Goal: Task Accomplishment & Management: Use online tool/utility

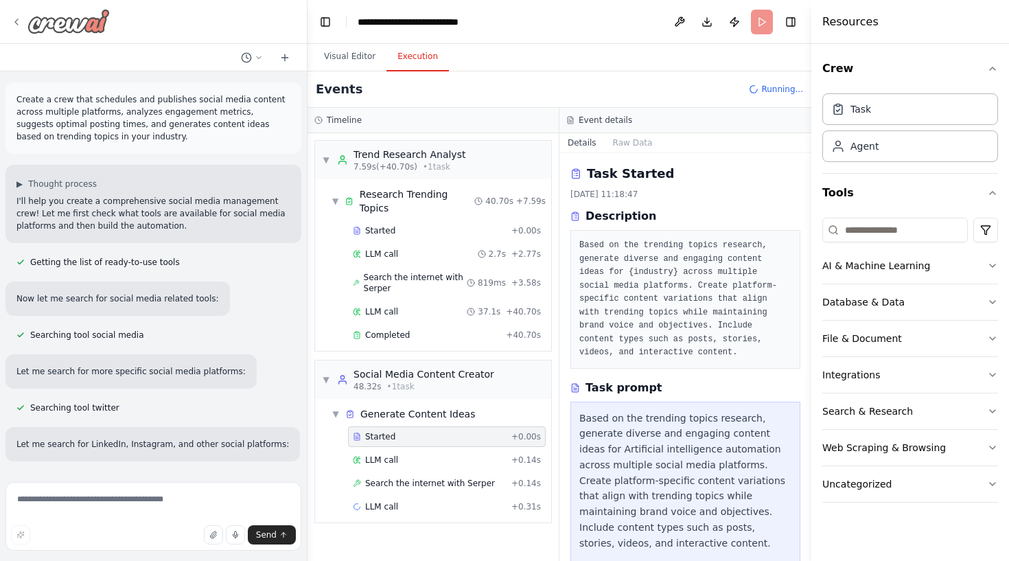
scroll to position [1357, 0]
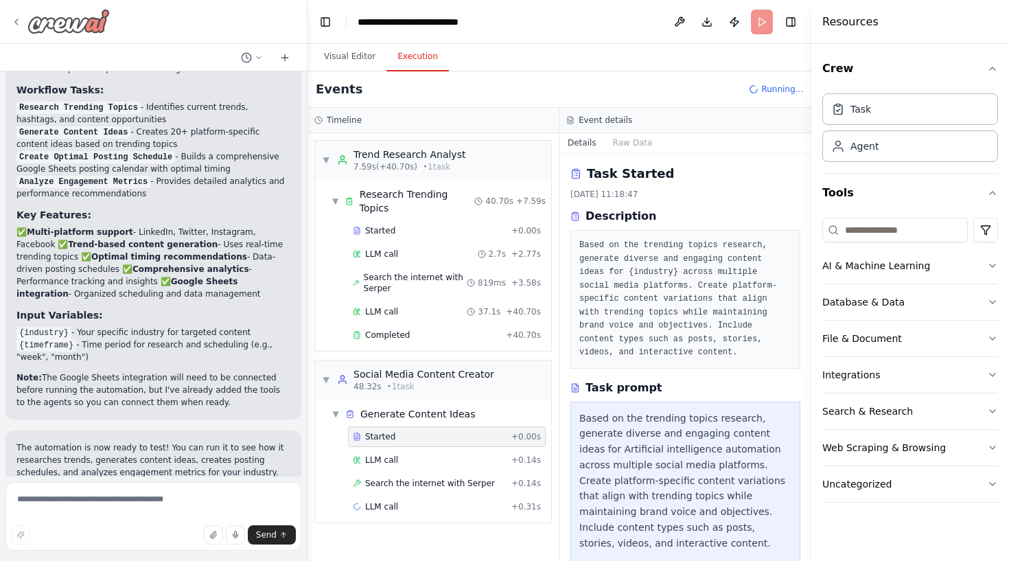
click at [19, 19] on icon at bounding box center [16, 21] width 11 height 11
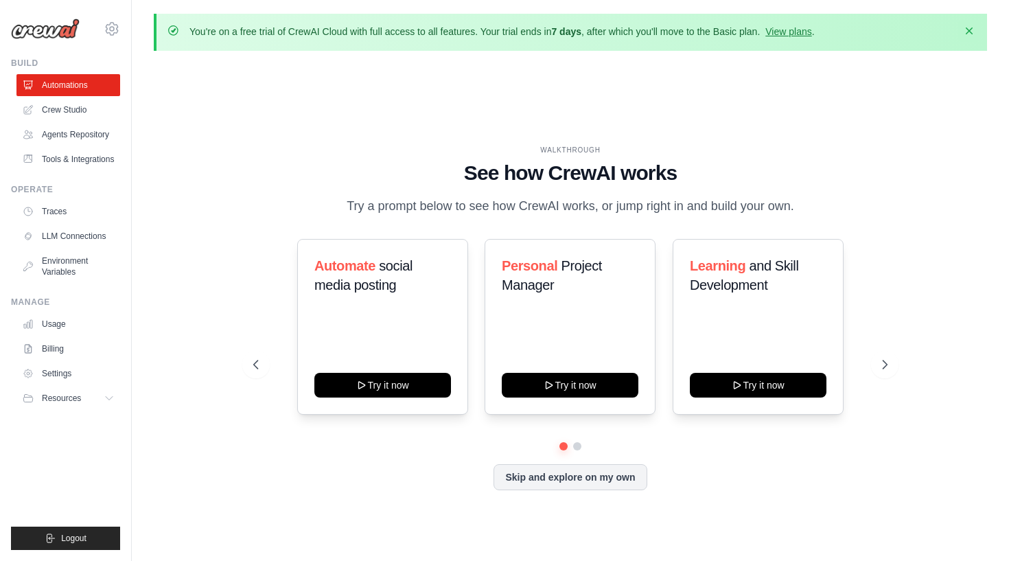
click at [971, 33] on icon "button" at bounding box center [969, 30] width 7 height 7
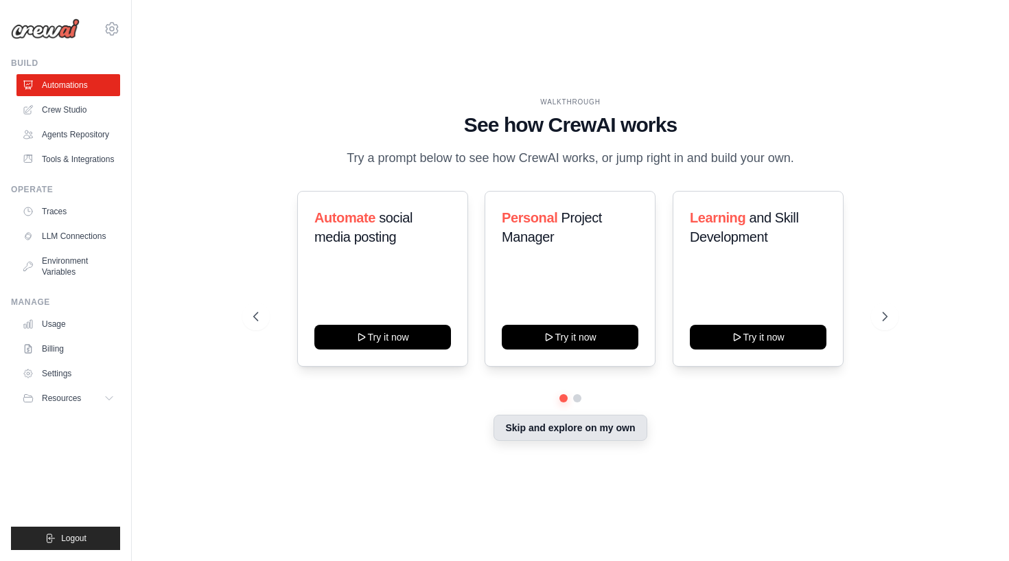
click at [551, 433] on button "Skip and explore on my own" at bounding box center [570, 428] width 153 height 26
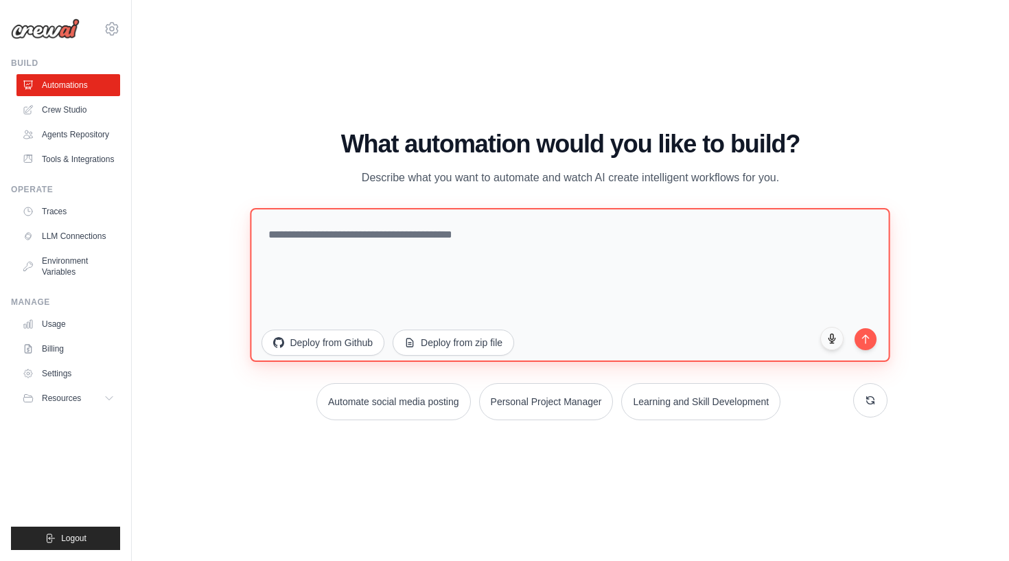
click at [551, 253] on textarea at bounding box center [571, 284] width 640 height 154
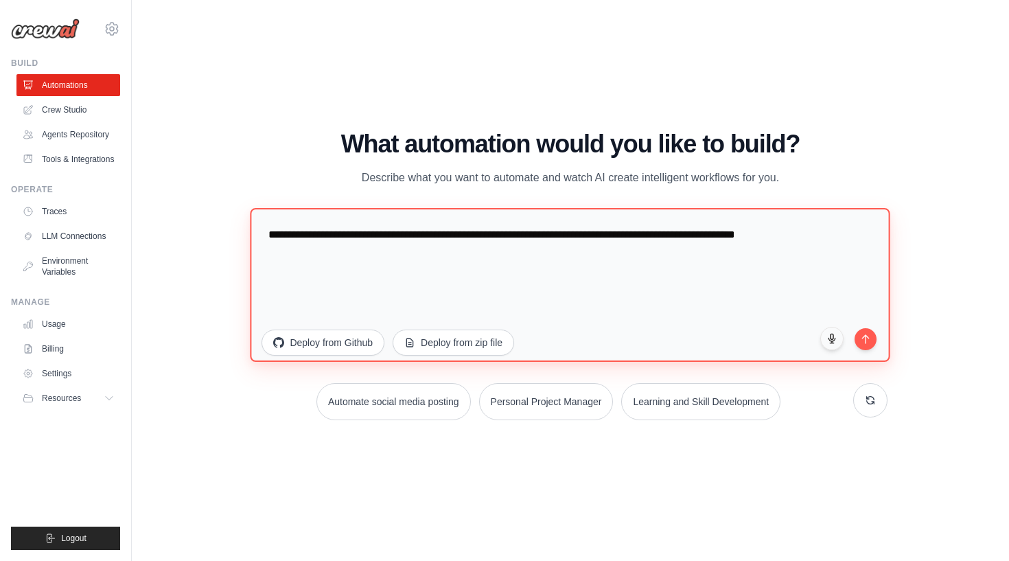
click at [862, 241] on textarea "**********" at bounding box center [571, 284] width 640 height 154
type textarea "**********"
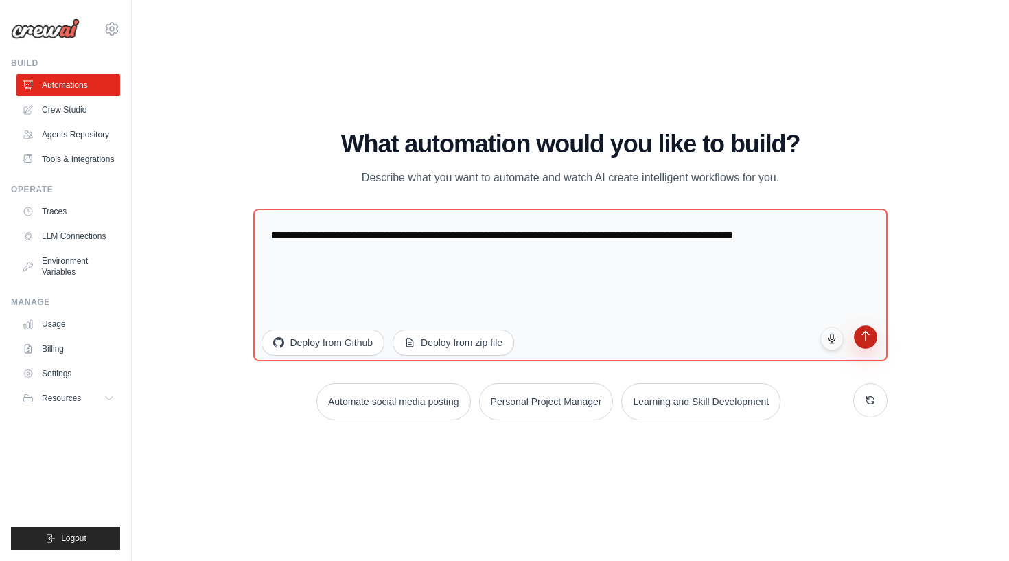
click at [868, 336] on icon "submit" at bounding box center [866, 336] width 12 height 12
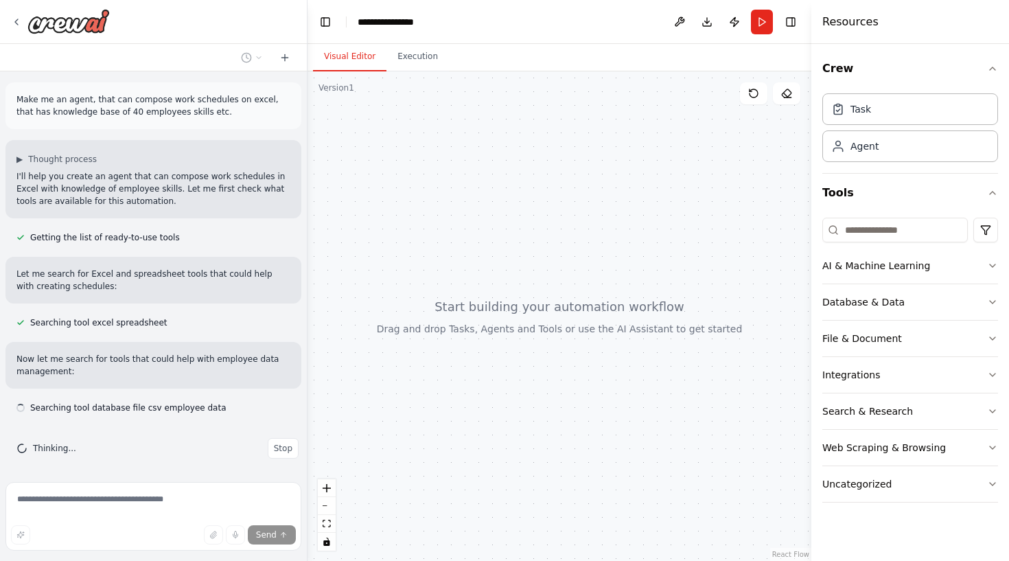
scroll to position [3, 0]
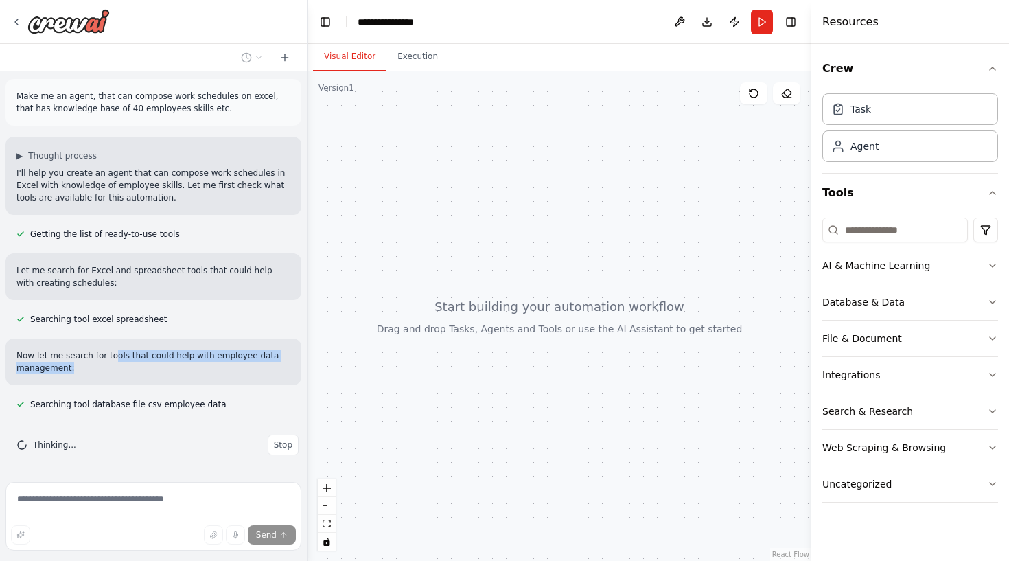
drag, startPoint x: 113, startPoint y: 356, endPoint x: 138, endPoint y: 380, distance: 35.0
click at [138, 380] on div "Now let me search for tools that could help with employee data management:" at bounding box center [153, 361] width 296 height 47
click at [410, 60] on button "Execution" at bounding box center [418, 57] width 62 height 29
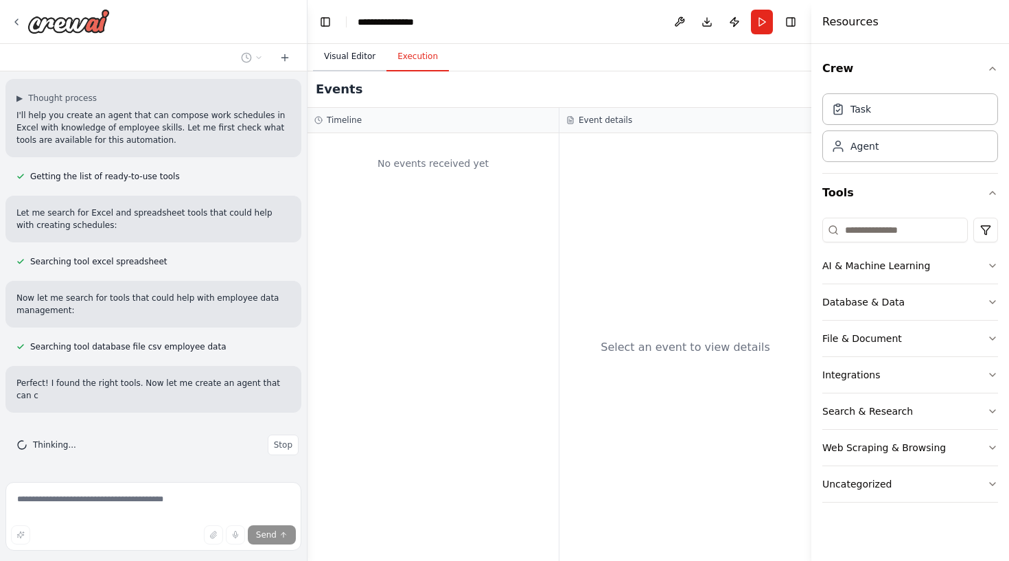
click at [366, 58] on button "Visual Editor" at bounding box center [349, 57] width 73 height 29
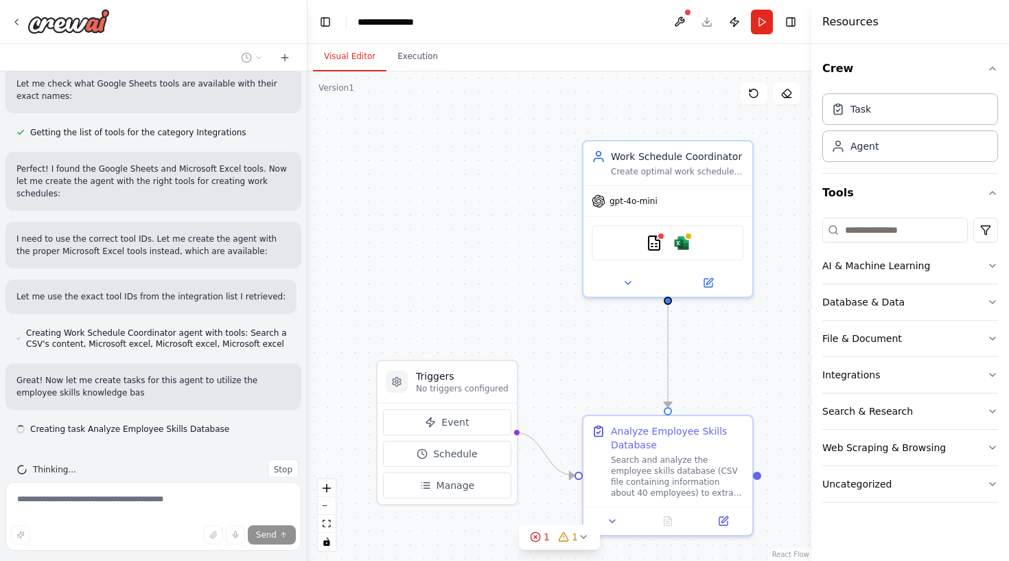
scroll to position [443, 0]
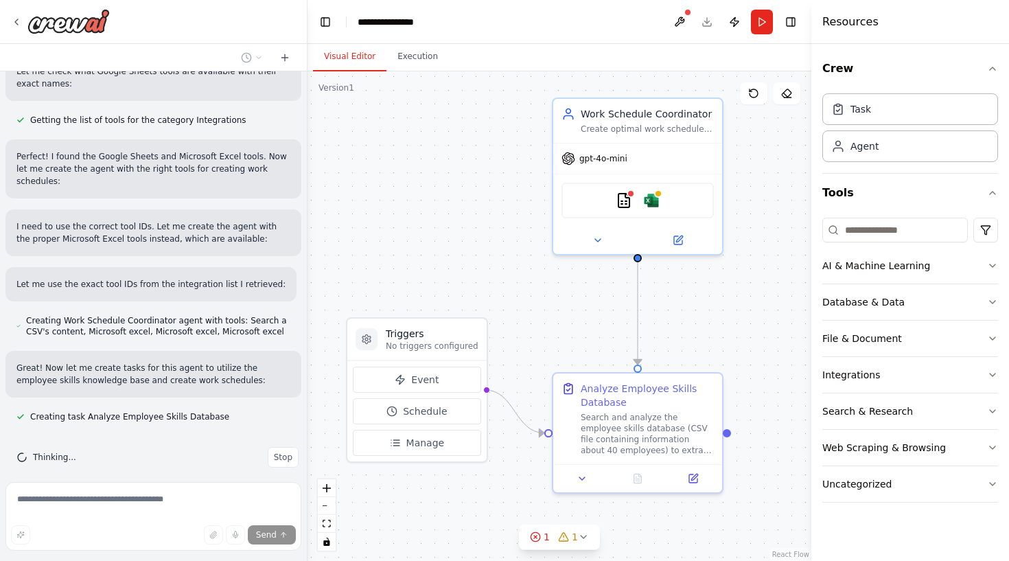
drag, startPoint x: 490, startPoint y: 278, endPoint x: 454, endPoint y: 230, distance: 60.3
click at [454, 230] on div ".deletable-edge-delete-btn { width: 20px; height: 20px; border: 0px solid #ffff…" at bounding box center [560, 316] width 504 height 490
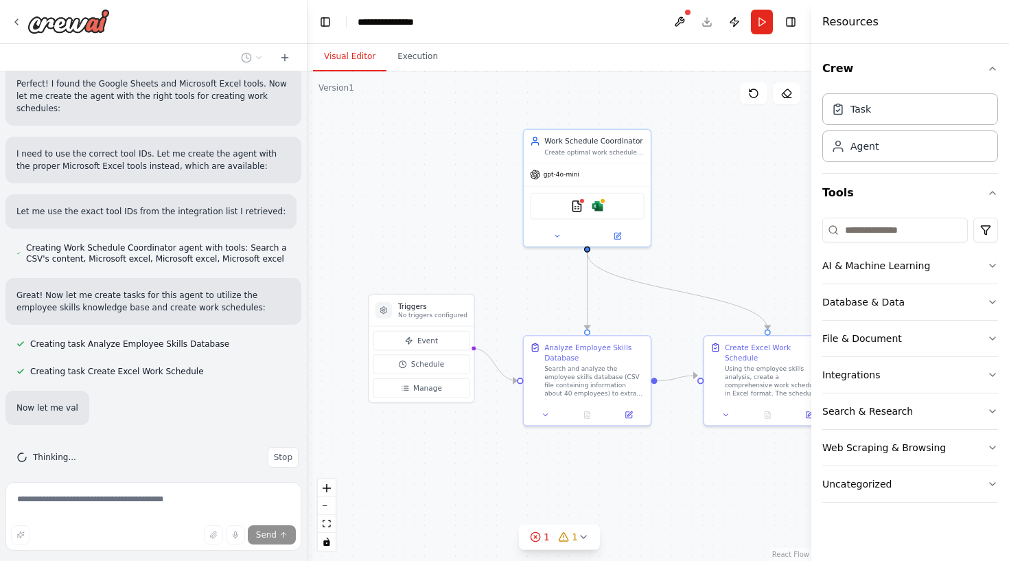
scroll to position [543, 0]
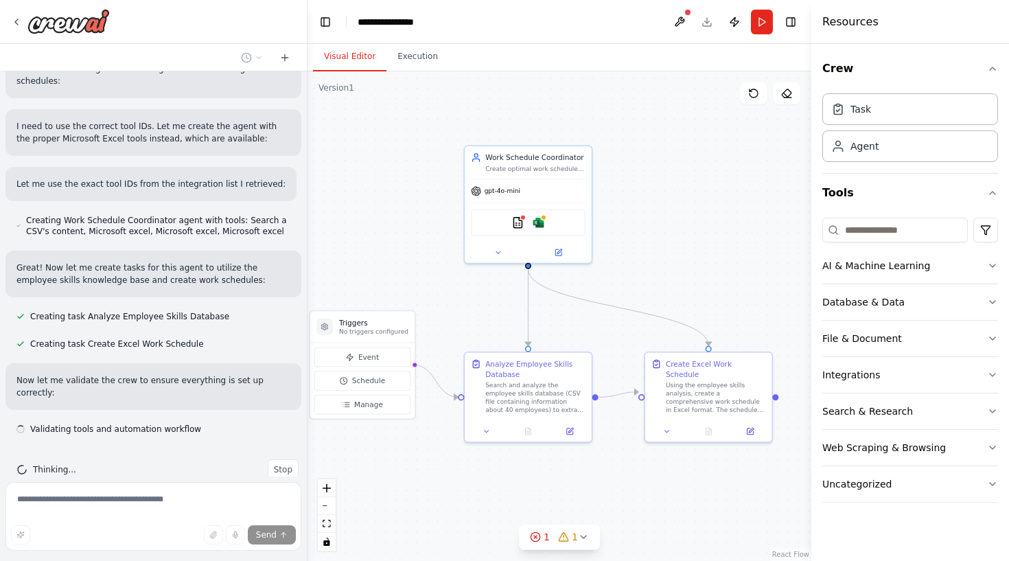
drag, startPoint x: 453, startPoint y: 242, endPoint x: 394, endPoint y: 259, distance: 61.3
click at [394, 259] on div ".deletable-edge-delete-btn { width: 20px; height: 20px; border: 0px solid #ffff…" at bounding box center [560, 316] width 504 height 490
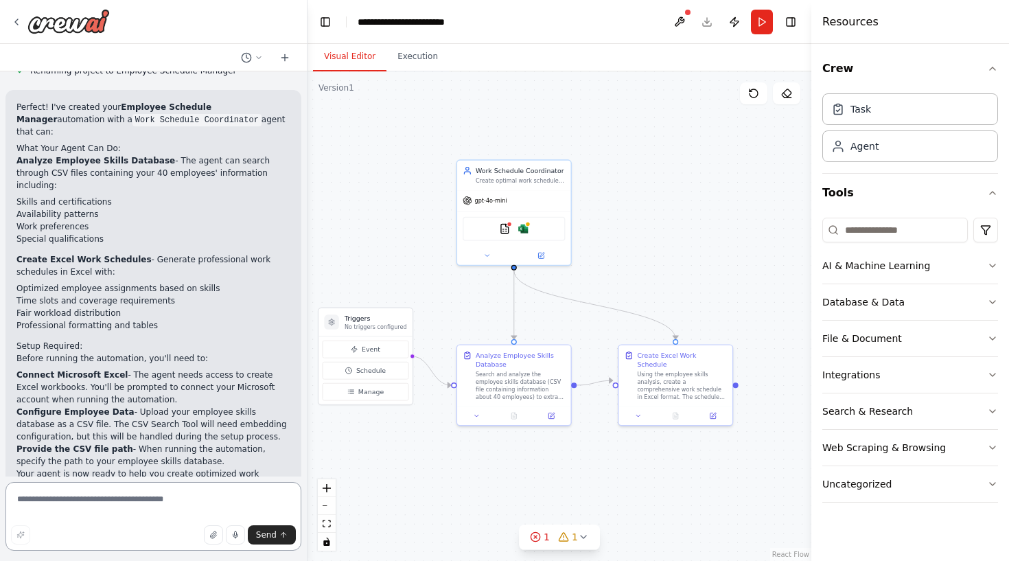
scroll to position [984, 0]
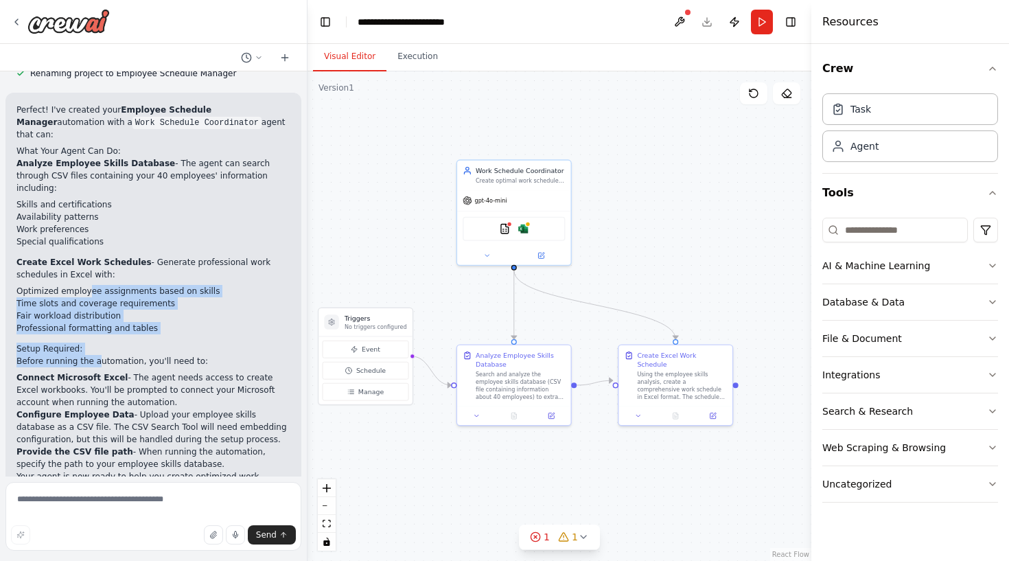
drag, startPoint x: 87, startPoint y: 238, endPoint x: 96, endPoint y: 306, distance: 68.0
click at [96, 306] on div "Perfect! I've created your Employee Schedule Manager automation with a Work Sch…" at bounding box center [153, 312] width 274 height 416
click at [118, 322] on li "Professional formatting and tables" at bounding box center [153, 328] width 274 height 12
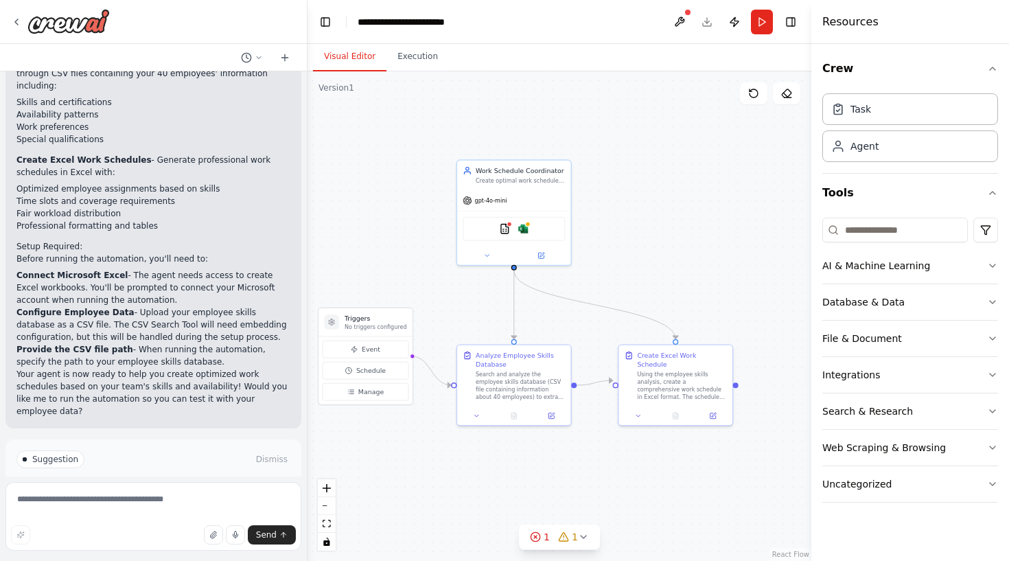
scroll to position [1087, 0]
click at [143, 268] on p "Connect Microsoft Excel - The agent needs access to create Excel workbooks. You…" at bounding box center [153, 286] width 274 height 37
drag, startPoint x: 88, startPoint y: 251, endPoint x: 89, endPoint y: 266, distance: 15.2
click at [89, 268] on ol "Connect Microsoft Excel - The agent needs access to create Excel workbooks. You…" at bounding box center [153, 317] width 274 height 99
drag, startPoint x: 133, startPoint y: 264, endPoint x: 219, endPoint y: 285, distance: 88.3
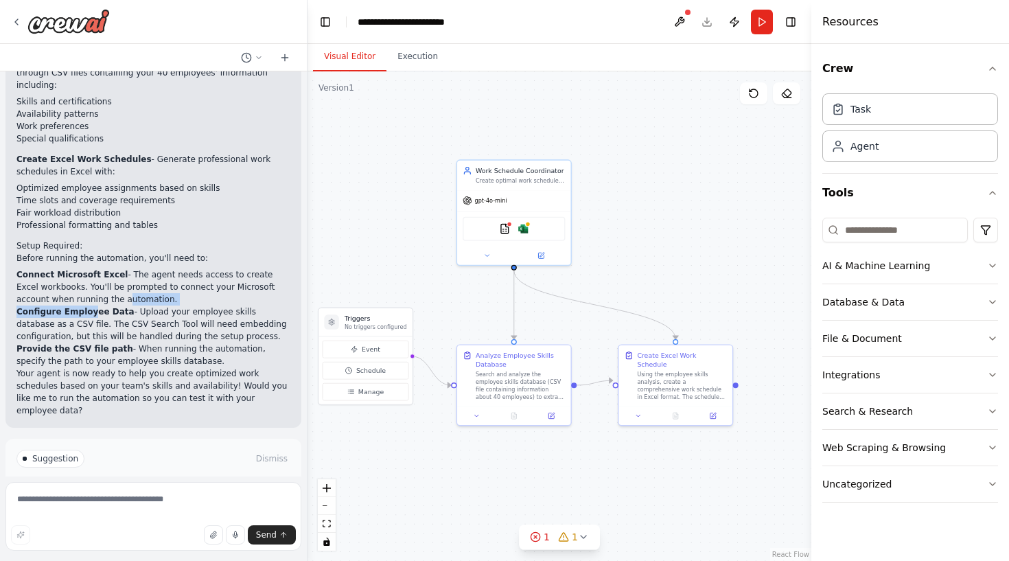
click at [219, 306] on p "Configure Employee Data - Upload your employee skills database as a CSV file. T…" at bounding box center [153, 324] width 274 height 37
drag, startPoint x: 80, startPoint y: 299, endPoint x: 194, endPoint y: 313, distance: 114.1
click at [194, 343] on p "Provide the CSV file path - When running the automation, specify the path to yo…" at bounding box center [153, 355] width 274 height 25
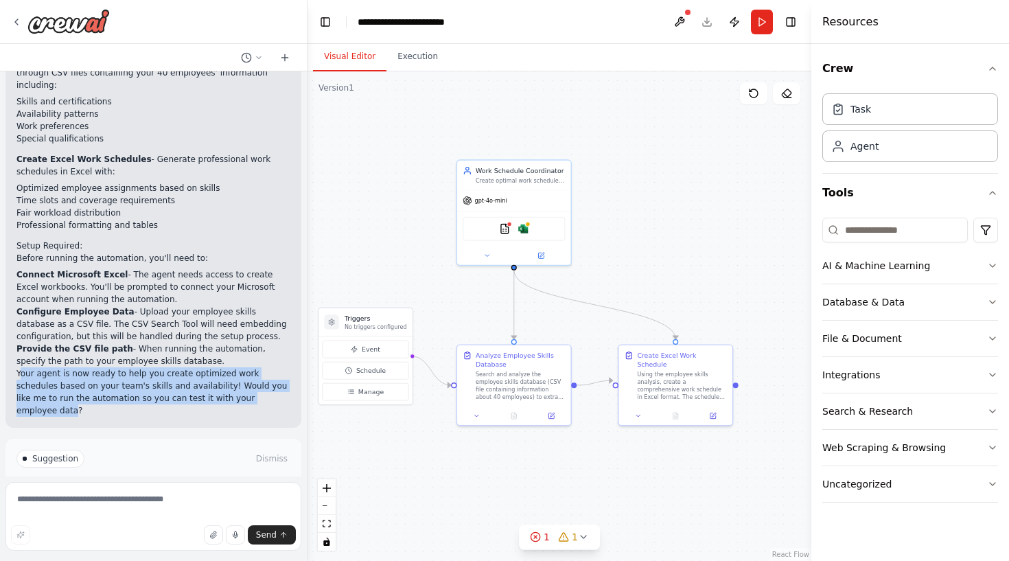
drag, startPoint x: 22, startPoint y: 323, endPoint x: 240, endPoint y: 349, distance: 219.2
click at [240, 367] on p "Your agent is now ready to help you create optimized work schedules based on yo…" at bounding box center [153, 391] width 274 height 49
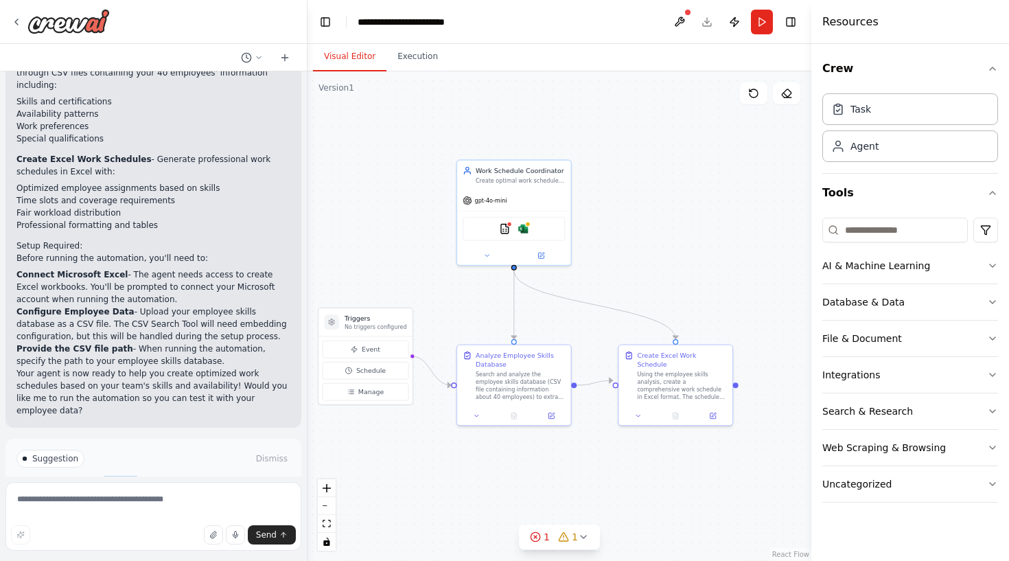
drag, startPoint x: 97, startPoint y: 417, endPoint x: 131, endPoint y: 419, distance: 33.7
click at [131, 476] on p "I have some suggestions to help you move forward with your automation." at bounding box center [153, 487] width 274 height 22
click at [55, 453] on span "Suggestion" at bounding box center [55, 458] width 46 height 11
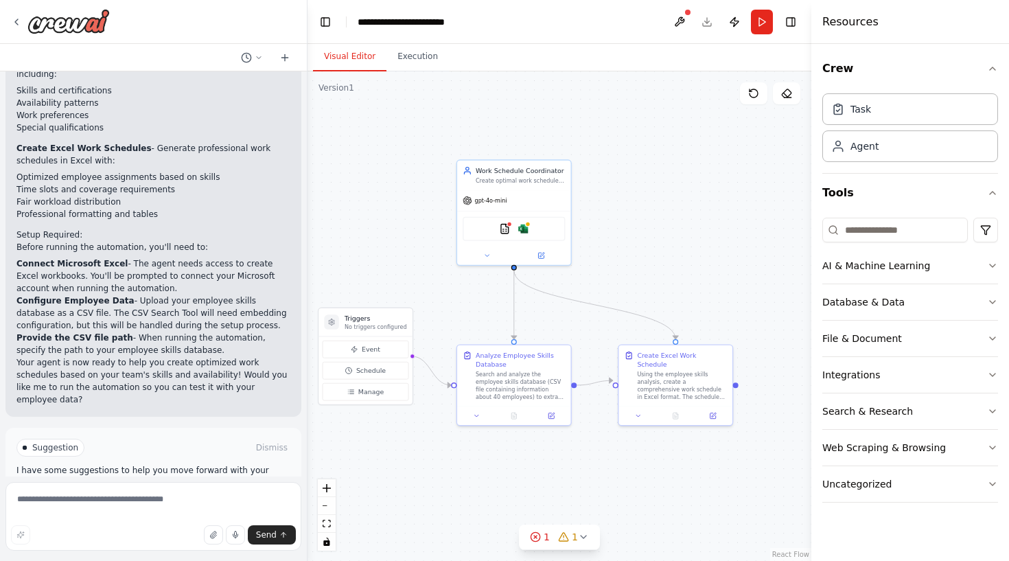
click at [172, 500] on span "Run Automation" at bounding box center [159, 505] width 67 height 11
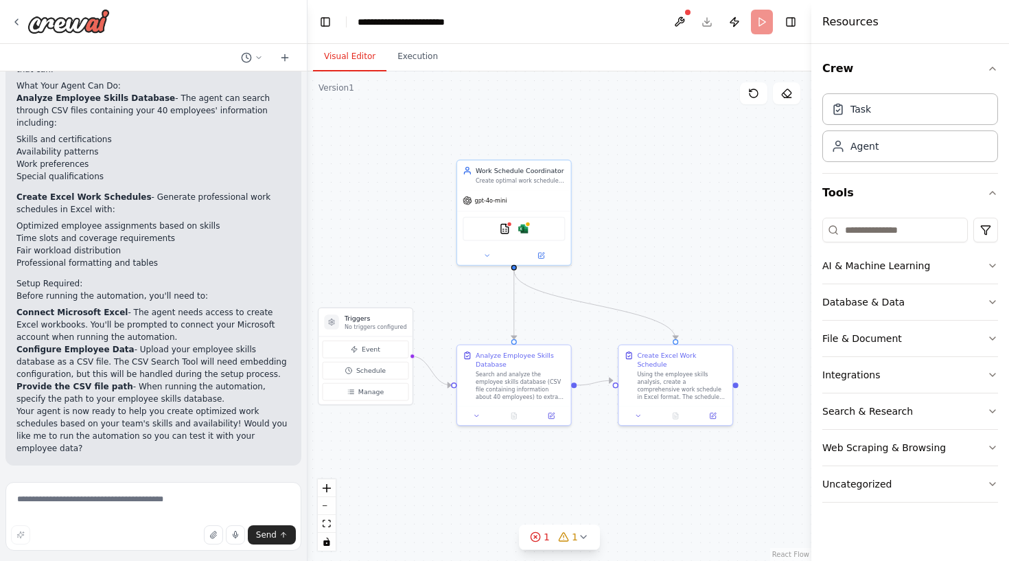
scroll to position [987, 0]
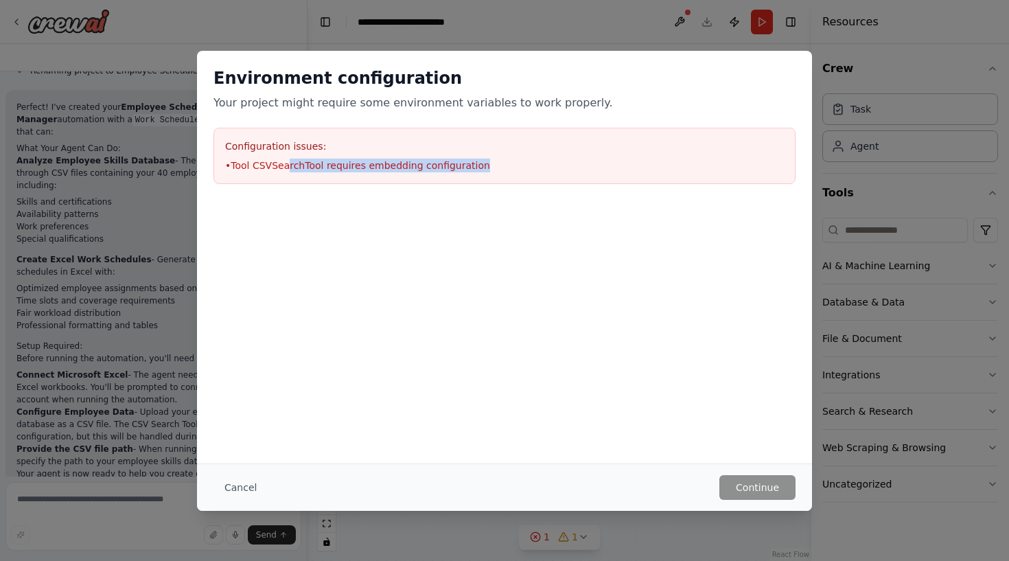
drag, startPoint x: 290, startPoint y: 166, endPoint x: 511, endPoint y: 160, distance: 221.8
click at [511, 160] on li "• Tool CSVSearchTool requires embedding configuration" at bounding box center [504, 166] width 559 height 14
click at [369, 143] on h3 "Configuration issues:" at bounding box center [504, 146] width 559 height 14
click at [238, 497] on button "Cancel" at bounding box center [241, 487] width 54 height 25
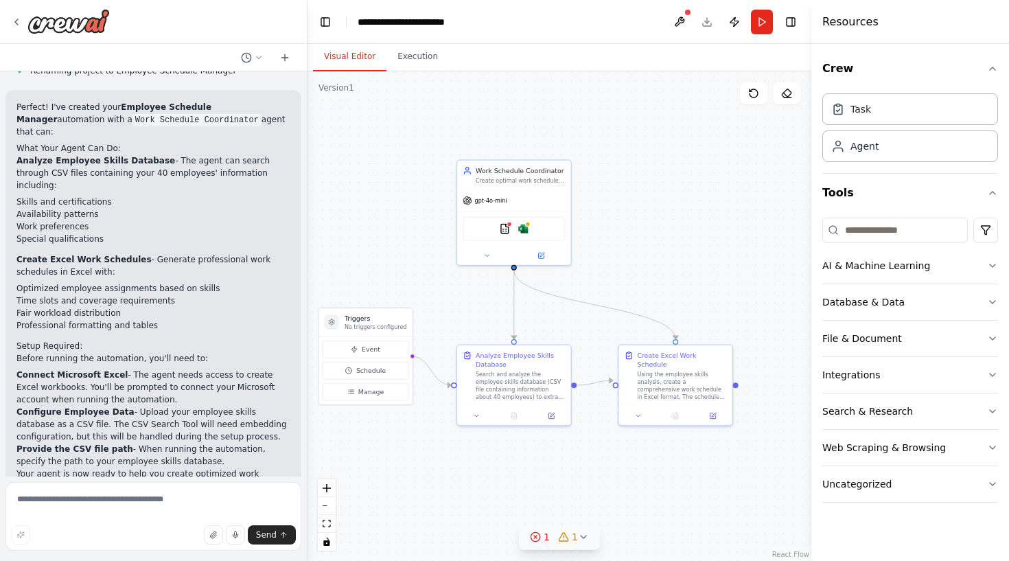
click at [536, 542] on div "1" at bounding box center [540, 537] width 20 height 14
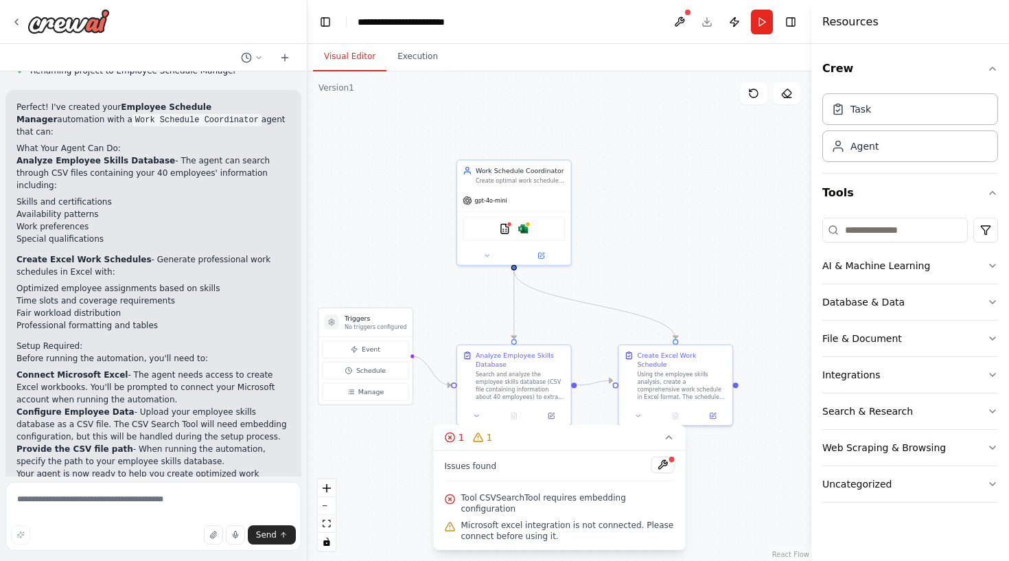
click at [670, 463] on div at bounding box center [672, 459] width 8 height 8
click at [665, 472] on button at bounding box center [663, 465] width 23 height 16
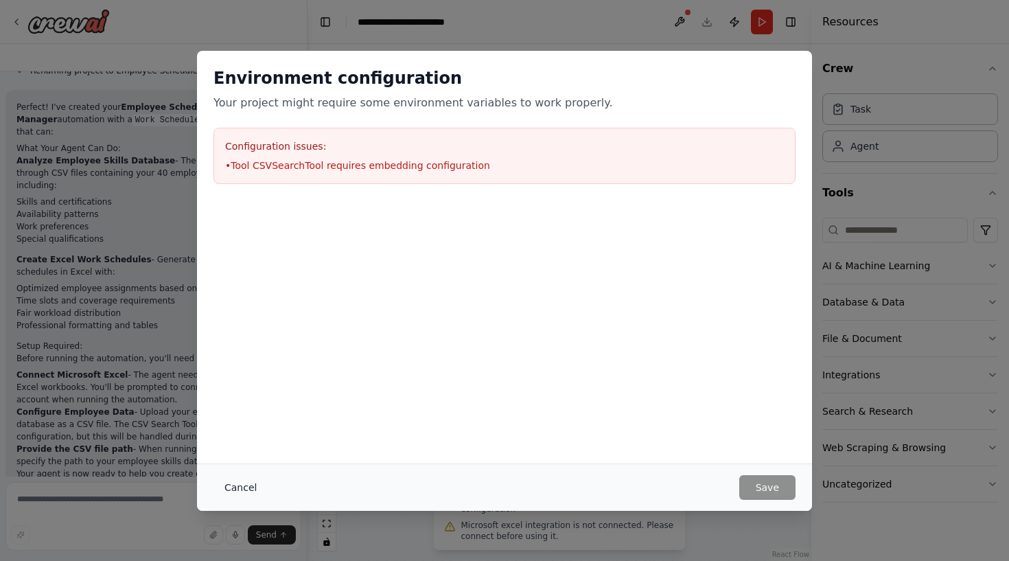
click at [235, 497] on button "Cancel" at bounding box center [241, 487] width 54 height 25
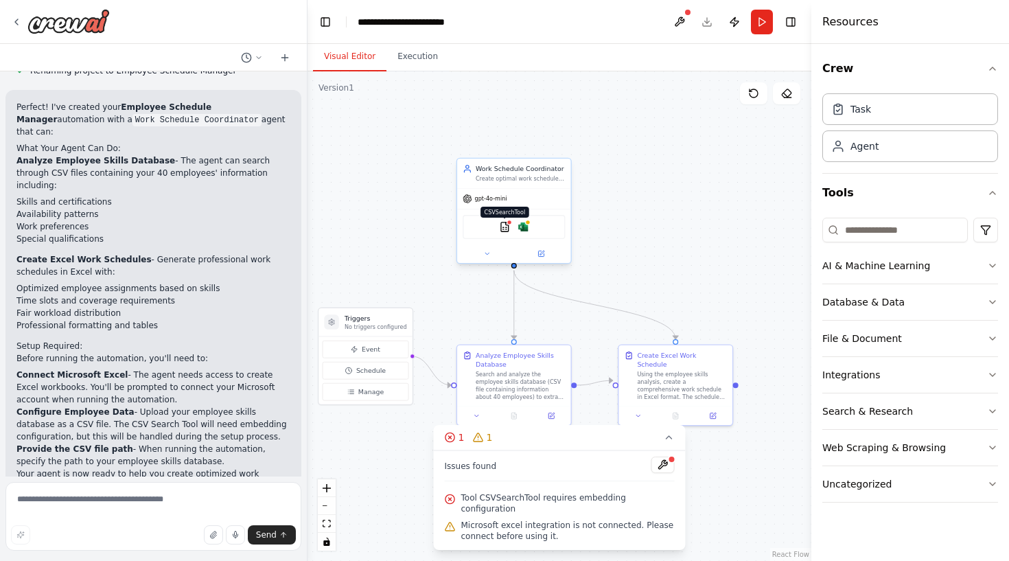
click at [505, 231] on img at bounding box center [504, 226] width 11 height 11
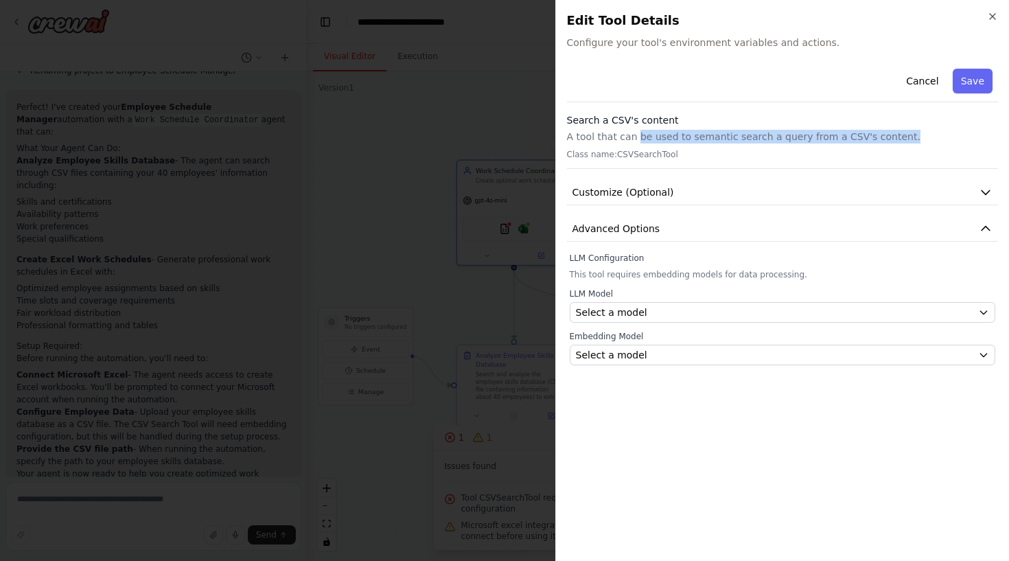
drag, startPoint x: 635, startPoint y: 139, endPoint x: 931, endPoint y: 135, distance: 295.9
click at [931, 135] on p "A tool that can be used to semantic search a query from a CSV's content." at bounding box center [783, 137] width 432 height 14
click at [969, 88] on button "Save" at bounding box center [973, 81] width 40 height 25
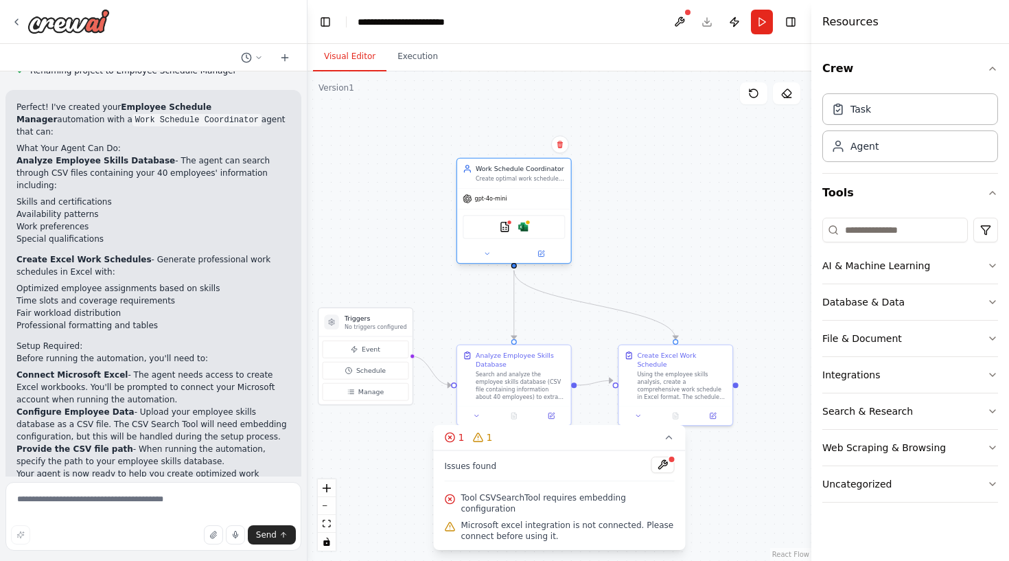
click at [507, 234] on div "CSVSearchTool Microsoft excel" at bounding box center [514, 227] width 102 height 24
click at [483, 444] on div "1" at bounding box center [482, 437] width 20 height 14
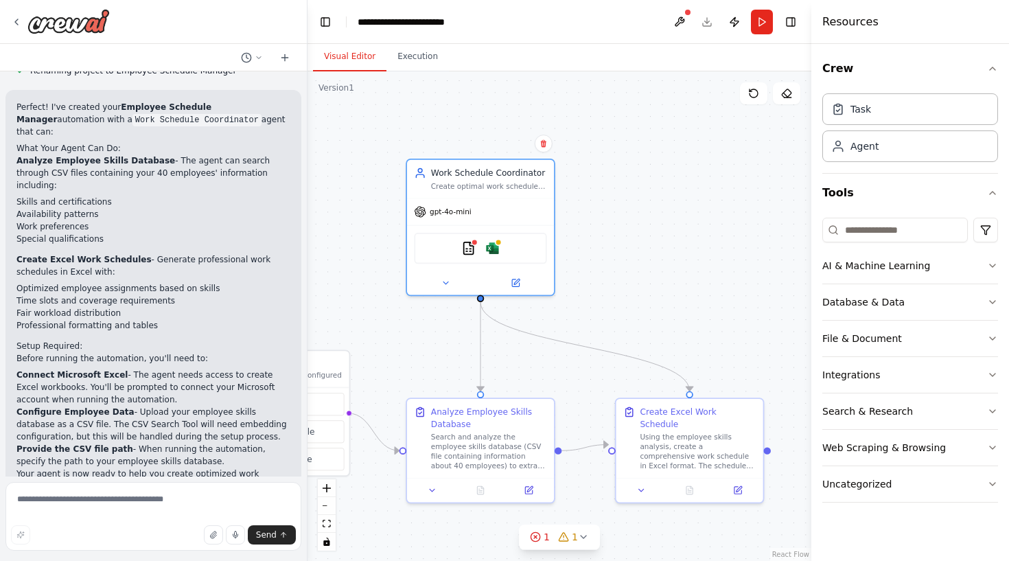
drag, startPoint x: 481, startPoint y: 297, endPoint x: 451, endPoint y: 330, distance: 44.7
click at [451, 330] on div ".deletable-edge-delete-btn { width: 20px; height: 20px; border: 0px solid #ffff…" at bounding box center [560, 316] width 504 height 490
click at [872, 107] on div "Task" at bounding box center [910, 109] width 176 height 32
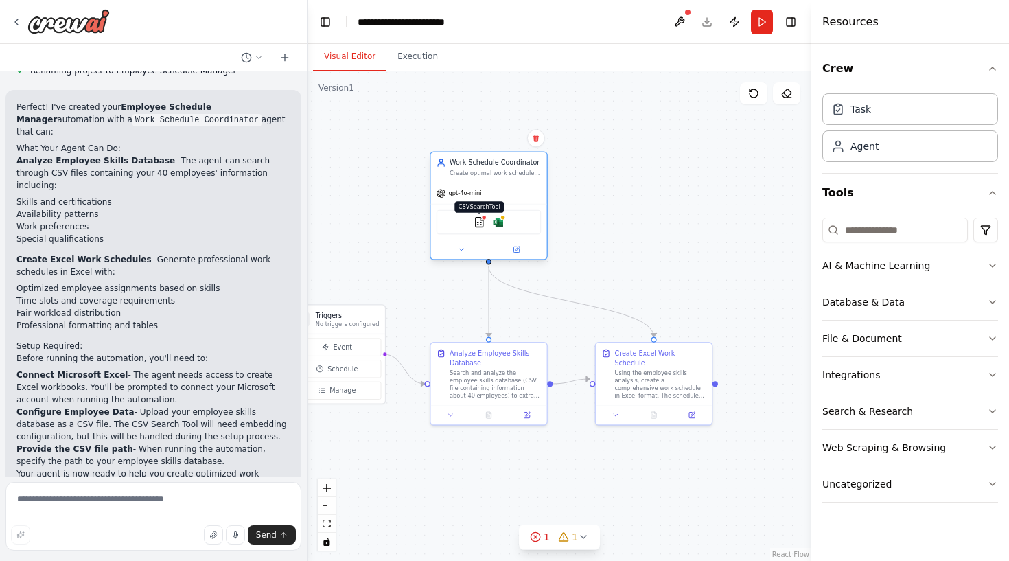
click at [481, 221] on img at bounding box center [479, 221] width 11 height 11
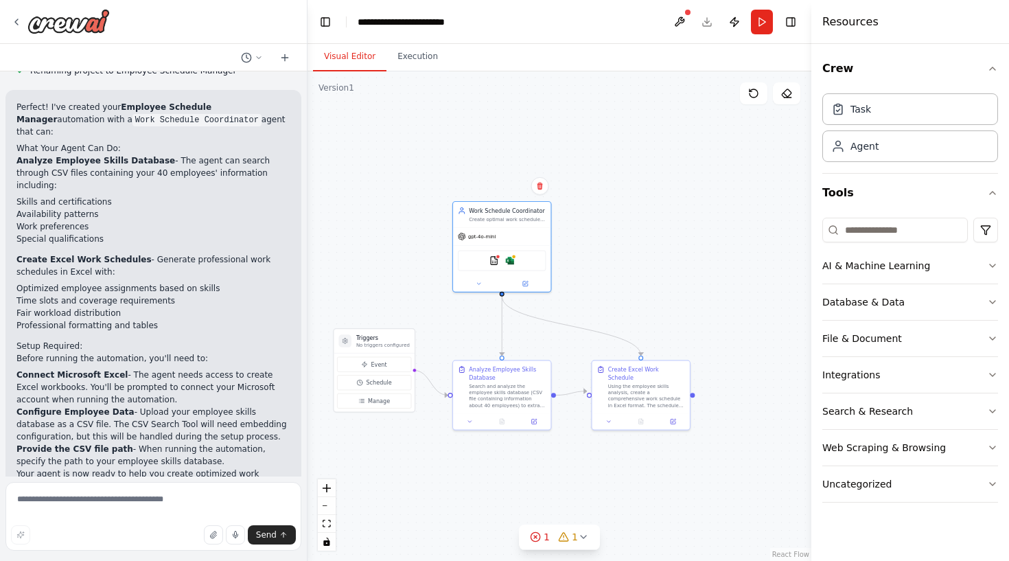
drag, startPoint x: 423, startPoint y: 301, endPoint x: 435, endPoint y: 326, distance: 28.2
click at [435, 326] on div ".deletable-edge-delete-btn { width: 20px; height: 20px; border: 0px solid #ffff…" at bounding box center [560, 316] width 504 height 490
click at [591, 533] on button "1 1" at bounding box center [559, 537] width 81 height 25
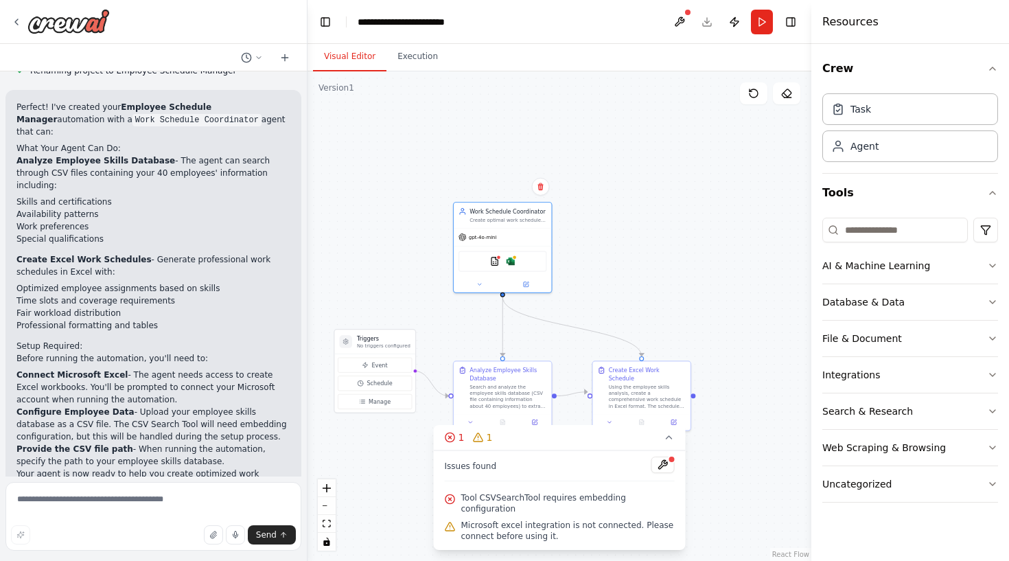
click at [543, 473] on div "Issues found" at bounding box center [560, 469] width 230 height 25
click at [654, 470] on button at bounding box center [663, 465] width 23 height 16
click at [666, 474] on div at bounding box center [663, 466] width 23 height 19
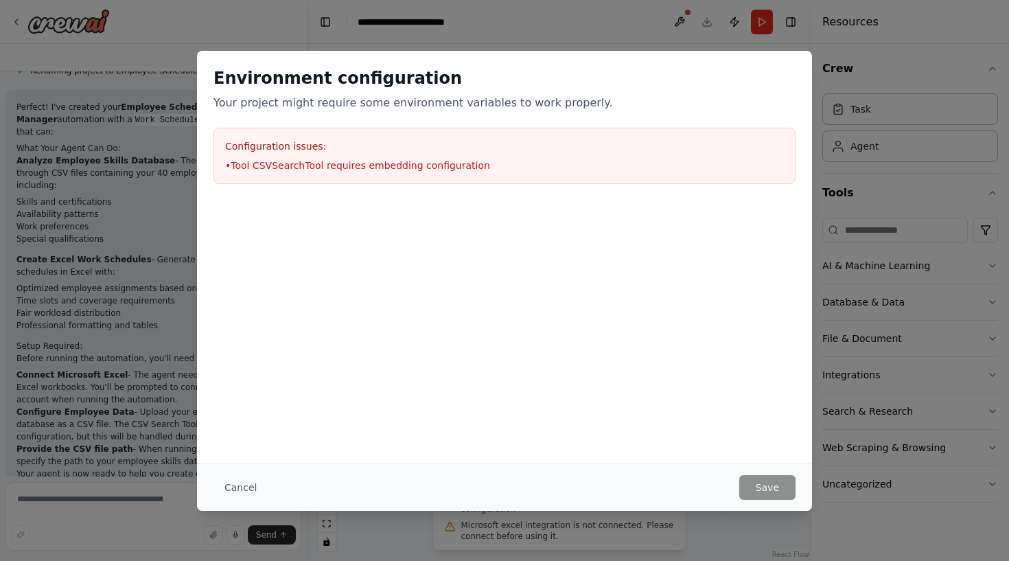
click at [349, 168] on li "• Tool CSVSearchTool requires embedding configuration" at bounding box center [504, 166] width 559 height 14
click at [239, 483] on button "Cancel" at bounding box center [241, 487] width 54 height 25
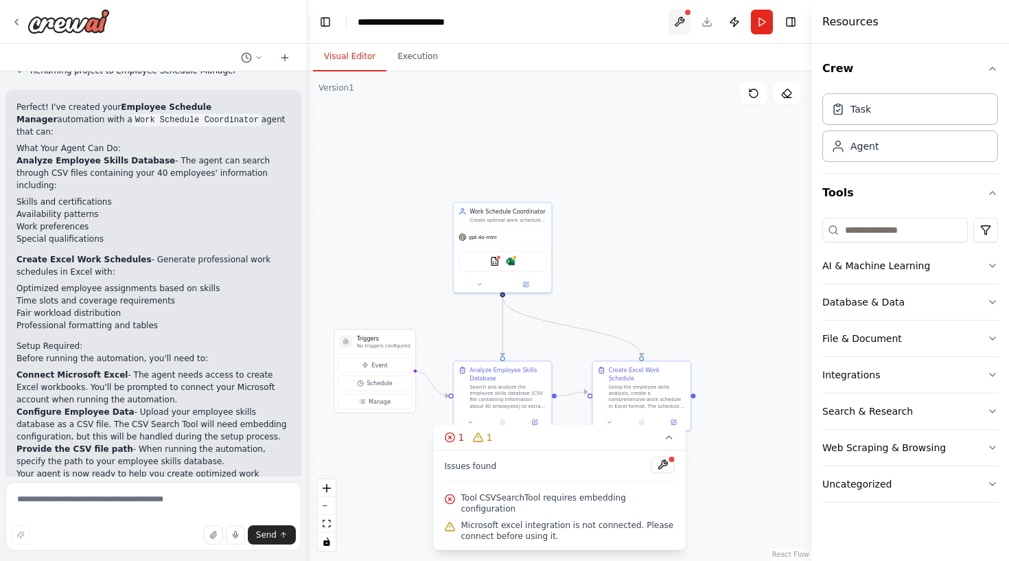
click at [680, 20] on button at bounding box center [680, 22] width 22 height 25
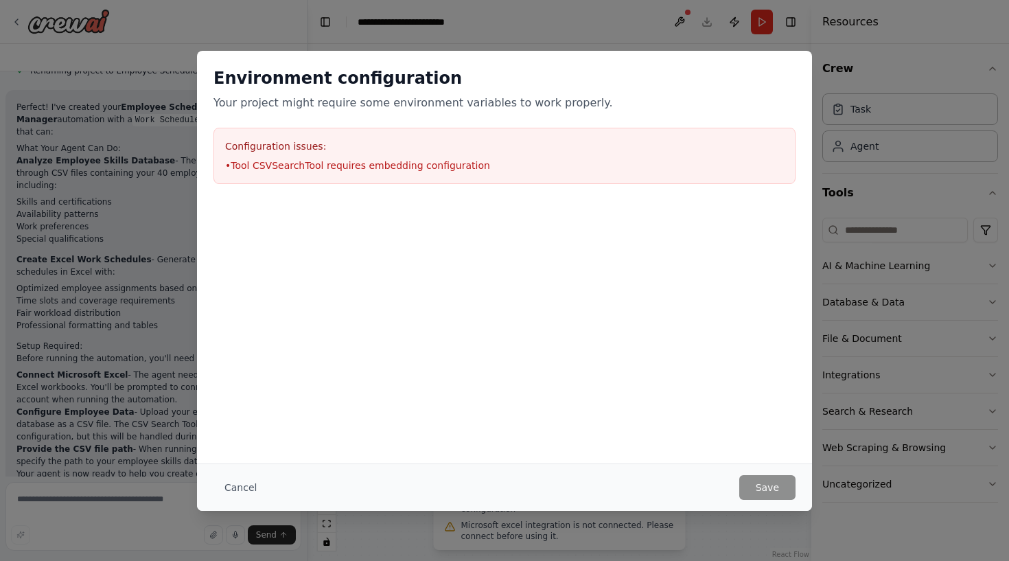
click at [671, 25] on div "Environment configuration Your project might require some environment variables…" at bounding box center [504, 280] width 1009 height 561
click at [255, 478] on button "Cancel" at bounding box center [241, 487] width 54 height 25
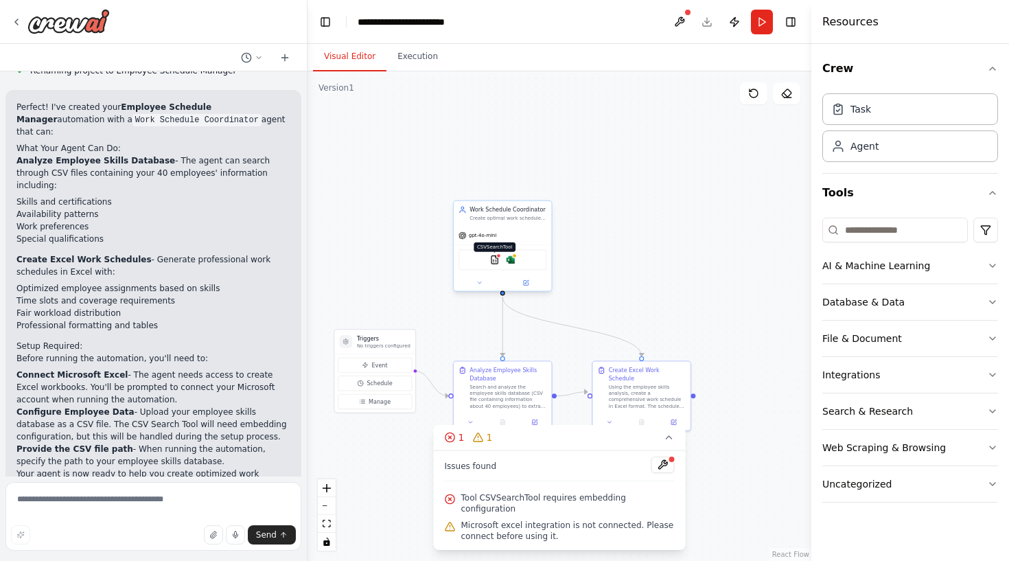
click at [498, 259] on img at bounding box center [495, 260] width 10 height 10
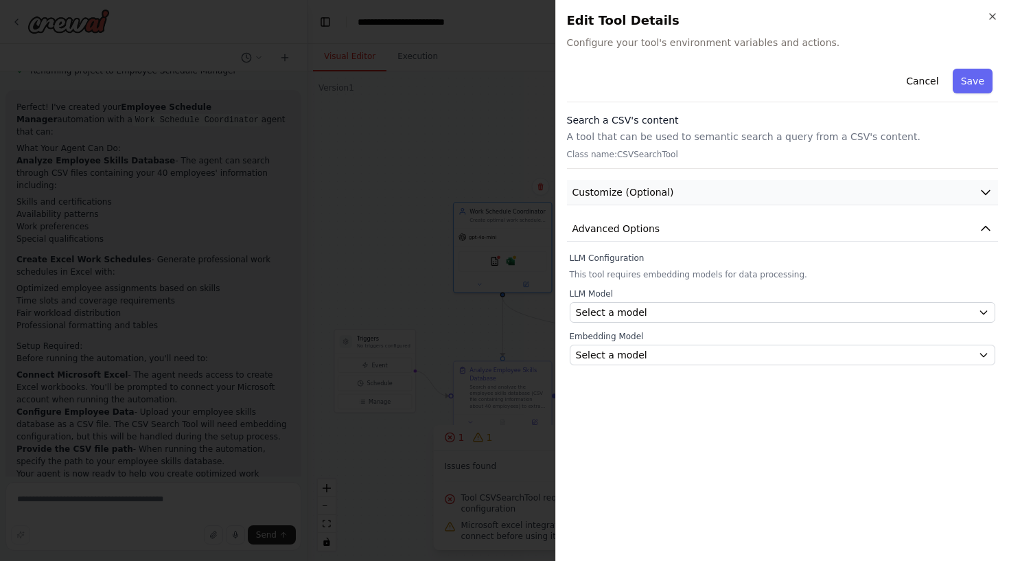
click at [612, 186] on span "Customize (Optional)" at bounding box center [624, 192] width 102 height 14
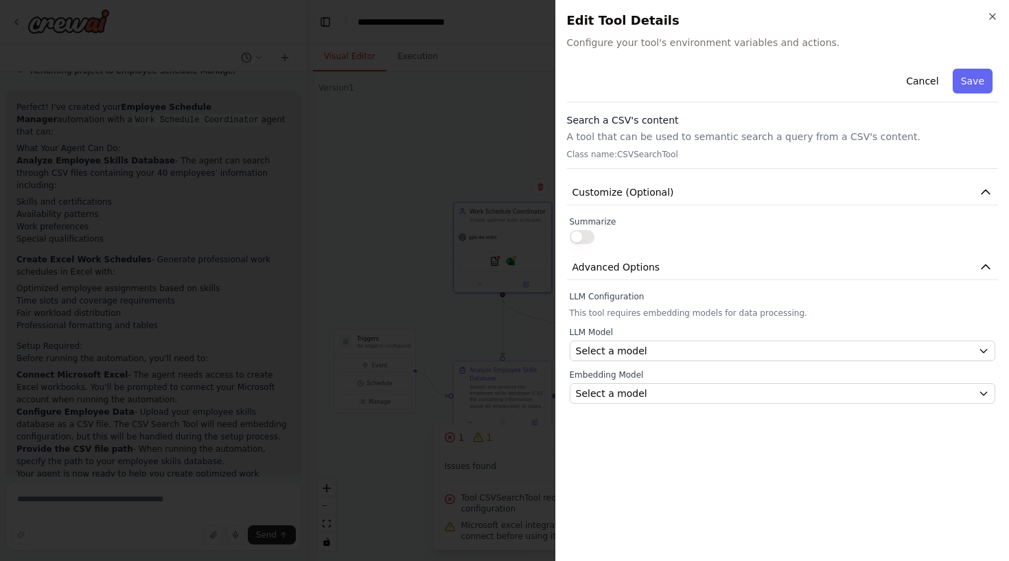
click at [577, 235] on button "button" at bounding box center [582, 237] width 25 height 14
click at [590, 234] on button "button" at bounding box center [582, 237] width 25 height 14
click at [623, 206] on div "Cancel Save Search a CSV's content A tool that can be used to semantic search a…" at bounding box center [783, 233] width 432 height 341
click at [634, 199] on button "Customize (Optional)" at bounding box center [783, 192] width 432 height 25
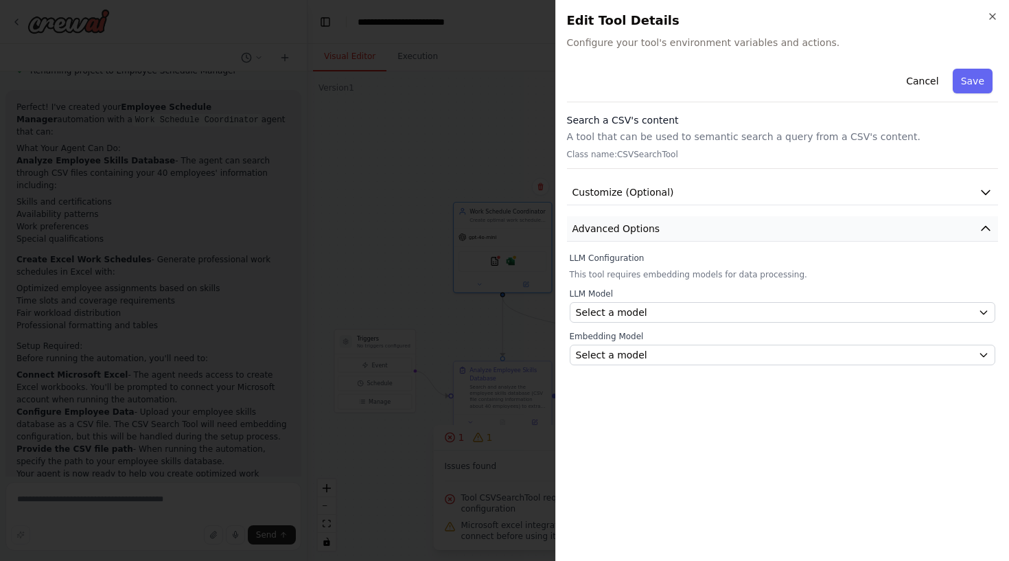
click at [634, 235] on button "Advanced Options" at bounding box center [783, 228] width 432 height 25
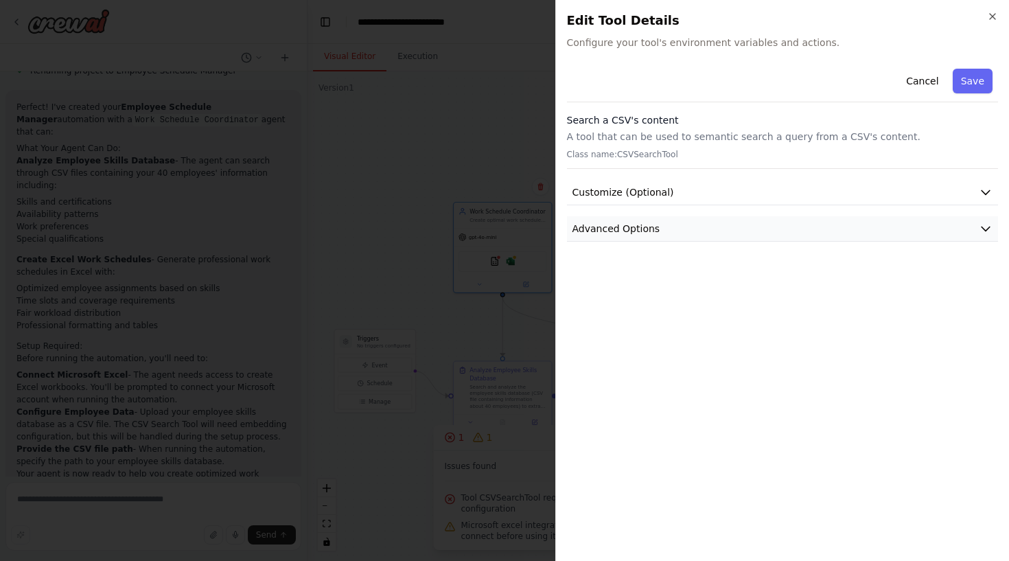
click at [634, 234] on span "Advanced Options" at bounding box center [617, 229] width 88 height 14
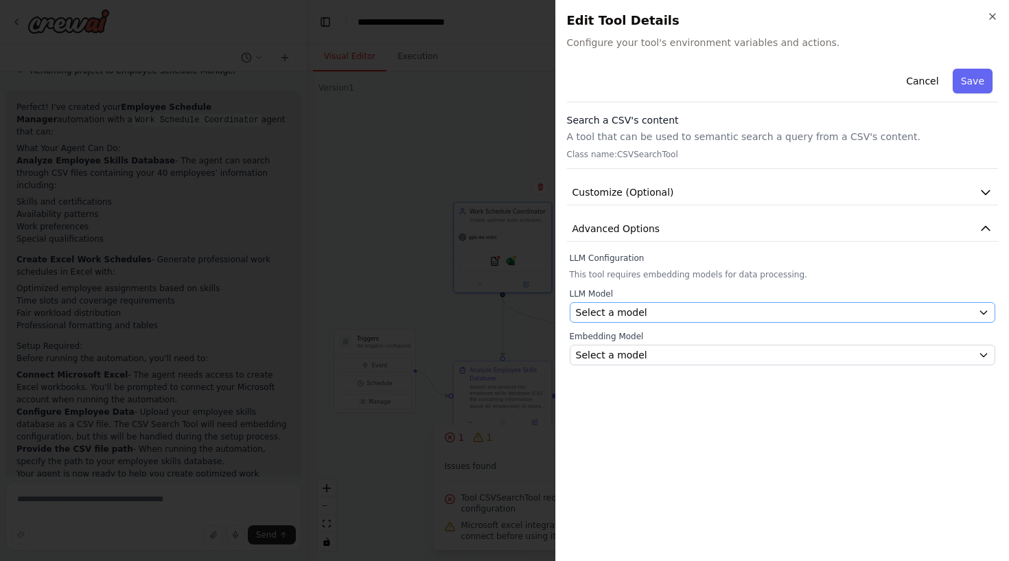
click at [586, 308] on span "Select a model" at bounding box center [611, 313] width 71 height 14
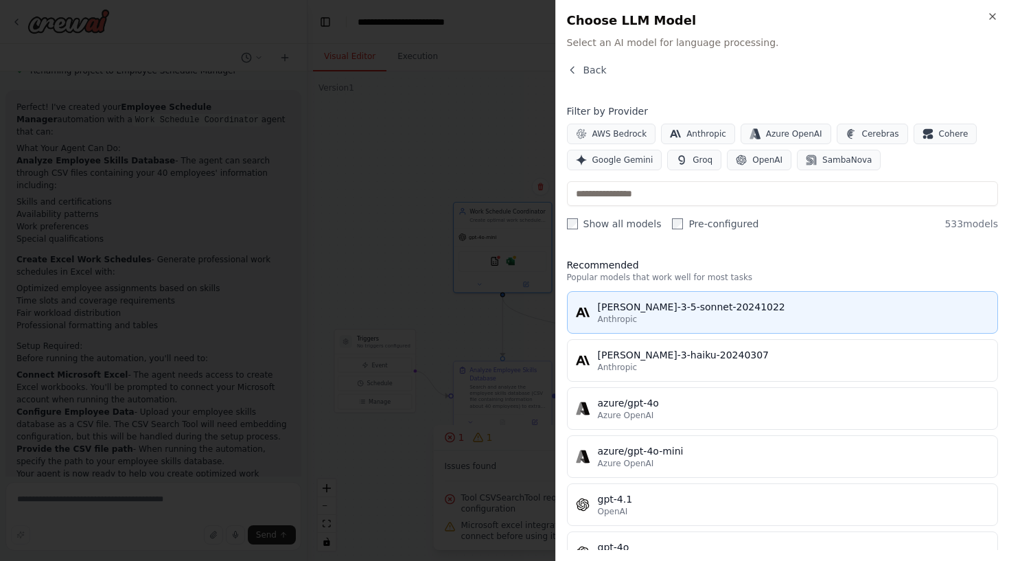
click at [602, 316] on span "Anthropic" at bounding box center [618, 319] width 40 height 11
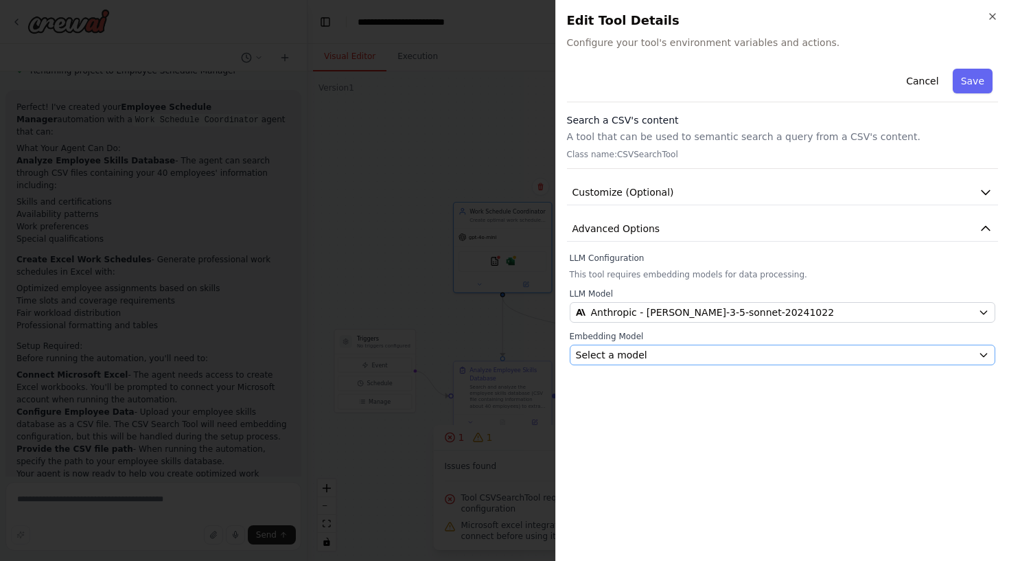
click at [616, 355] on span "Select a model" at bounding box center [611, 355] width 71 height 14
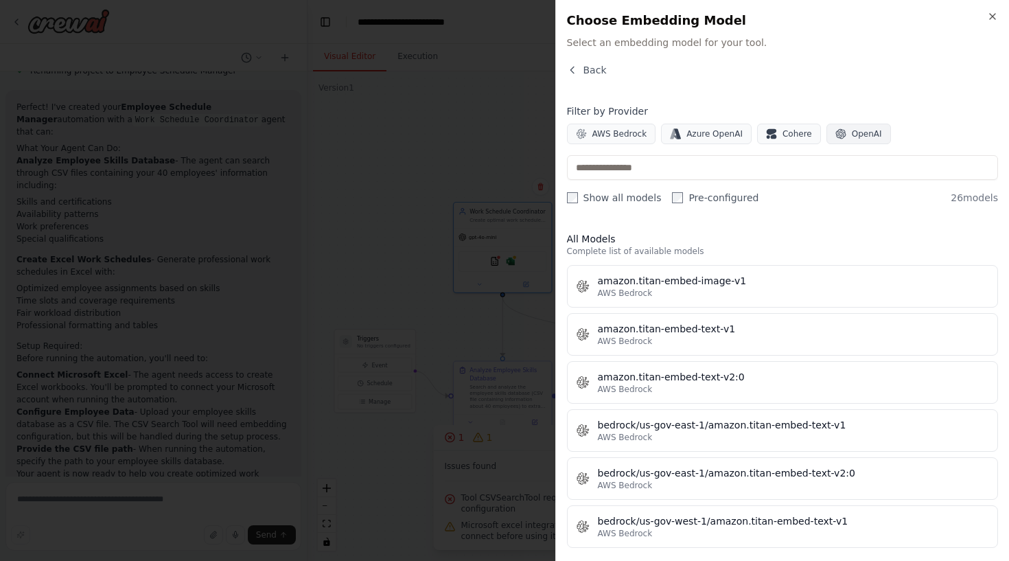
click at [852, 137] on span "OpenAI" at bounding box center [867, 133] width 30 height 11
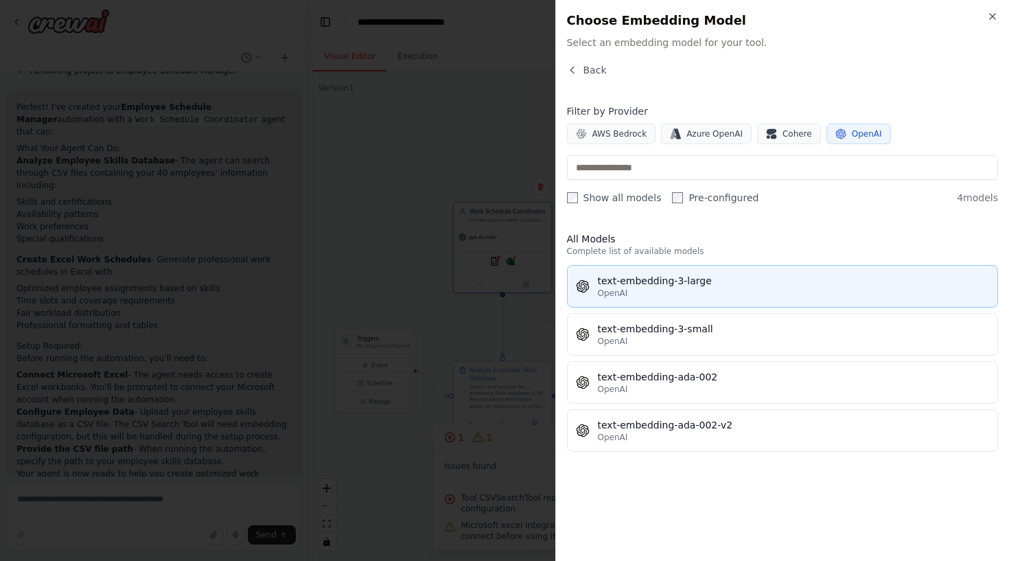
click at [704, 299] on button "text-embedding-3-large OpenAI" at bounding box center [783, 286] width 432 height 43
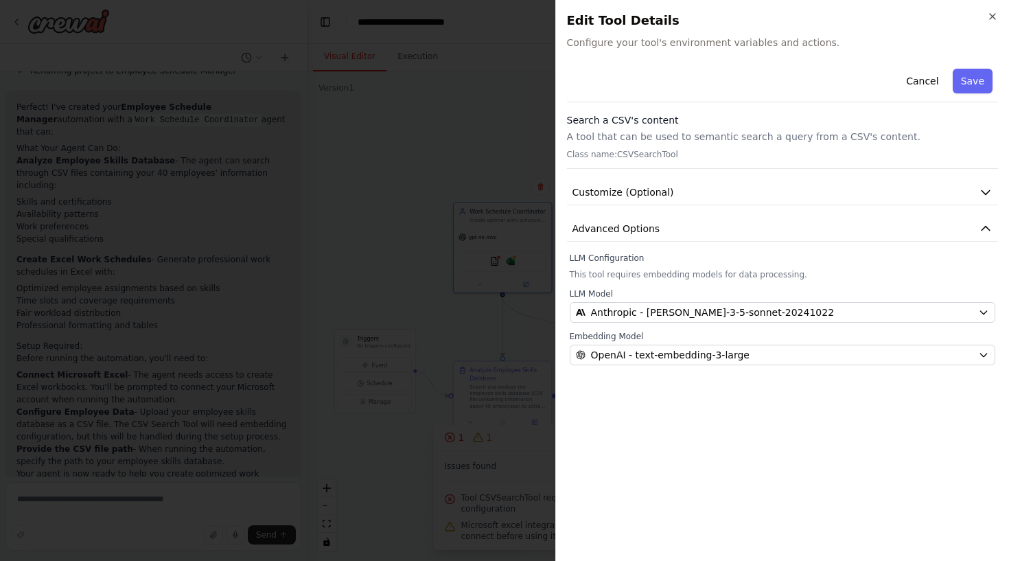
click at [689, 415] on div "Cancel Save Search a CSV's content A tool that can be used to semantic search a…" at bounding box center [783, 306] width 432 height 487
click at [719, 315] on span "Anthropic - [PERSON_NAME]-3-5-sonnet-20241022" at bounding box center [713, 313] width 244 height 14
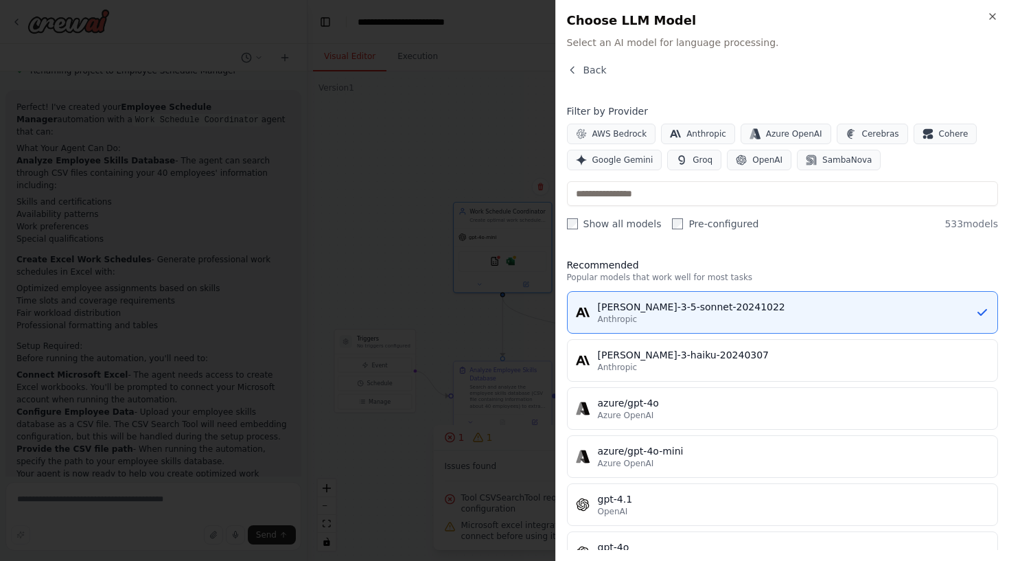
click at [586, 61] on div "Close Choose LLM Model Select an AI model for language processing. Back Filter …" at bounding box center [782, 280] width 454 height 561
click at [581, 71] on button "Back" at bounding box center [587, 70] width 40 height 14
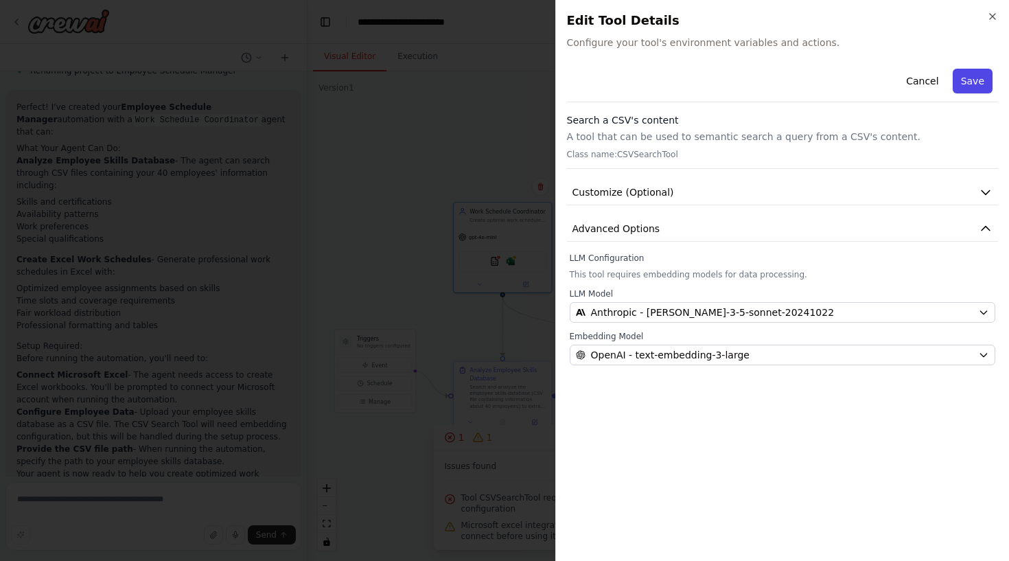
click at [981, 74] on button "Save" at bounding box center [973, 81] width 40 height 25
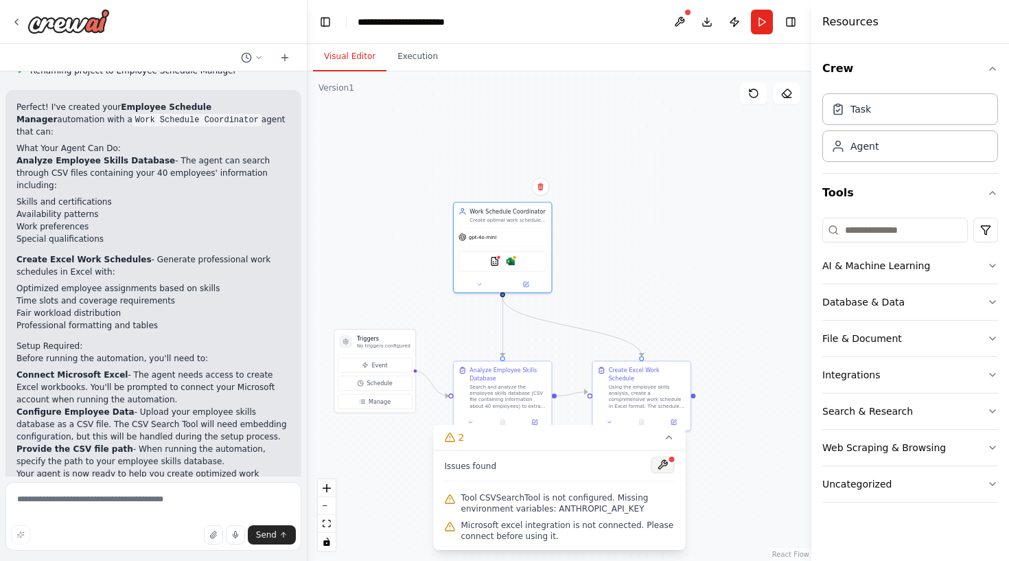
click at [664, 461] on button at bounding box center [663, 465] width 23 height 16
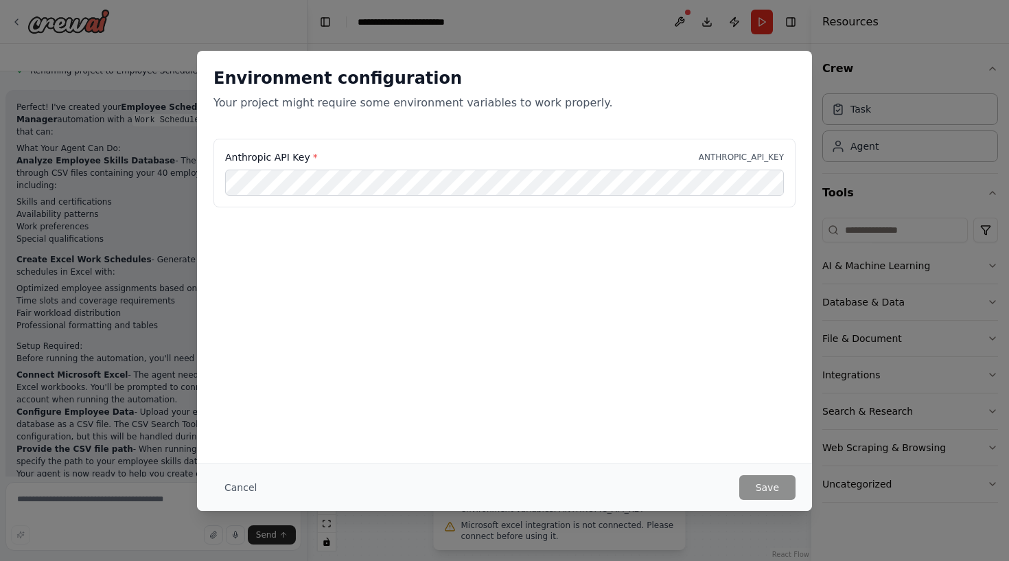
click at [444, 199] on div "Anthropic API Key * ANTHROPIC_API_KEY" at bounding box center [505, 173] width 582 height 69
click at [924, 34] on div "Environment configuration Your project might require some environment variables…" at bounding box center [504, 280] width 1009 height 561
click at [240, 490] on button "Cancel" at bounding box center [241, 487] width 54 height 25
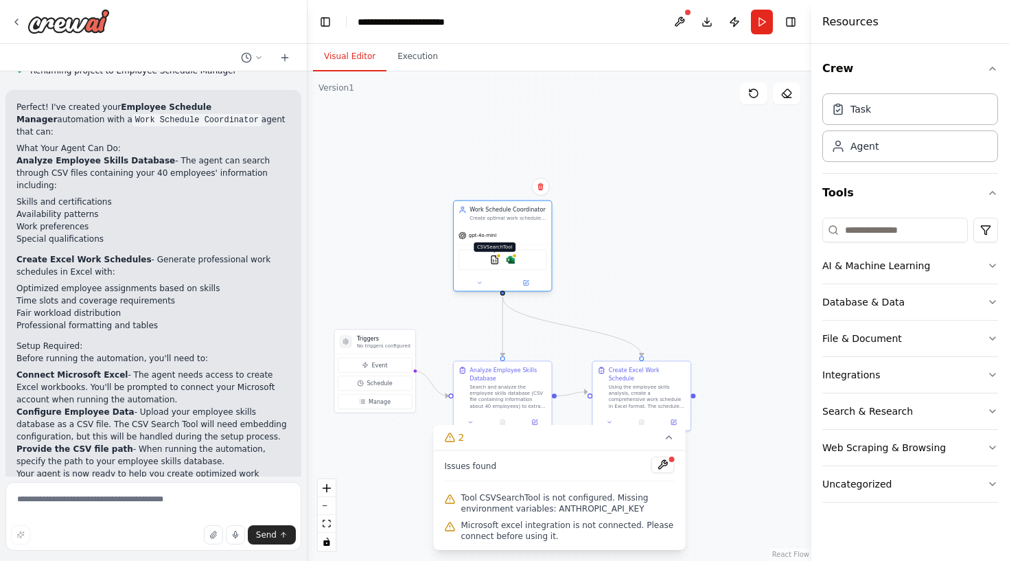
click at [496, 261] on img at bounding box center [495, 260] width 10 height 10
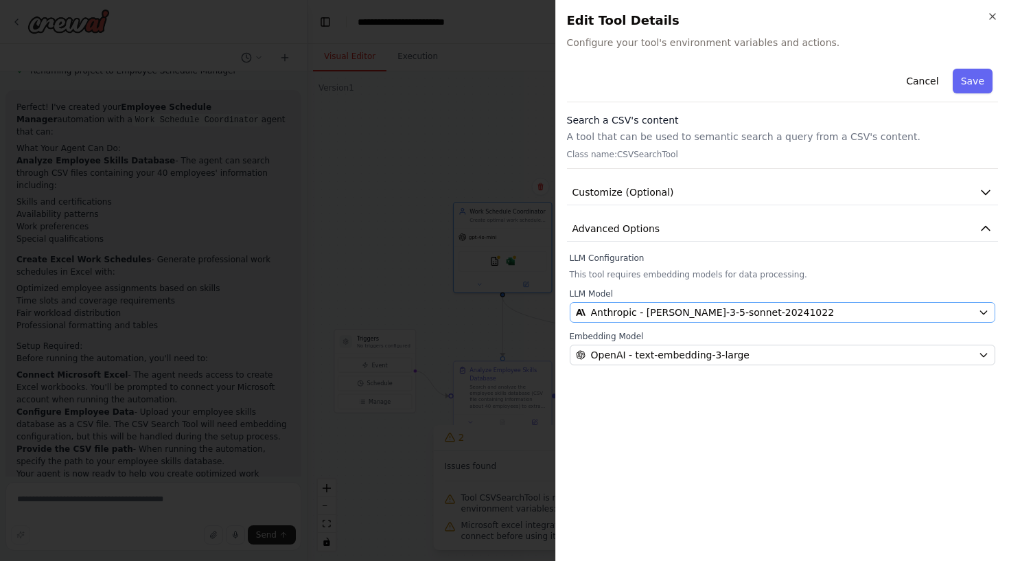
click at [659, 311] on span "Anthropic - [PERSON_NAME]-3-5-sonnet-20241022" at bounding box center [713, 313] width 244 height 14
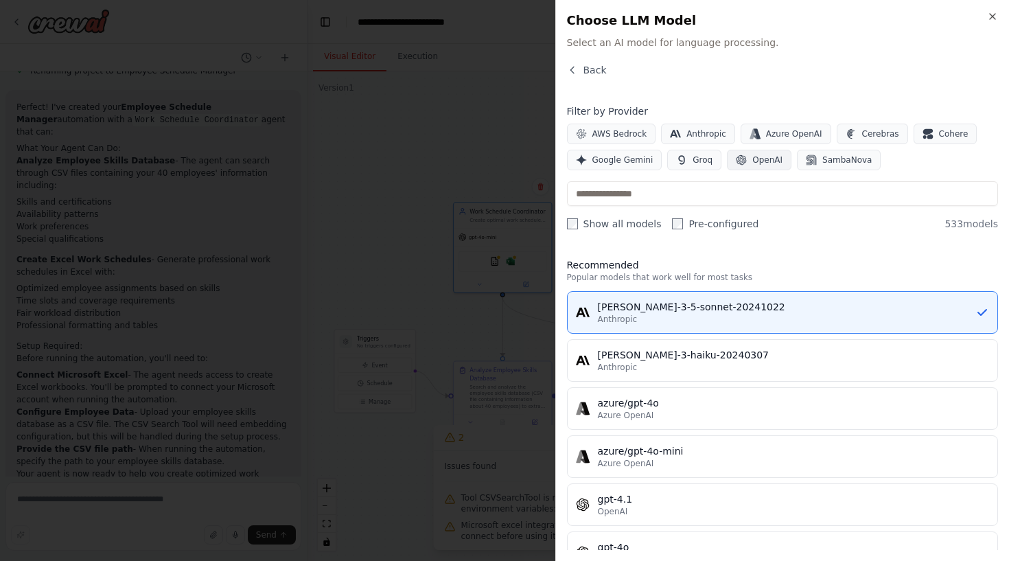
click at [755, 161] on span "OpenAI" at bounding box center [767, 159] width 30 height 11
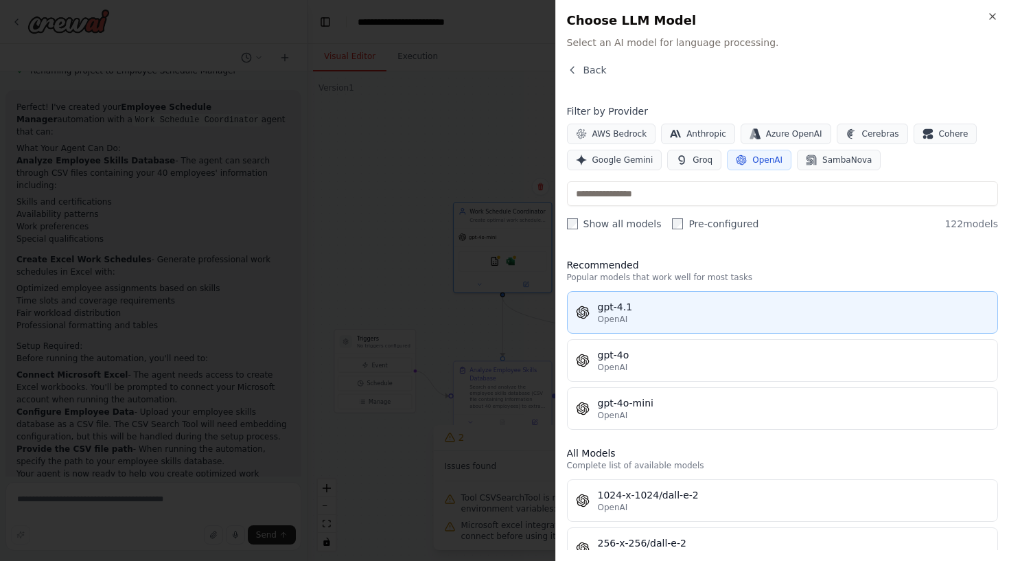
click at [660, 319] on div "OpenAI" at bounding box center [794, 319] width 392 height 11
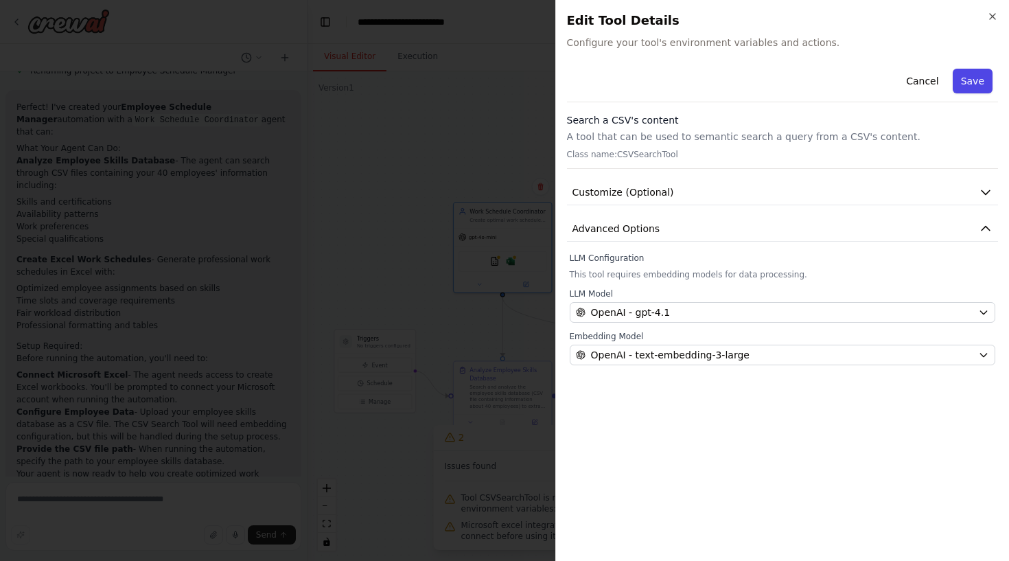
click at [980, 76] on button "Save" at bounding box center [973, 81] width 40 height 25
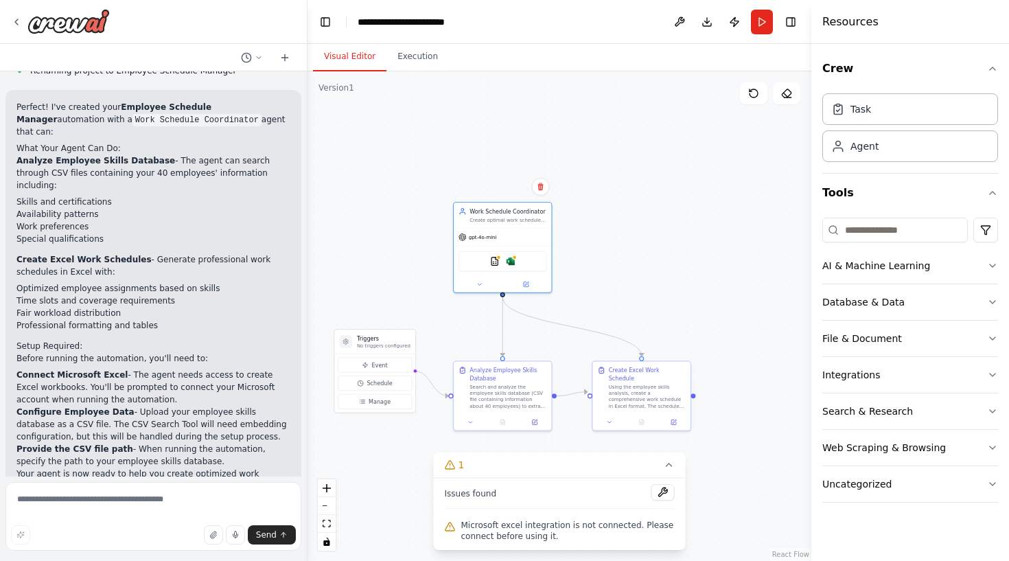
click at [492, 527] on span "Microsoft excel integration is not connected. Please connect before using it." at bounding box center [568, 531] width 214 height 22
click at [660, 492] on button at bounding box center [663, 492] width 23 height 16
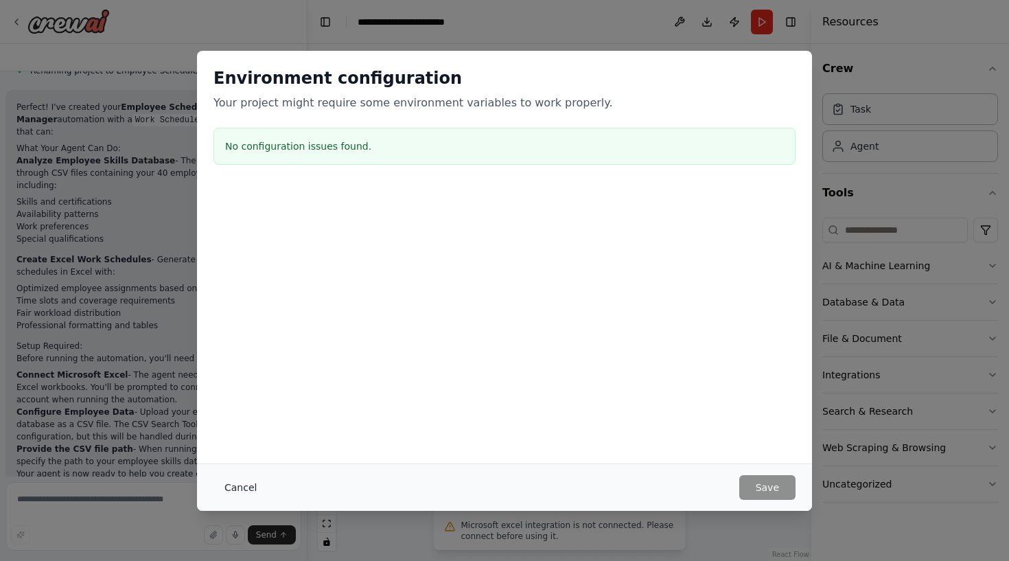
click at [245, 487] on button "Cancel" at bounding box center [241, 487] width 54 height 25
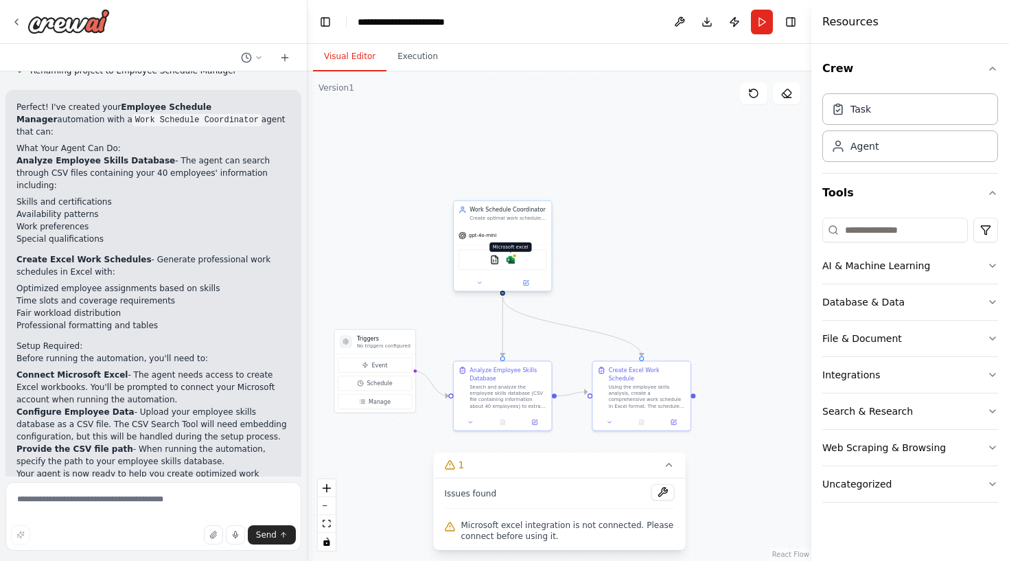
click at [512, 260] on img at bounding box center [511, 260] width 10 height 10
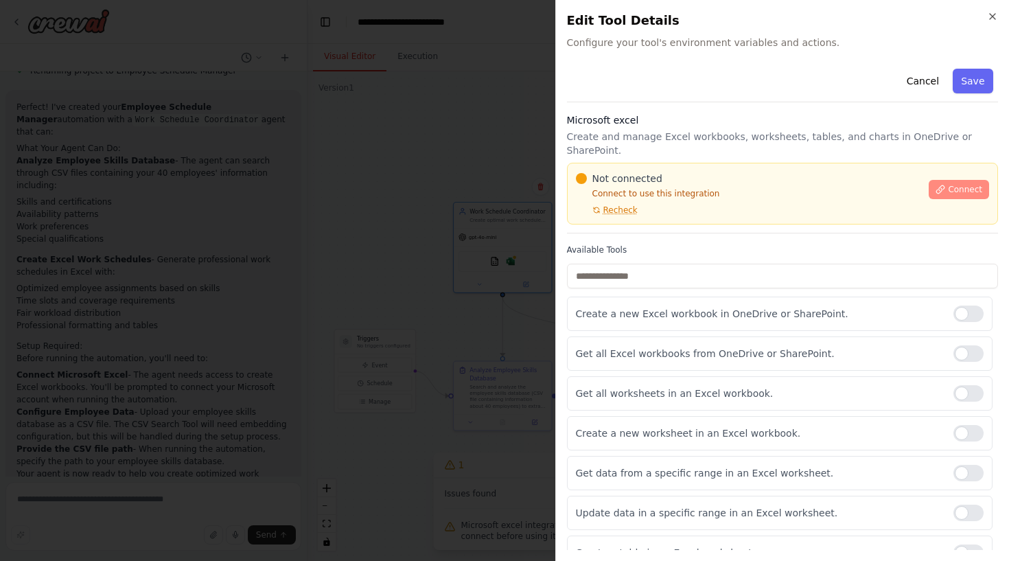
click at [956, 184] on span "Connect" at bounding box center [965, 189] width 34 height 11
click at [689, 76] on div "Cancel Save" at bounding box center [783, 82] width 432 height 39
drag, startPoint x: 565, startPoint y: 41, endPoint x: 836, endPoint y: 60, distance: 271.1
click at [836, 60] on div "Close Edit Tool Details Configure your tool's environment variables and actions…" at bounding box center [782, 280] width 454 height 561
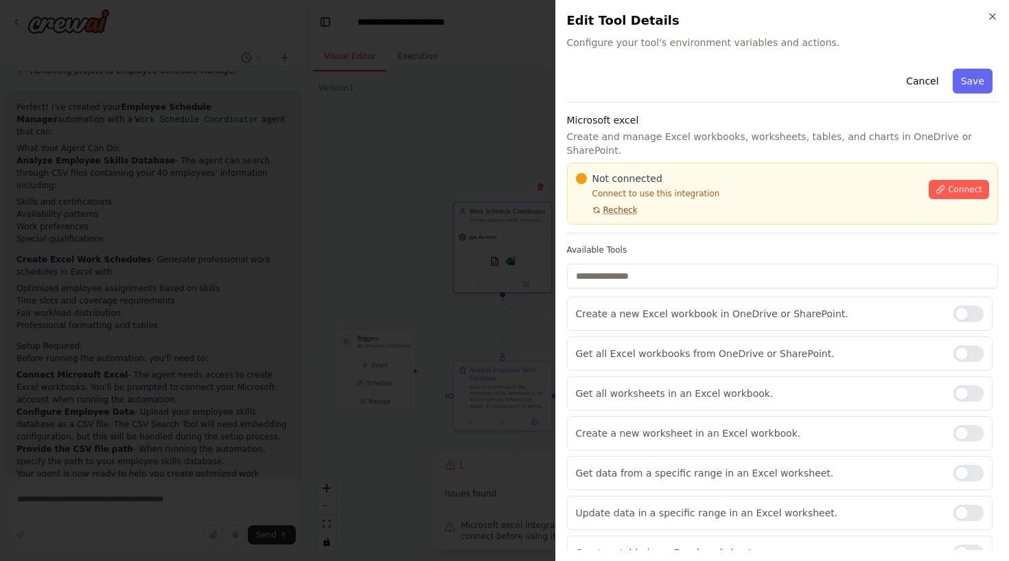
click at [623, 205] on span "Recheck" at bounding box center [620, 210] width 34 height 11
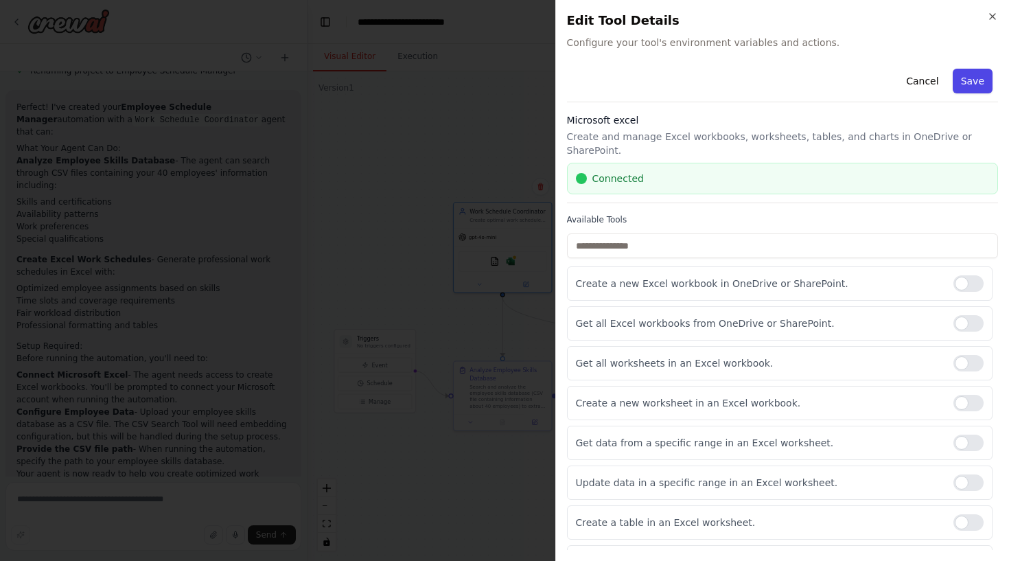
click at [990, 79] on button "Save" at bounding box center [973, 81] width 40 height 25
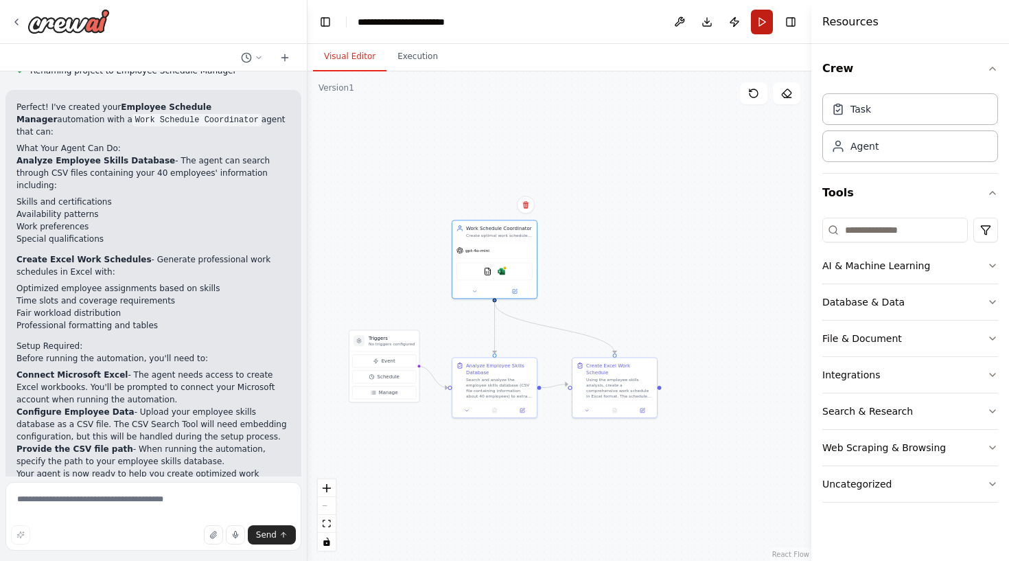
click at [755, 22] on button "Run" at bounding box center [762, 22] width 22 height 25
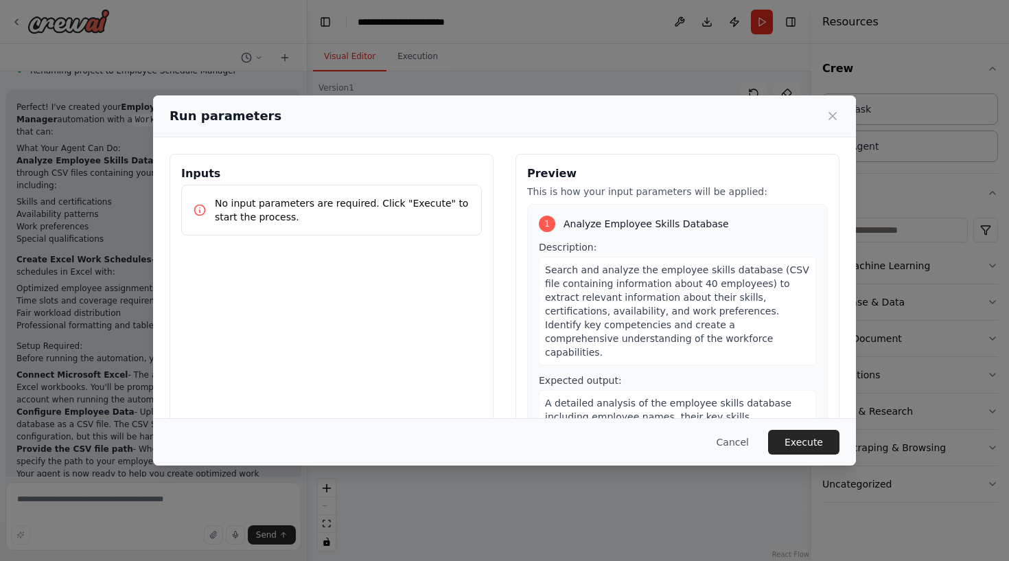
click at [336, 194] on div "No input parameters are required. Click "Execute" to start the process." at bounding box center [331, 210] width 301 height 51
drag, startPoint x: 334, startPoint y: 200, endPoint x: 442, endPoint y: 214, distance: 108.7
click at [442, 214] on p "No input parameters are required. Click "Execute" to start the process." at bounding box center [342, 209] width 255 height 27
click at [698, 233] on div "1 Analyze Employee Skills Database Description: Search and analyze the employee…" at bounding box center [677, 343] width 301 height 279
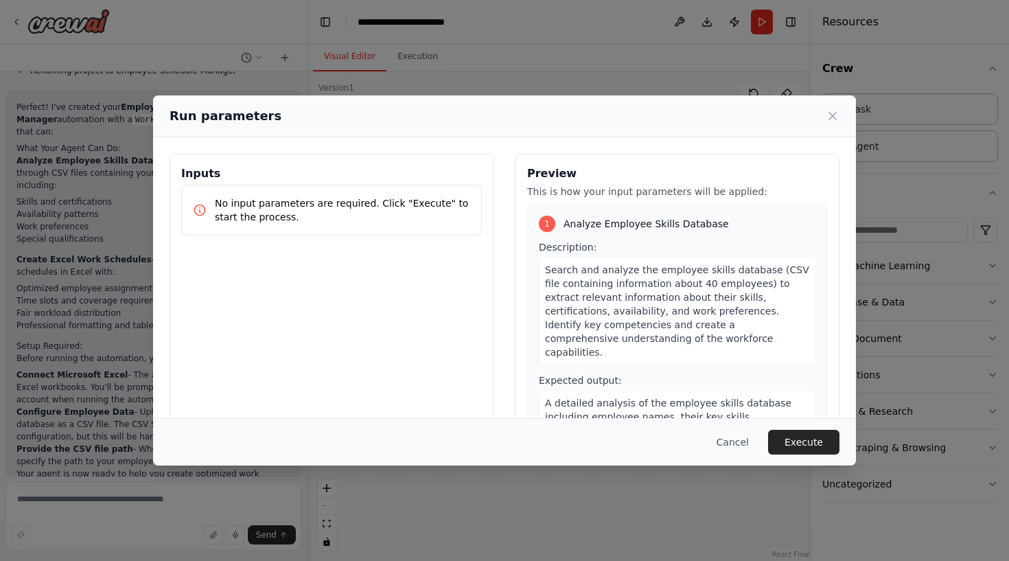
drag, startPoint x: 170, startPoint y: 113, endPoint x: 331, endPoint y: 110, distance: 161.4
click at [205, 110] on h2 "Run parameters" at bounding box center [226, 115] width 112 height 19
drag, startPoint x: 231, startPoint y: 117, endPoint x: 294, endPoint y: 116, distance: 63.2
click at [290, 116] on div "Run parameters" at bounding box center [505, 115] width 670 height 19
click at [294, 116] on div "Run parameters" at bounding box center [505, 115] width 670 height 19
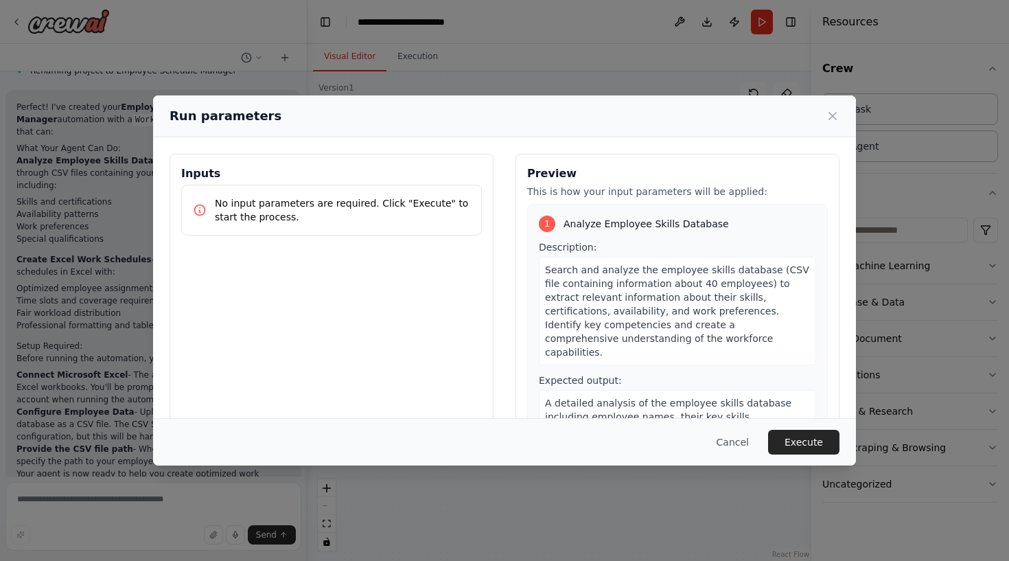
drag, startPoint x: 257, startPoint y: 203, endPoint x: 282, endPoint y: 242, distance: 46.7
click at [264, 210] on p "No input parameters are required. Click "Execute" to start the process." at bounding box center [342, 209] width 255 height 27
click at [283, 247] on div "Inputs No input parameters are required. Click "Execute" to start the process." at bounding box center [332, 316] width 324 height 325
drag, startPoint x: 321, startPoint y: 104, endPoint x: 334, endPoint y: 151, distance: 49.3
click at [334, 150] on div "Run parameters Inputs No input parameters are required. Click "Execute" to star…" at bounding box center [504, 280] width 703 height 370
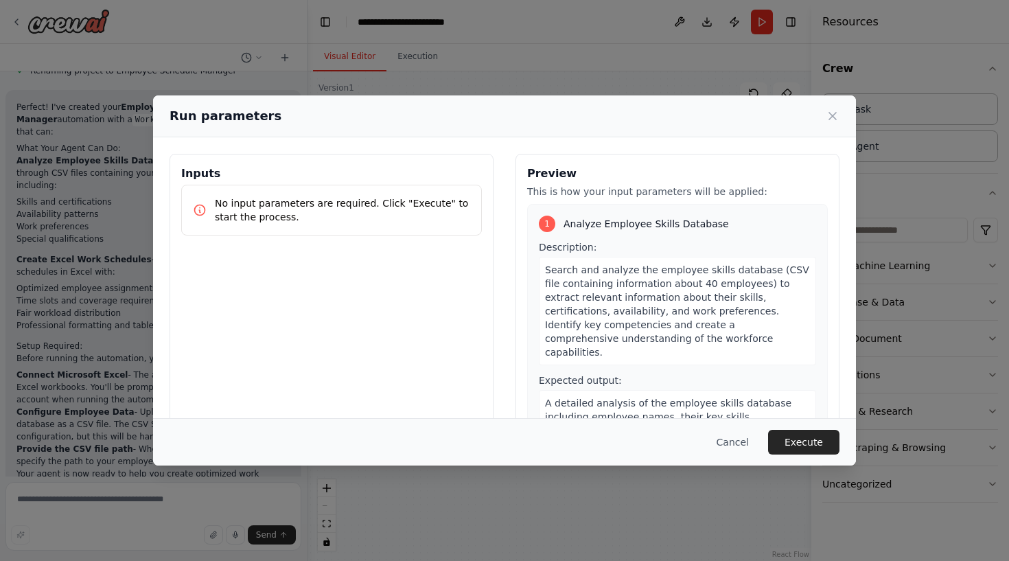
click at [334, 151] on div "Inputs No input parameters are required. Click "Execute" to start the process. …" at bounding box center [504, 316] width 703 height 358
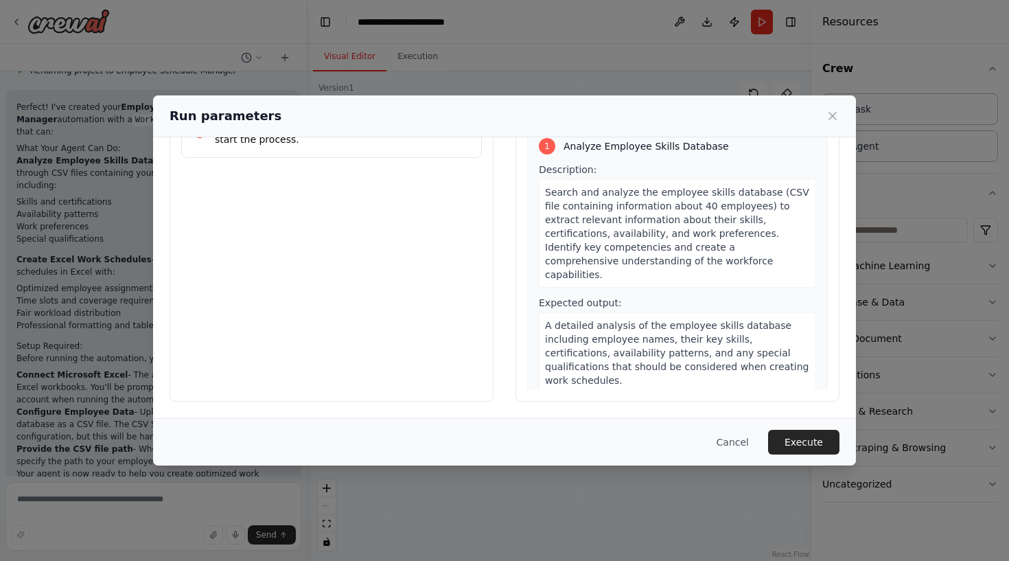
scroll to position [78, 0]
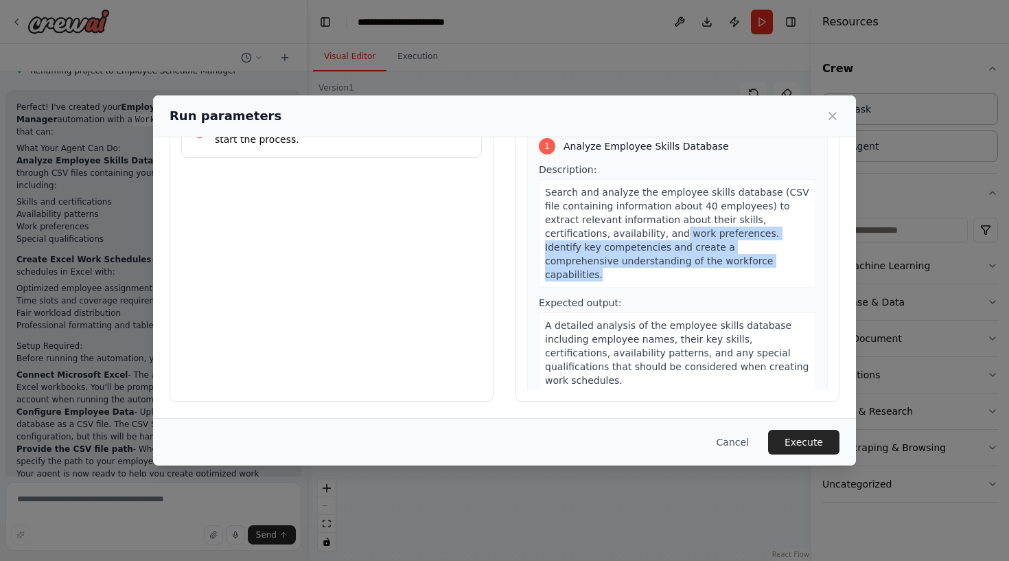
drag, startPoint x: 613, startPoint y: 229, endPoint x: 643, endPoint y: 267, distance: 48.4
click at [643, 267] on div "Search and analyze the employee skills database (CSV file containing informatio…" at bounding box center [677, 233] width 277 height 108
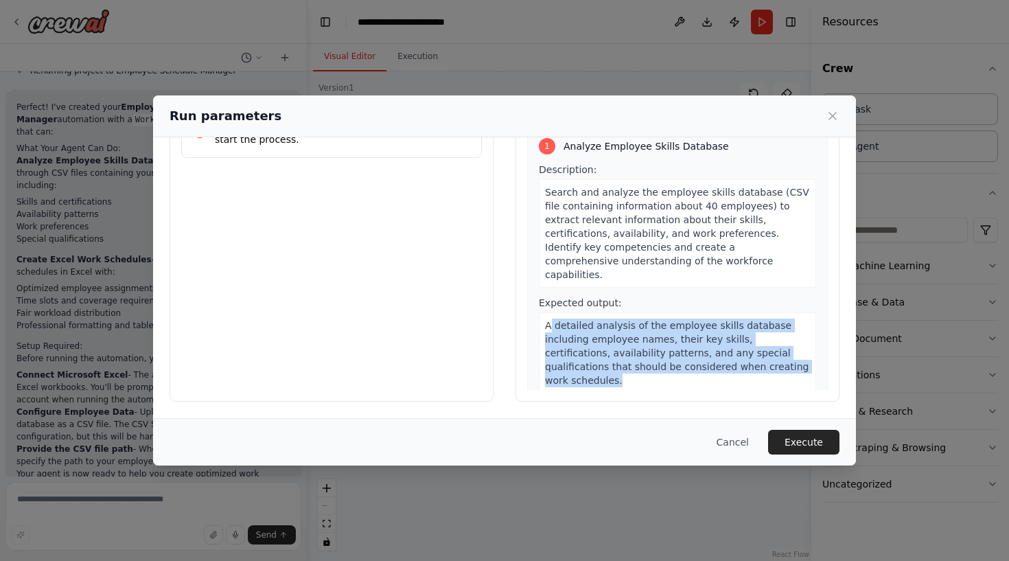
drag, startPoint x: 551, startPoint y: 308, endPoint x: 841, endPoint y: 351, distance: 293.5
click at [841, 352] on div "Inputs No input parameters are required. Click "Execute" to start the process. …" at bounding box center [504, 239] width 703 height 358
click at [841, 351] on div "Inputs No input parameters are required. Click "Execute" to start the process. …" at bounding box center [504, 239] width 703 height 358
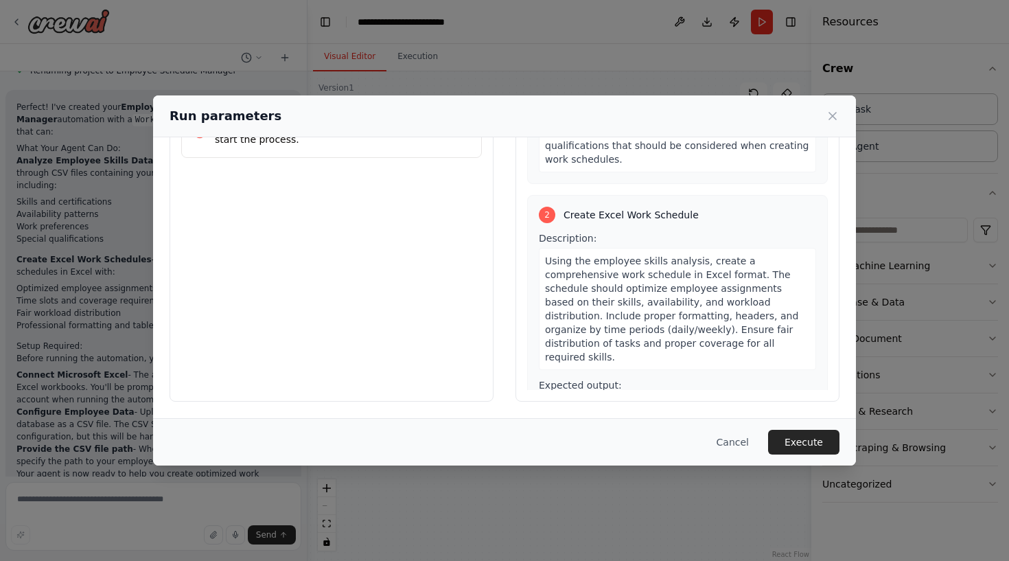
scroll to position [222, 0]
click at [796, 437] on button "Execute" at bounding box center [803, 442] width 71 height 25
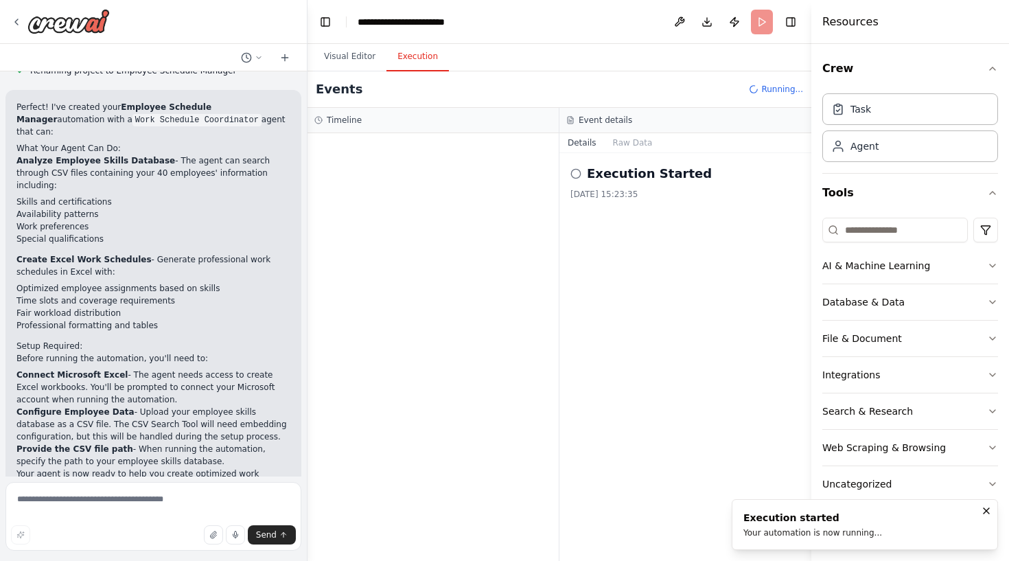
click at [636, 171] on h2 "Execution Started" at bounding box center [649, 173] width 125 height 19
click at [575, 171] on icon at bounding box center [576, 173] width 11 height 11
click at [620, 150] on button "Raw Data" at bounding box center [633, 142] width 56 height 19
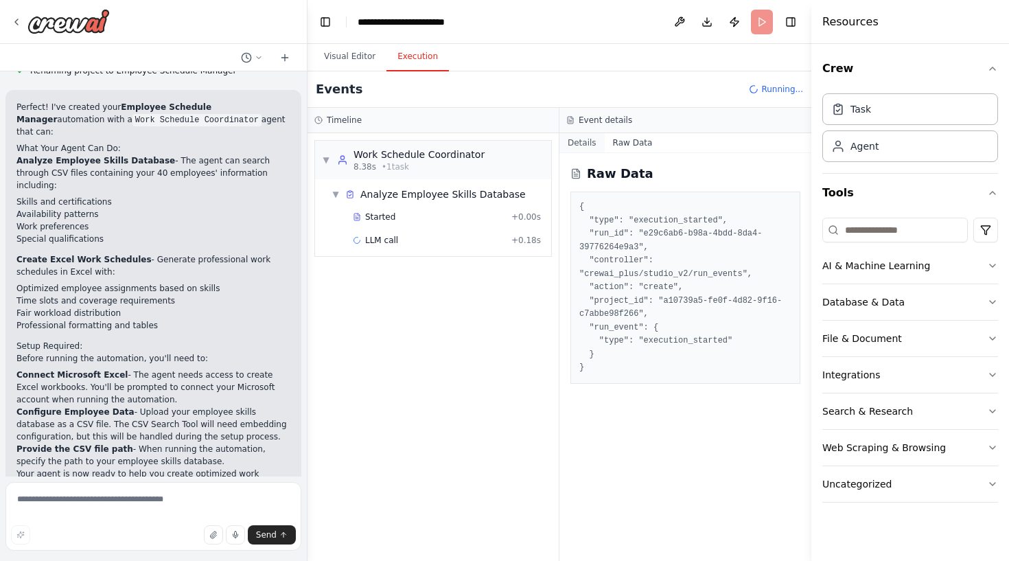
click at [590, 146] on button "Details" at bounding box center [582, 142] width 45 height 19
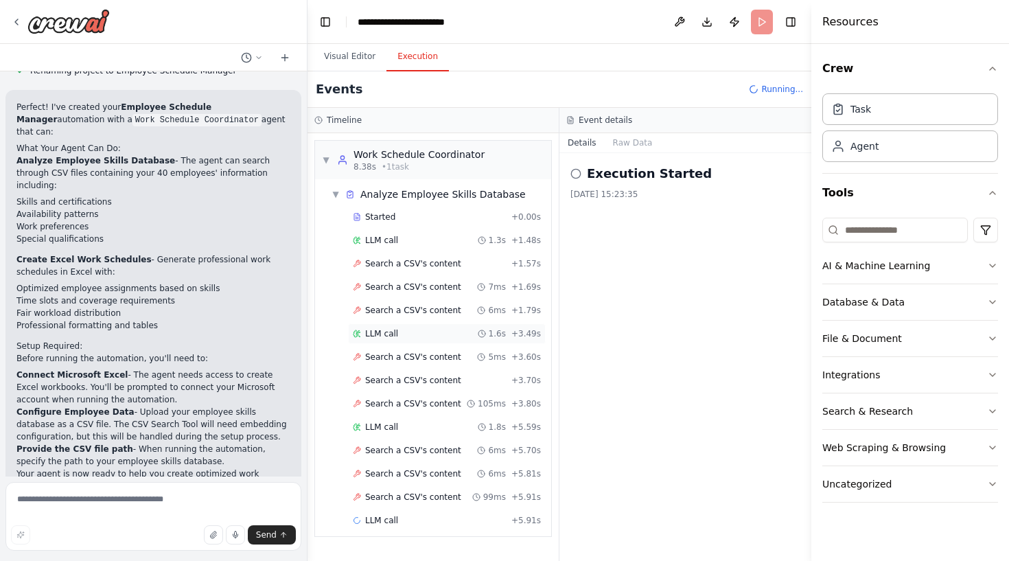
click at [449, 332] on div "LLM call 1.6s + 3.49s" at bounding box center [447, 333] width 188 height 11
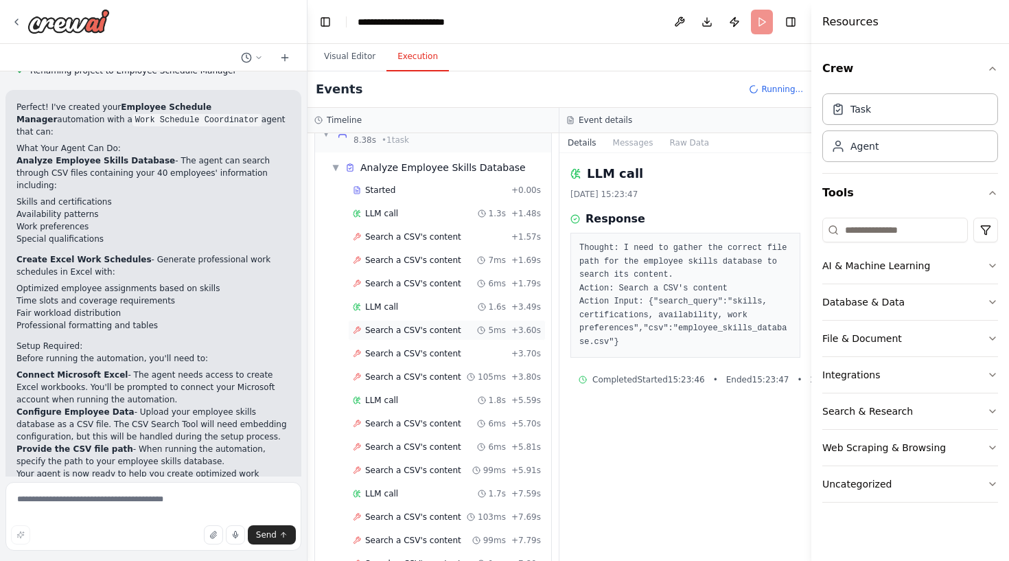
scroll to position [29, 0]
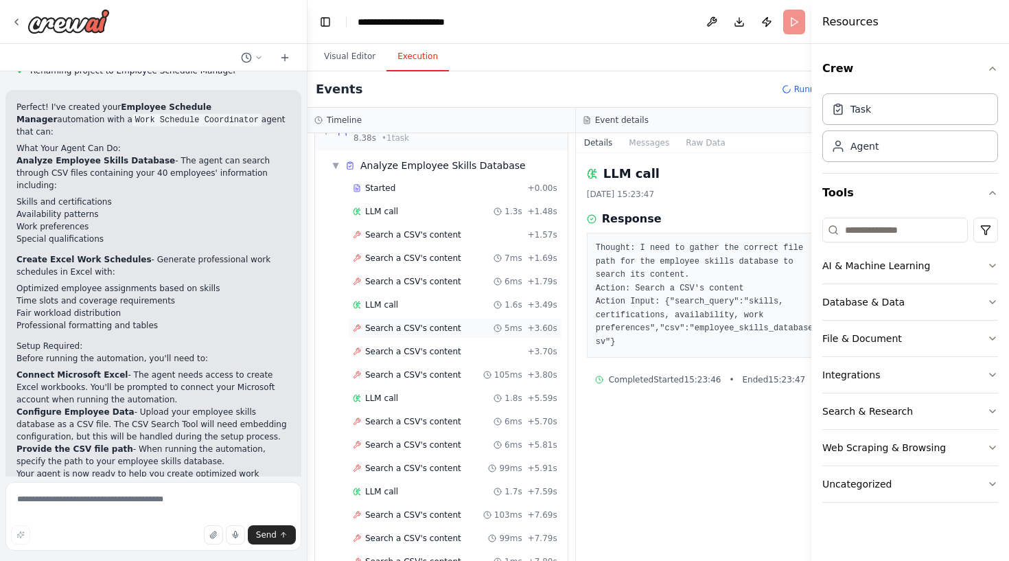
click at [449, 332] on span "Search a CSV's content" at bounding box center [413, 328] width 96 height 11
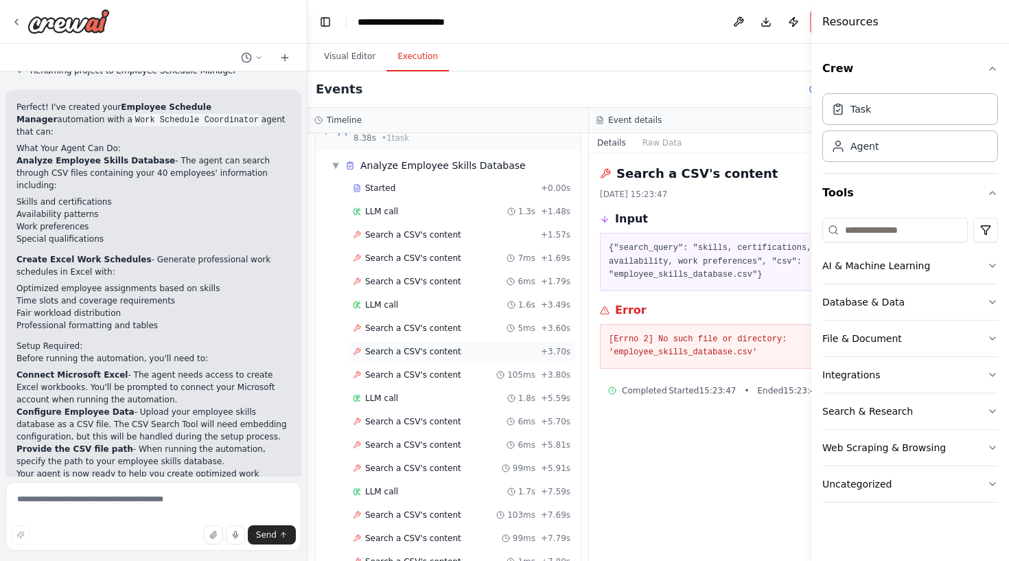
click at [449, 345] on div "Search a CSV's content + 3.70s" at bounding box center [461, 351] width 227 height 21
click at [448, 369] on span "Search a CSV's content" at bounding box center [413, 374] width 96 height 11
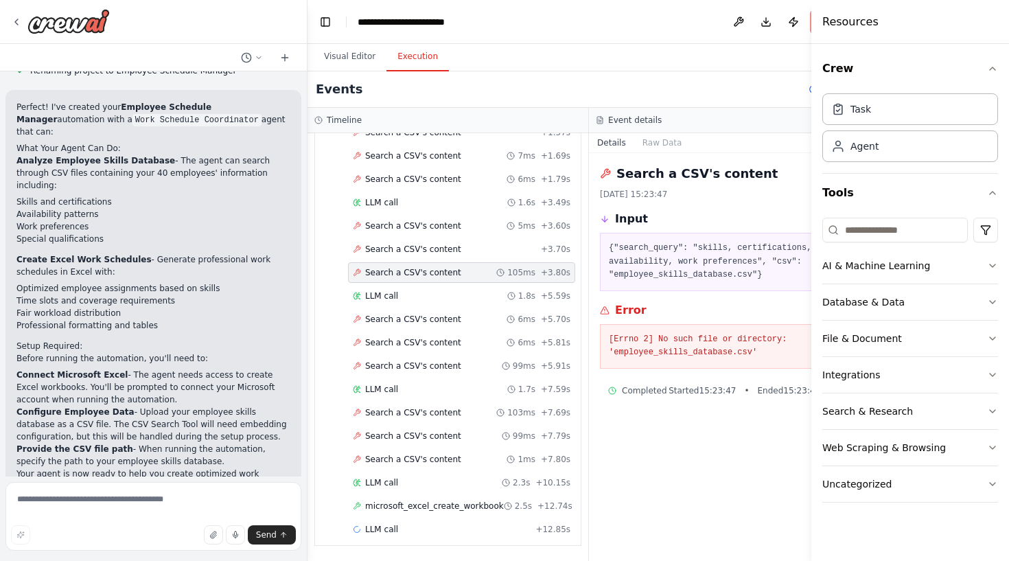
scroll to position [0, 0]
click at [429, 501] on span "microsoft_excel_create_workbook" at bounding box center [434, 505] width 139 height 11
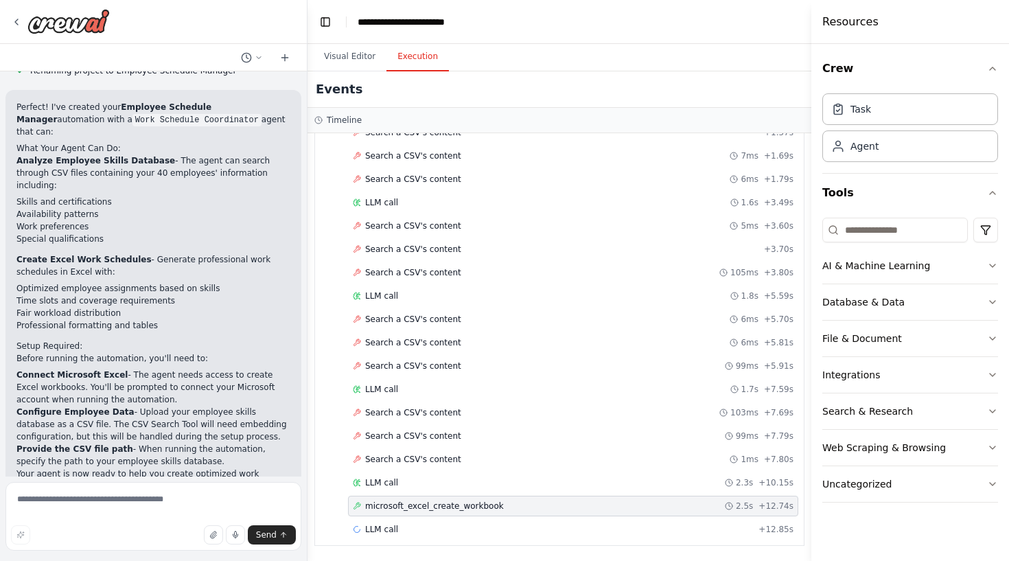
click at [429, 501] on span "microsoft_excel_create_workbook" at bounding box center [434, 505] width 139 height 11
click at [878, 256] on button "AI & Machine Learning" at bounding box center [910, 266] width 176 height 36
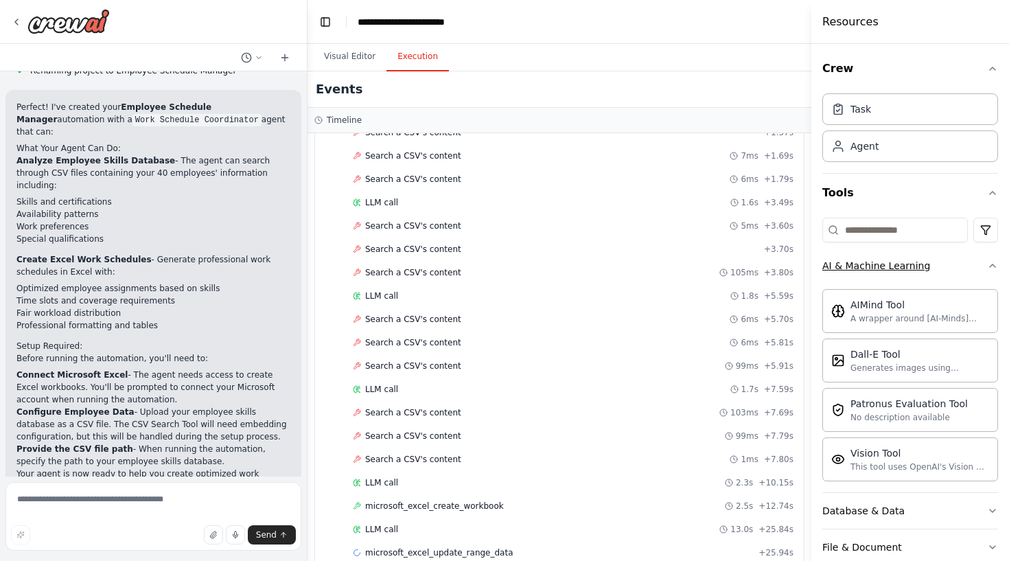
click at [887, 262] on div "AI & Machine Learning" at bounding box center [876, 266] width 108 height 14
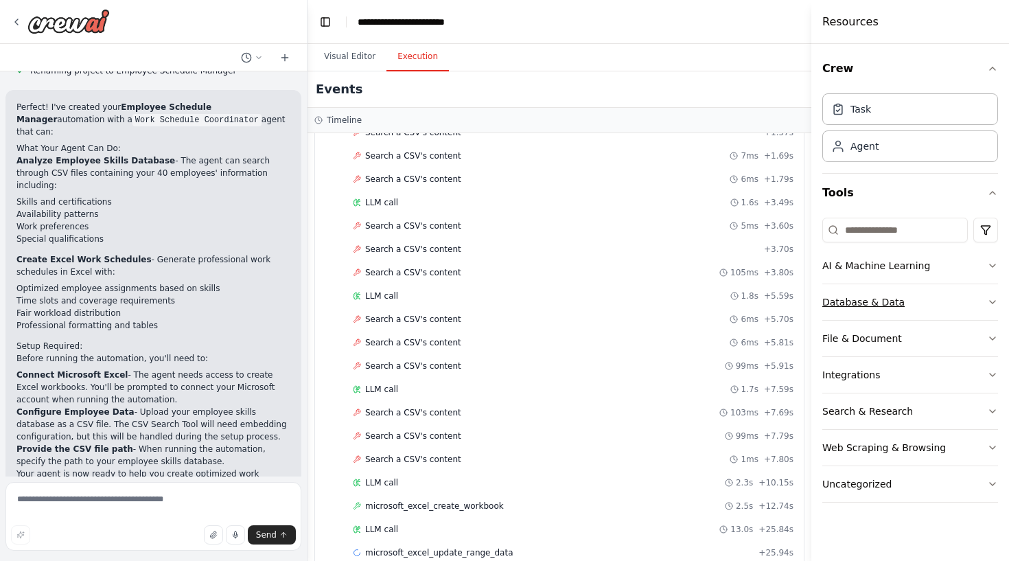
click at [886, 302] on div "Database & Data" at bounding box center [863, 302] width 82 height 14
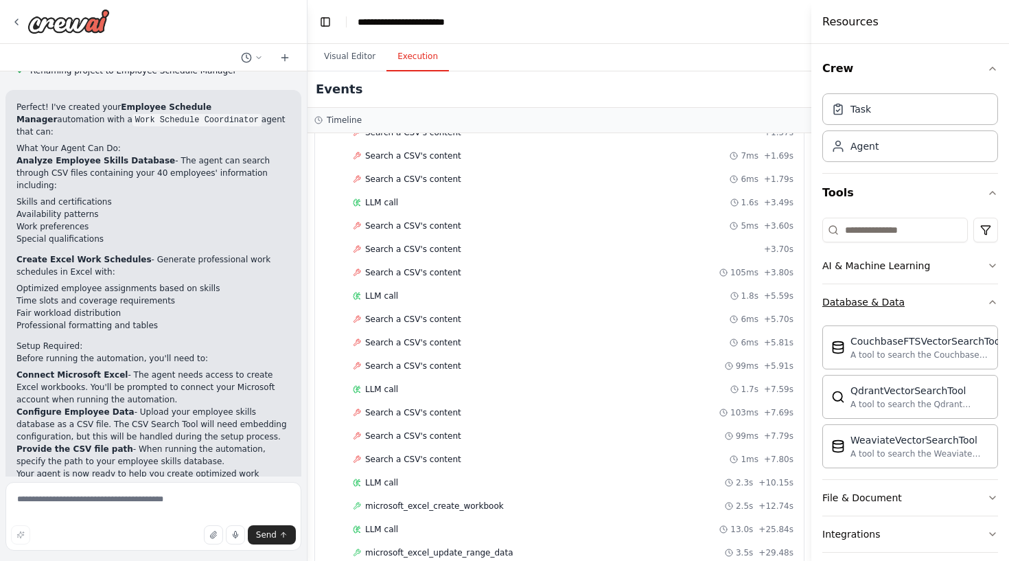
click at [889, 309] on button "Database & Data" at bounding box center [910, 302] width 176 height 36
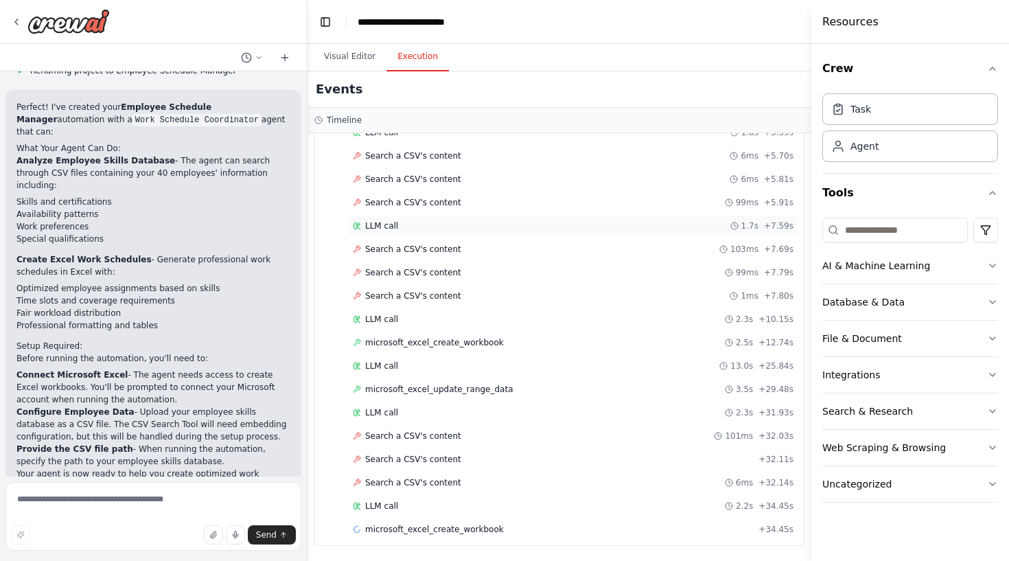
scroll to position [295, 0]
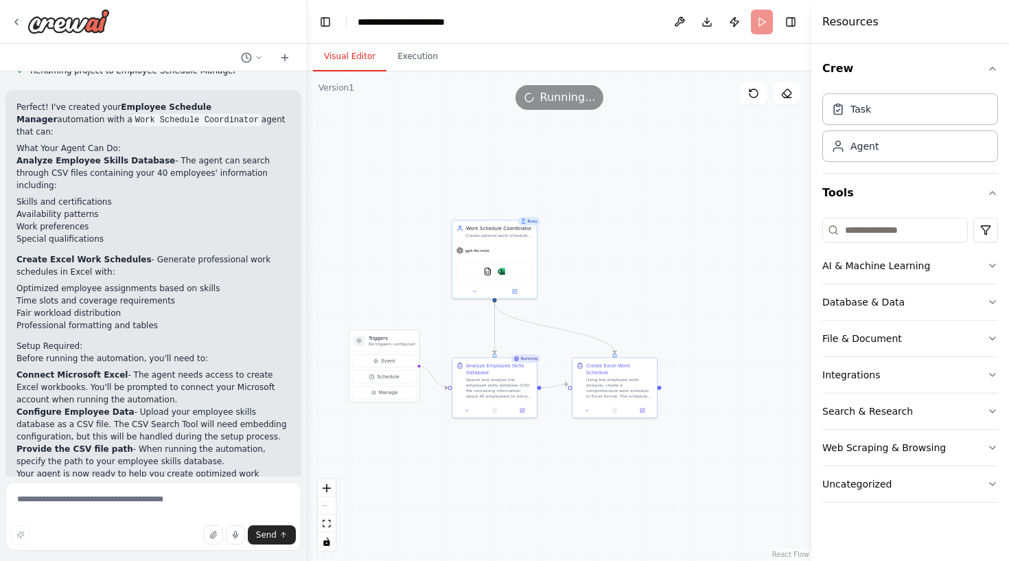
click at [362, 51] on button "Visual Editor" at bounding box center [349, 57] width 73 height 29
click at [408, 54] on button "Execution" at bounding box center [418, 57] width 62 height 29
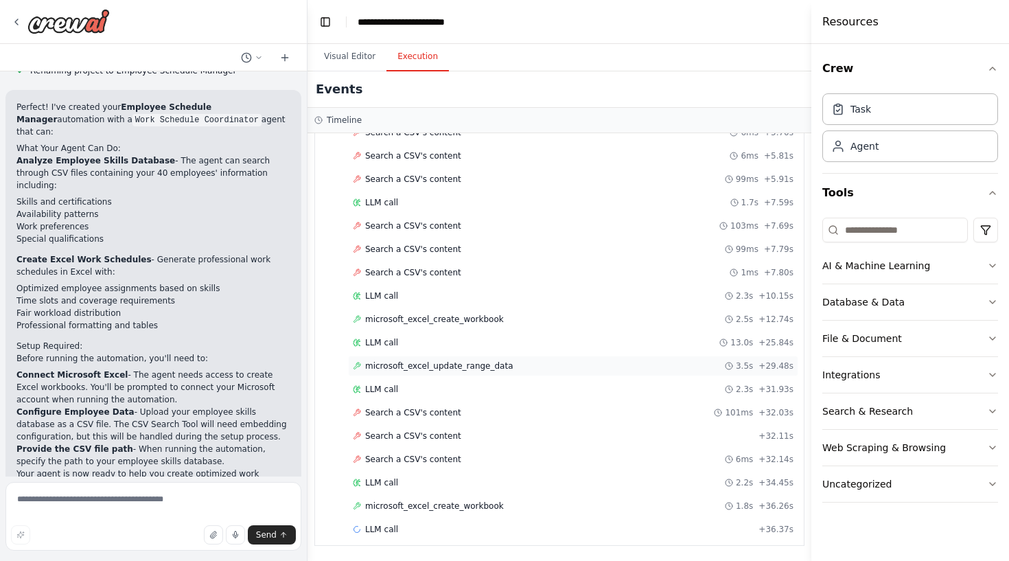
scroll to position [318, 0]
click at [986, 297] on button "Database & Data" at bounding box center [910, 302] width 176 height 36
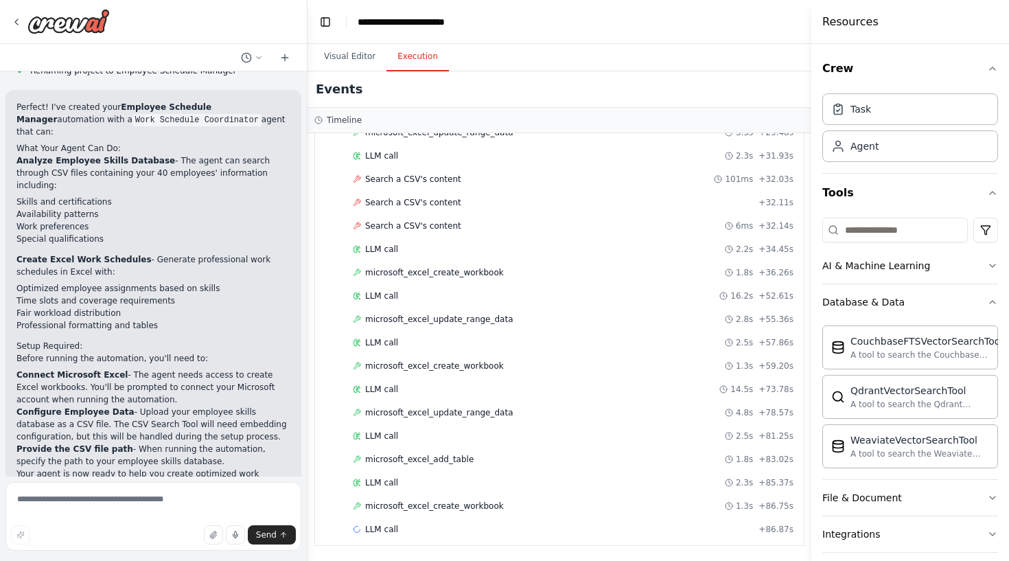
scroll to position [551, 0]
click at [426, 481] on div "LLM call 2.3s + 85.37s" at bounding box center [573, 482] width 441 height 11
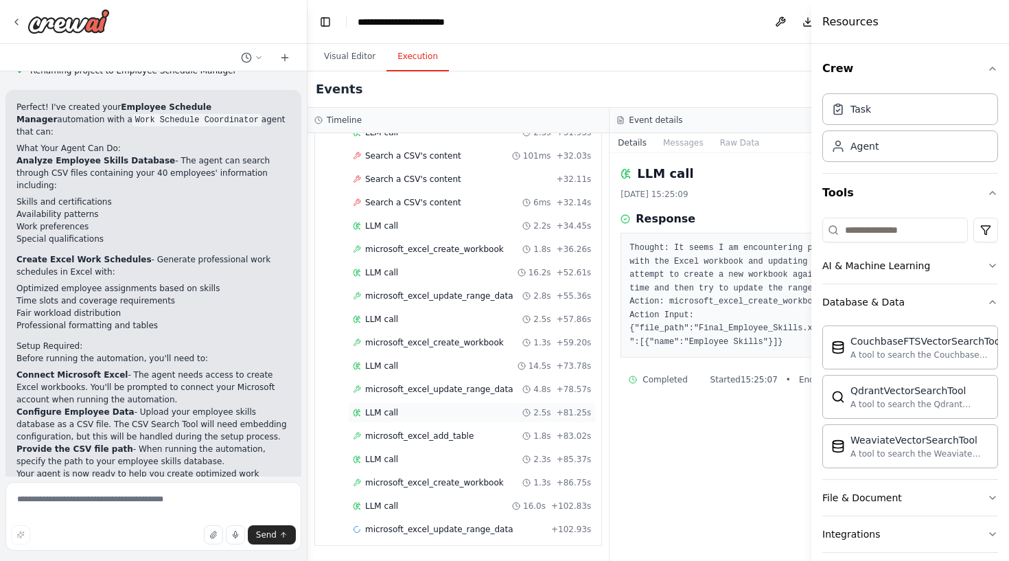
scroll to position [575, 0]
click at [908, 310] on button "Database & Data" at bounding box center [910, 302] width 176 height 36
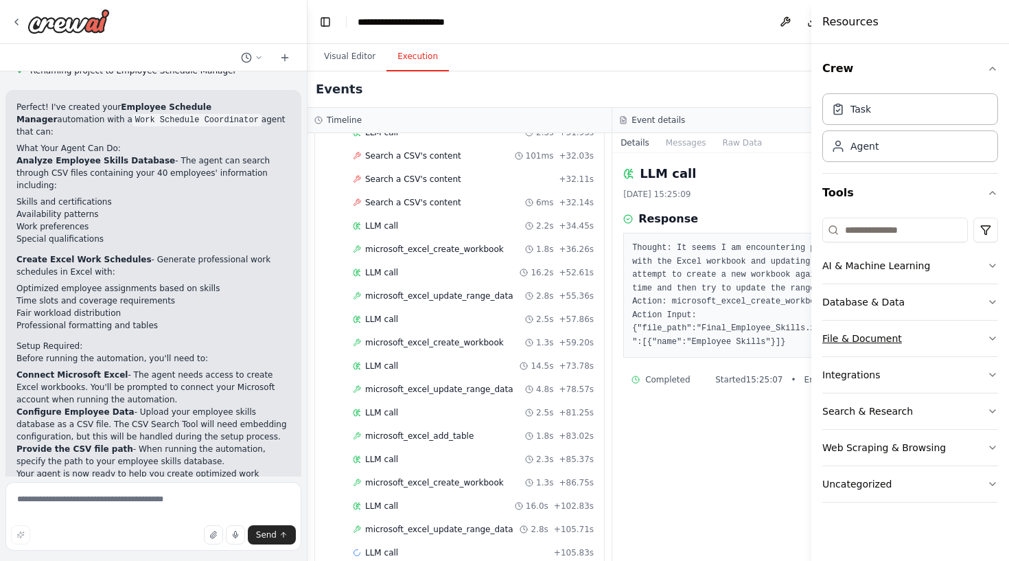
click at [913, 331] on button "File & Document" at bounding box center [910, 339] width 176 height 36
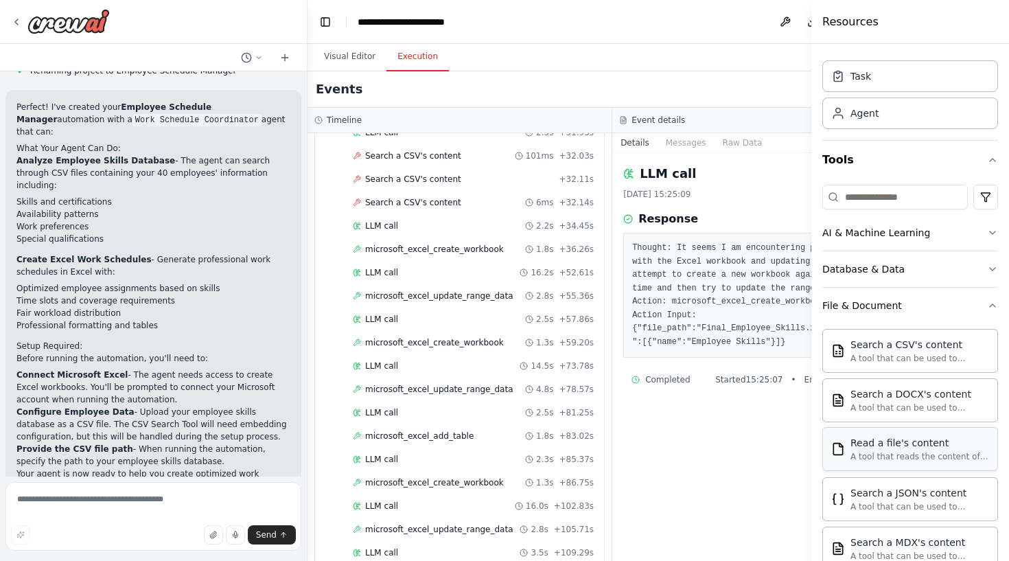
scroll to position [36, 0]
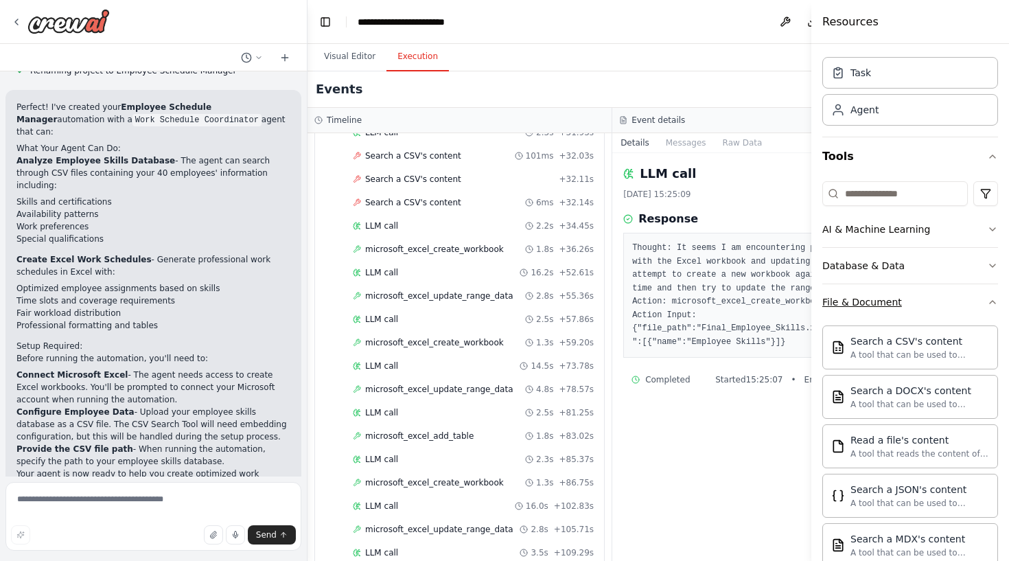
click at [908, 302] on button "File & Document" at bounding box center [910, 302] width 176 height 36
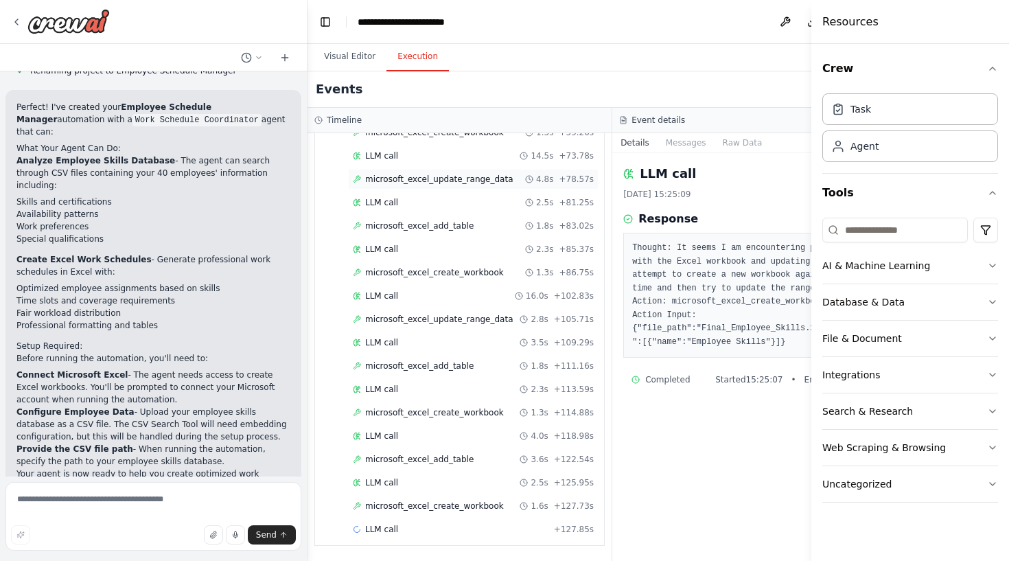
scroll to position [0, 0]
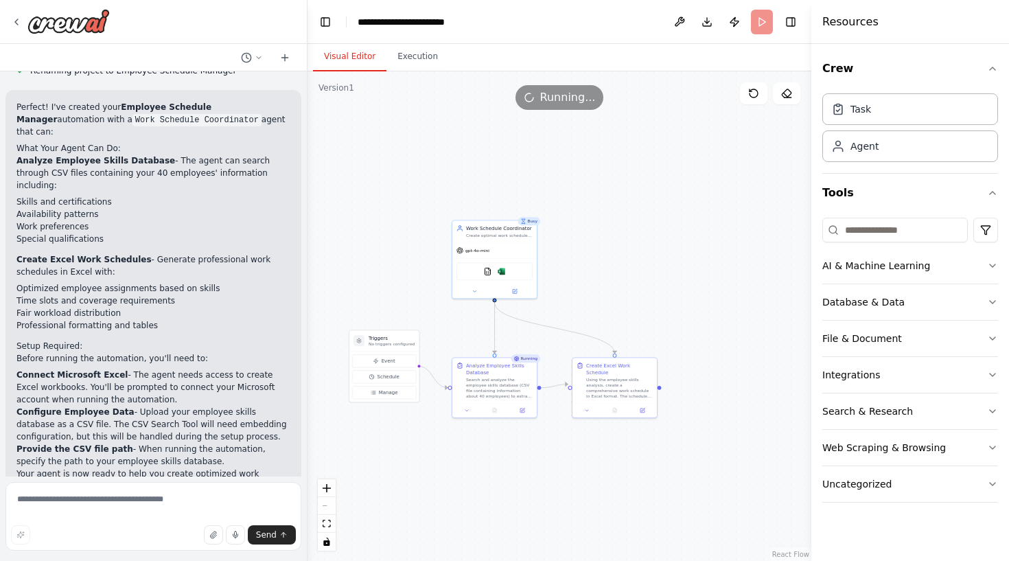
click at [353, 49] on button "Visual Editor" at bounding box center [349, 57] width 73 height 29
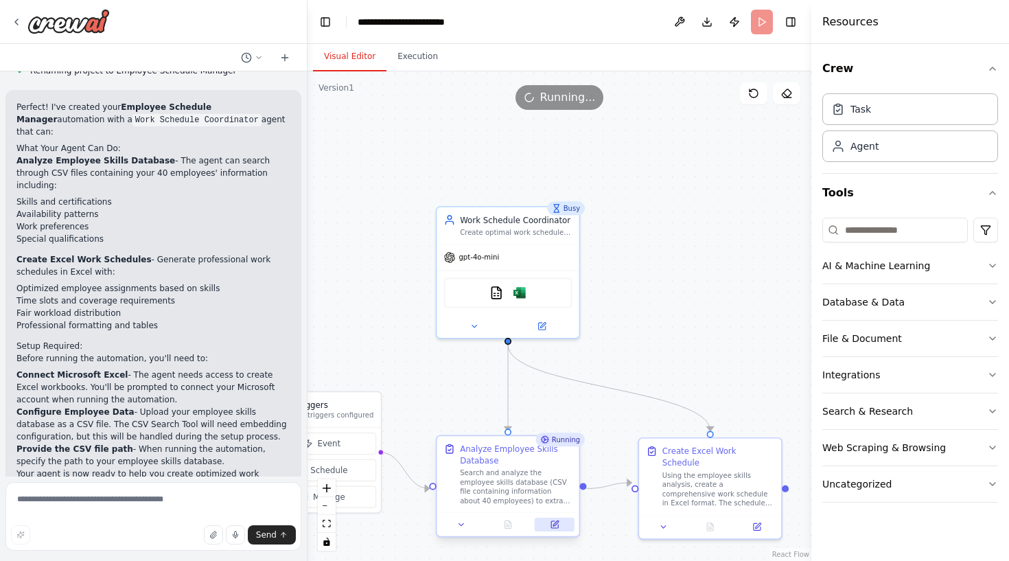
click at [560, 525] on button at bounding box center [555, 525] width 40 height 14
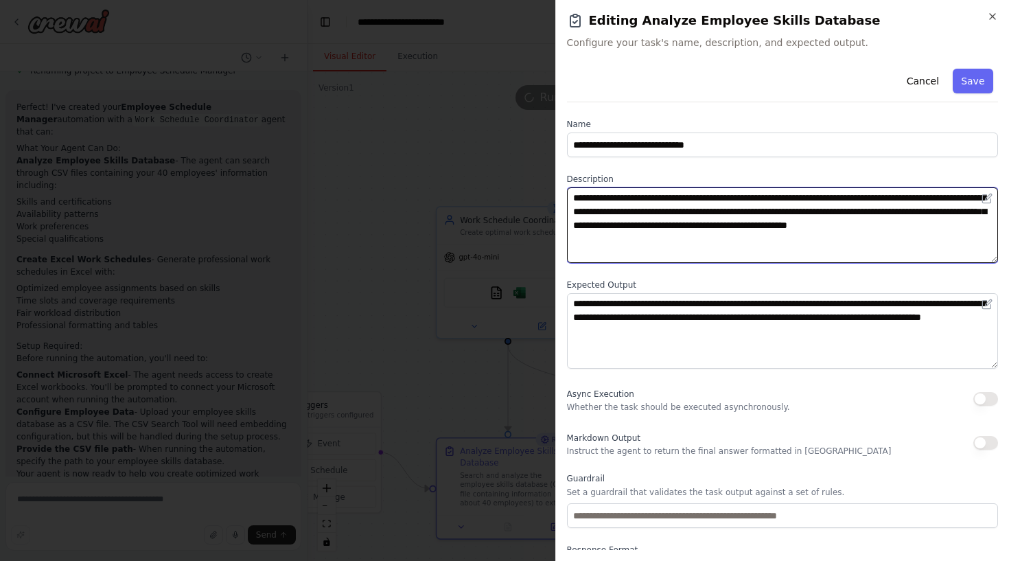
drag, startPoint x: 609, startPoint y: 205, endPoint x: 612, endPoint y: 214, distance: 9.3
click at [612, 214] on textarea "**********" at bounding box center [783, 225] width 432 height 76
click at [628, 262] on textarea "**********" at bounding box center [783, 225] width 432 height 76
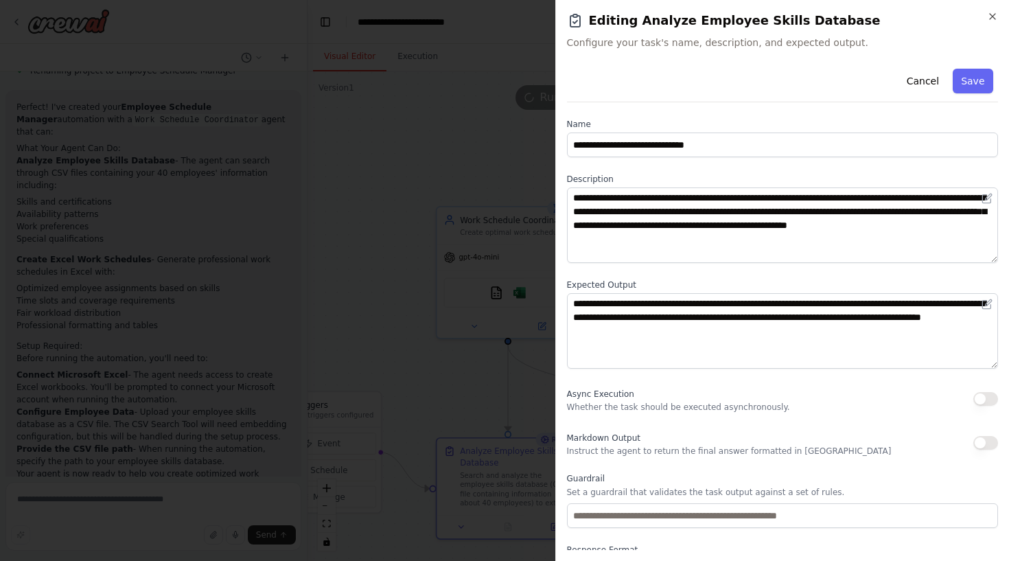
click at [629, 286] on label "Expected Output" at bounding box center [783, 284] width 432 height 11
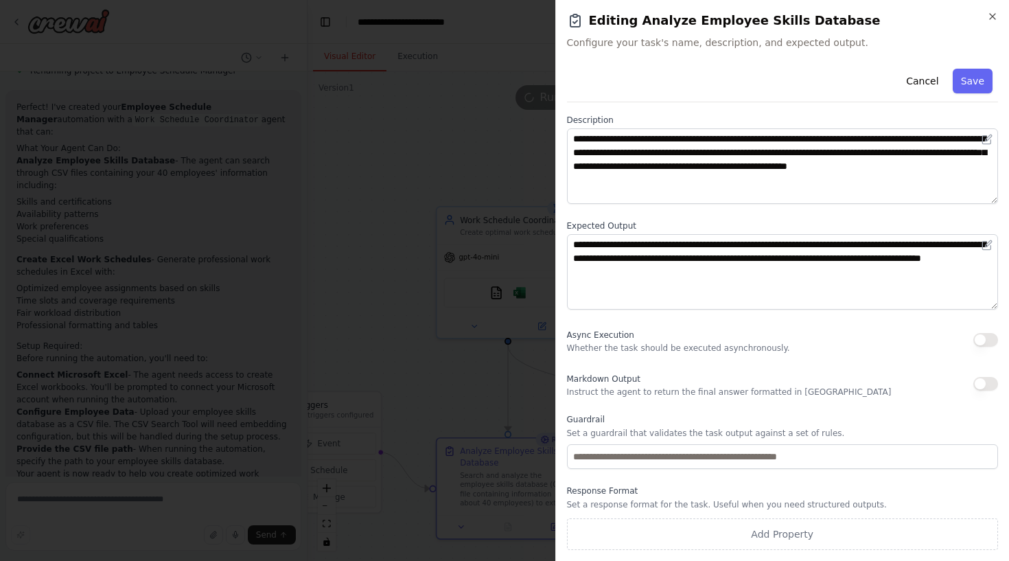
scroll to position [59, 0]
click at [992, 16] on icon "button" at bounding box center [992, 16] width 11 height 11
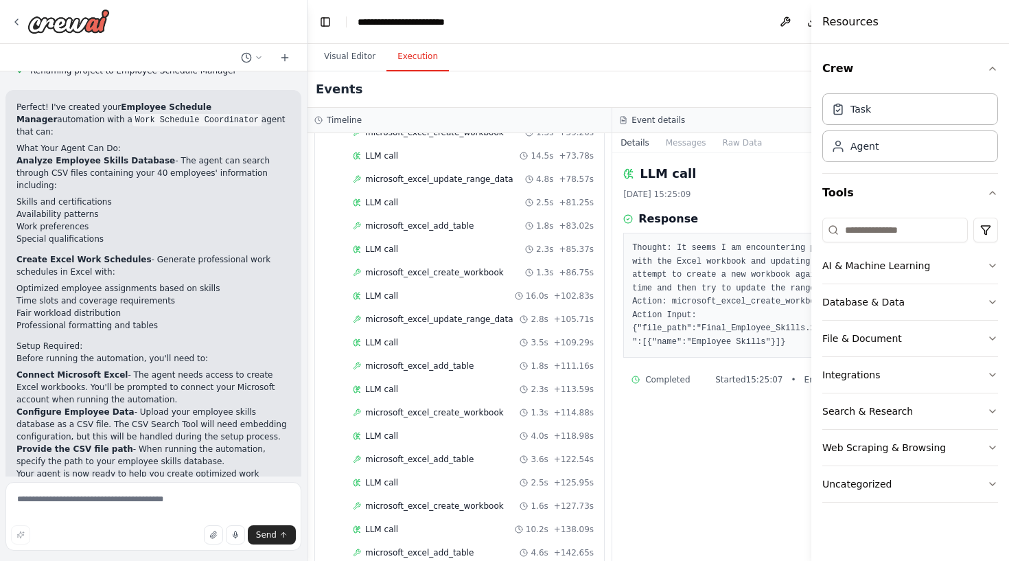
click at [430, 51] on button "Execution" at bounding box center [418, 57] width 62 height 29
click at [468, 526] on div "LLM call + 146.85s" at bounding box center [473, 529] width 241 height 11
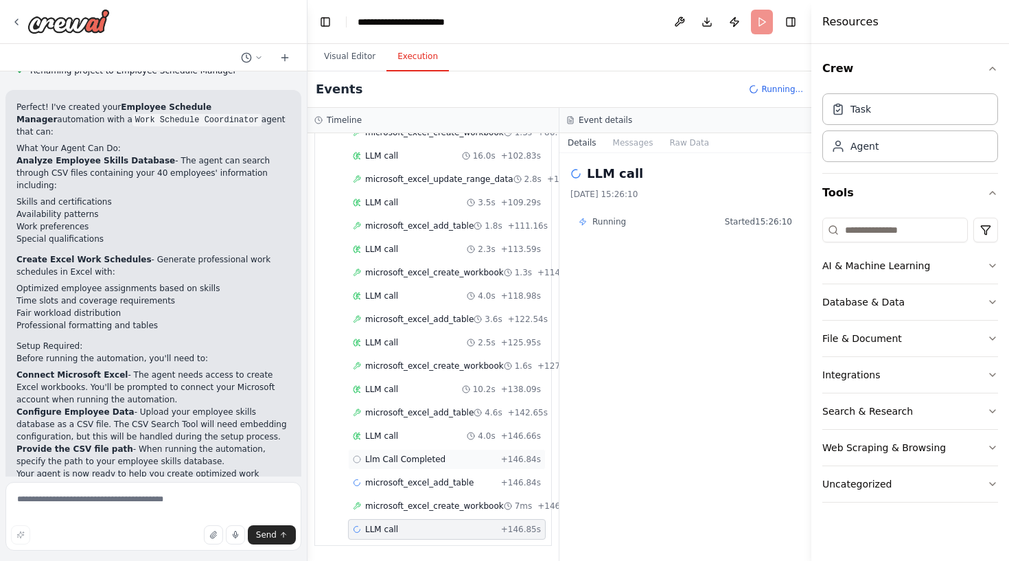
click at [456, 457] on div "Llm Call Completed + 146.84s" at bounding box center [447, 459] width 188 height 11
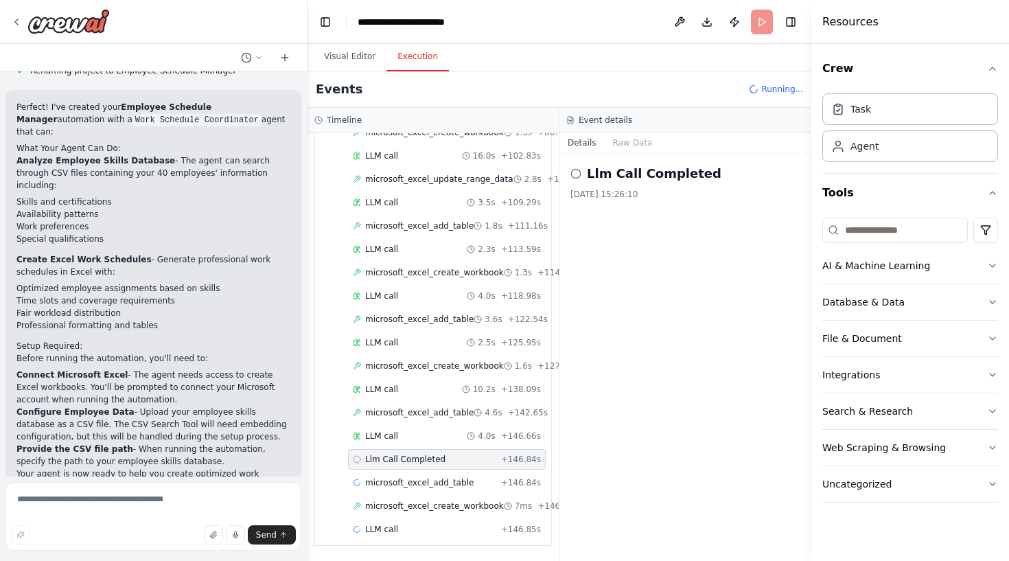
scroll to position [0, 0]
click at [441, 483] on span "microsoft_excel_add_table" at bounding box center [419, 482] width 108 height 11
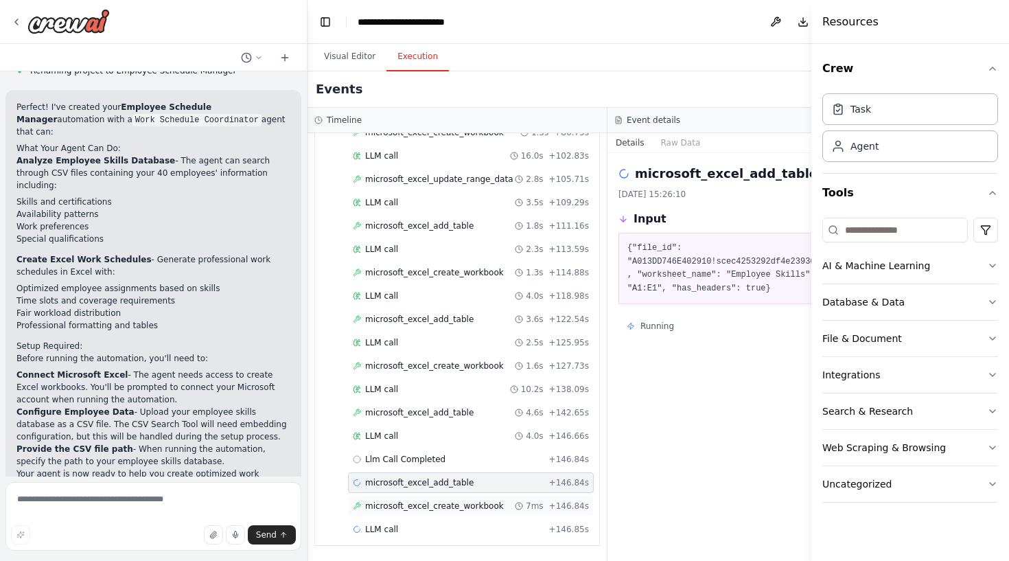
click at [460, 503] on span "microsoft_excel_create_workbook" at bounding box center [434, 505] width 139 height 11
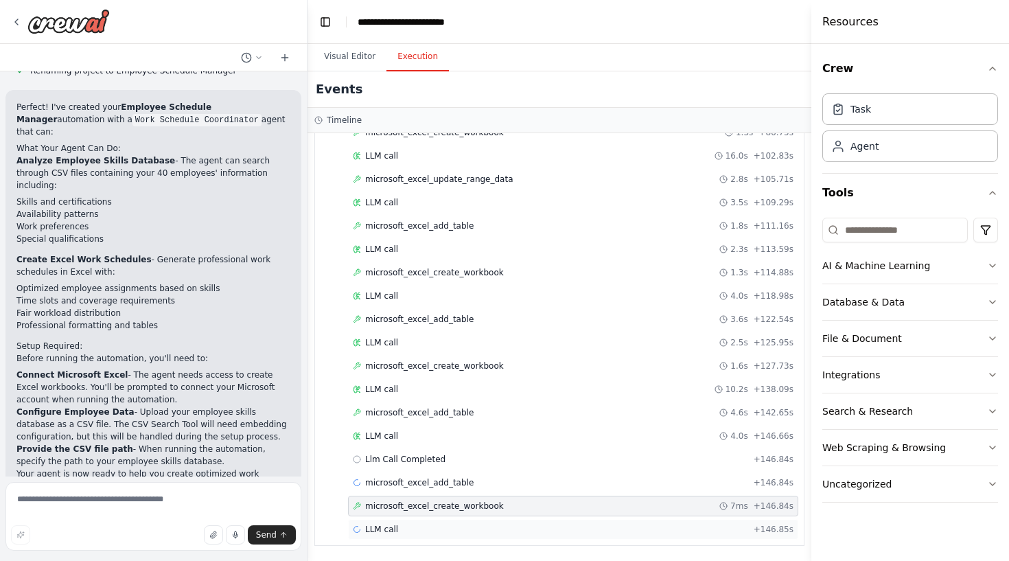
click at [457, 525] on div "LLM call + 146.85s" at bounding box center [573, 529] width 441 height 11
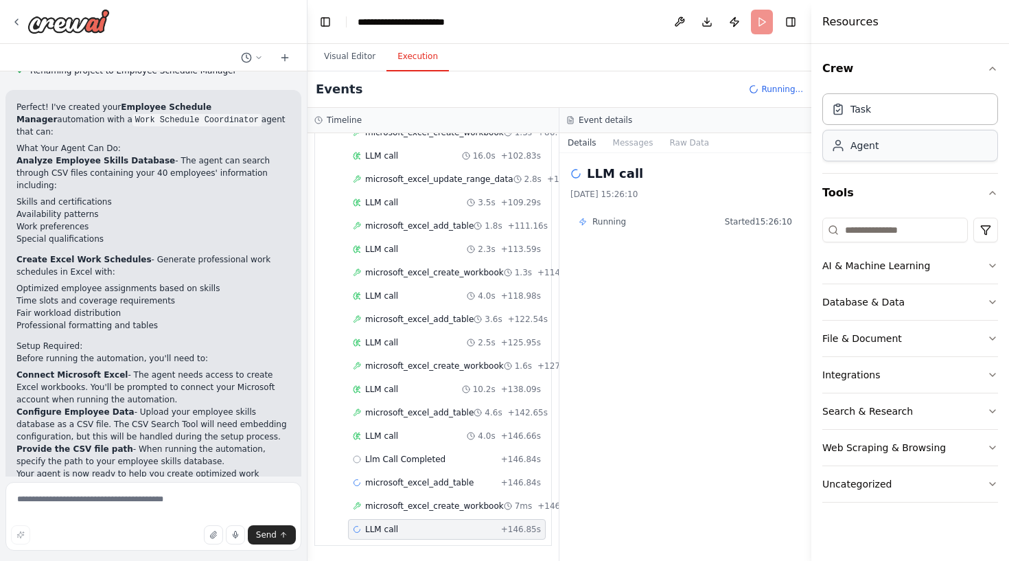
click at [926, 161] on div "Agent" at bounding box center [910, 146] width 176 height 32
click at [890, 152] on div "Agent" at bounding box center [910, 146] width 176 height 32
click at [885, 377] on button "Integrations" at bounding box center [910, 375] width 176 height 36
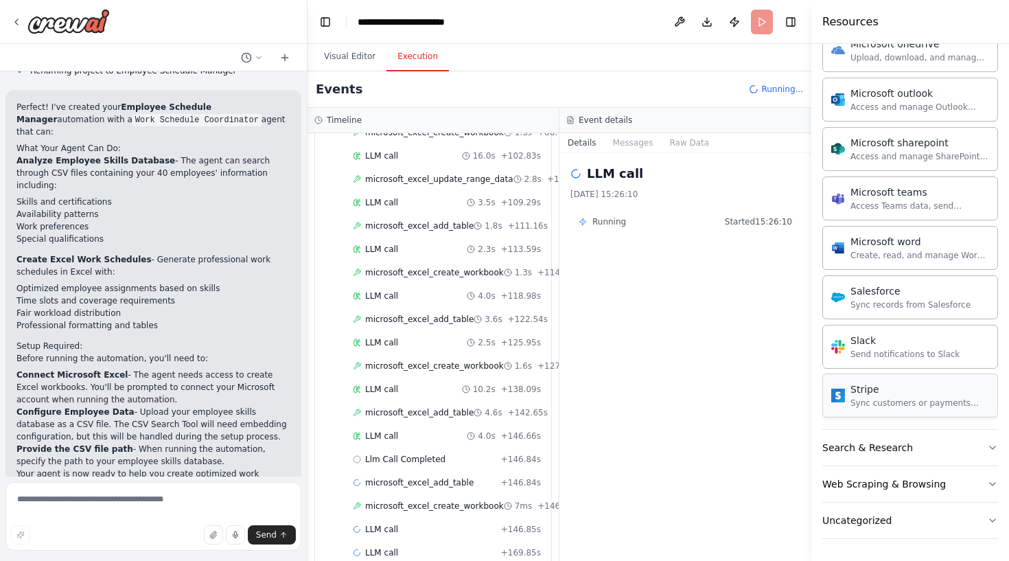
scroll to position [815, 0]
click at [910, 446] on button "Search & Research" at bounding box center [910, 448] width 176 height 36
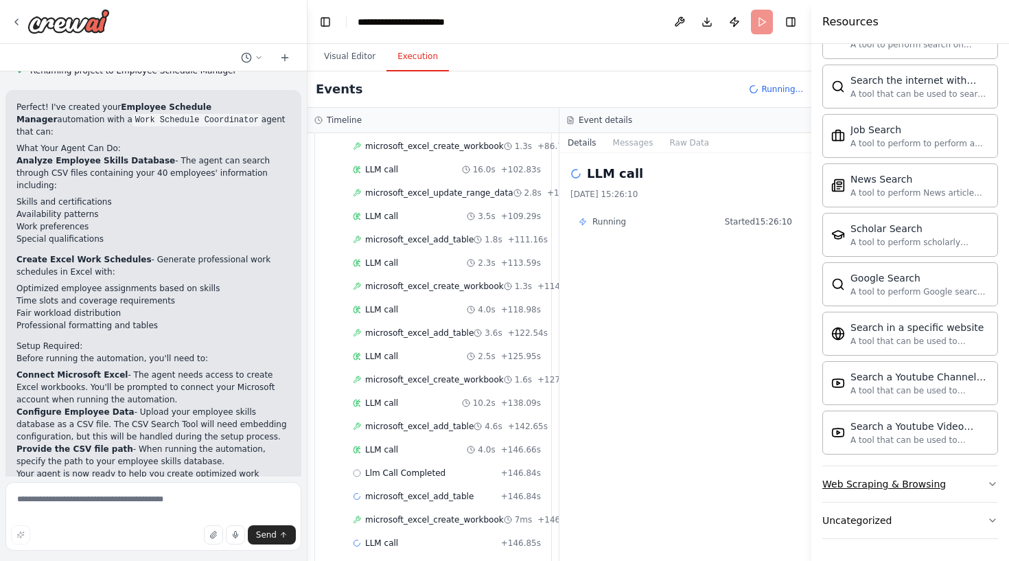
scroll to position [1518, 0]
click at [956, 475] on button "Web Scraping & Browsing" at bounding box center [910, 484] width 176 height 36
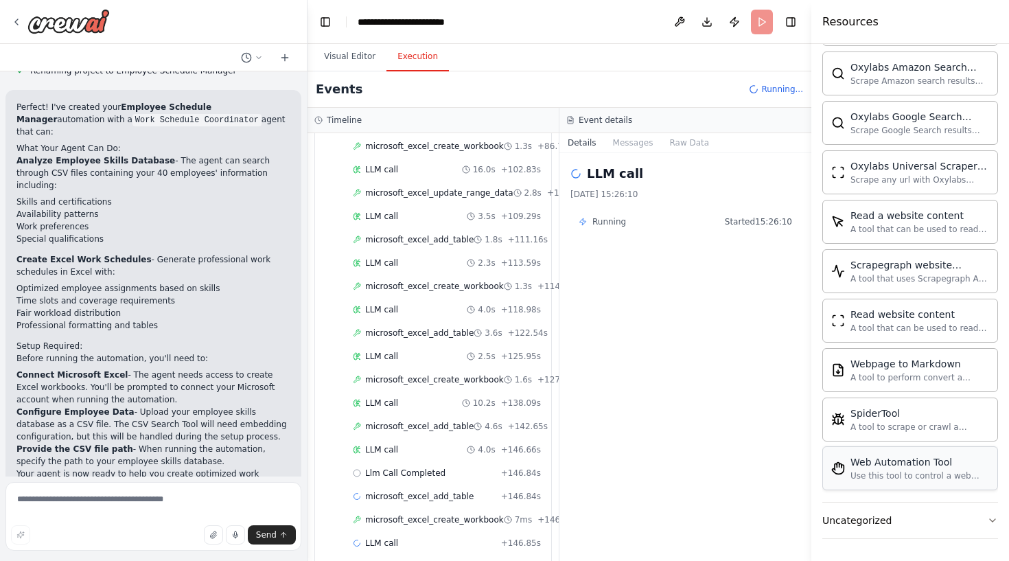
scroll to position [0, 0]
click at [903, 512] on button "Uncategorized" at bounding box center [910, 521] width 176 height 36
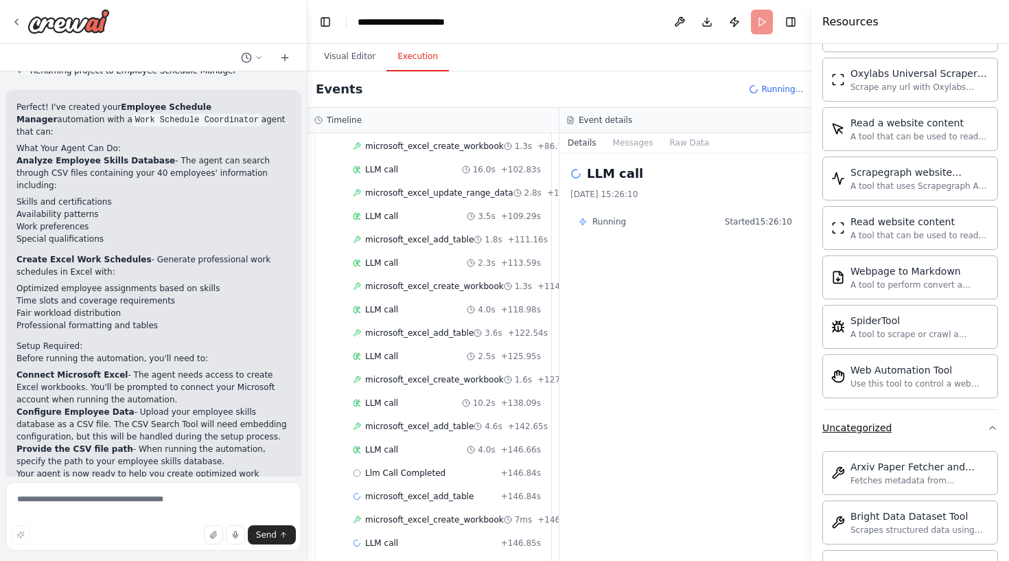
scroll to position [2373, 0]
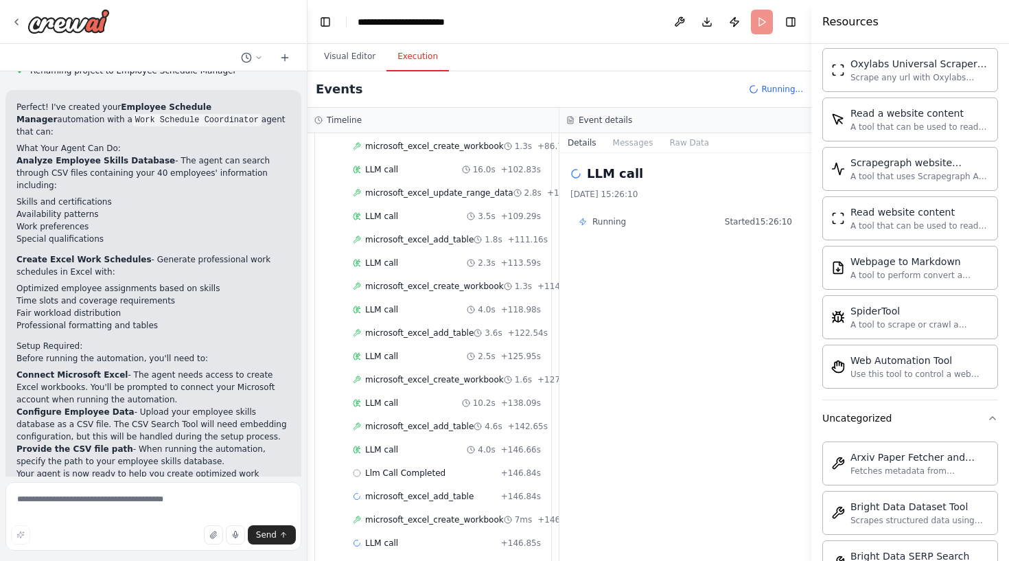
click at [934, 417] on button "Uncategorized" at bounding box center [910, 418] width 176 height 36
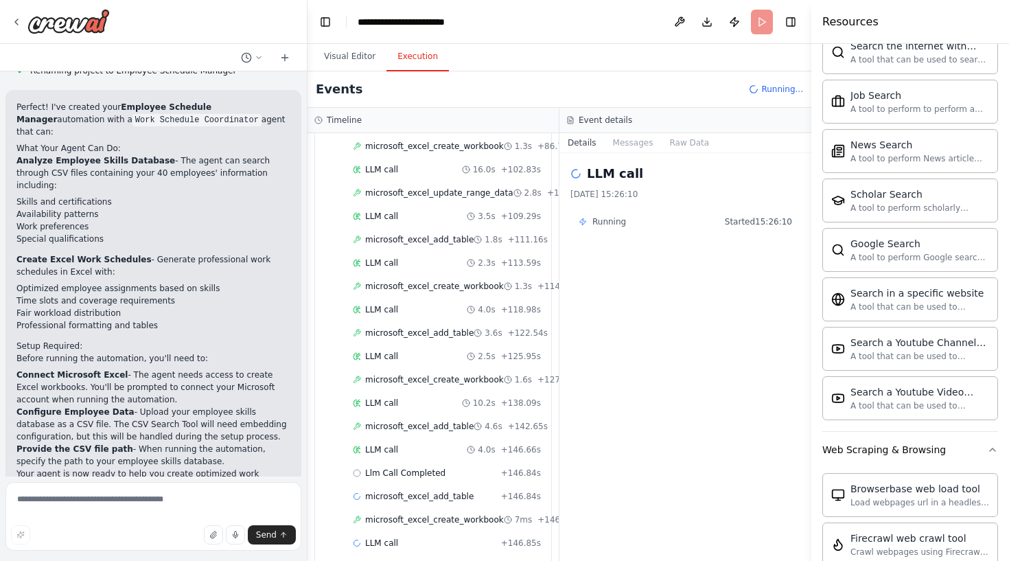
scroll to position [1544, 0]
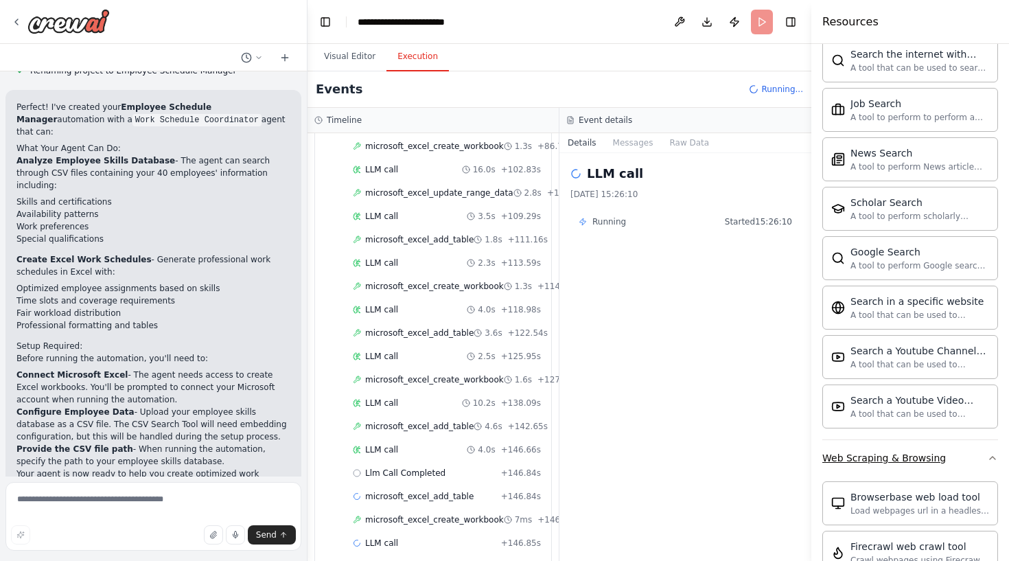
click at [912, 459] on div "Web Scraping & Browsing" at bounding box center [884, 458] width 124 height 14
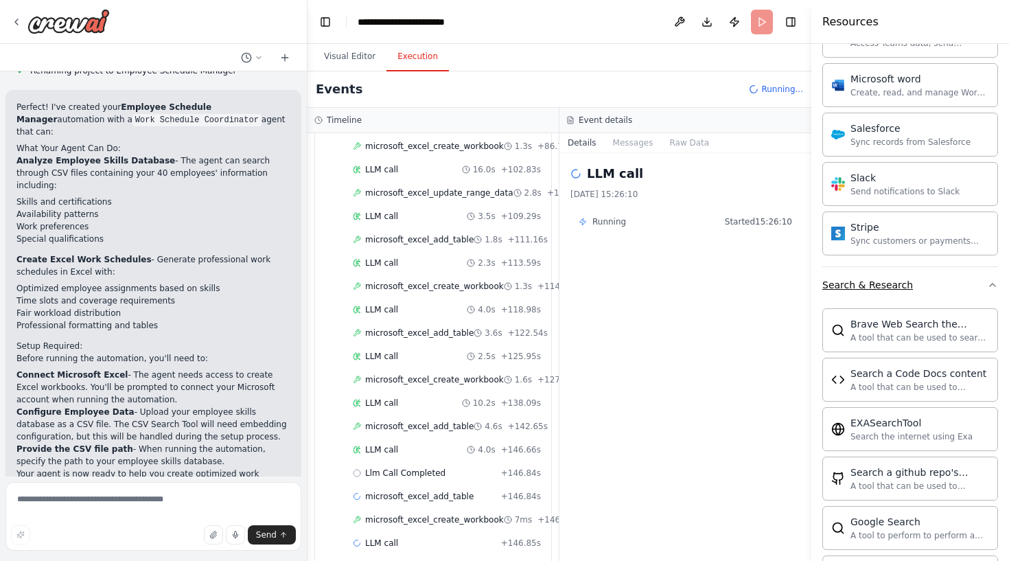
click at [904, 281] on div "Search & Research" at bounding box center [867, 285] width 91 height 14
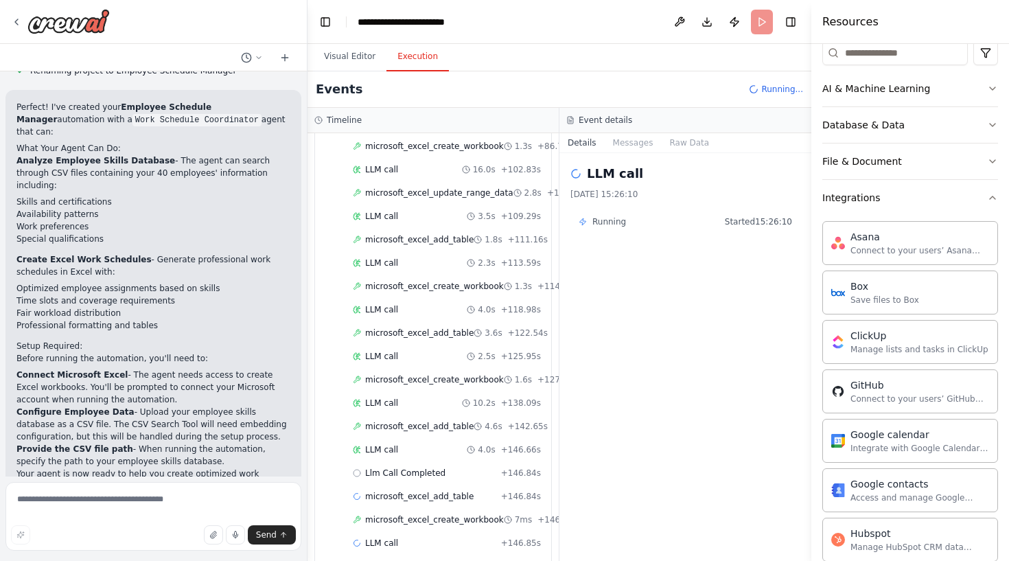
scroll to position [172, 0]
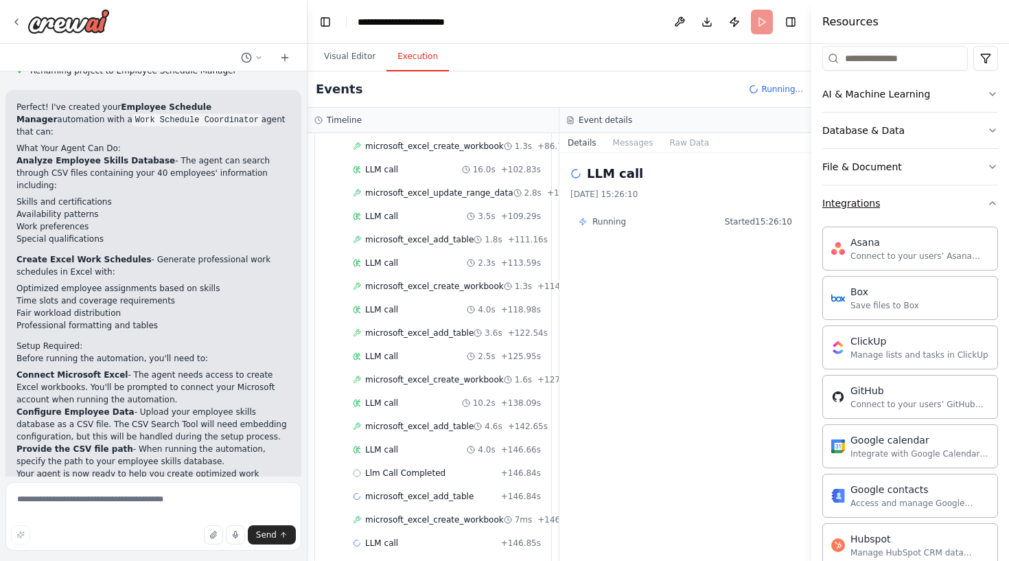
click at [910, 203] on button "Integrations" at bounding box center [910, 203] width 176 height 36
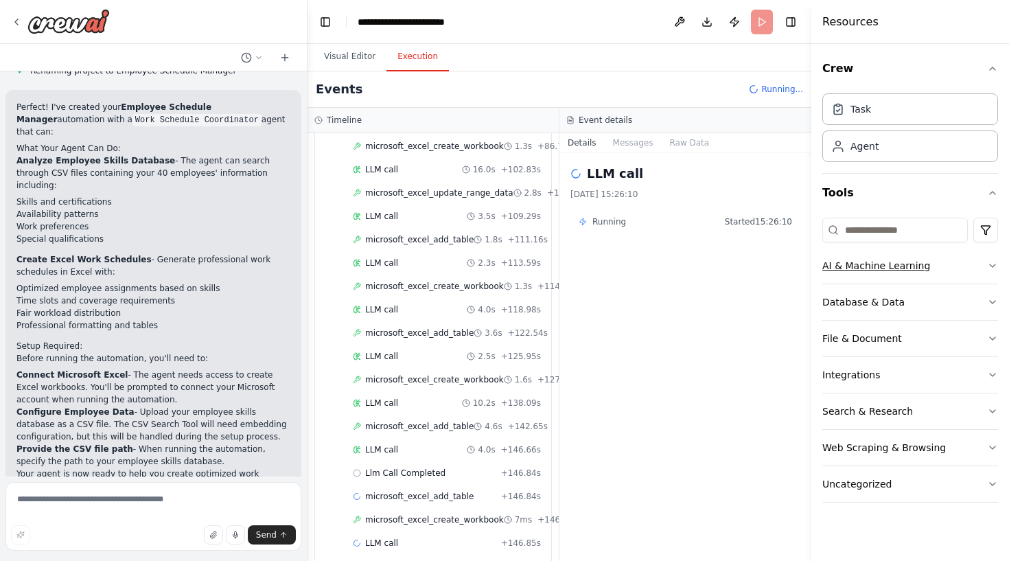
click at [914, 268] on div "AI & Machine Learning" at bounding box center [876, 266] width 108 height 14
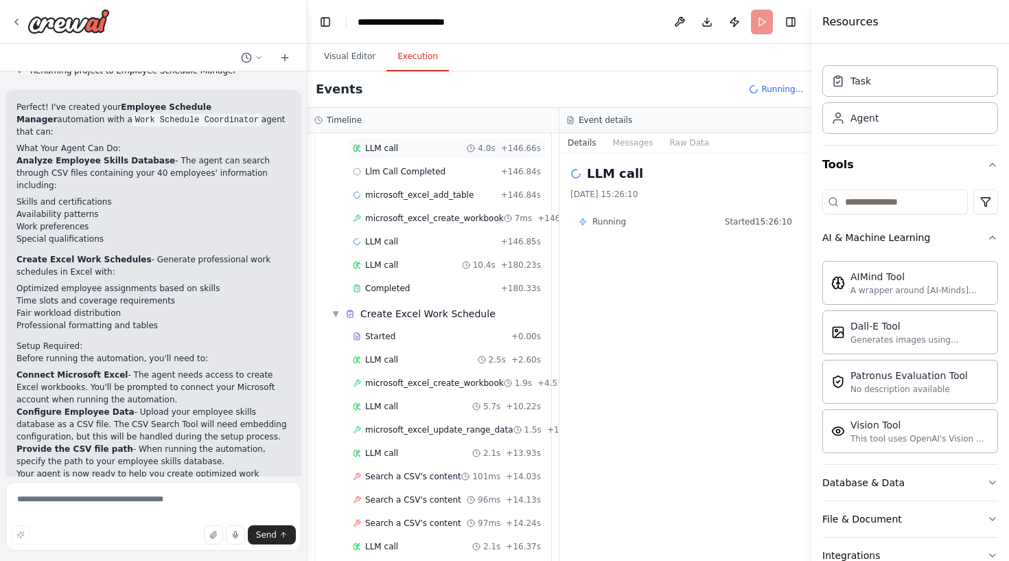
scroll to position [1247, 0]
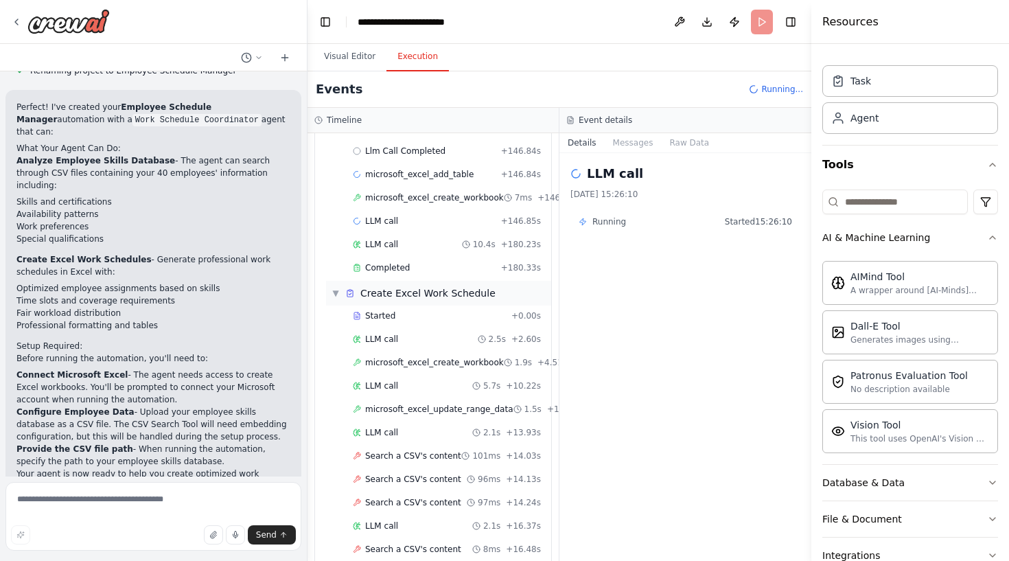
click at [472, 289] on span "Create Excel Work Schedule" at bounding box center [427, 293] width 135 height 14
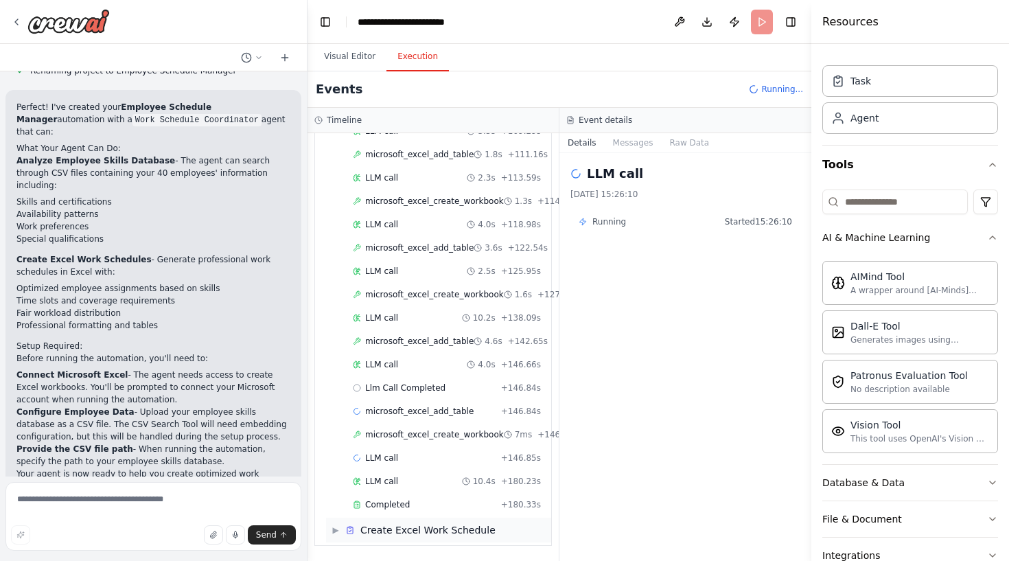
scroll to position [0, 0]
click at [435, 538] on div "▶ Create Excel Work Schedule" at bounding box center [438, 530] width 225 height 25
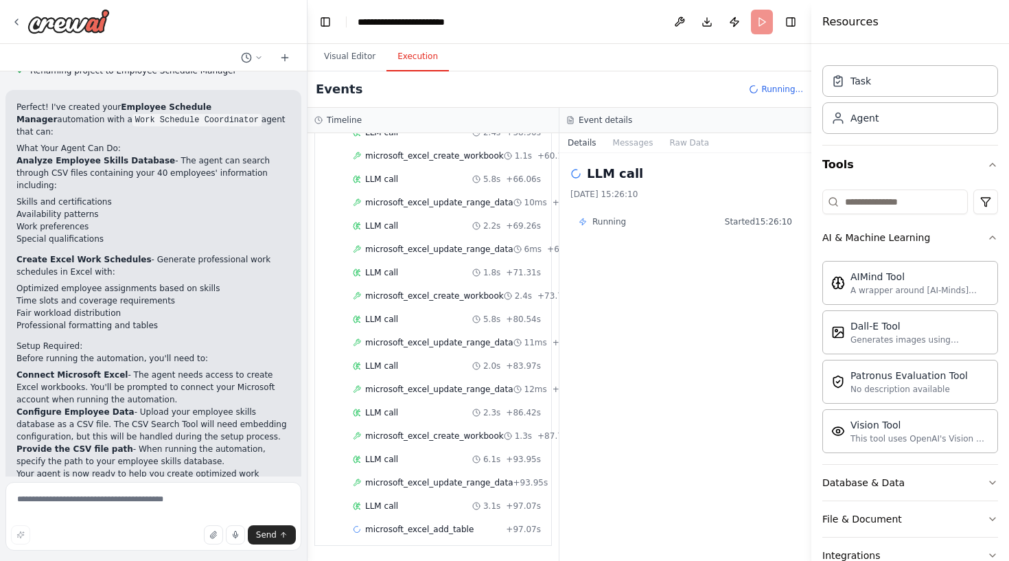
scroll to position [2154, 0]
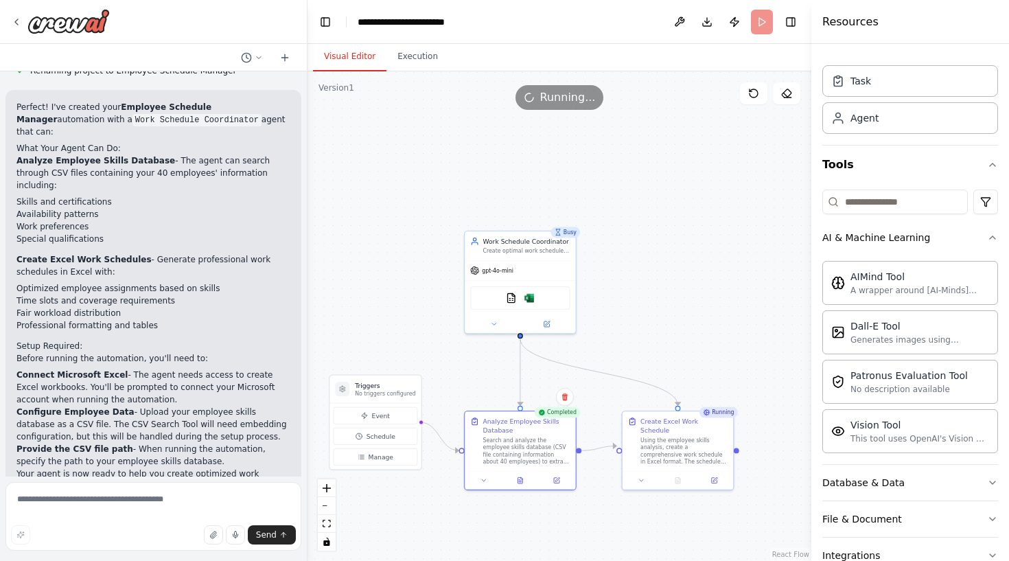
click at [363, 58] on button "Visual Editor" at bounding box center [349, 57] width 73 height 29
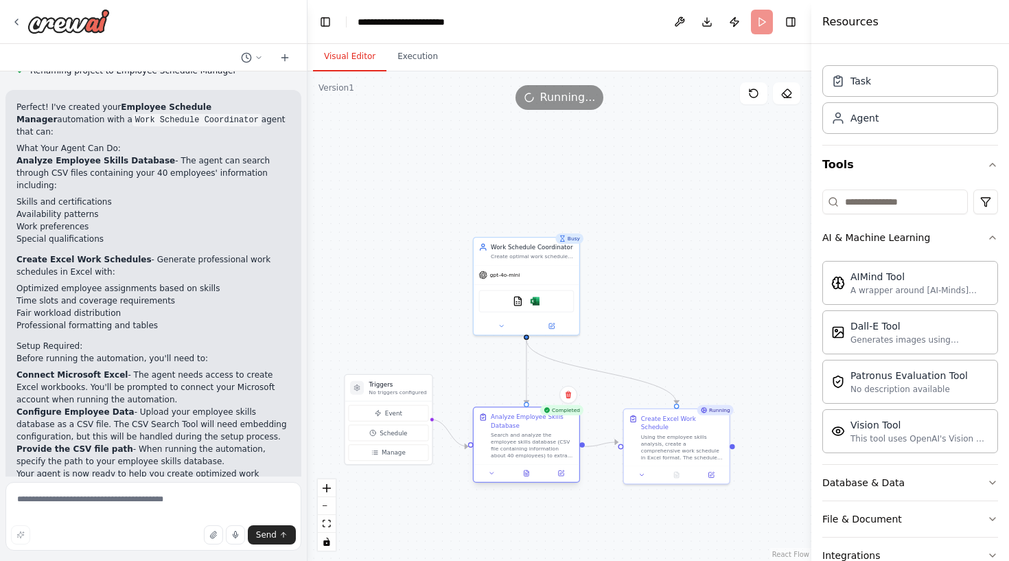
click at [540, 455] on div "Search and analyze the employee skills database (CSV file containing informatio…" at bounding box center [532, 445] width 83 height 27
click at [529, 442] on div "Search and analyze the employee skills database (CSV file containing informatio…" at bounding box center [532, 445] width 83 height 27
click at [534, 473] on button at bounding box center [526, 473] width 36 height 10
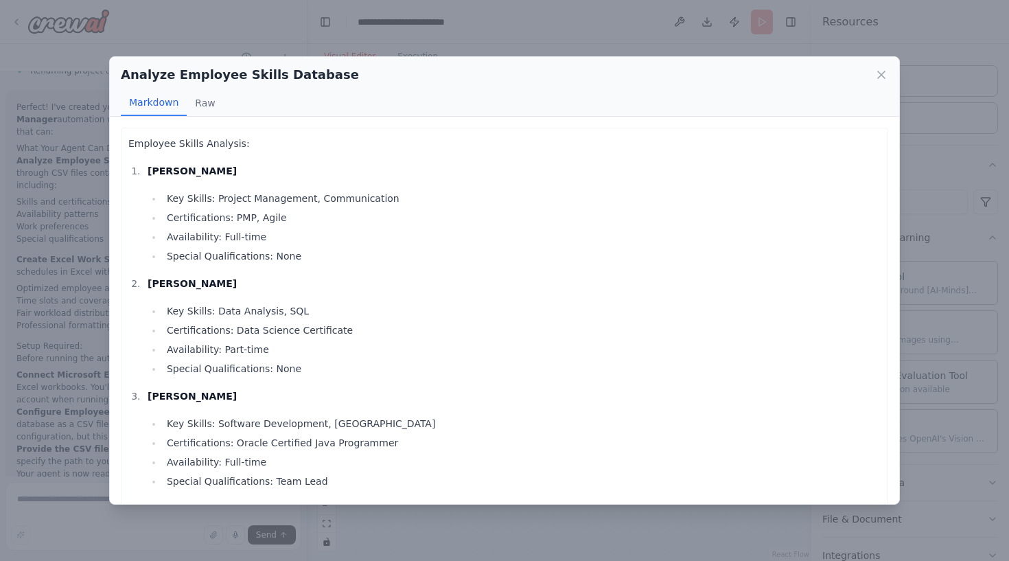
scroll to position [0, 0]
click at [213, 104] on button "Raw" at bounding box center [205, 103] width 36 height 26
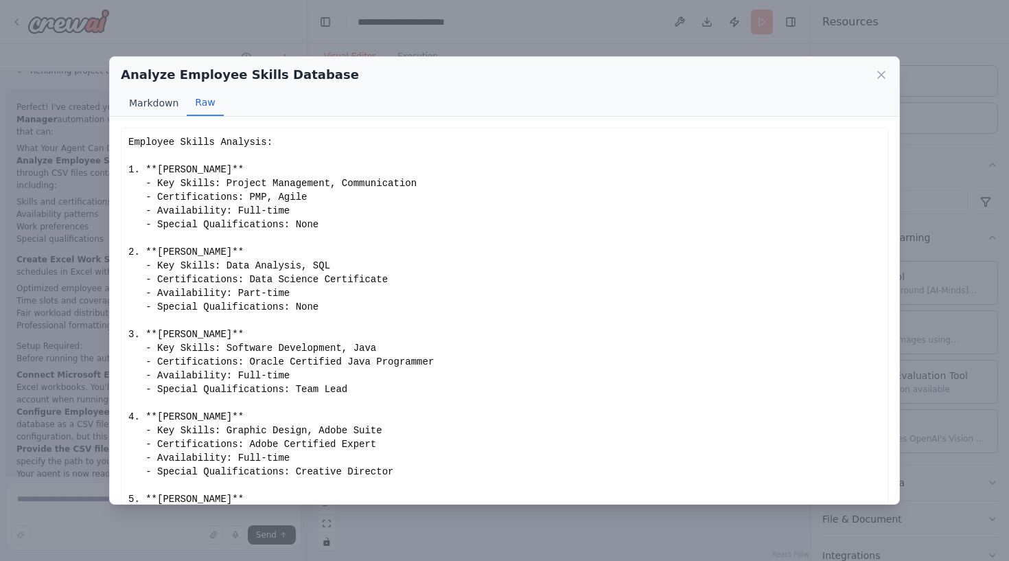
click at [154, 104] on button "Markdown" at bounding box center [154, 103] width 66 height 26
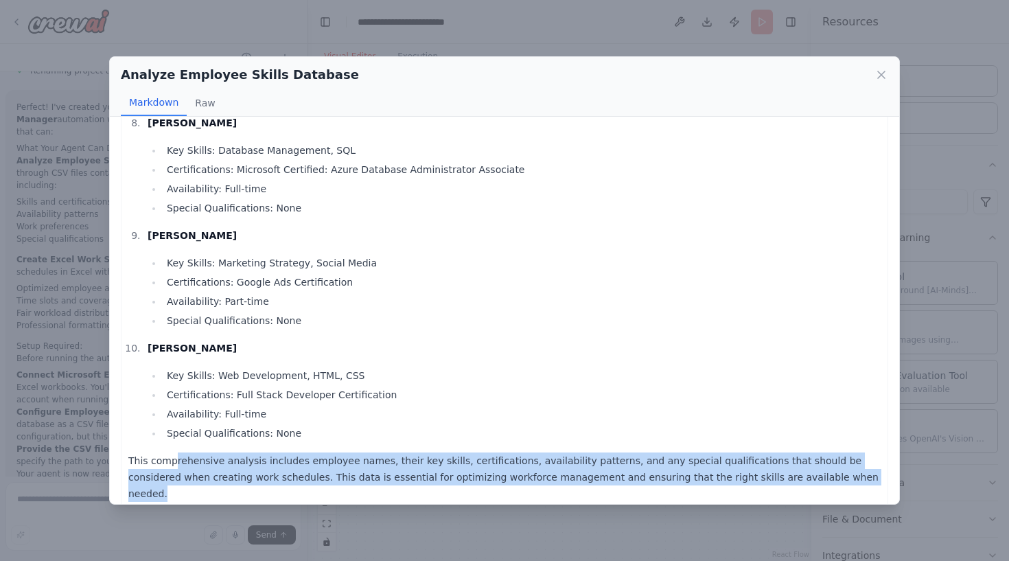
drag, startPoint x: 174, startPoint y: 458, endPoint x: 220, endPoint y: 483, distance: 52.5
click at [220, 483] on p "This comprehensive analysis includes employee names, their key skills, certific…" at bounding box center [504, 476] width 752 height 49
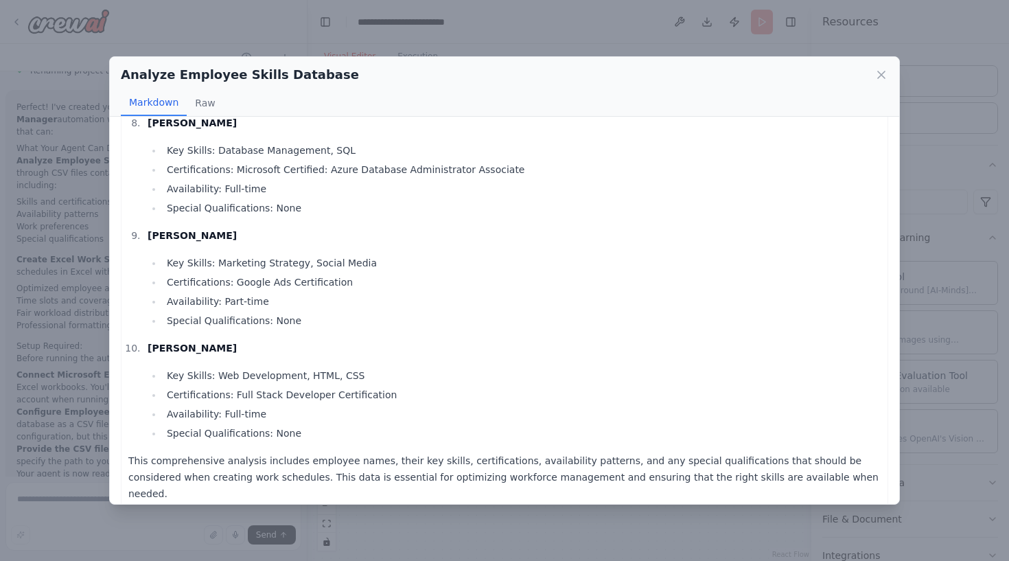
click at [35, 447] on div "Analyze Employee Skills Database Markdown Raw Employee Skills Analysis: [PERSON…" at bounding box center [504, 280] width 1009 height 561
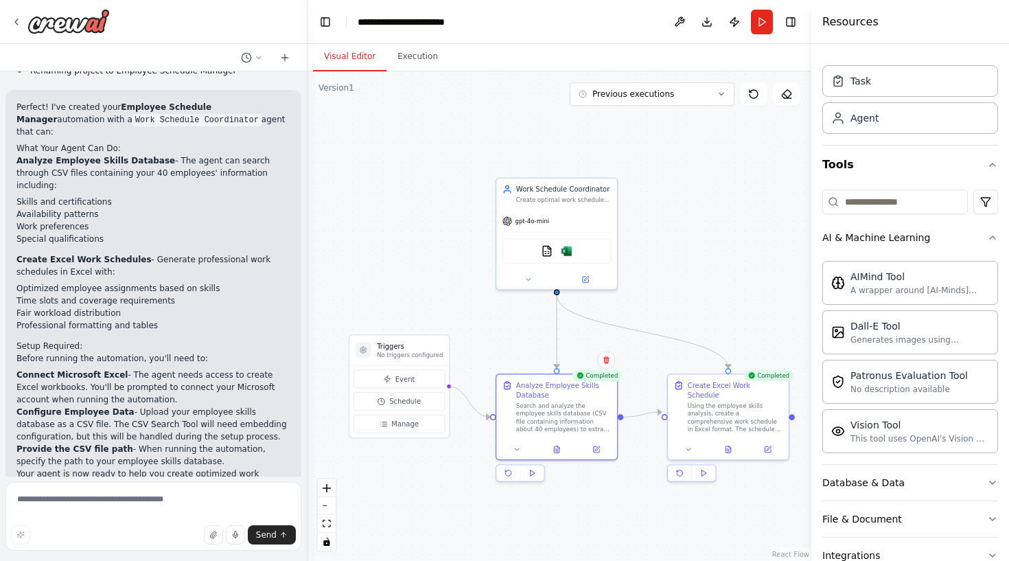
drag, startPoint x: 398, startPoint y: 272, endPoint x: 448, endPoint y: 242, distance: 57.6
click at [448, 242] on div ".deletable-edge-delete-btn { width: 20px; height: 20px; border: 0px solid #ffff…" at bounding box center [560, 316] width 504 height 490
click at [428, 61] on button "Execution" at bounding box center [418, 57] width 62 height 29
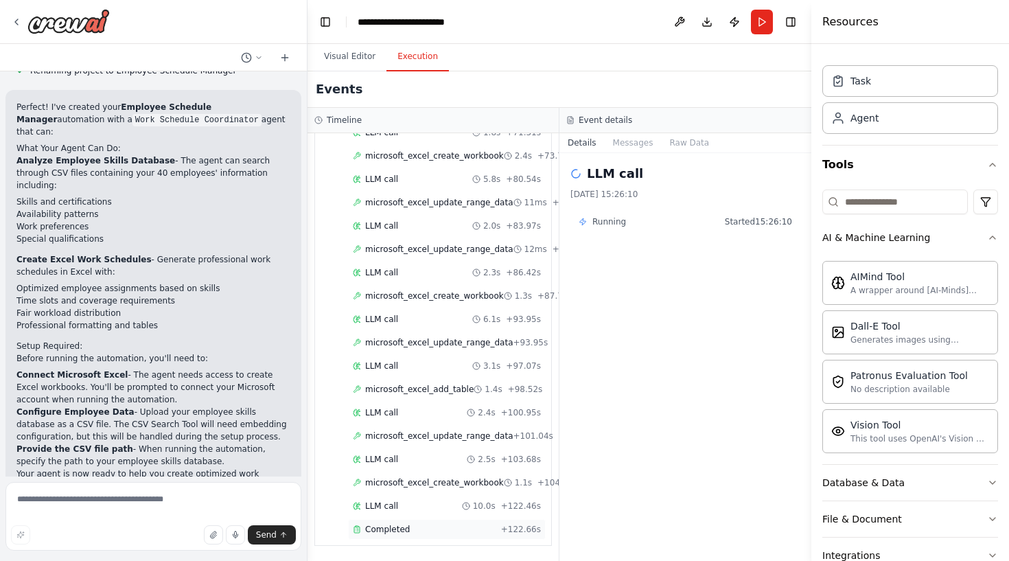
click at [453, 527] on div "Completed" at bounding box center [424, 529] width 143 height 11
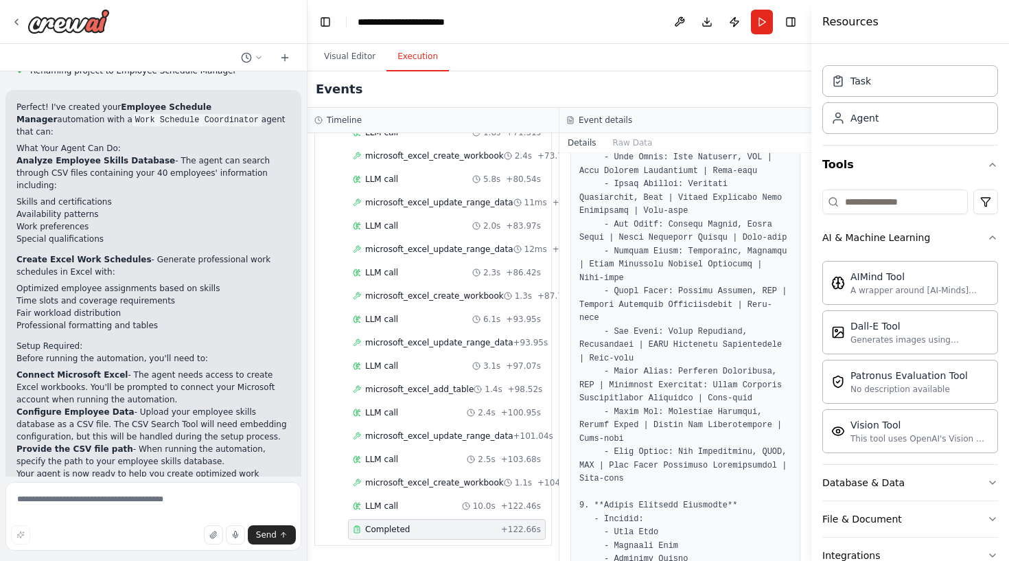
scroll to position [347, 0]
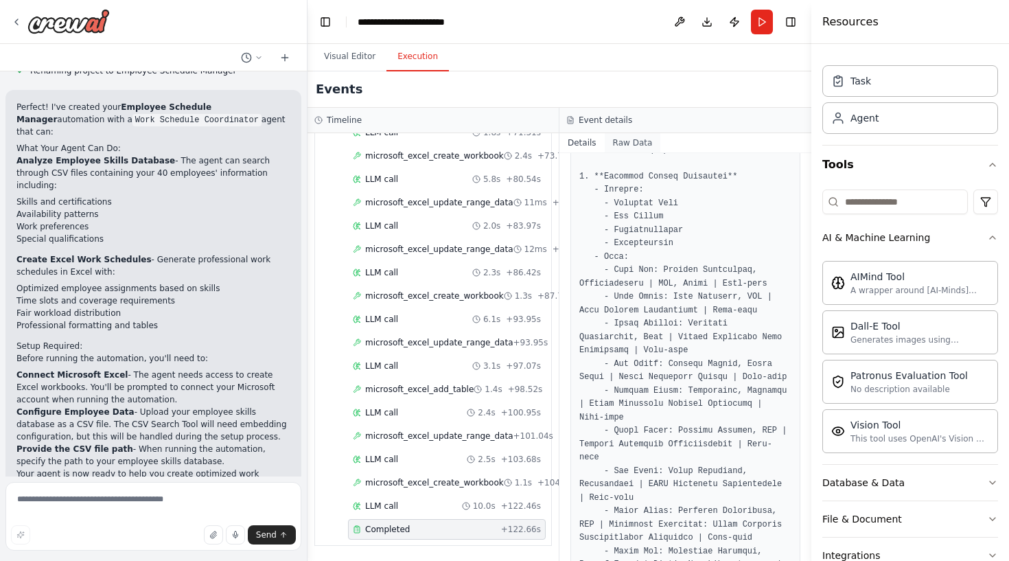
click at [644, 143] on button "Raw Data" at bounding box center [633, 142] width 56 height 19
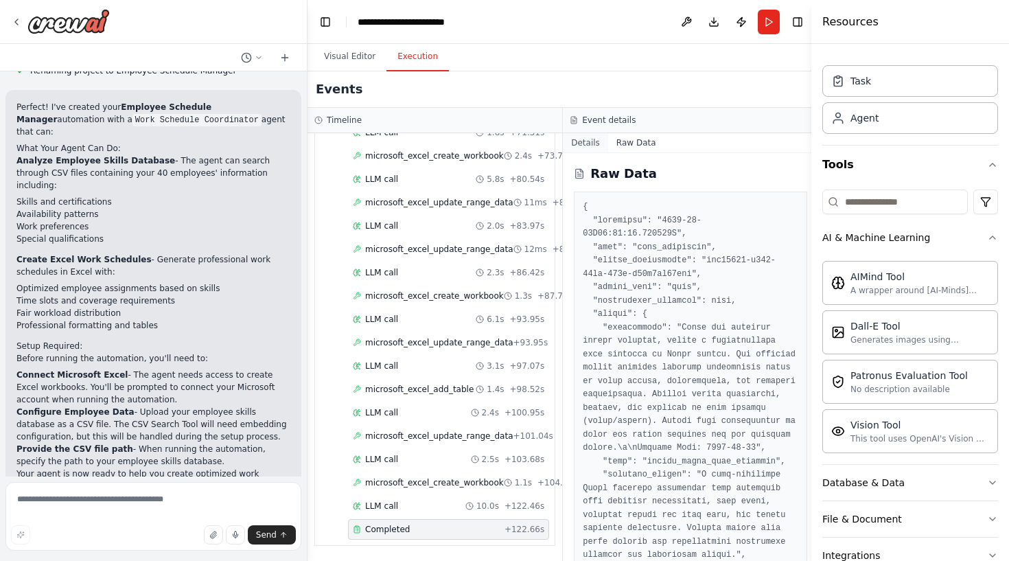
click at [597, 148] on button "Details" at bounding box center [585, 142] width 45 height 19
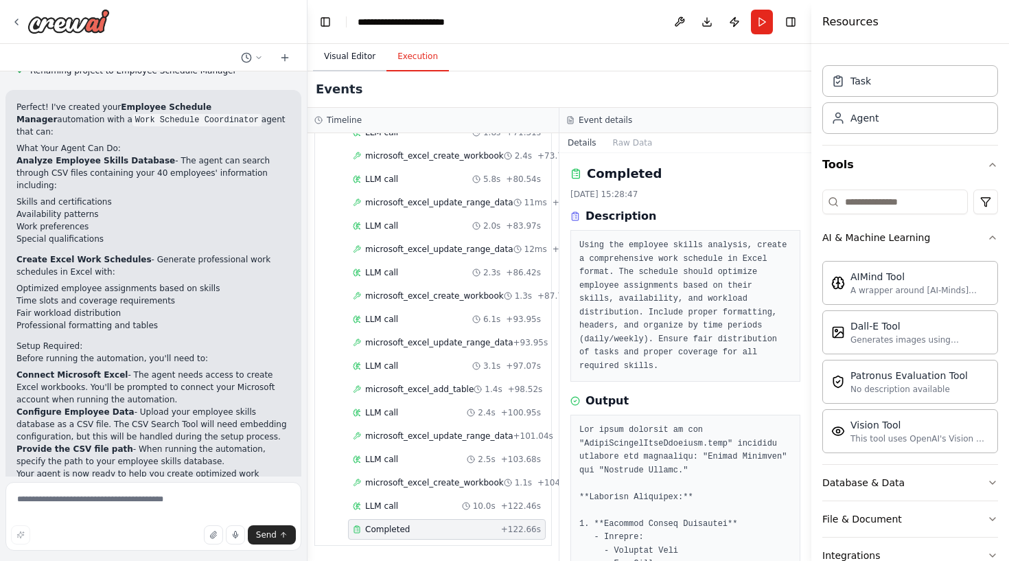
click at [368, 58] on button "Visual Editor" at bounding box center [349, 57] width 73 height 29
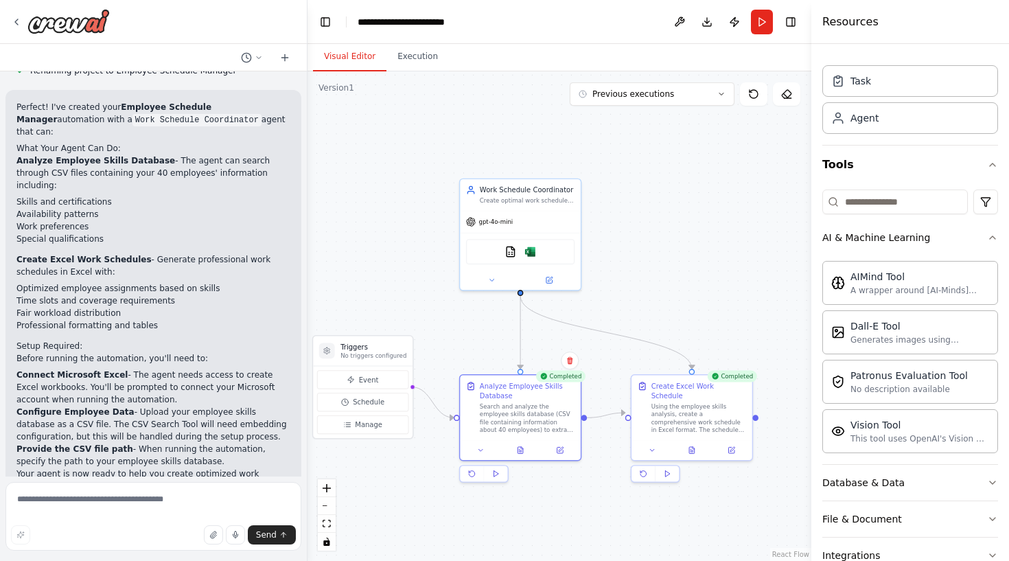
drag, startPoint x: 415, startPoint y: 503, endPoint x: 378, endPoint y: 503, distance: 36.4
click at [378, 503] on div ".deletable-edge-delete-btn { width: 20px; height: 20px; border: 0px solid #ffff…" at bounding box center [560, 316] width 504 height 490
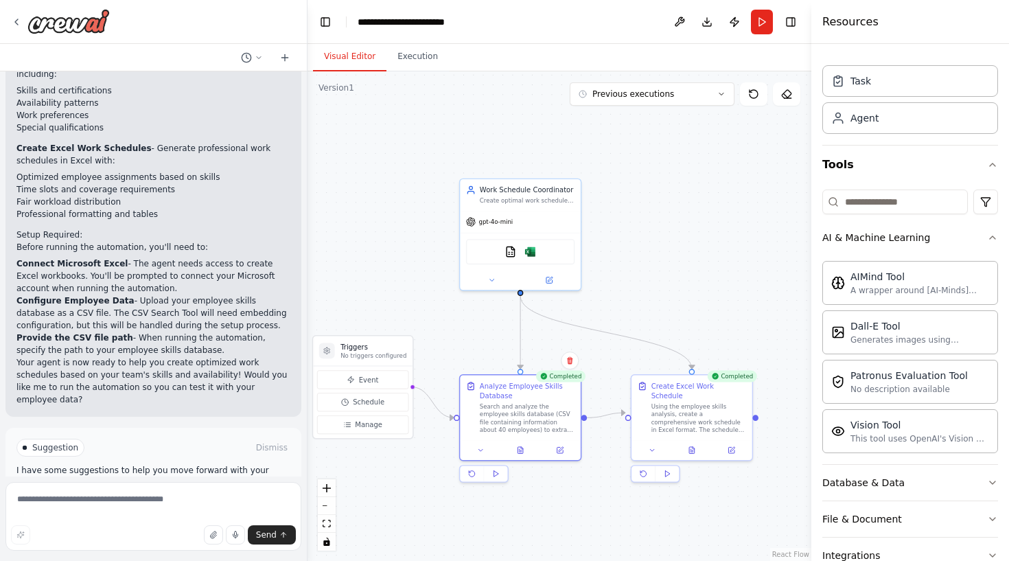
scroll to position [0, 0]
drag, startPoint x: 115, startPoint y: 411, endPoint x: 236, endPoint y: 415, distance: 121.6
click at [236, 465] on p "I have some suggestions to help you move forward with your automation." at bounding box center [153, 476] width 274 height 22
click at [722, 105] on button "Previous executions" at bounding box center [652, 93] width 165 height 23
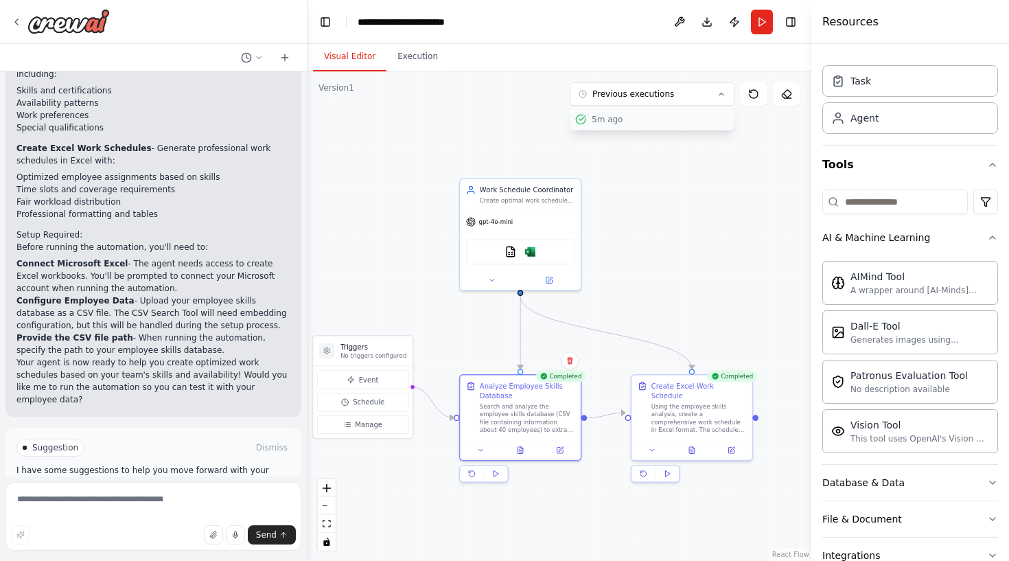
click at [681, 126] on button "5m ago" at bounding box center [652, 119] width 165 height 22
click at [612, 119] on div ".deletable-edge-delete-btn { width: 20px; height: 20px; border: 0px solid #ffff…" at bounding box center [560, 316] width 504 height 490
click at [634, 96] on button "5m ago" at bounding box center [652, 93] width 165 height 23
click at [623, 142] on div "5m ago" at bounding box center [660, 142] width 137 height 11
click at [645, 100] on button "5m ago" at bounding box center [652, 93] width 165 height 23
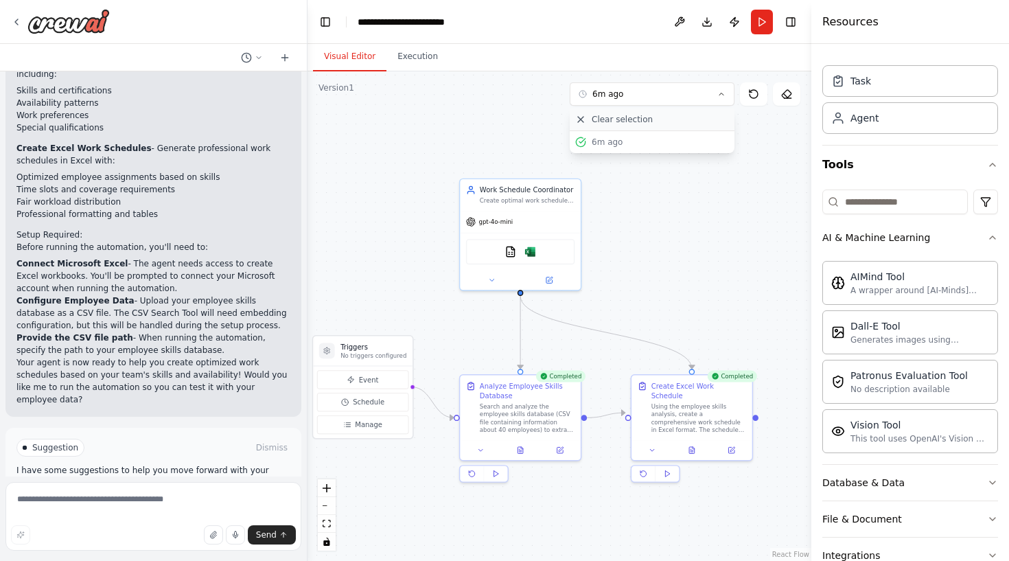
click at [613, 122] on span "Clear selection" at bounding box center [622, 119] width 61 height 11
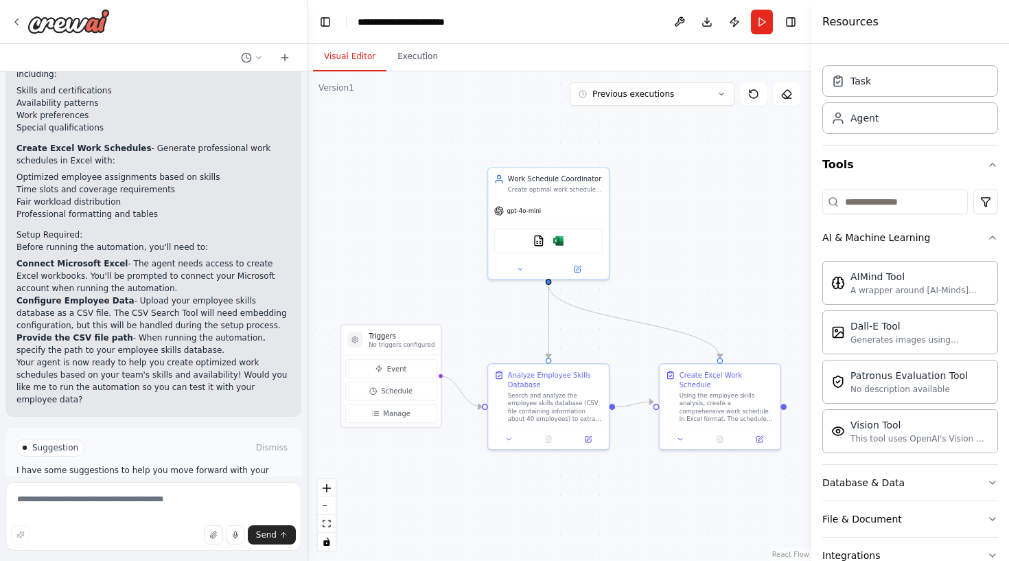
drag, startPoint x: 628, startPoint y: 176, endPoint x: 670, endPoint y: 159, distance: 45.5
click at [670, 159] on div ".deletable-edge-delete-btn { width: 20px; height: 20px; border: 0px solid #ffff…" at bounding box center [560, 316] width 504 height 490
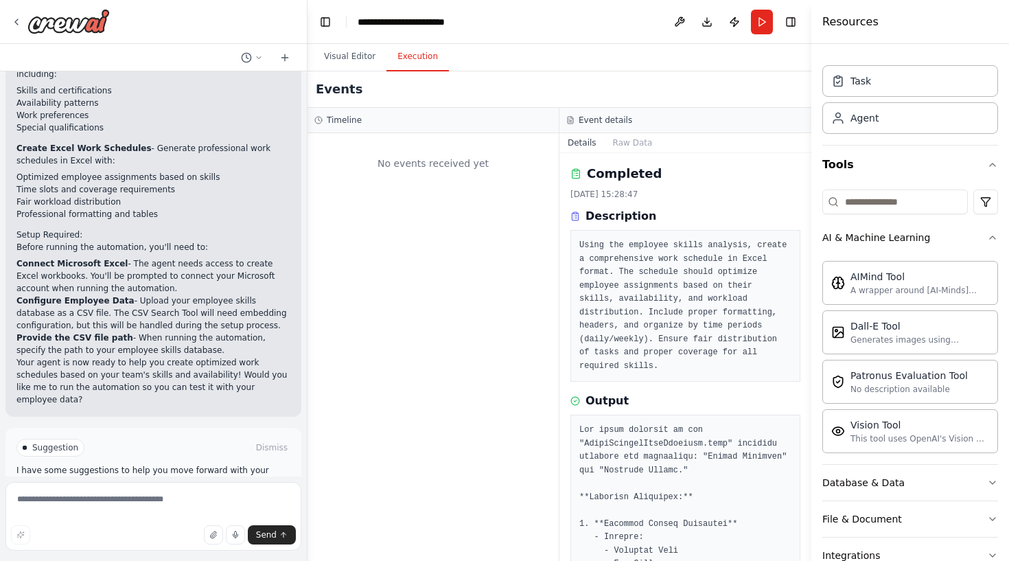
click at [417, 67] on button "Execution" at bounding box center [418, 57] width 62 height 29
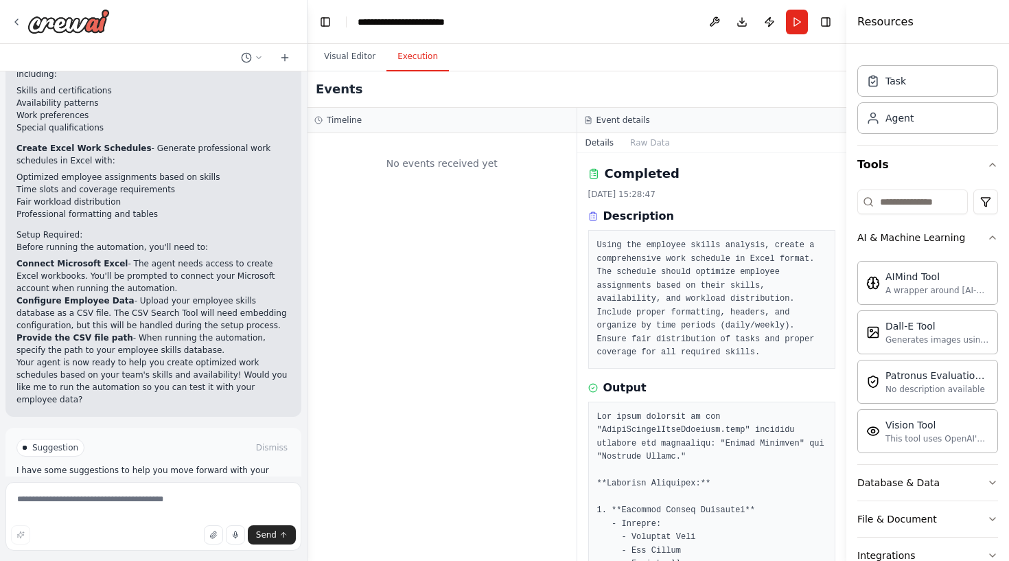
drag, startPoint x: 811, startPoint y: 141, endPoint x: 985, endPoint y: 142, distance: 173.0
click at [985, 143] on div "Resources Crew Task Agent Tools AI & Machine Learning AIMind Tool A wrapper aro…" at bounding box center [928, 280] width 163 height 561
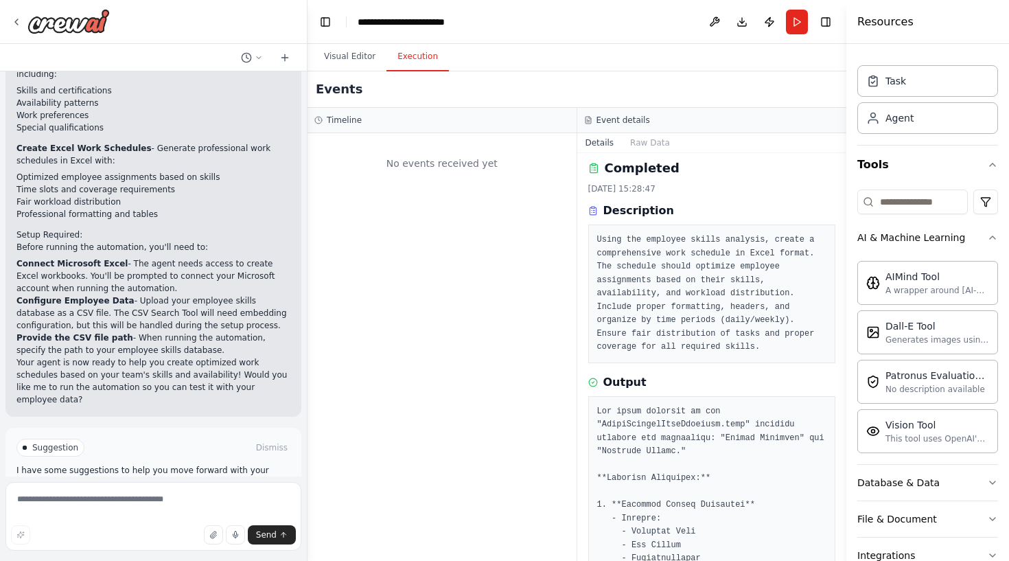
scroll to position [7, 0]
click at [643, 144] on button "Raw Data" at bounding box center [650, 142] width 56 height 19
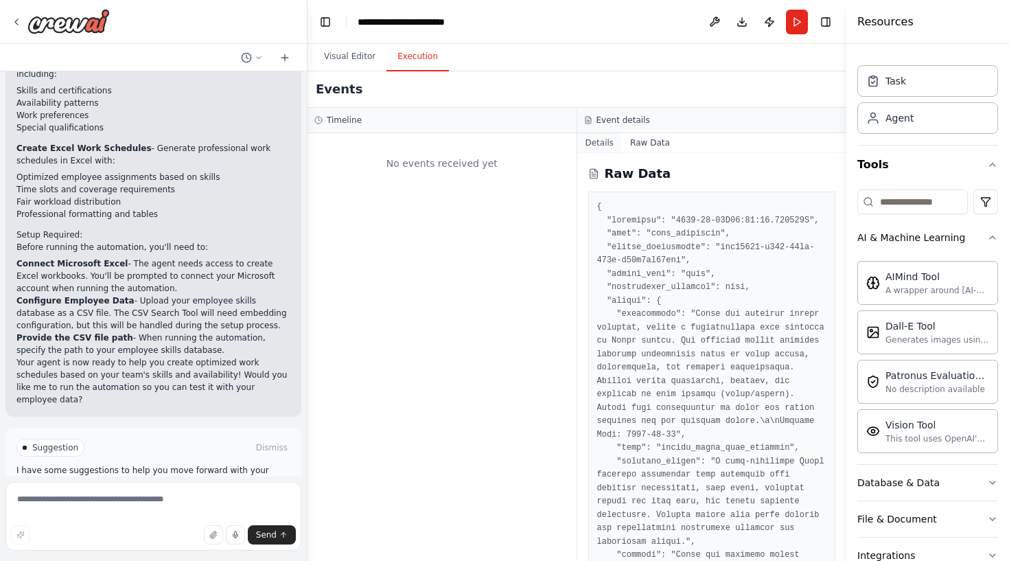
click at [607, 143] on button "Details" at bounding box center [599, 142] width 45 height 19
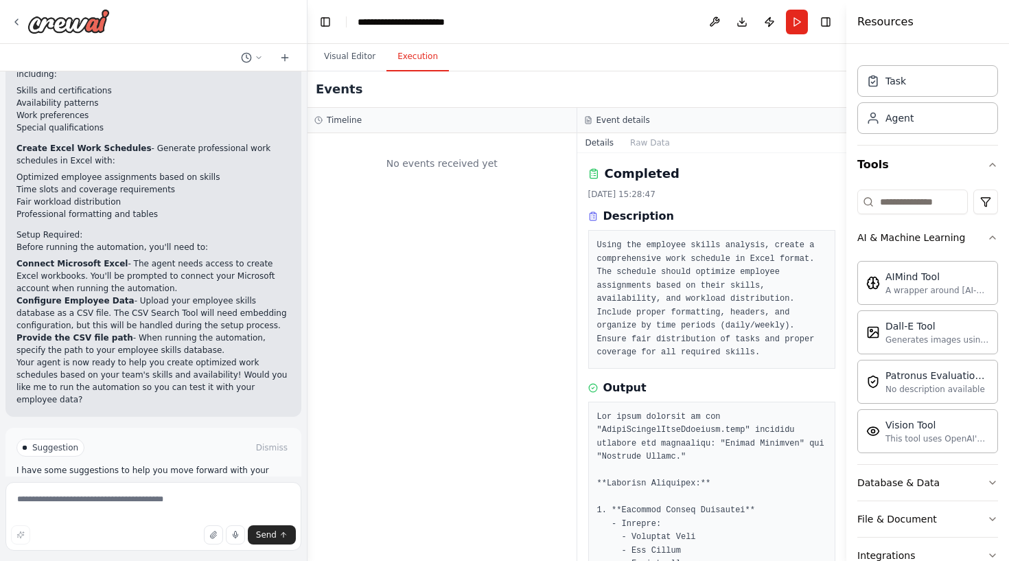
scroll to position [0, 0]
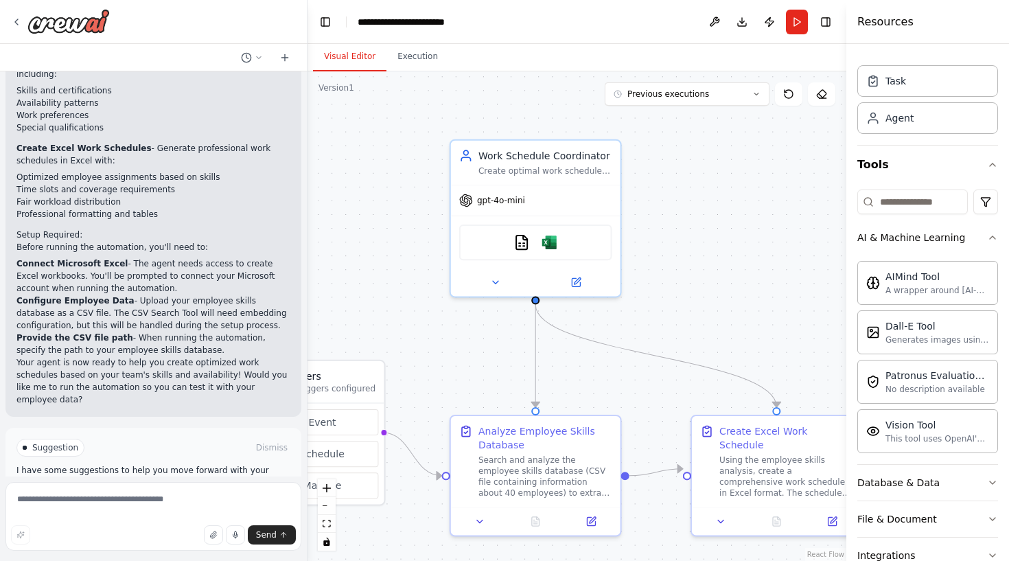
click at [367, 54] on button "Visual Editor" at bounding box center [349, 57] width 73 height 29
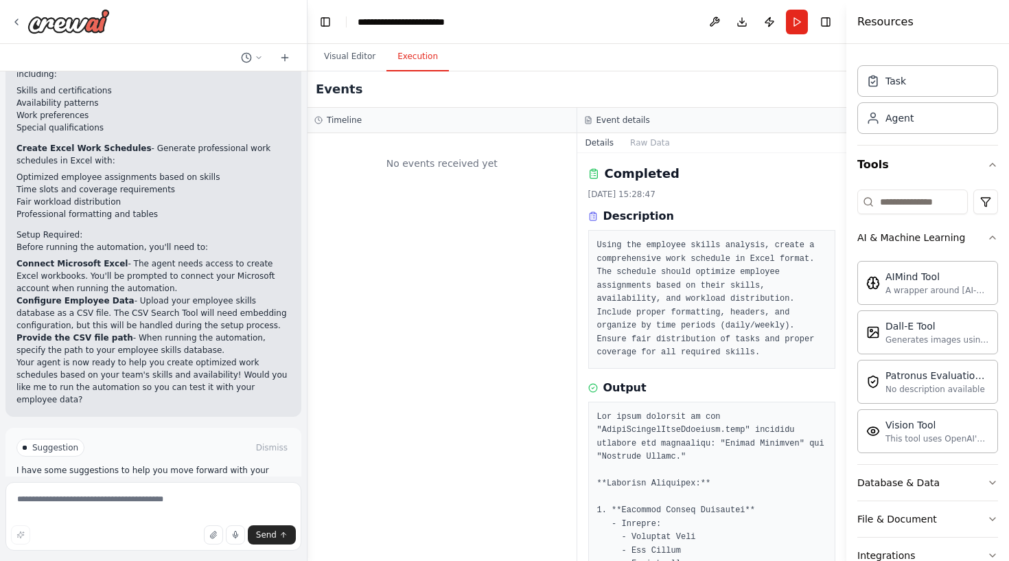
click at [420, 51] on button "Execution" at bounding box center [418, 57] width 62 height 29
click at [639, 143] on button "Raw Data" at bounding box center [650, 142] width 56 height 19
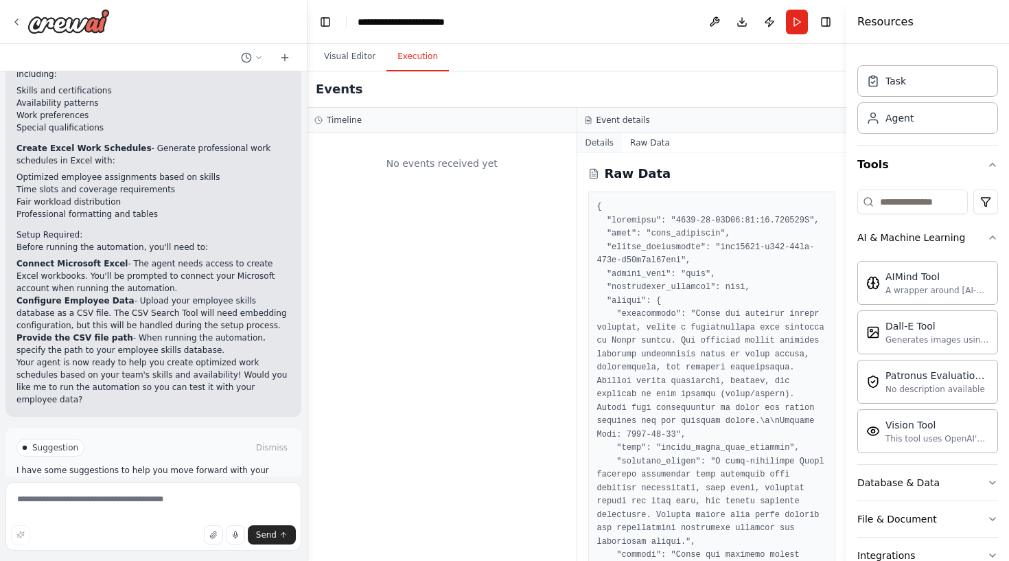
click at [607, 139] on button "Details" at bounding box center [599, 142] width 45 height 19
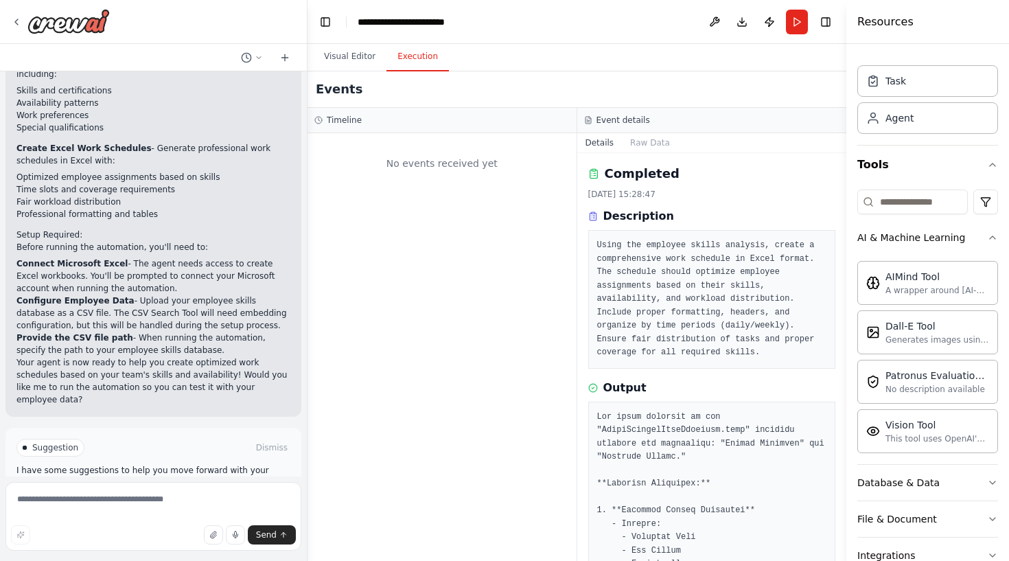
click at [163, 500] on span "Improve automation" at bounding box center [159, 505] width 84 height 11
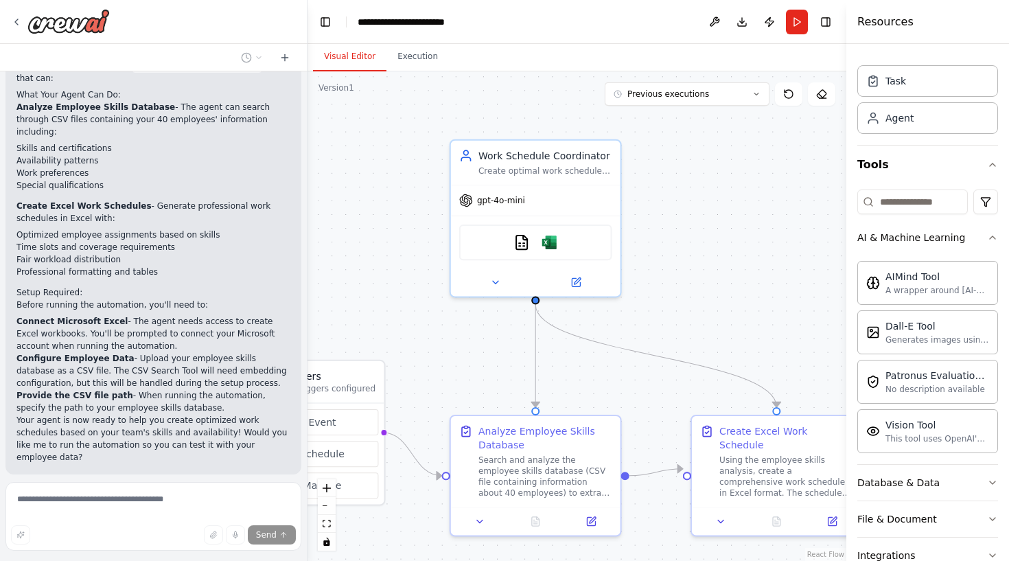
click at [362, 58] on button "Visual Editor" at bounding box center [349, 57] width 73 height 29
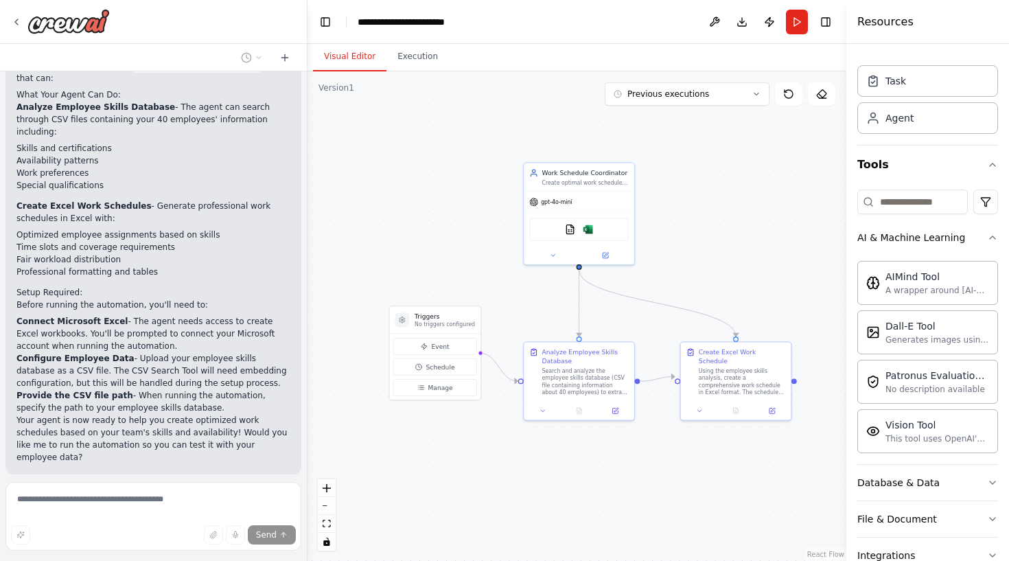
drag, startPoint x: 380, startPoint y: 207, endPoint x: 453, endPoint y: 205, distance: 73.5
click at [454, 205] on div ".deletable-edge-delete-btn { width: 20px; height: 20px; border: 0px solid #ffff…" at bounding box center [577, 316] width 539 height 490
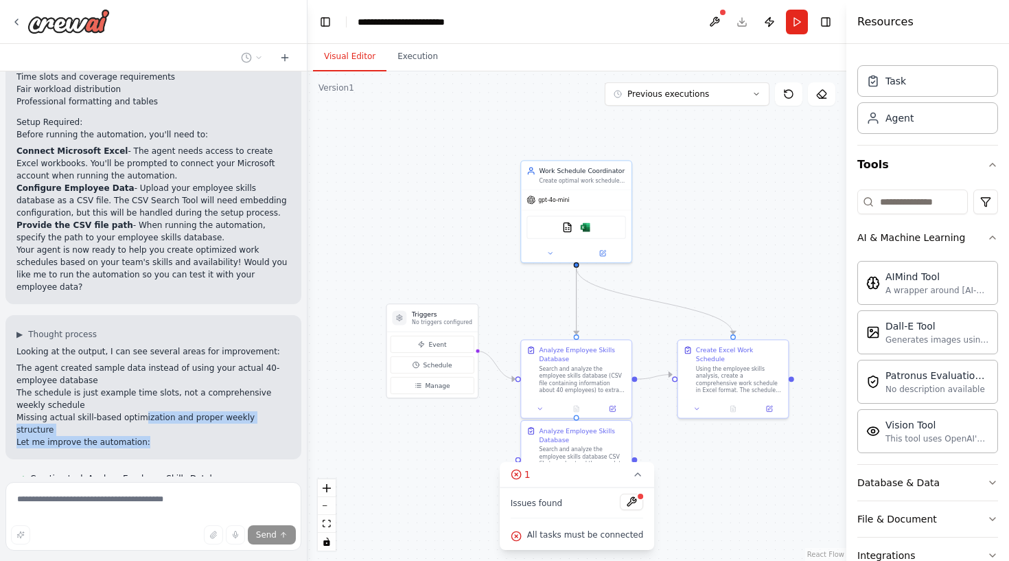
scroll to position [1219, 0]
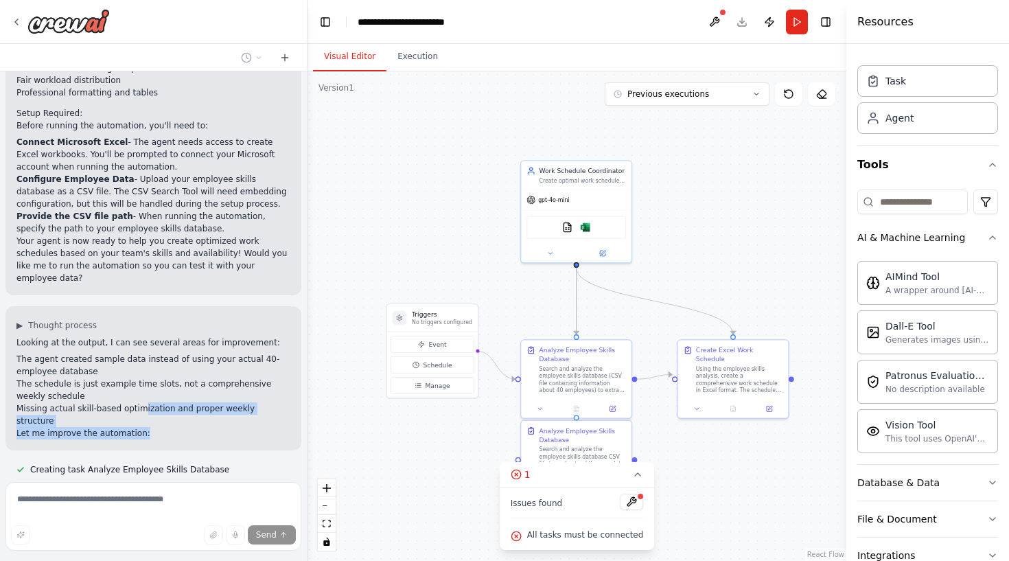
drag, startPoint x: 140, startPoint y: 349, endPoint x: 144, endPoint y: 367, distance: 17.7
click at [144, 367] on div "▶ Thought process Looking at the output, I can see several areas for improvemen…" at bounding box center [153, 378] width 296 height 144
click at [154, 427] on p "Let me improve the automation:" at bounding box center [153, 433] width 274 height 12
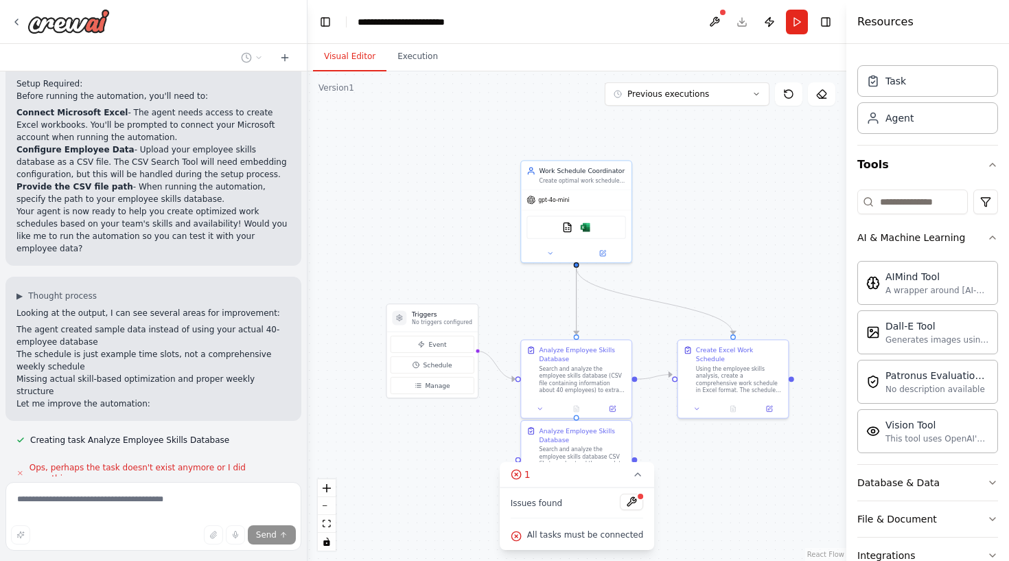
scroll to position [1276, 0]
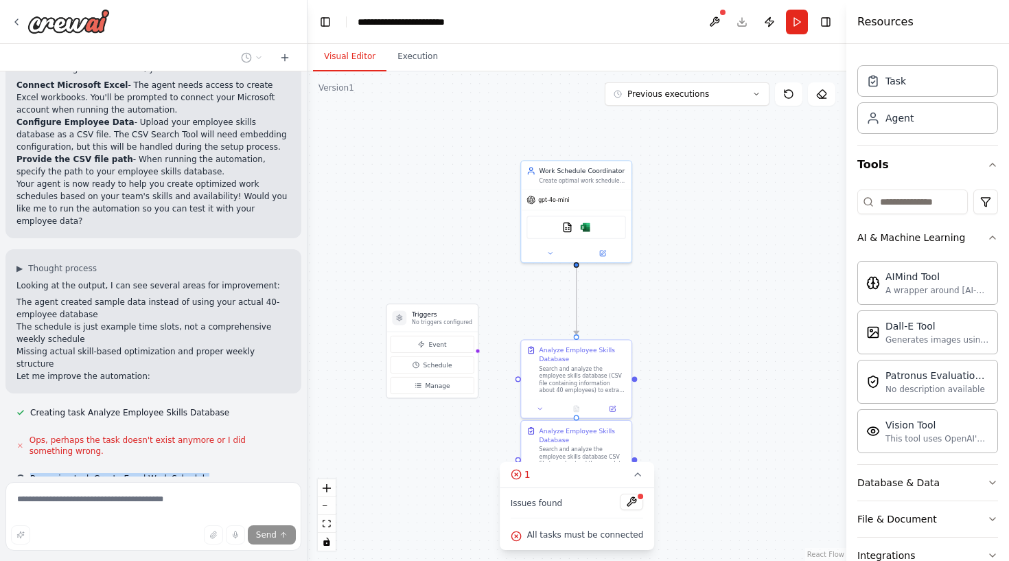
drag, startPoint x: 123, startPoint y: 395, endPoint x: 128, endPoint y: 411, distance: 16.5
click at [128, 411] on div "Make me an agent, that can compose work schedules on excel, that has knowledge …" at bounding box center [153, 273] width 307 height 405
click at [157, 435] on span "Ops, perhaps the task doesn't exist anymore or I did something wrong." at bounding box center [160, 446] width 261 height 22
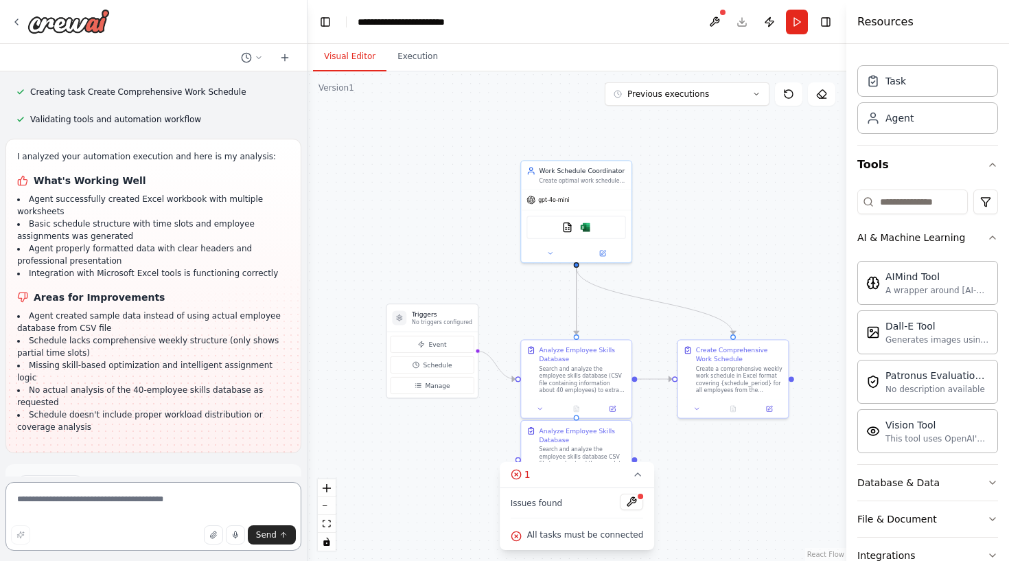
scroll to position [1690, 0]
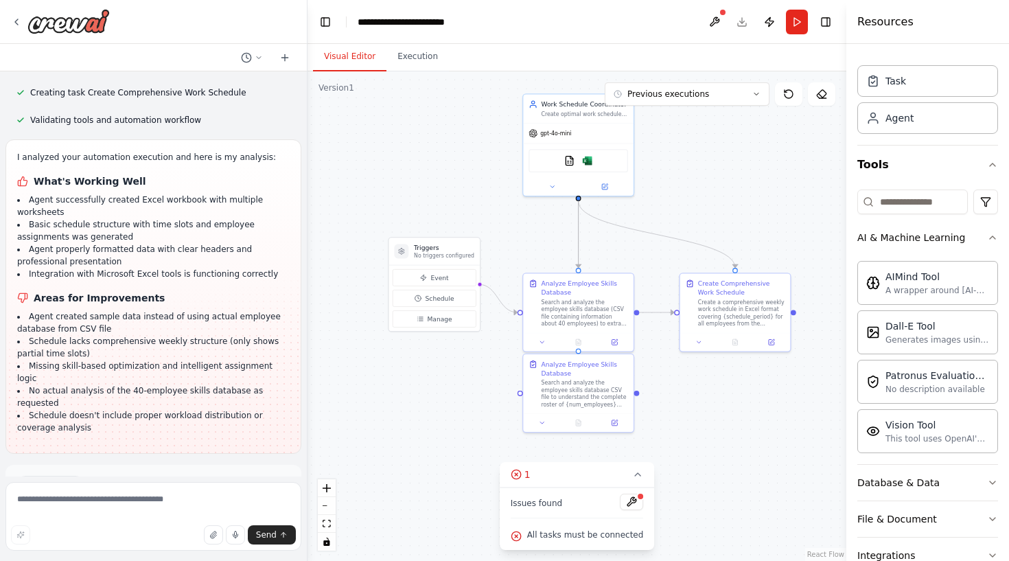
drag, startPoint x: 462, startPoint y: 234, endPoint x: 463, endPoint y: 168, distance: 66.6
click at [464, 168] on div ".deletable-edge-delete-btn { width: 20px; height: 20px; border: 0px solid #ffff…" at bounding box center [577, 316] width 539 height 490
click at [623, 502] on button at bounding box center [631, 502] width 23 height 16
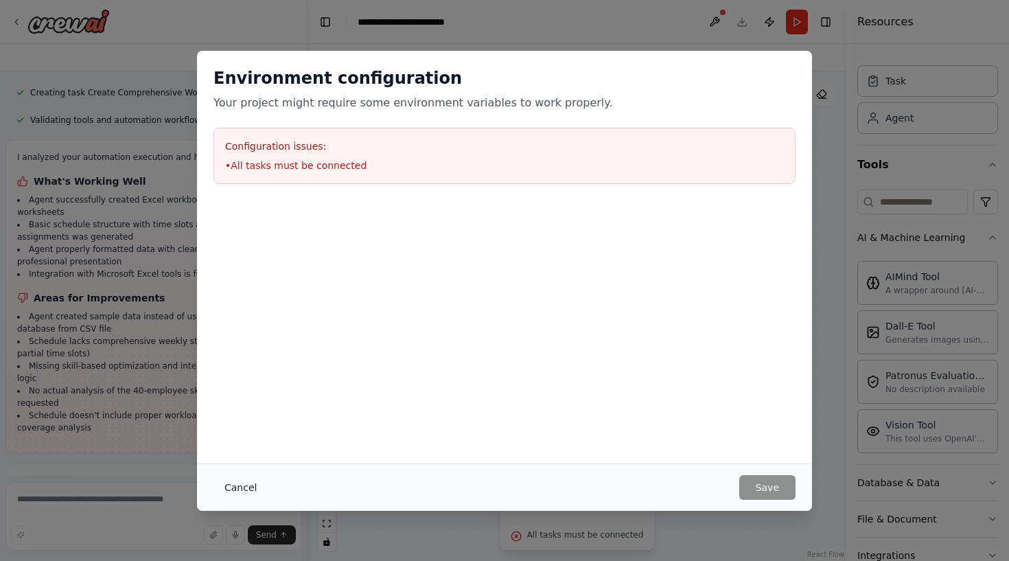
click at [237, 482] on button "Cancel" at bounding box center [241, 487] width 54 height 25
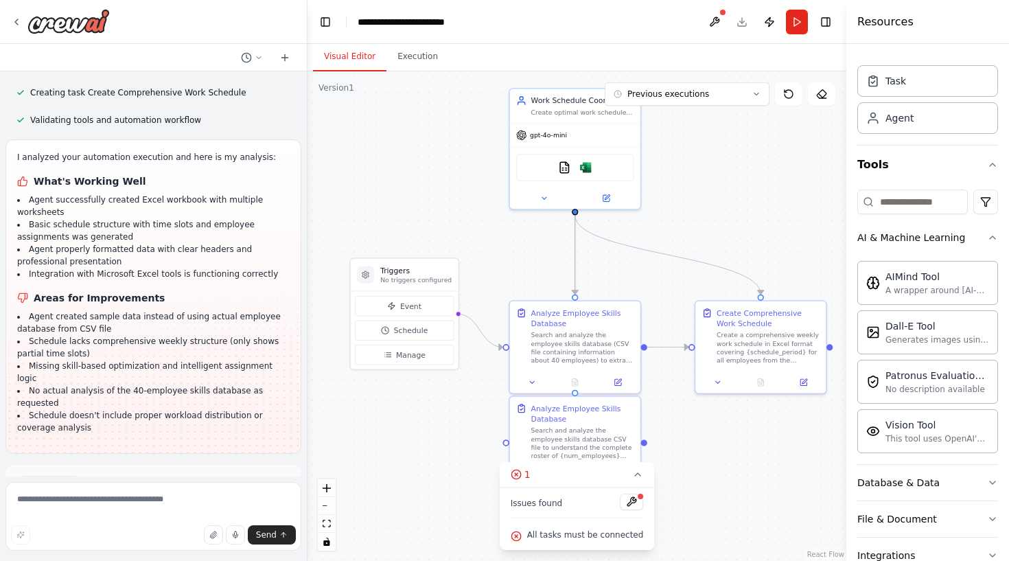
drag, startPoint x: 726, startPoint y: 192, endPoint x: 726, endPoint y: 252, distance: 60.4
click at [726, 252] on div ".deletable-edge-delete-btn { width: 20px; height: 20px; border: 0px solid #ffff…" at bounding box center [577, 316] width 539 height 490
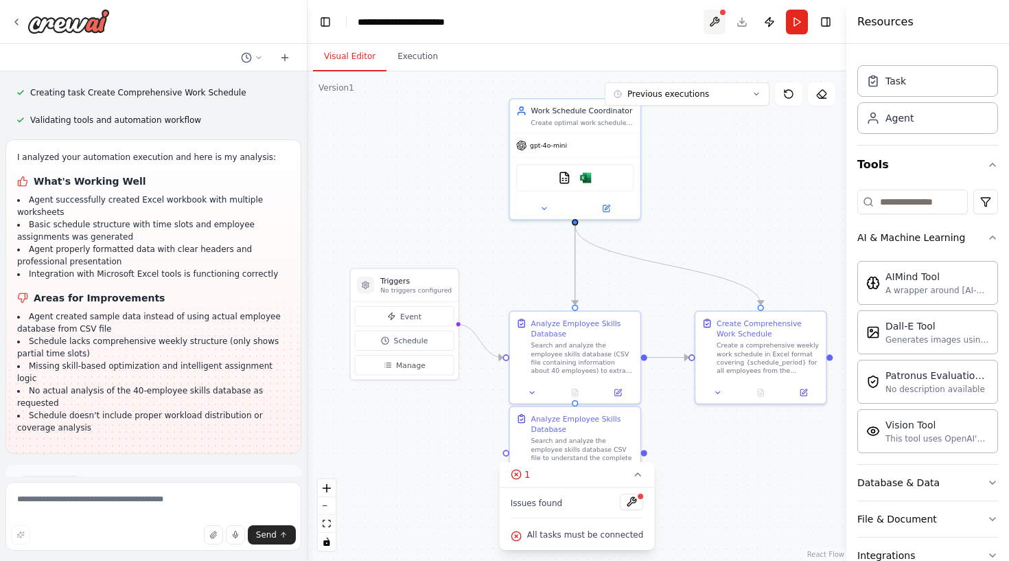
click at [719, 28] on button at bounding box center [715, 22] width 22 height 25
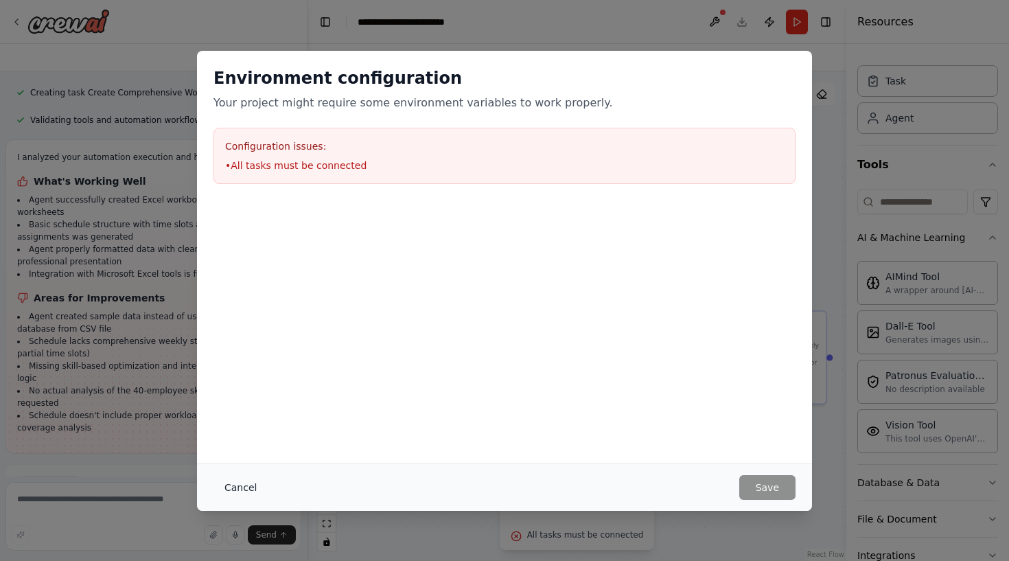
click at [241, 492] on button "Cancel" at bounding box center [241, 487] width 54 height 25
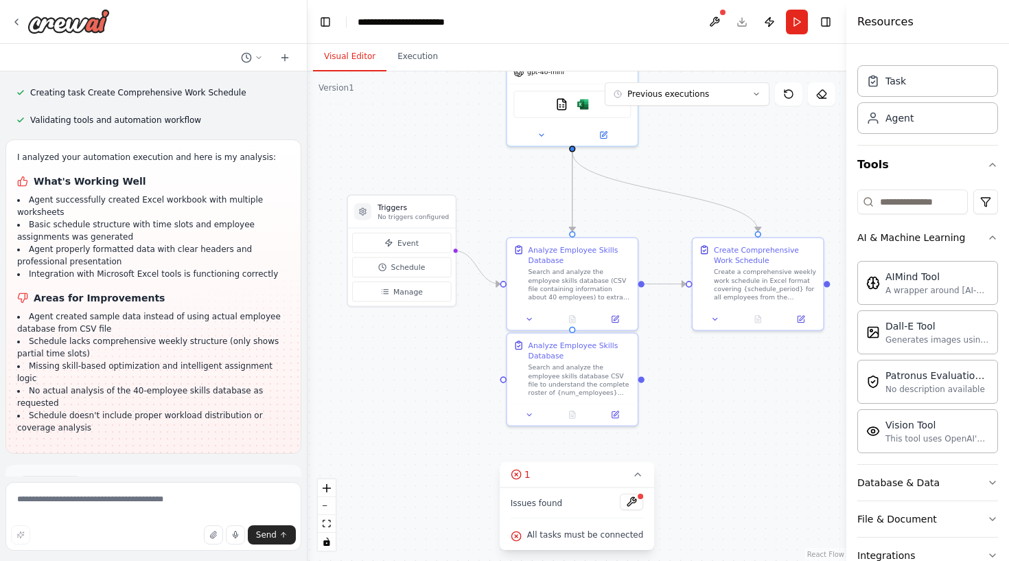
drag, startPoint x: 480, startPoint y: 433, endPoint x: 477, endPoint y: 358, distance: 74.9
click at [477, 358] on div ".deletable-edge-delete-btn { width: 20px; height: 20px; border: 0px solid #ffff…" at bounding box center [577, 316] width 539 height 490
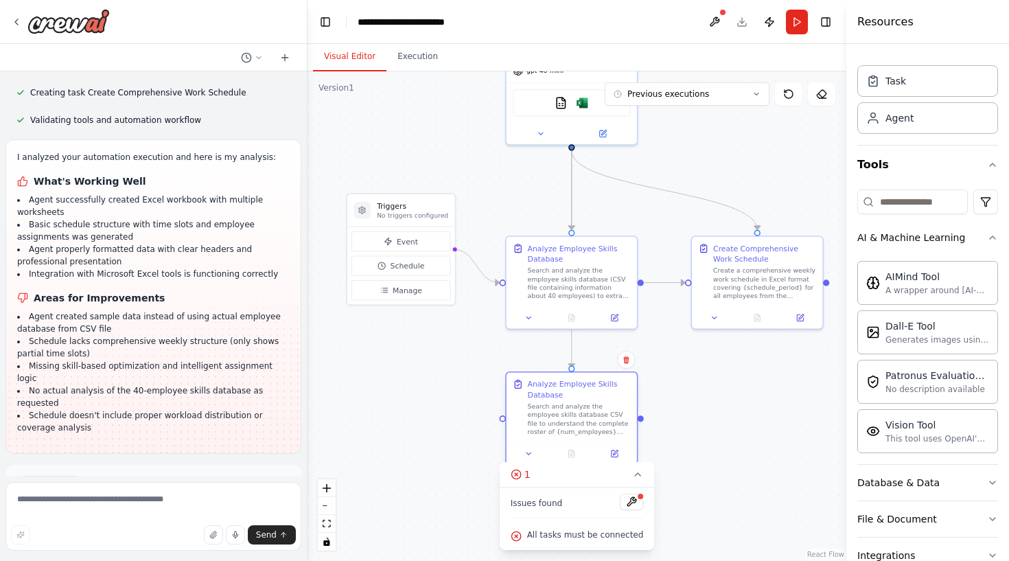
drag, startPoint x: 592, startPoint y: 367, endPoint x: 592, endPoint y: 413, distance: 46.0
click at [592, 413] on div "Search and analyze the employee skills database CSV file to understand the comp…" at bounding box center [579, 419] width 103 height 34
click at [702, 389] on div ".deletable-edge-delete-btn { width: 20px; height: 20px; border: 0px solid #ffff…" at bounding box center [577, 316] width 539 height 490
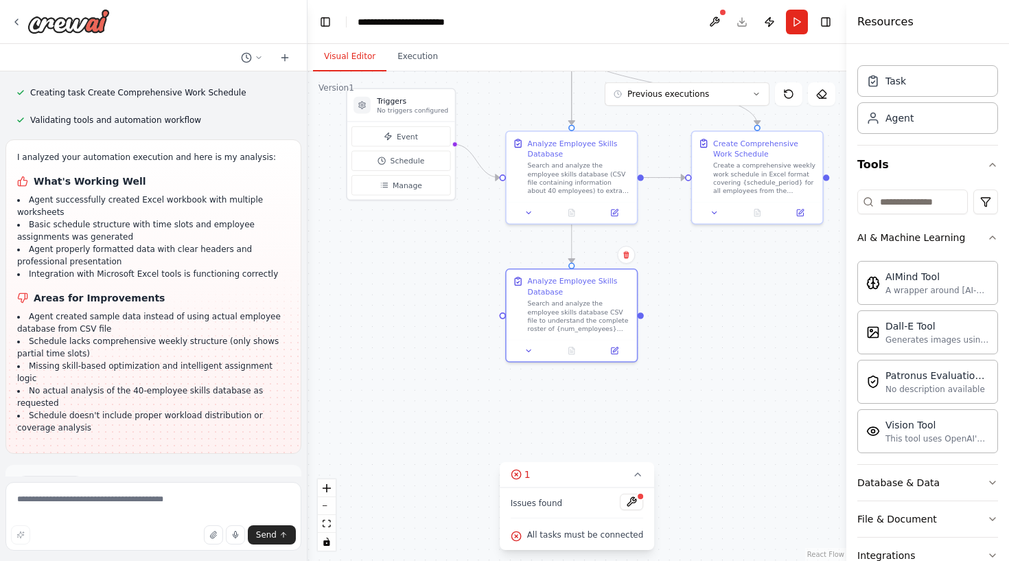
drag, startPoint x: 702, startPoint y: 389, endPoint x: 701, endPoint y: 285, distance: 104.4
click at [701, 285] on div ".deletable-edge-delete-btn { width: 20px; height: 20px; border: 0px solid #ffff…" at bounding box center [577, 316] width 539 height 490
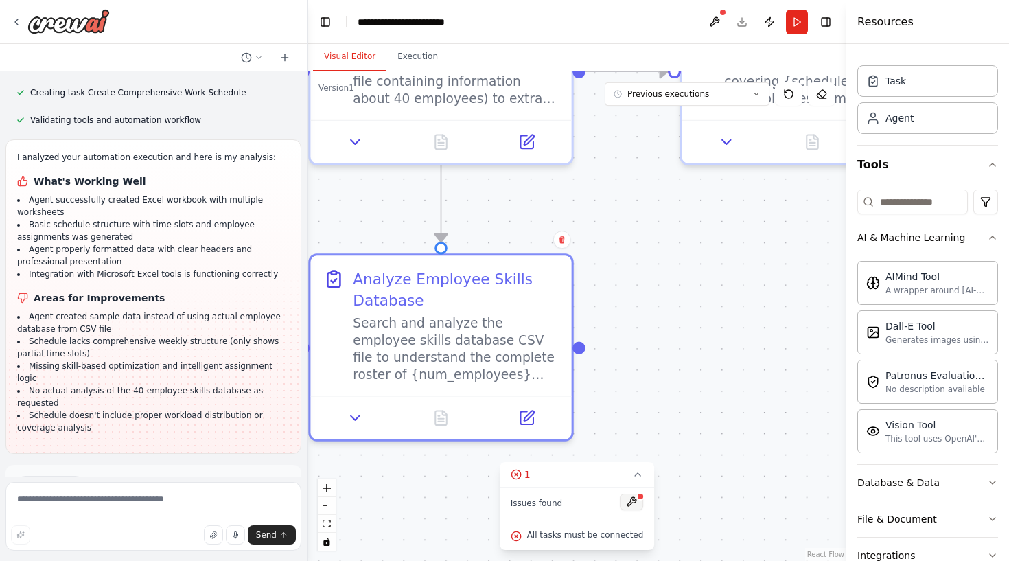
click at [629, 506] on button at bounding box center [631, 502] width 23 height 16
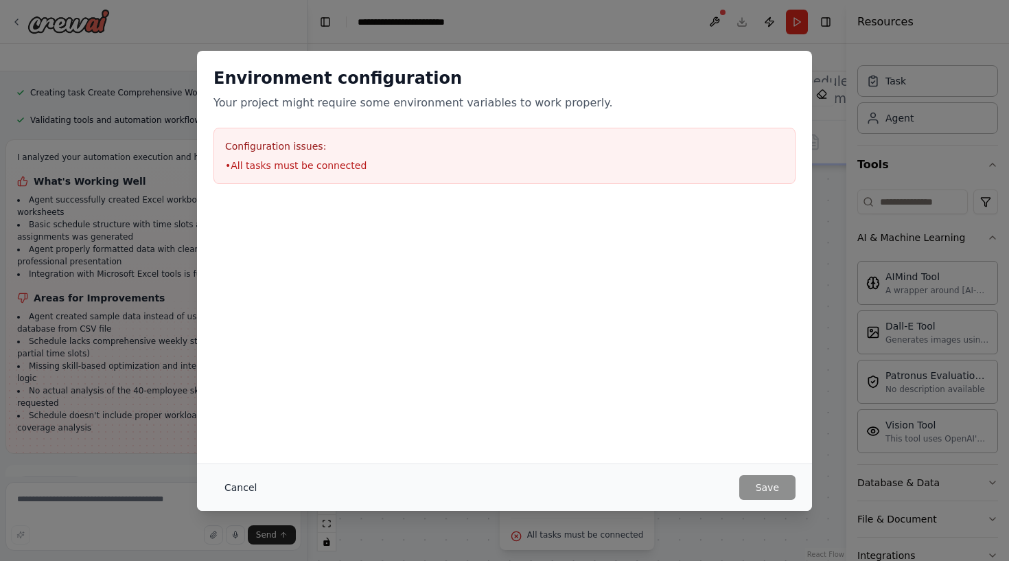
click at [252, 484] on button "Cancel" at bounding box center [241, 487] width 54 height 25
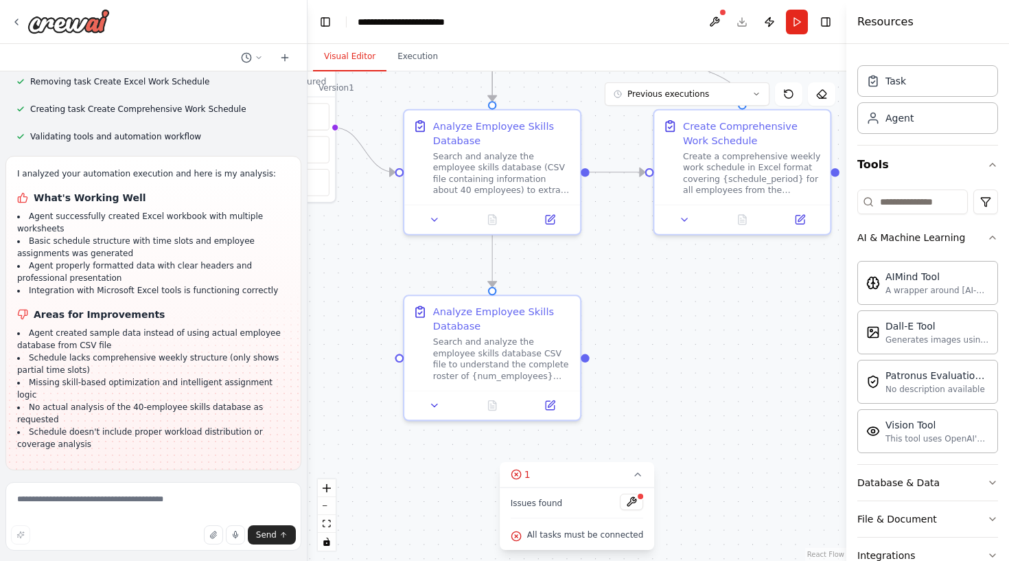
scroll to position [1678, 0]
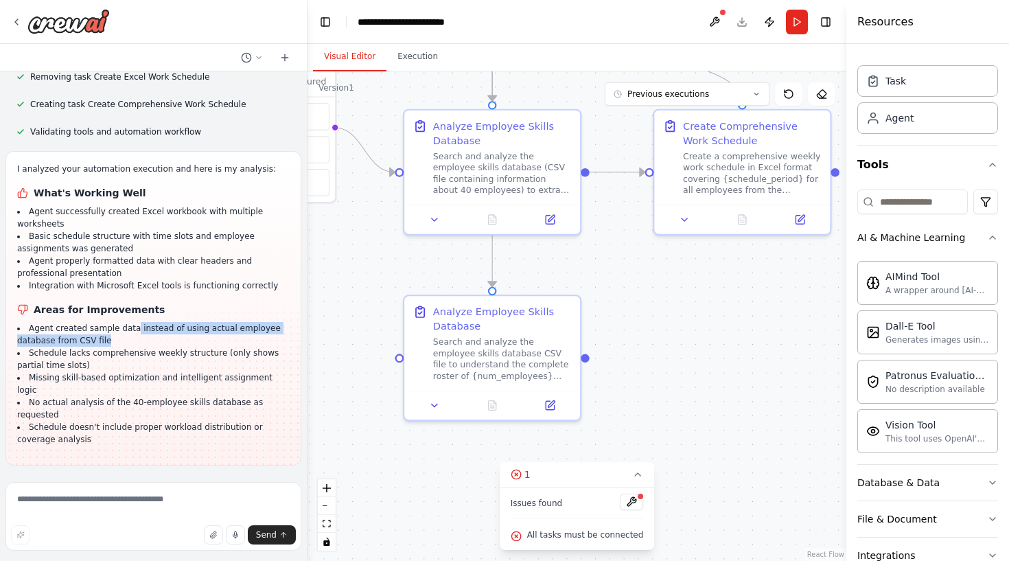
drag, startPoint x: 128, startPoint y: 253, endPoint x: 140, endPoint y: 267, distance: 18.0
click at [140, 322] on li "Agent created sample data instead of using actual employee database from CSV fi…" at bounding box center [153, 334] width 273 height 25
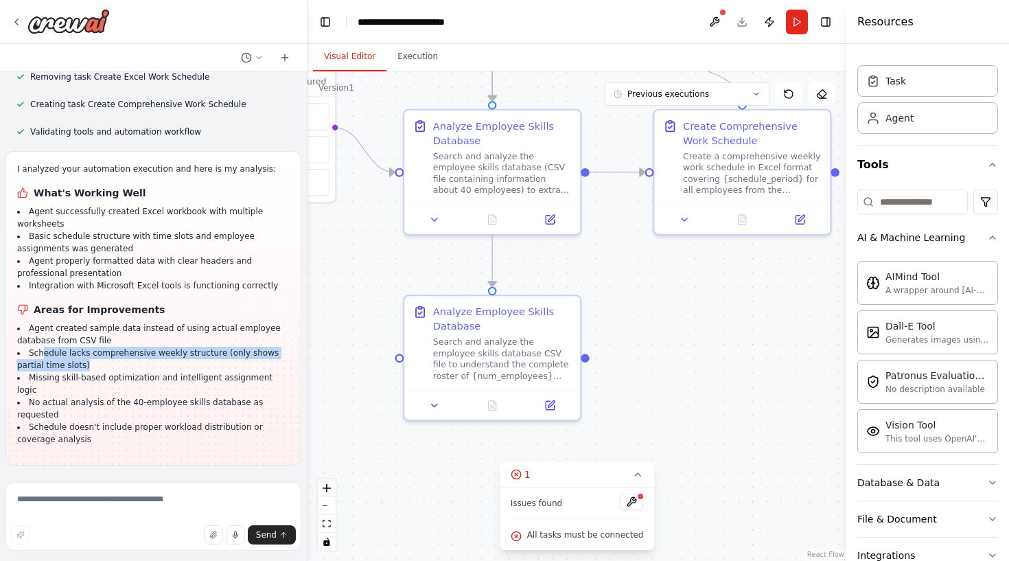
drag, startPoint x: 39, startPoint y: 276, endPoint x: 104, endPoint y: 289, distance: 66.5
click at [104, 347] on li "Schedule lacks comprehensive weekly structure (only shows partial time slots)" at bounding box center [153, 359] width 273 height 25
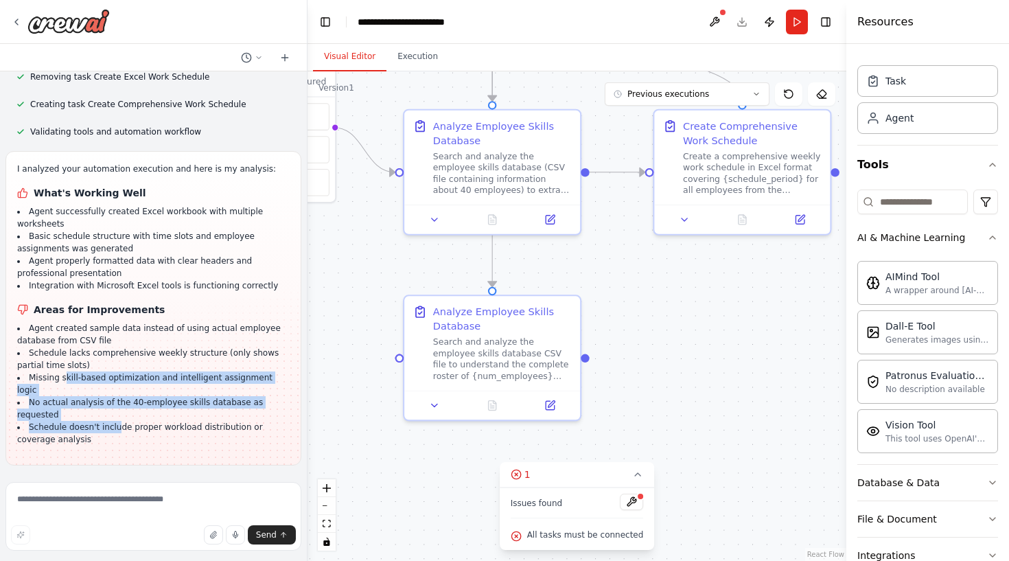
drag, startPoint x: 63, startPoint y: 305, endPoint x: 113, endPoint y: 325, distance: 53.9
click at [113, 325] on ul "Agent created sample data instead of using actual employee database from CSV fi…" at bounding box center [153, 384] width 273 height 124
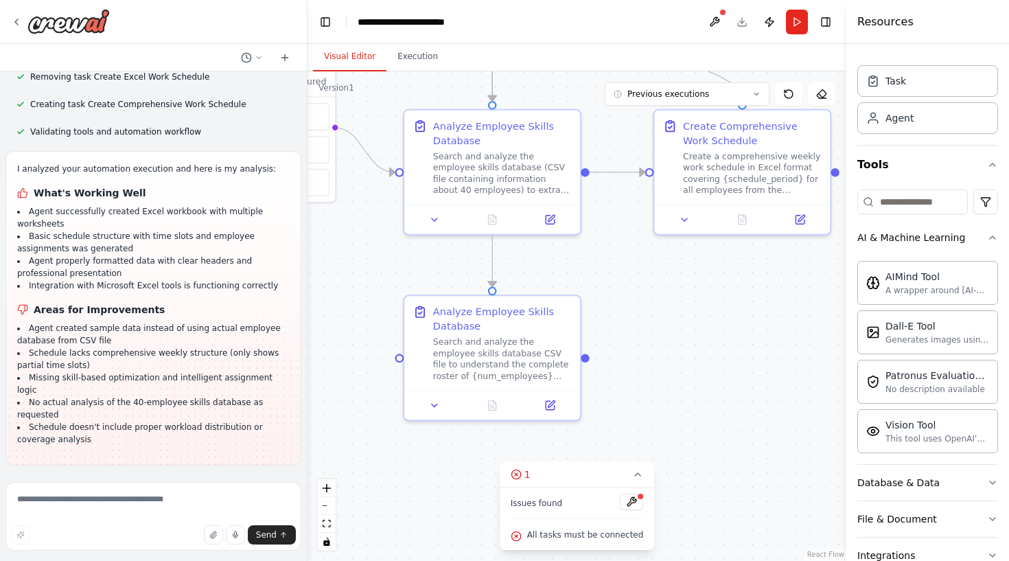
click at [143, 421] on li "Schedule doesn't include proper workload distribution or coverage analysis" at bounding box center [153, 433] width 273 height 25
click at [149, 549] on span "Run Automation" at bounding box center [159, 554] width 67 height 11
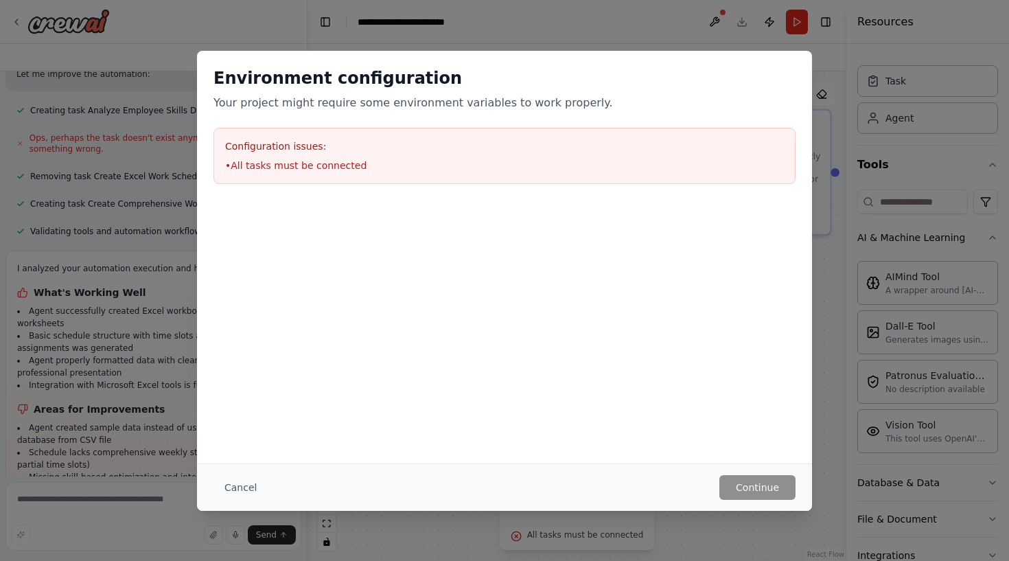
scroll to position [0, 0]
click at [375, 162] on li "• All tasks must be connected" at bounding box center [504, 166] width 559 height 14
click at [274, 161] on li "• All tasks must be connected" at bounding box center [504, 166] width 559 height 14
click at [244, 477] on button "Cancel" at bounding box center [241, 487] width 54 height 25
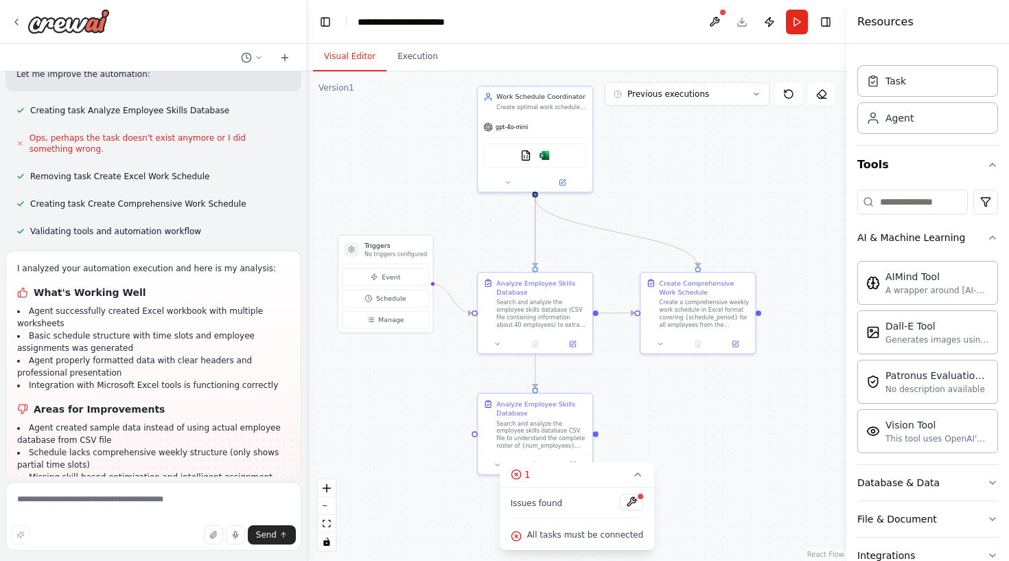
drag, startPoint x: 450, startPoint y: 272, endPoint x: 496, endPoint y: 376, distance: 113.8
click at [496, 376] on div ".deletable-edge-delete-btn { width: 20px; height: 20px; border: 0px solid #ffff…" at bounding box center [577, 316] width 539 height 490
click at [550, 102] on div "Create optimal work schedules for teams by analyzing employee skills and availa…" at bounding box center [541, 106] width 90 height 8
click at [546, 108] on div "Create optimal work schedules for teams by analyzing employee skills and availa…" at bounding box center [541, 106] width 90 height 8
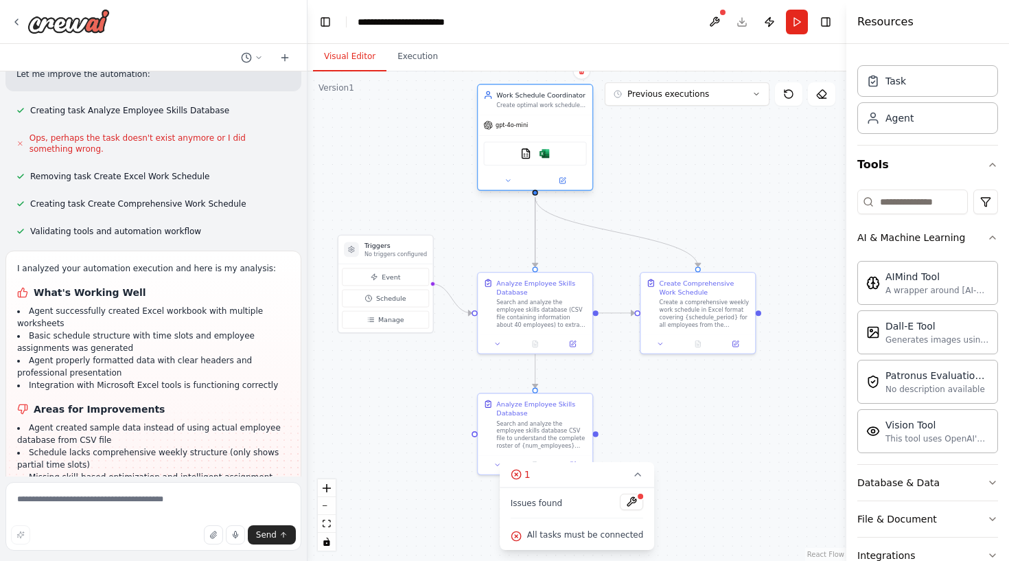
click at [536, 131] on div "gpt-4o-mini" at bounding box center [535, 125] width 115 height 21
click at [565, 187] on div at bounding box center [535, 181] width 115 height 19
click at [565, 181] on icon at bounding box center [562, 180] width 5 height 5
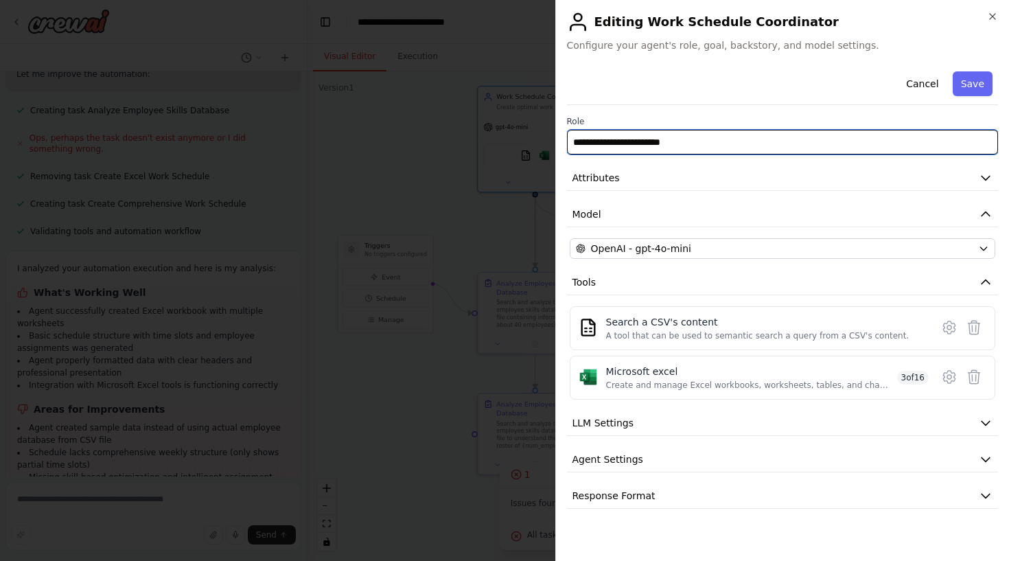
click at [632, 148] on input "**********" at bounding box center [783, 142] width 432 height 25
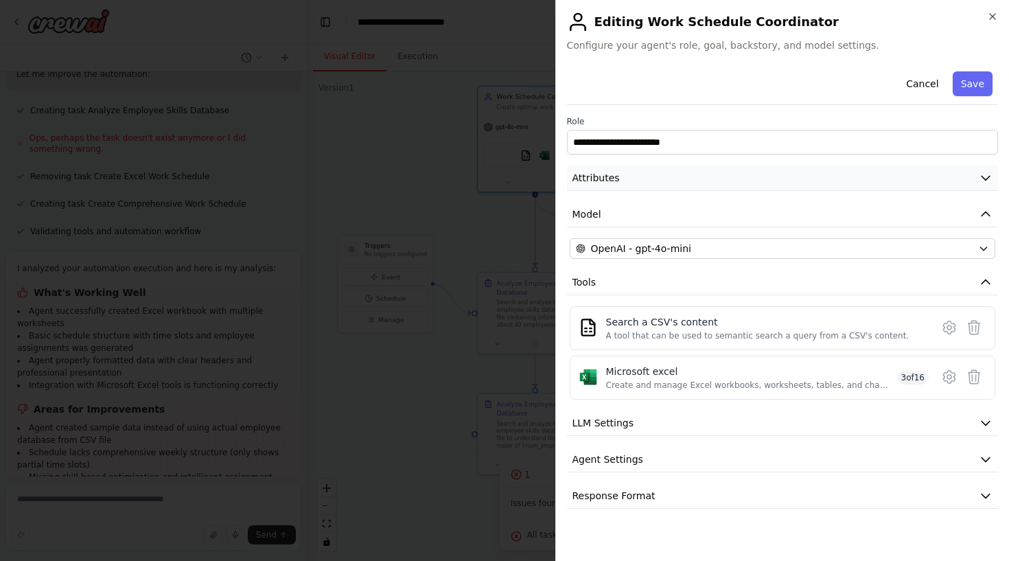
click at [643, 181] on button "Attributes" at bounding box center [783, 177] width 432 height 25
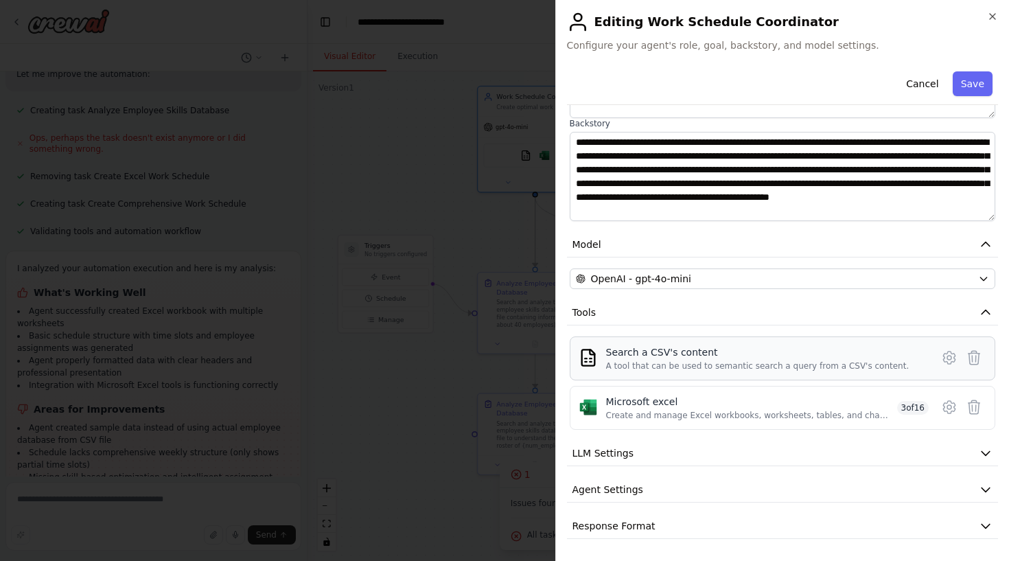
scroll to position [187, 0]
click at [716, 363] on div "A tool that can be used to semantic search a query from a CSV's content." at bounding box center [757, 365] width 303 height 11
click at [947, 356] on icon at bounding box center [949, 357] width 16 height 16
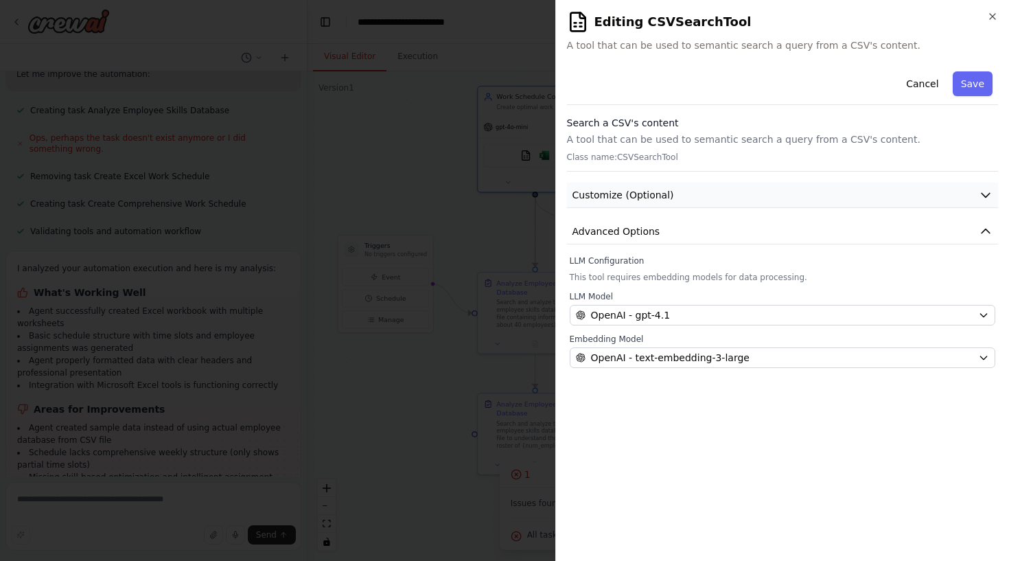
click at [687, 195] on button "Customize (Optional)" at bounding box center [783, 195] width 432 height 25
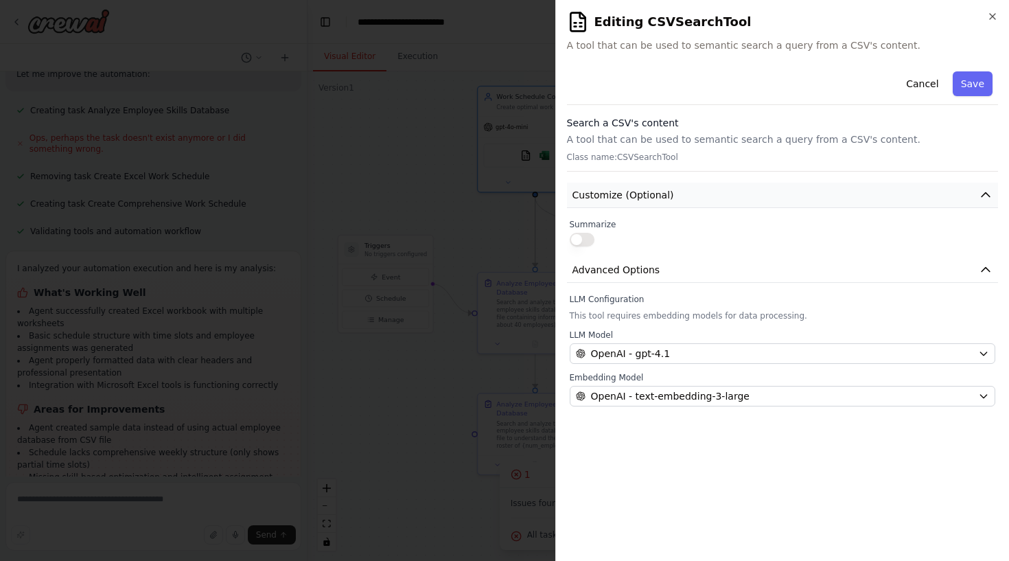
click at [687, 195] on button "Customize (Optional)" at bounding box center [783, 195] width 432 height 25
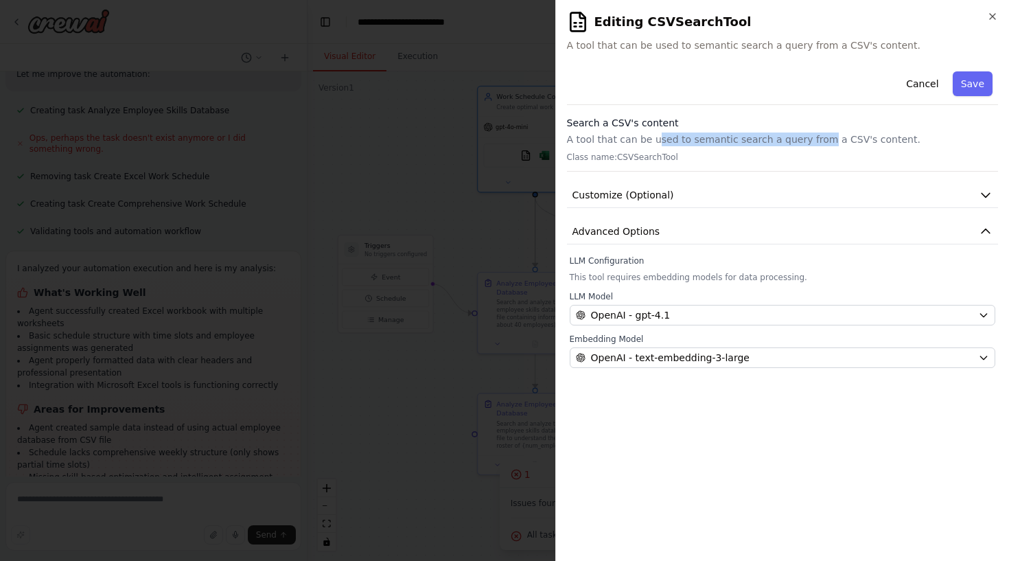
drag, startPoint x: 654, startPoint y: 137, endPoint x: 820, endPoint y: 141, distance: 165.5
click at [820, 141] on p "A tool that can be used to semantic search a query from a CSV's content." at bounding box center [783, 140] width 432 height 14
click at [836, 146] on div "Search a CSV's content A tool that can be used to semantic search a query from …" at bounding box center [783, 144] width 432 height 56
click at [974, 91] on button "Save" at bounding box center [973, 83] width 40 height 25
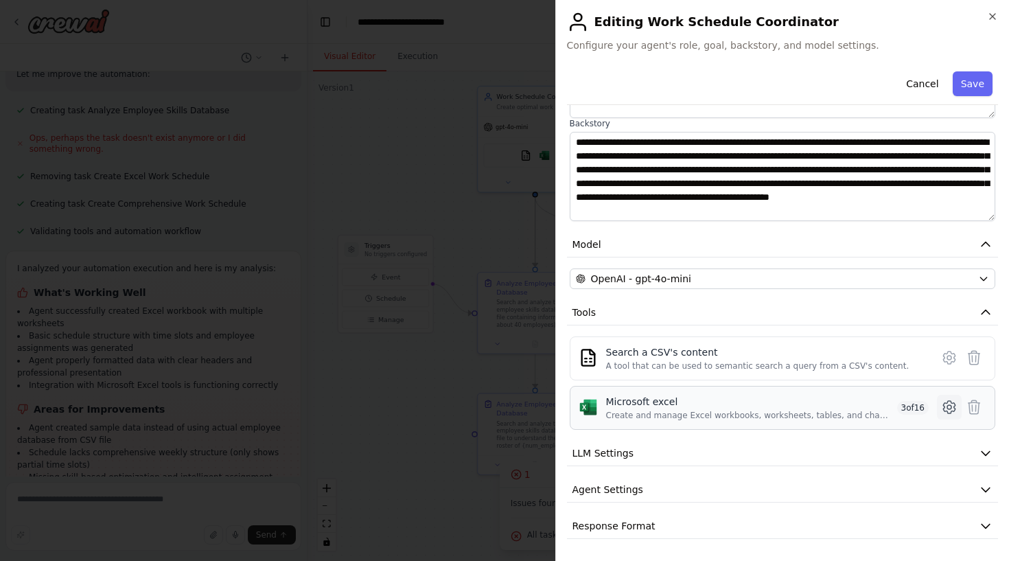
click at [950, 411] on icon at bounding box center [949, 407] width 16 height 16
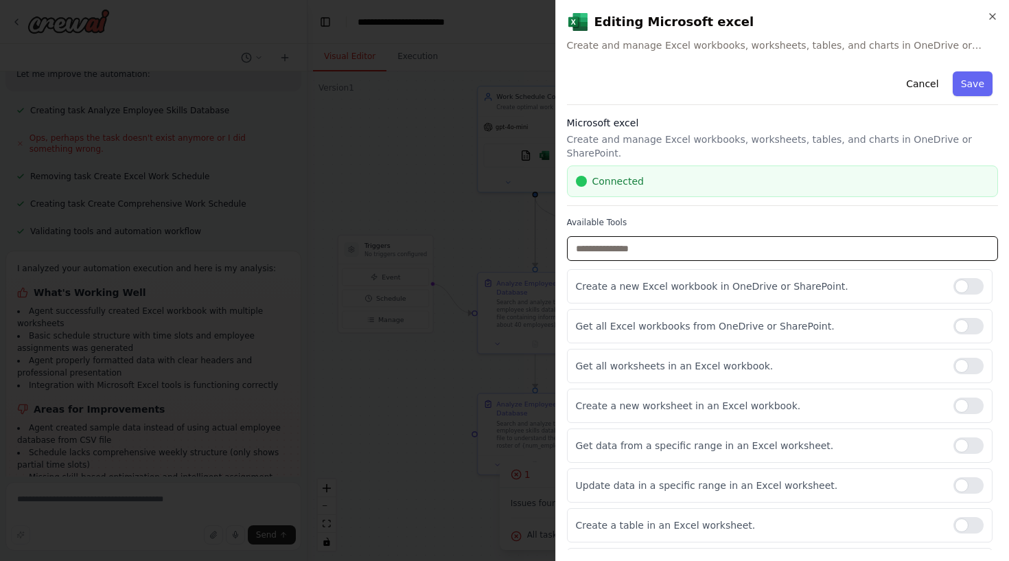
click at [678, 236] on input "text" at bounding box center [783, 248] width 432 height 25
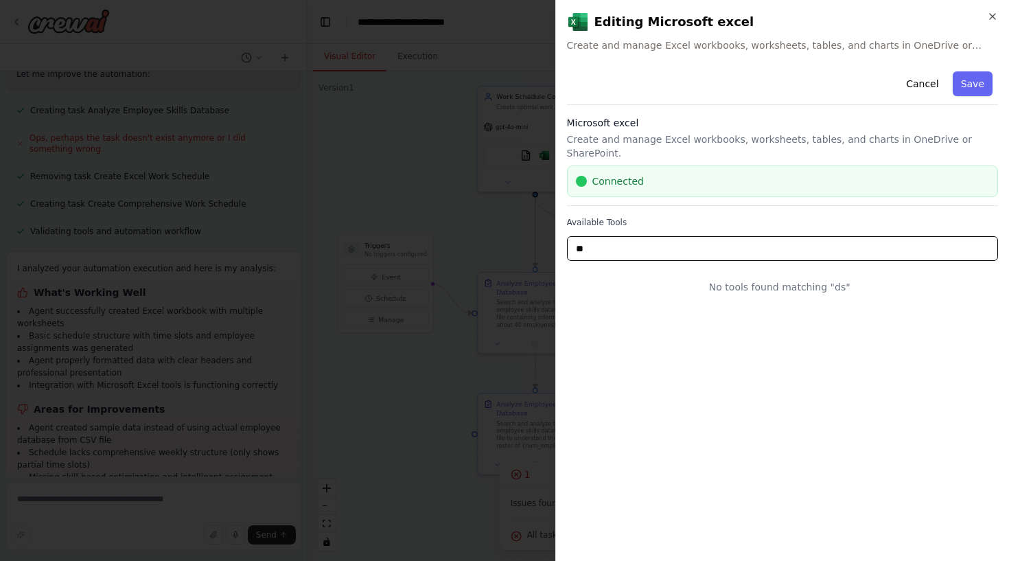
type input "*"
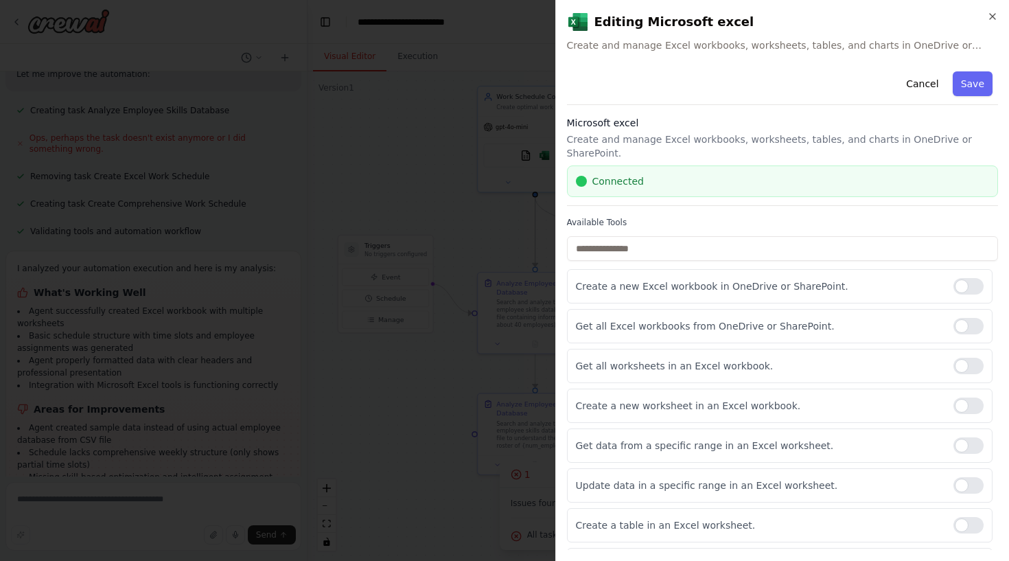
click at [737, 183] on div "Connected" at bounding box center [783, 181] width 432 height 32
click at [968, 84] on button "Save" at bounding box center [973, 83] width 40 height 25
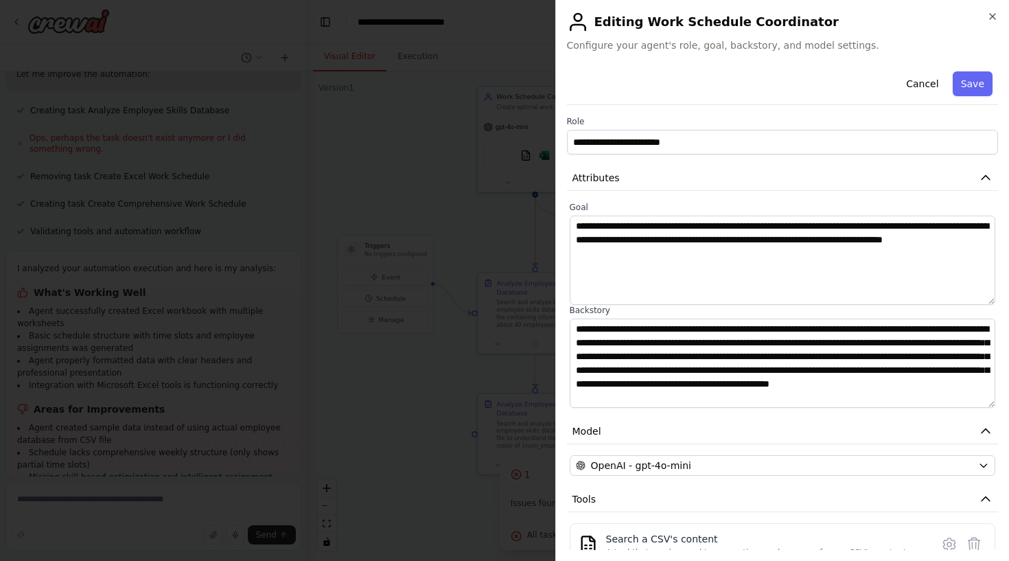
click at [986, 27] on h2 "Editing Work Schedule Coordinator" at bounding box center [783, 22] width 432 height 22
click at [993, 15] on icon "button" at bounding box center [992, 16] width 11 height 11
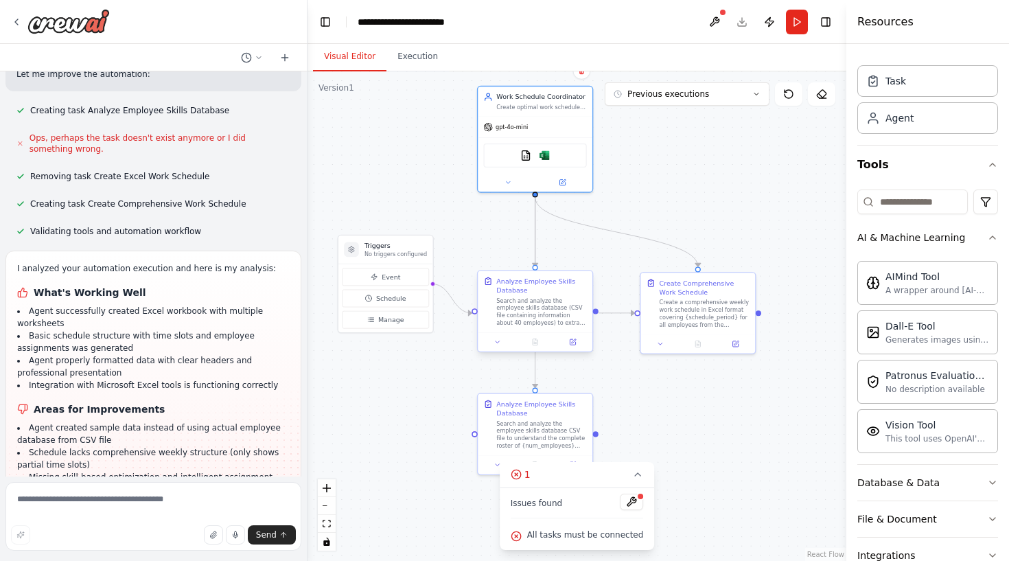
click at [541, 304] on div "Search and analyze the employee skills database (CSV file containing informatio…" at bounding box center [541, 312] width 90 height 30
click at [570, 341] on icon at bounding box center [573, 342] width 8 height 8
click at [579, 347] on button at bounding box center [573, 341] width 32 height 11
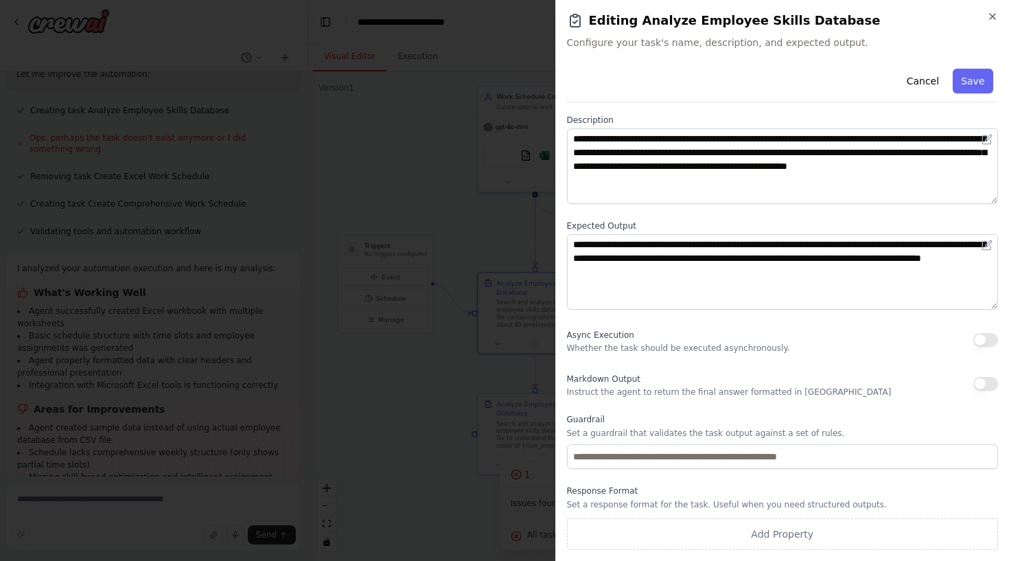
scroll to position [59, 0]
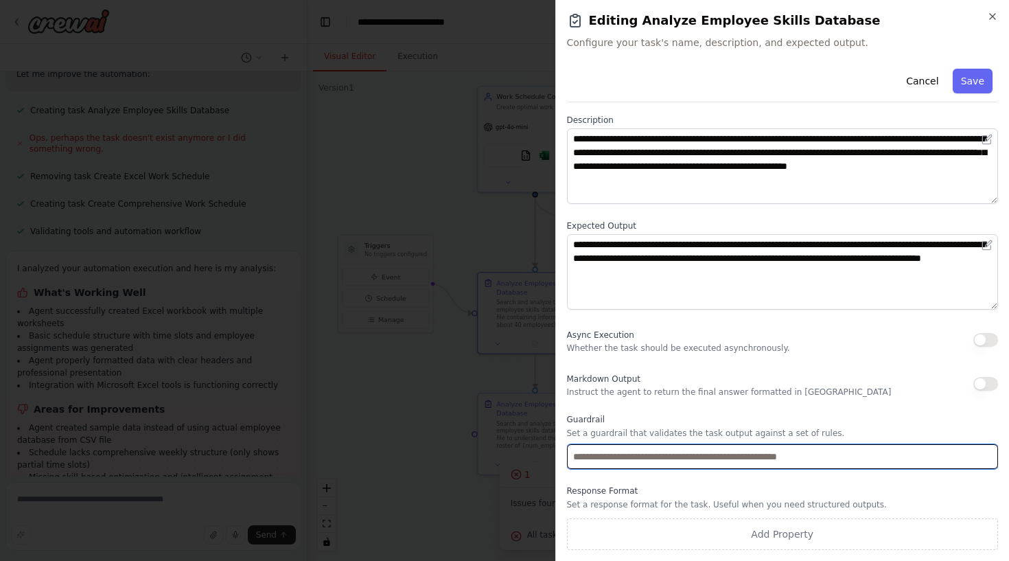
click at [649, 451] on input "text" at bounding box center [783, 456] width 432 height 25
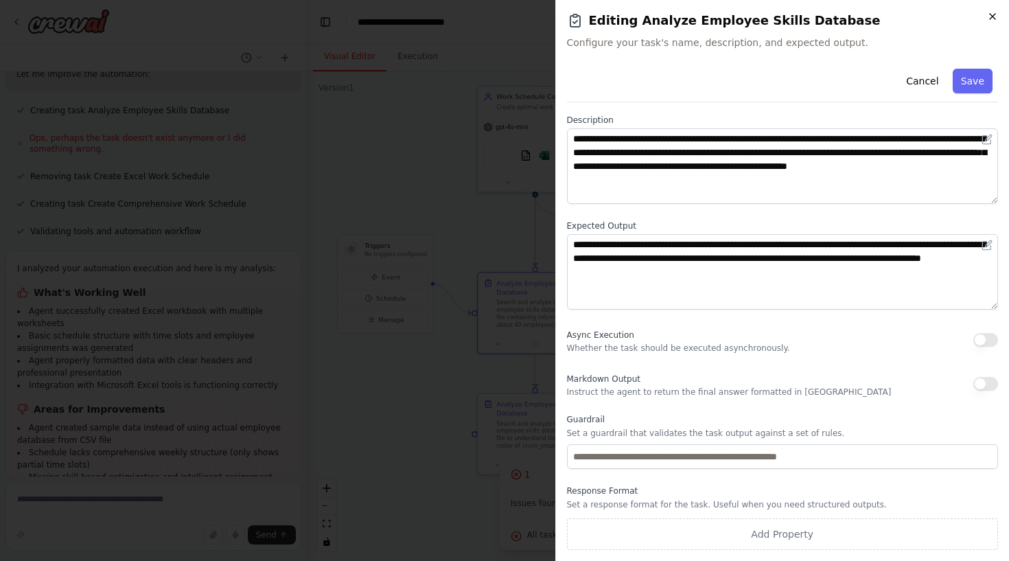
click at [995, 15] on icon "button" at bounding box center [992, 16] width 11 height 11
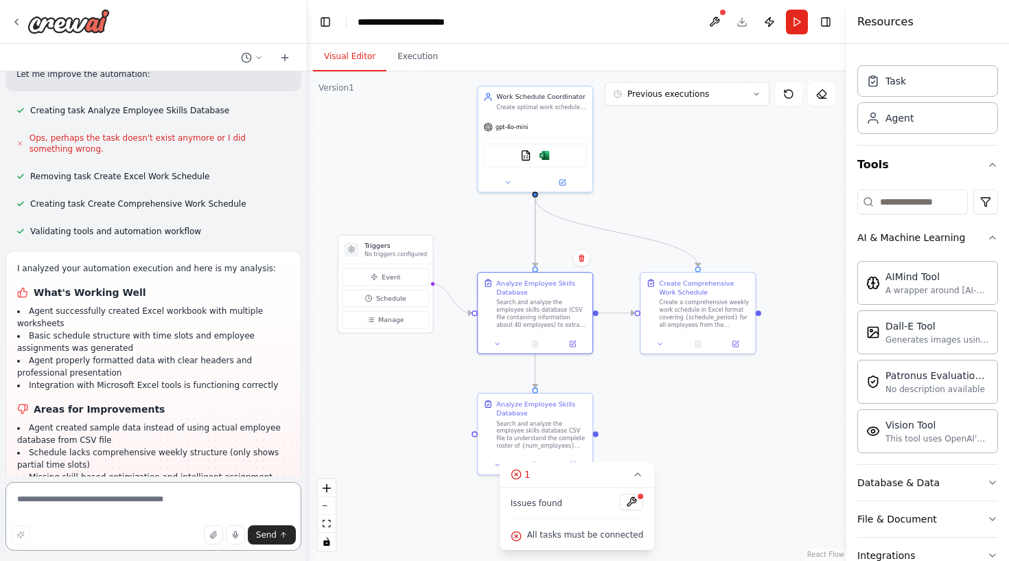
click at [108, 485] on textarea at bounding box center [153, 516] width 296 height 69
type textarea "*"
click at [143, 471] on li "Missing skill-based optimization and intelligent assignment logic" at bounding box center [153, 483] width 273 height 25
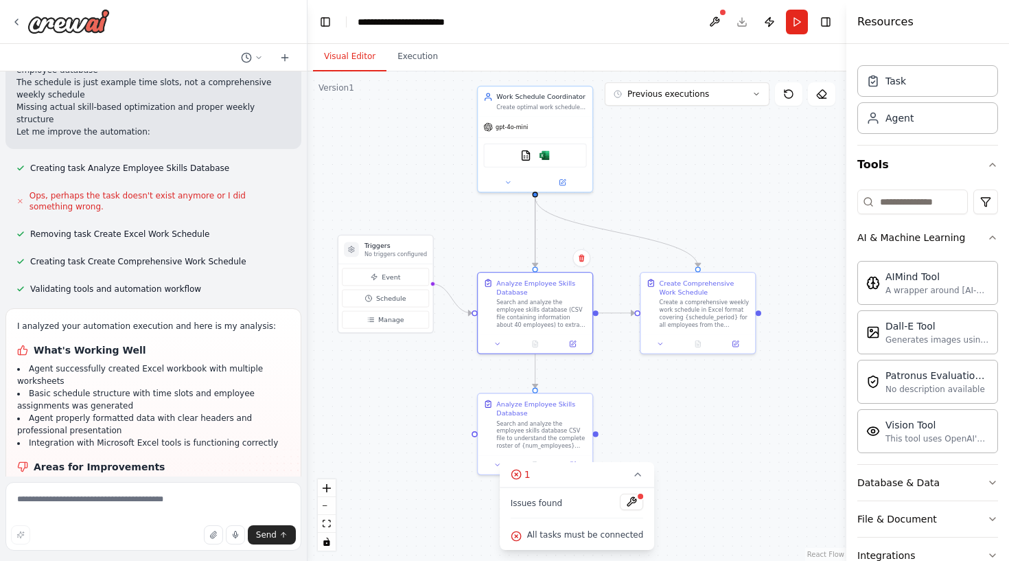
scroll to position [1578, 0]
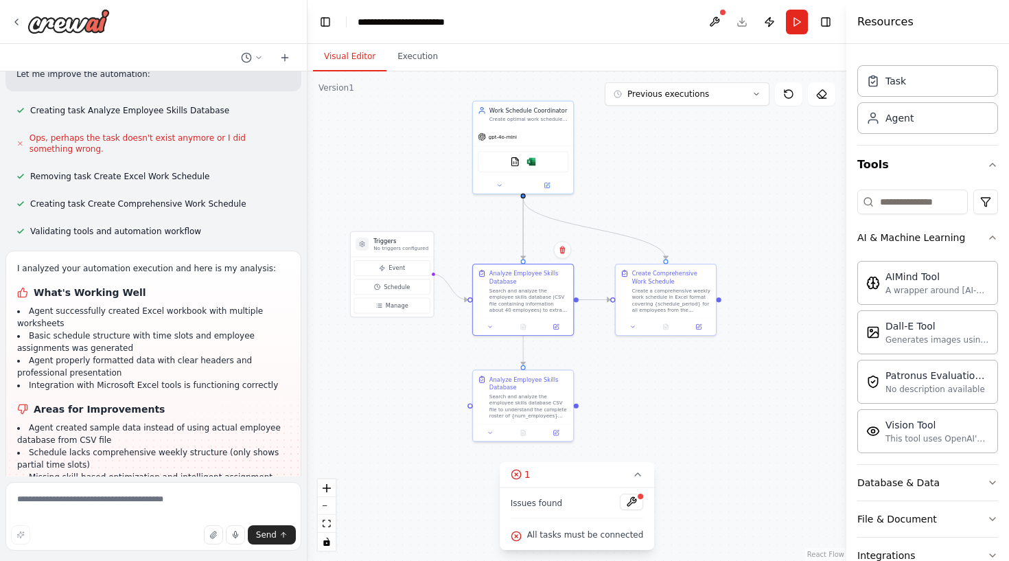
click at [477, 237] on div ".deletable-edge-delete-btn { width: 20px; height: 20px; border: 0px solid #ffff…" at bounding box center [577, 316] width 539 height 490
click at [796, 23] on button "Run" at bounding box center [797, 22] width 22 height 25
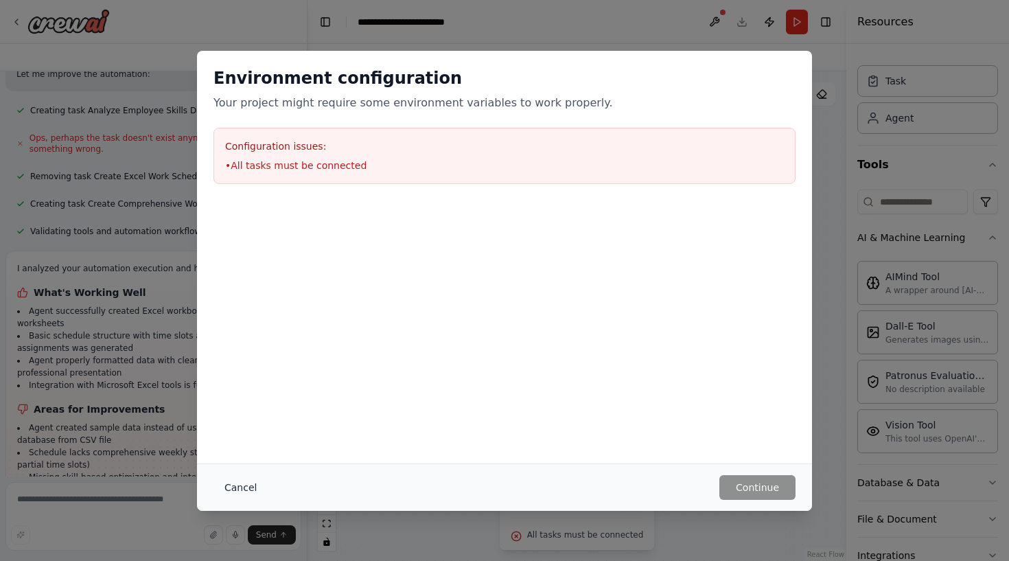
click at [225, 492] on button "Cancel" at bounding box center [241, 487] width 54 height 25
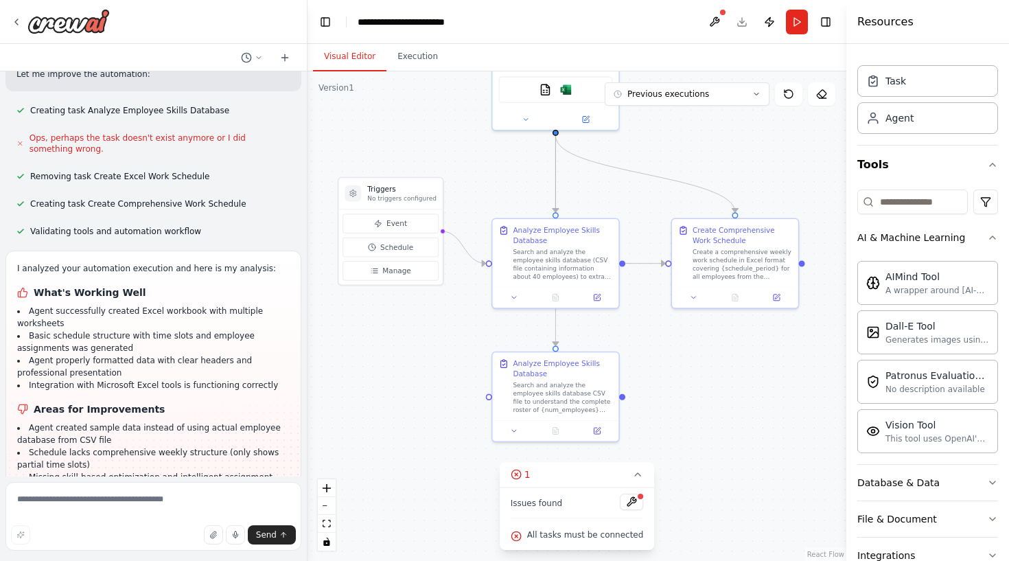
drag, startPoint x: 430, startPoint y: 221, endPoint x: 490, endPoint y: 181, distance: 71.2
click at [490, 181] on div ".deletable-edge-delete-btn { width: 20px; height: 20px; border: 0px solid #ffff…" at bounding box center [577, 316] width 539 height 490
drag, startPoint x: 556, startPoint y: 354, endPoint x: 559, endPoint y: 362, distance: 8.7
click at [559, 362] on div "Analyze Employee Skills Database Search and analyze the employee skills databas…" at bounding box center [555, 395] width 126 height 68
click at [404, 267] on span "Manage" at bounding box center [396, 271] width 29 height 10
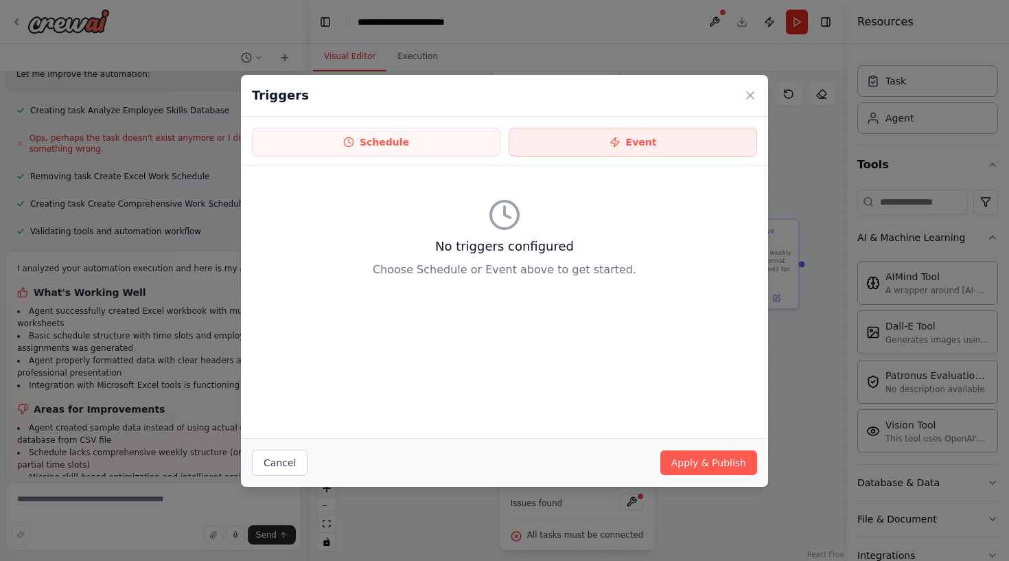
click at [637, 141] on button "Event" at bounding box center [633, 142] width 249 height 29
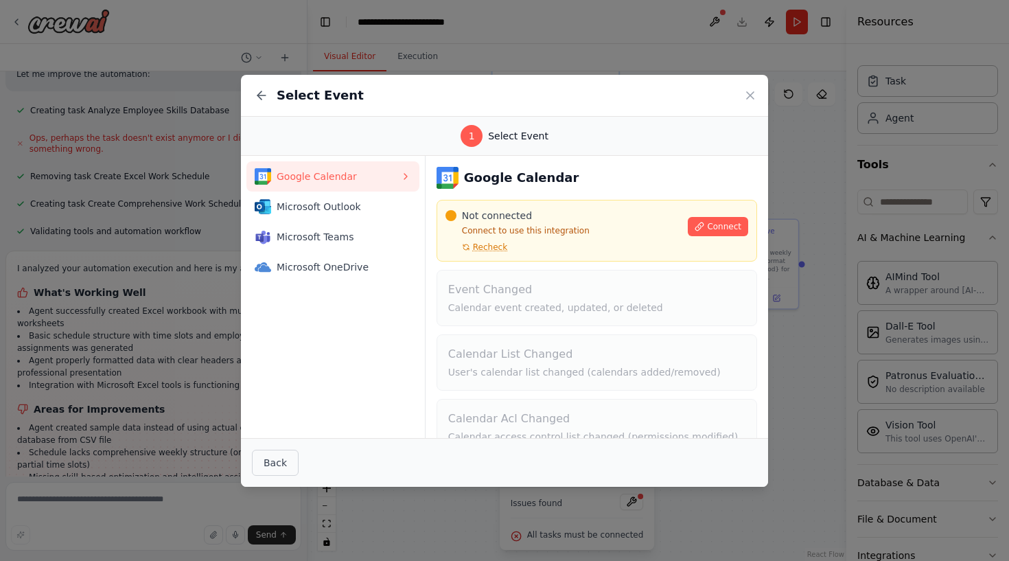
click at [279, 460] on button "Back" at bounding box center [275, 463] width 47 height 26
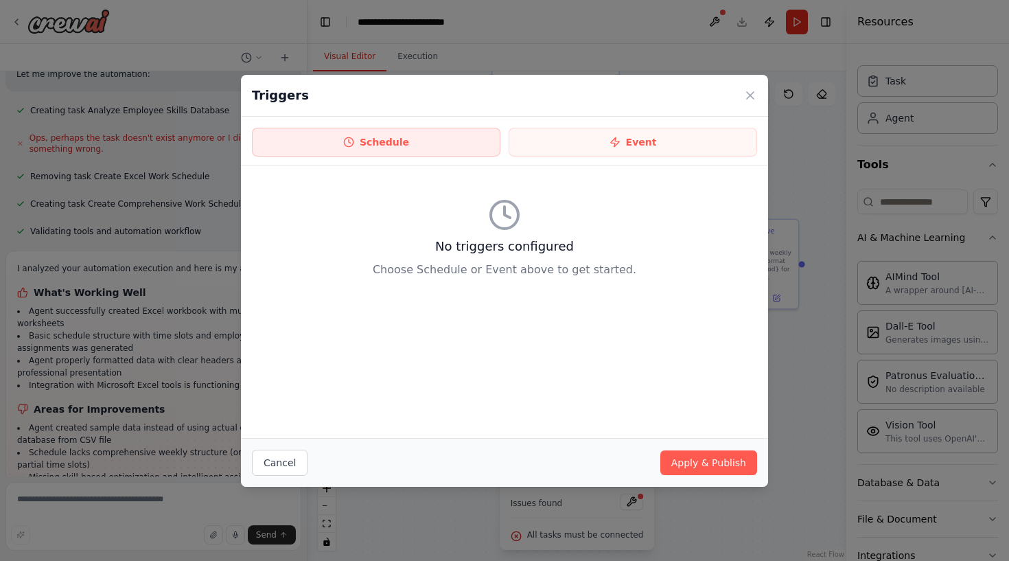
click at [405, 147] on button "Schedule" at bounding box center [376, 142] width 249 height 29
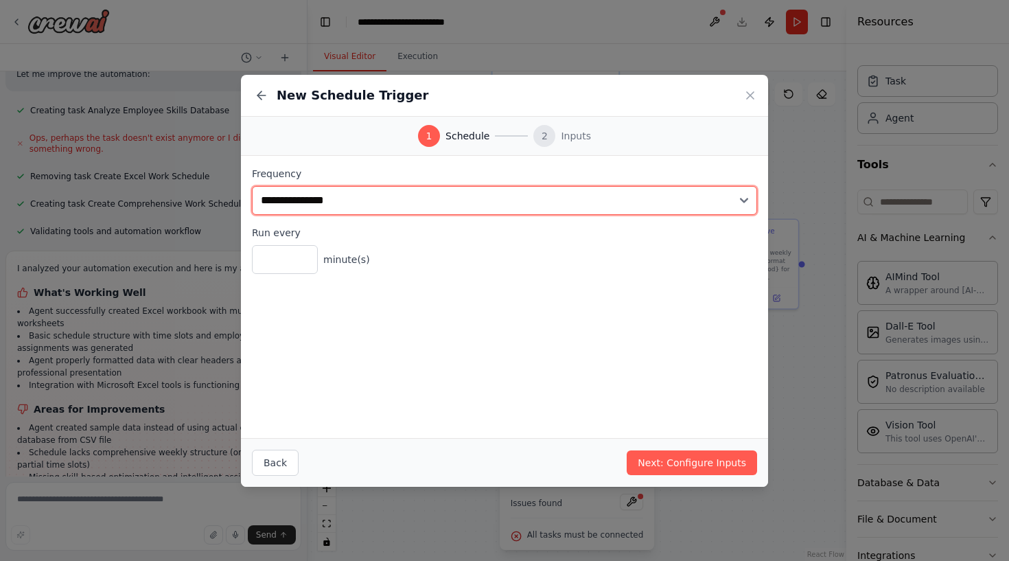
select select "*****"
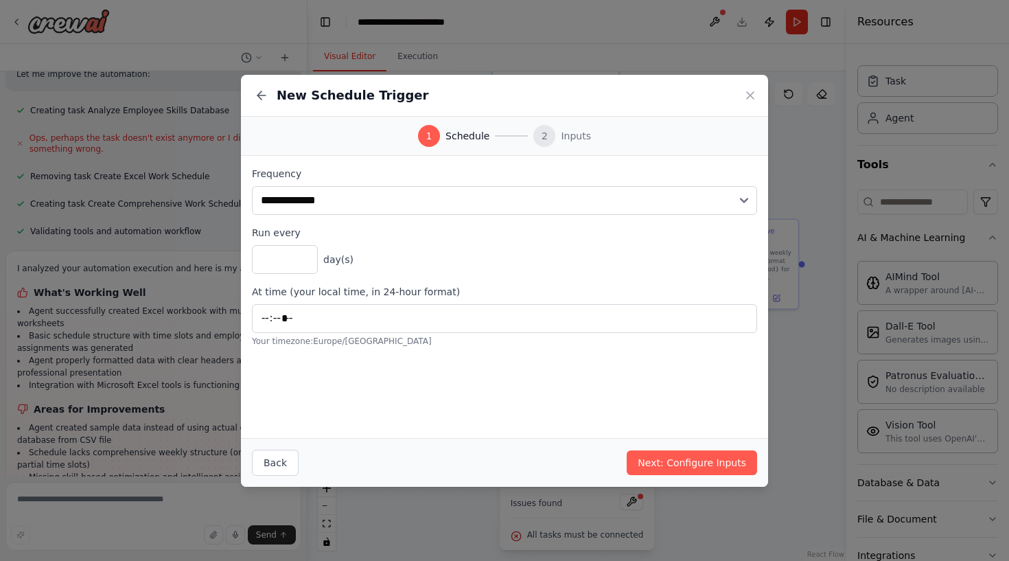
click at [382, 261] on div "* day(s)" at bounding box center [504, 259] width 505 height 29
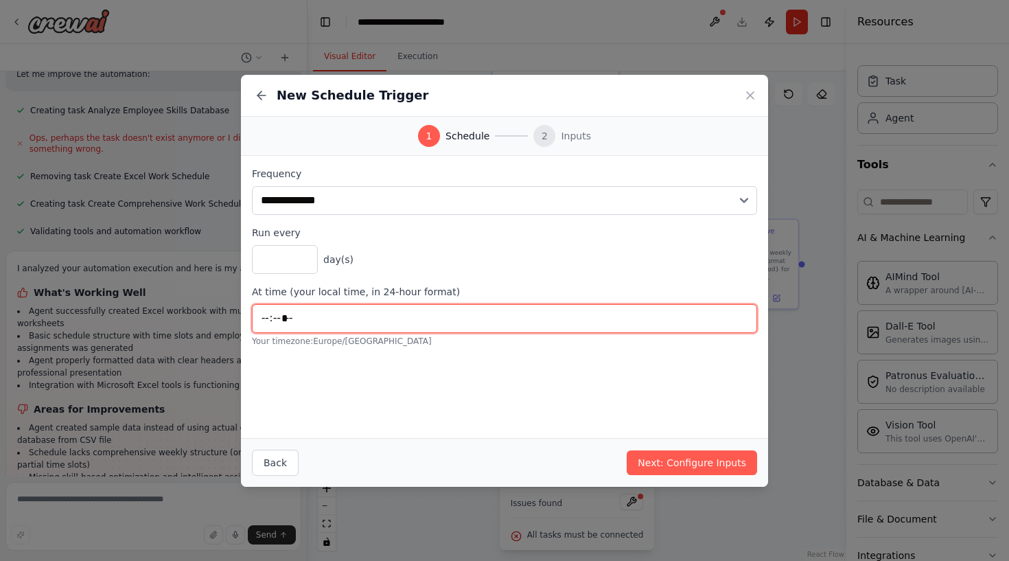
click at [302, 320] on input "*****" at bounding box center [504, 318] width 505 height 29
type input "*****"
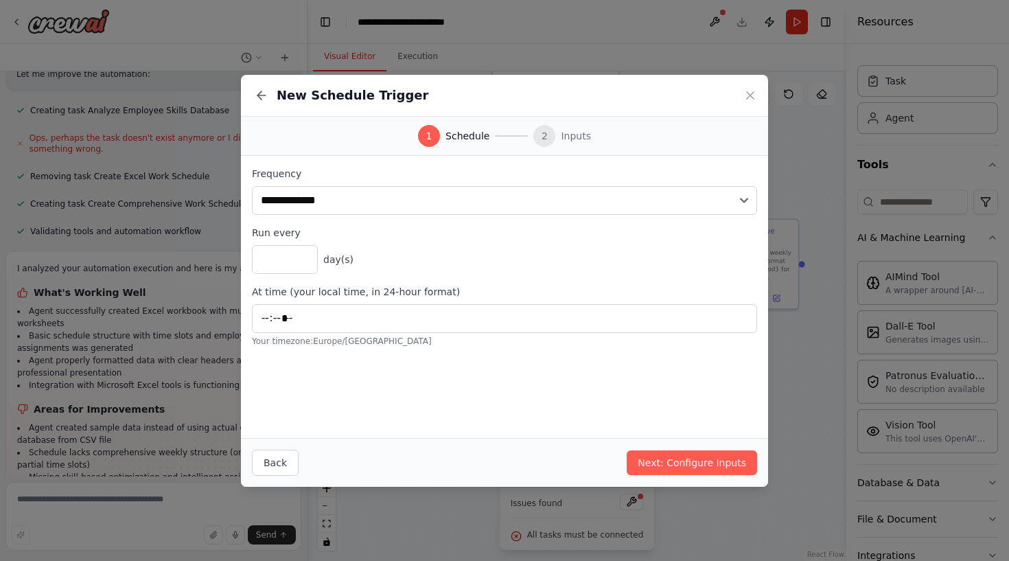
click at [510, 422] on div "**********" at bounding box center [504, 297] width 527 height 282
click at [689, 470] on button "Next: Configure Inputs" at bounding box center [692, 462] width 130 height 25
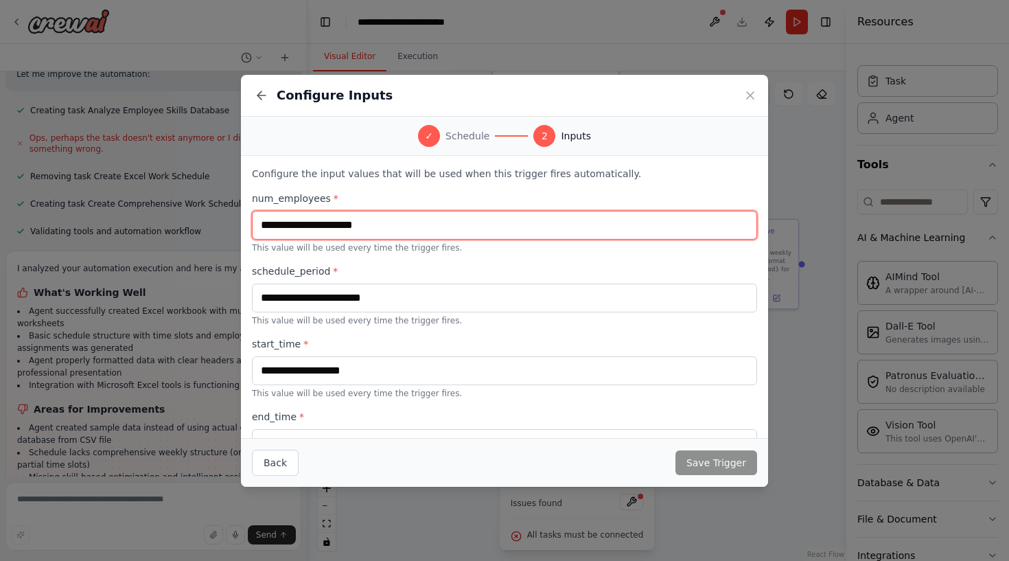
click at [518, 211] on input "text" at bounding box center [504, 225] width 505 height 29
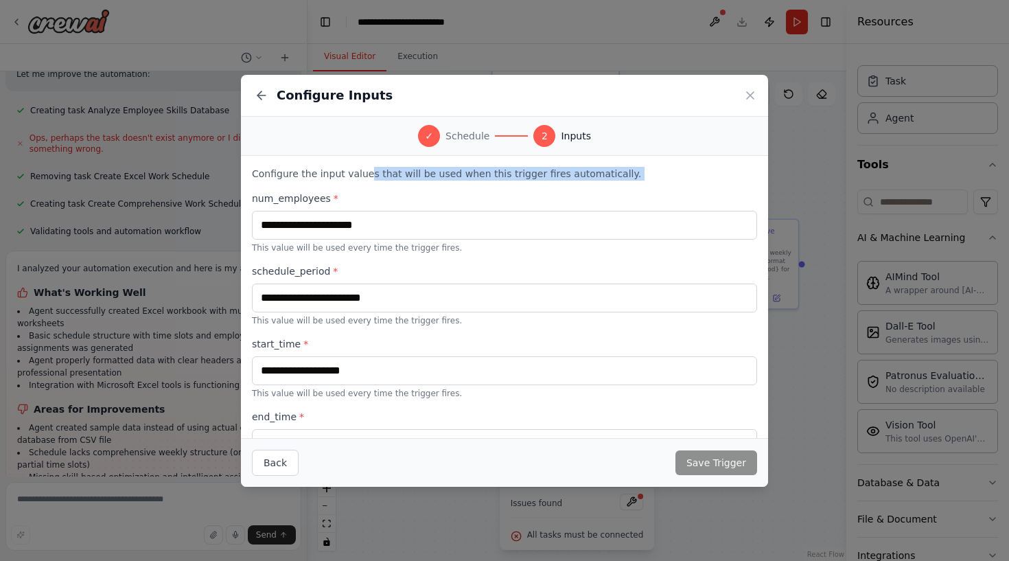
drag, startPoint x: 364, startPoint y: 173, endPoint x: 643, endPoint y: 184, distance: 279.0
click at [643, 184] on div "Configure the input values that will be used when this trigger fires automatica…" at bounding box center [504, 319] width 505 height 305
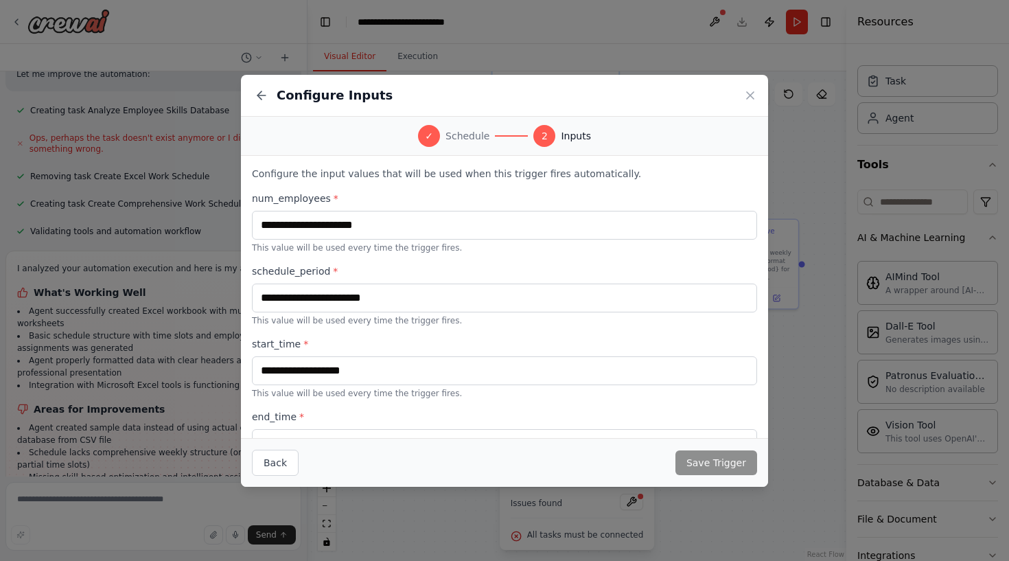
click at [643, 184] on div "Configure the input values that will be used when this trigger fires automatica…" at bounding box center [504, 319] width 505 height 305
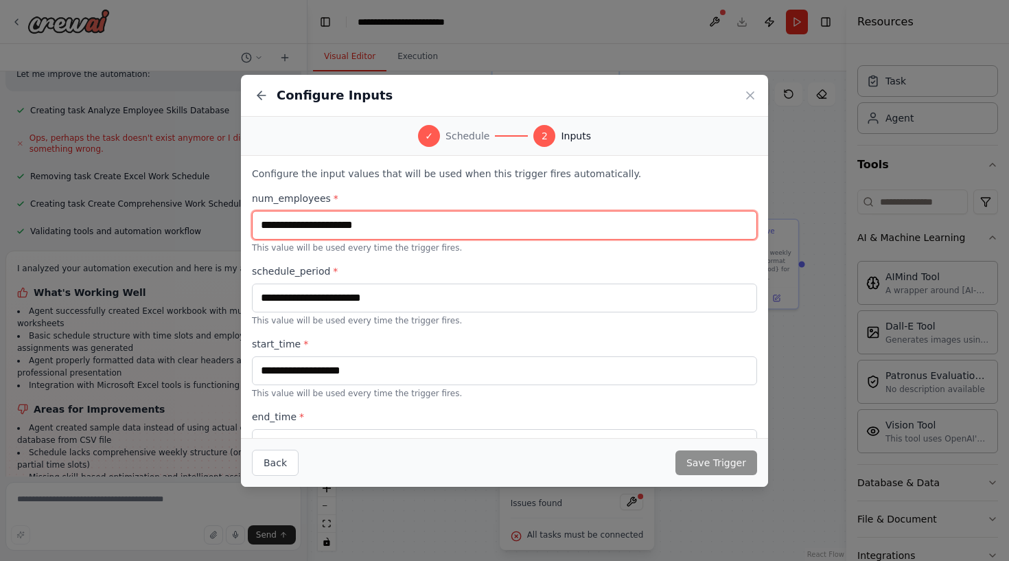
click at [470, 230] on input "text" at bounding box center [504, 225] width 505 height 29
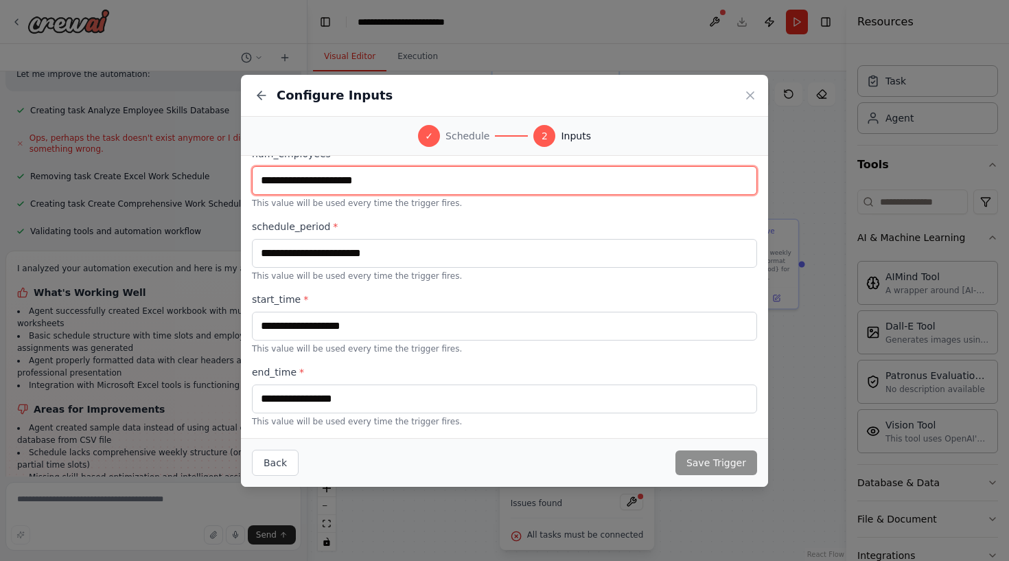
scroll to position [45, 0]
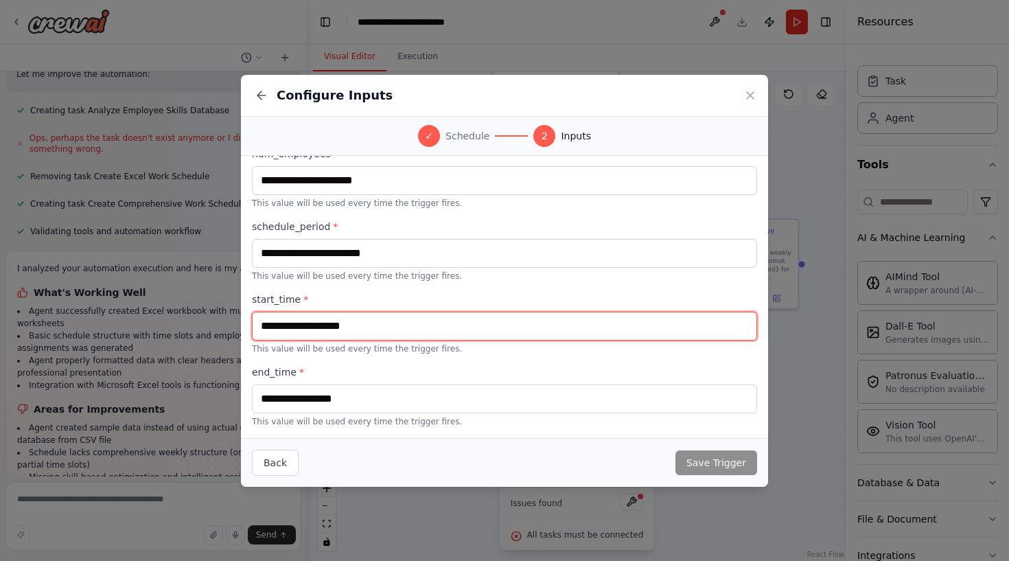
click at [462, 326] on input "text" at bounding box center [504, 326] width 505 height 29
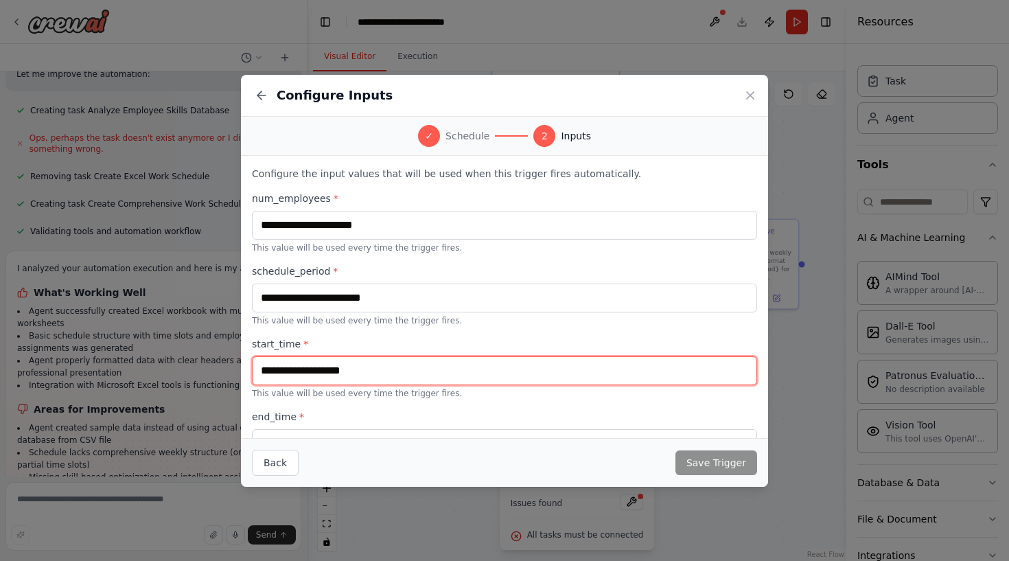
scroll to position [0, 0]
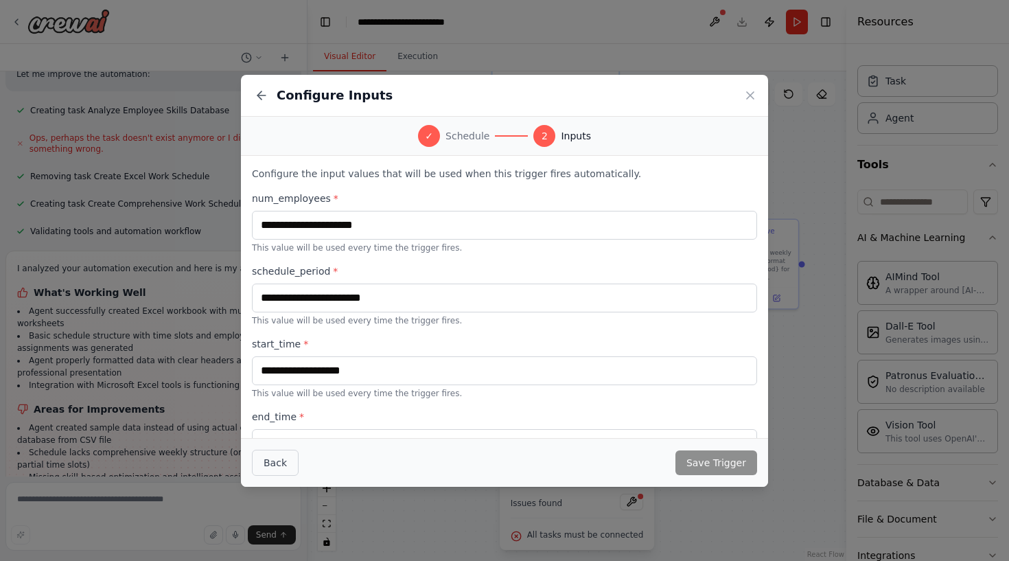
click at [275, 461] on button "Back" at bounding box center [275, 463] width 47 height 26
select select "*****"
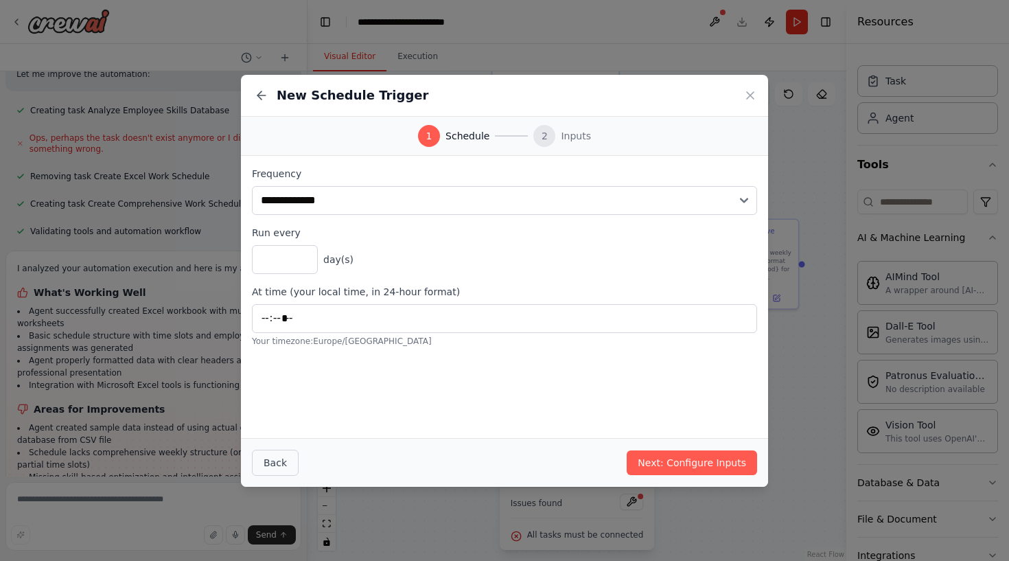
click at [279, 463] on button "Back" at bounding box center [275, 463] width 47 height 26
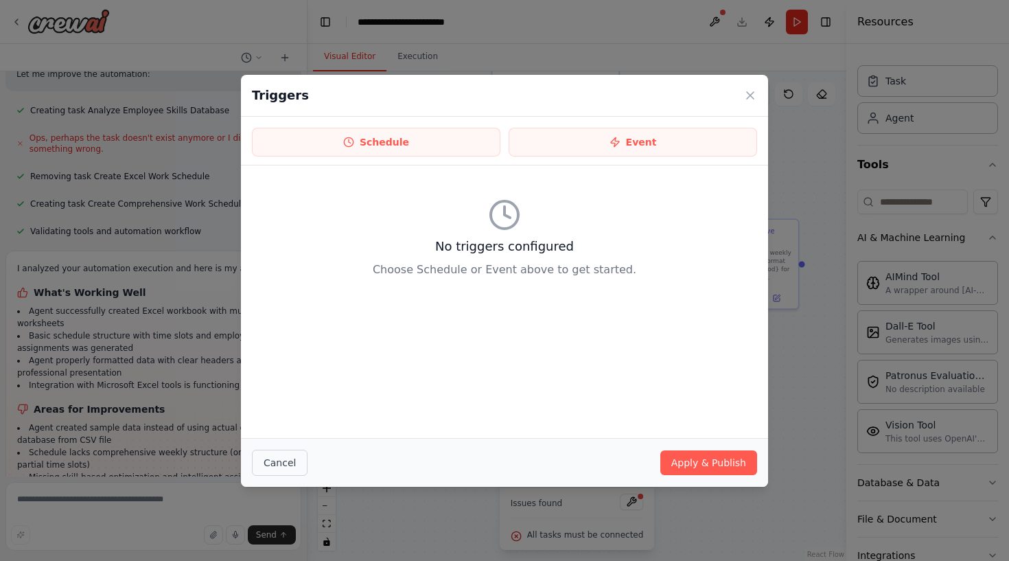
click at [279, 463] on button "Cancel" at bounding box center [280, 463] width 56 height 26
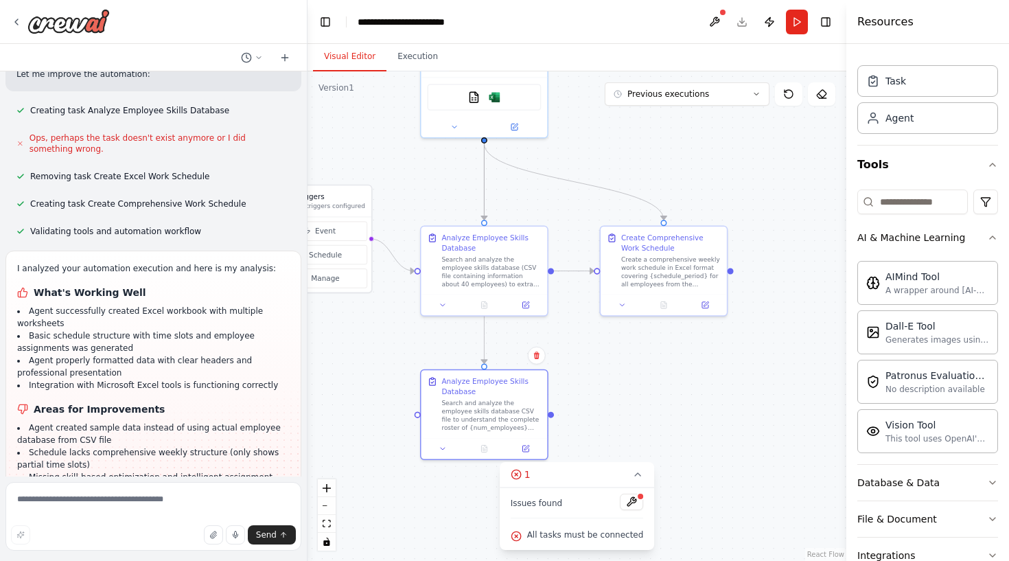
drag, startPoint x: 449, startPoint y: 334, endPoint x: 378, endPoint y: 341, distance: 71.7
click at [378, 341] on div ".deletable-edge-delete-btn { width: 20px; height: 20px; border: 0px solid #ffff…" at bounding box center [577, 316] width 539 height 490
click at [177, 505] on textarea at bounding box center [153, 516] width 296 height 69
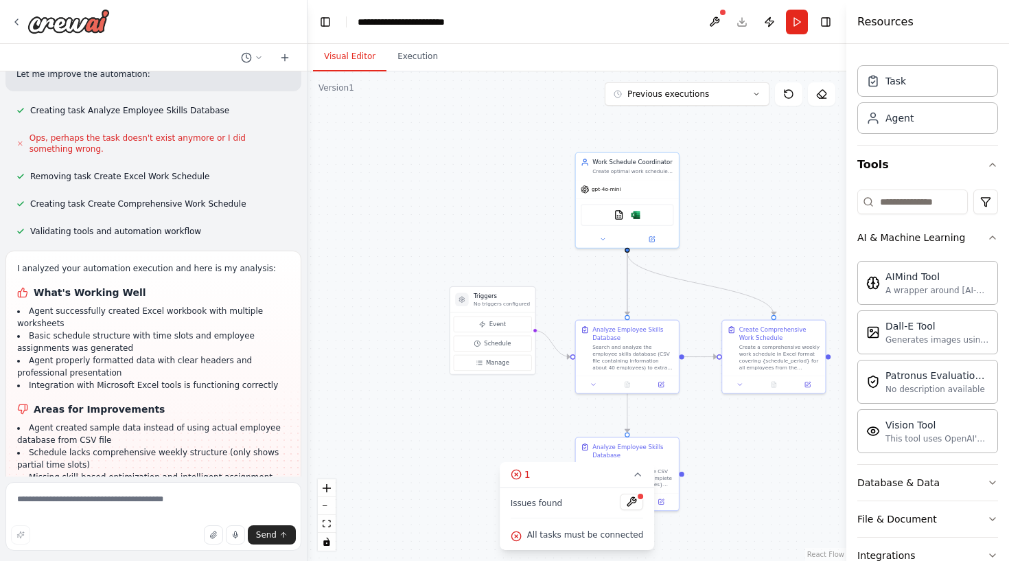
drag, startPoint x: 403, startPoint y: 335, endPoint x: 550, endPoint y: 405, distance: 162.8
click at [550, 404] on div ".deletable-edge-delete-btn { width: 20px; height: 20px; border: 0px solid #ffff…" at bounding box center [577, 316] width 539 height 490
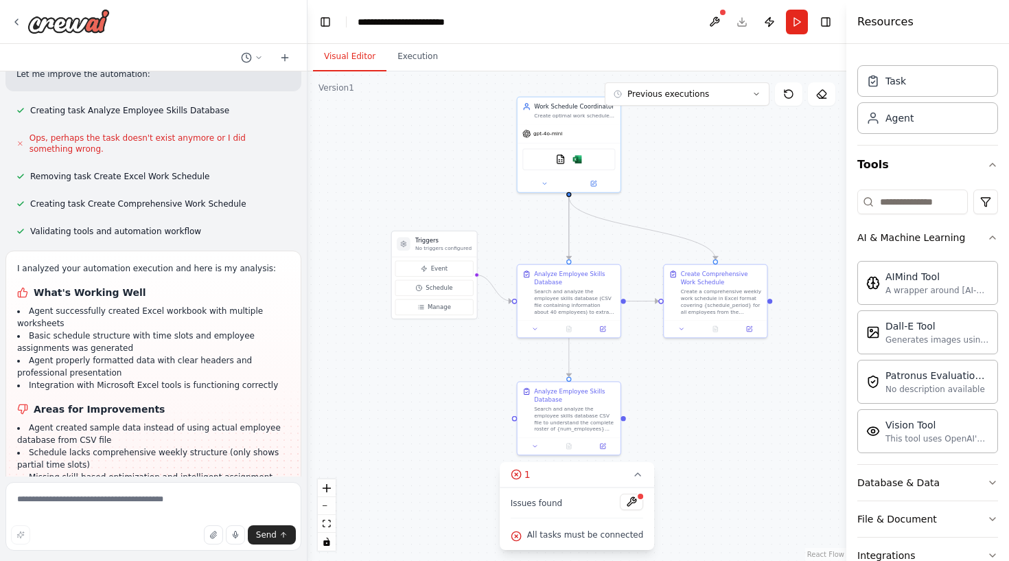
drag, startPoint x: 744, startPoint y: 249, endPoint x: 654, endPoint y: 169, distance: 120.1
click at [654, 169] on div ".deletable-edge-delete-btn { width: 20px; height: 20px; border: 0px solid #ffff…" at bounding box center [577, 316] width 539 height 490
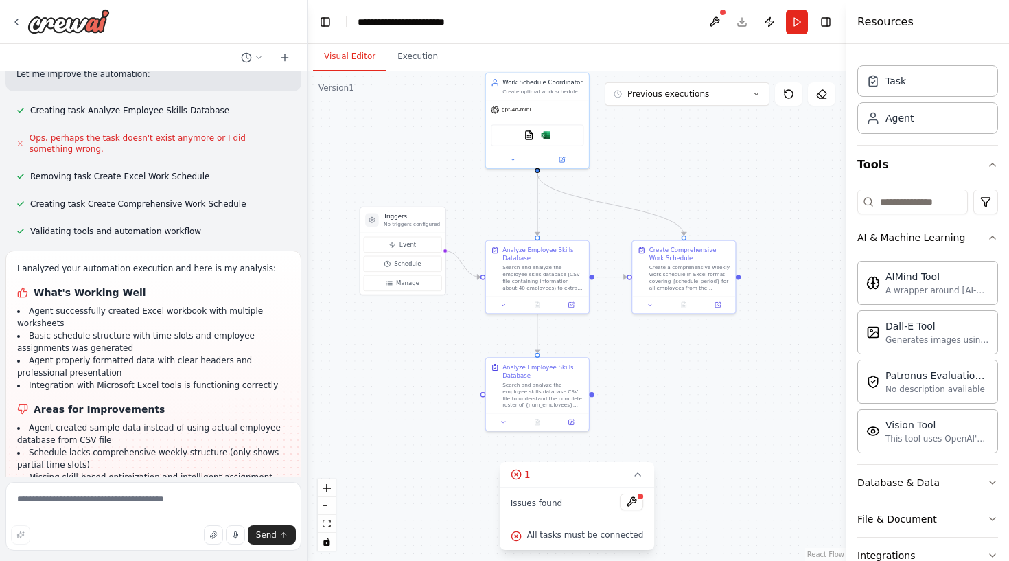
drag, startPoint x: 444, startPoint y: 176, endPoint x: 444, endPoint y: 206, distance: 30.2
click at [444, 206] on div ".deletable-edge-delete-btn { width: 20px; height: 20px; border: 0px solid #ffff…" at bounding box center [577, 316] width 539 height 490
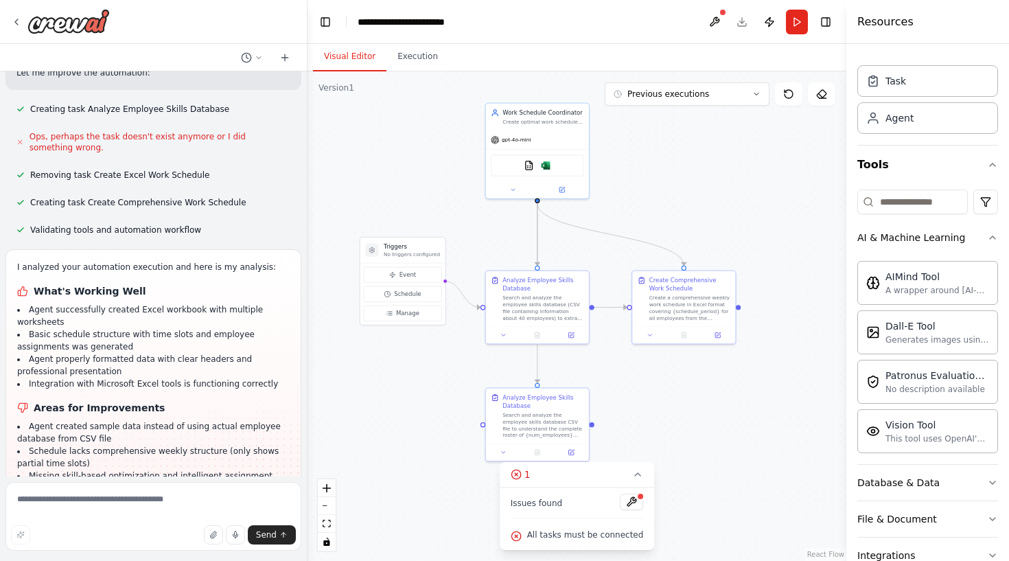
scroll to position [1578, 0]
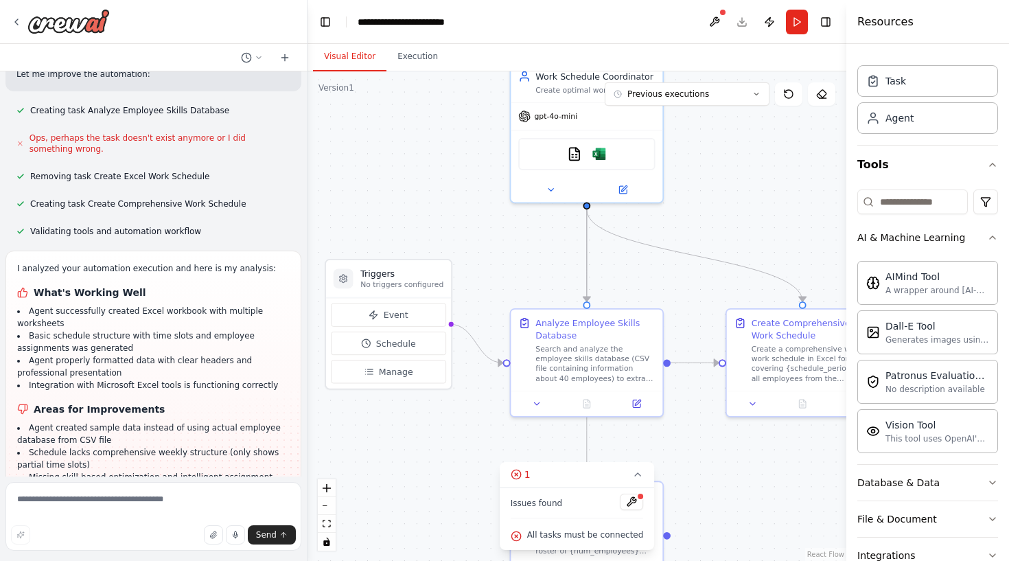
drag, startPoint x: 429, startPoint y: 203, endPoint x: 433, endPoint y: 216, distance: 13.7
click at [433, 216] on div ".deletable-edge-delete-btn { width: 20px; height: 20px; border: 0px solid #ffff…" at bounding box center [577, 316] width 539 height 490
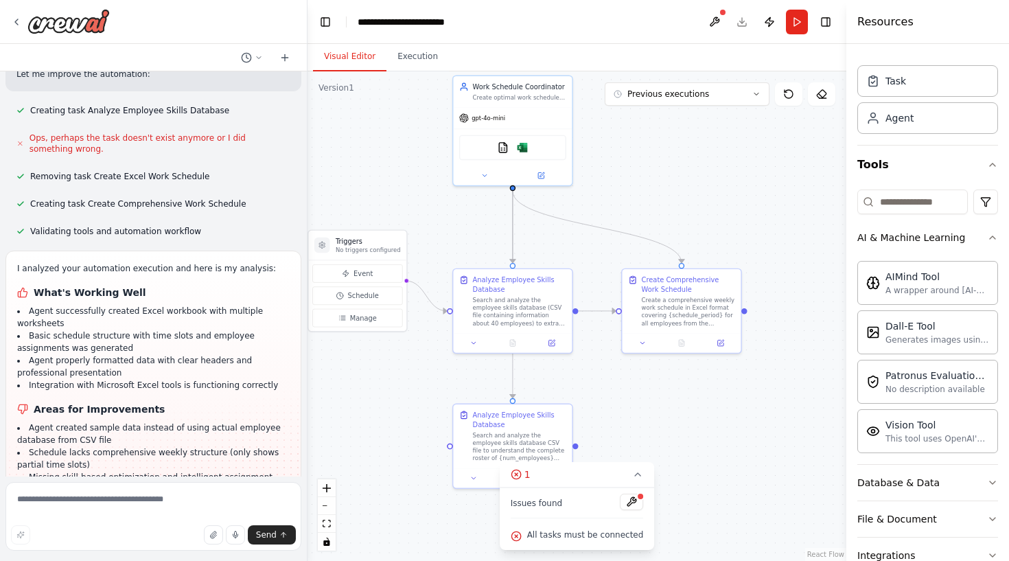
drag, startPoint x: 433, startPoint y: 216, endPoint x: 384, endPoint y: 187, distance: 57.6
click at [384, 186] on div ".deletable-edge-delete-btn { width: 20px; height: 20px; border: 0px solid #ffff…" at bounding box center [577, 316] width 539 height 490
click at [491, 303] on div "Search and analyze the employee skills database (CSV file containing informatio…" at bounding box center [514, 310] width 93 height 31
click at [550, 348] on div at bounding box center [507, 341] width 119 height 20
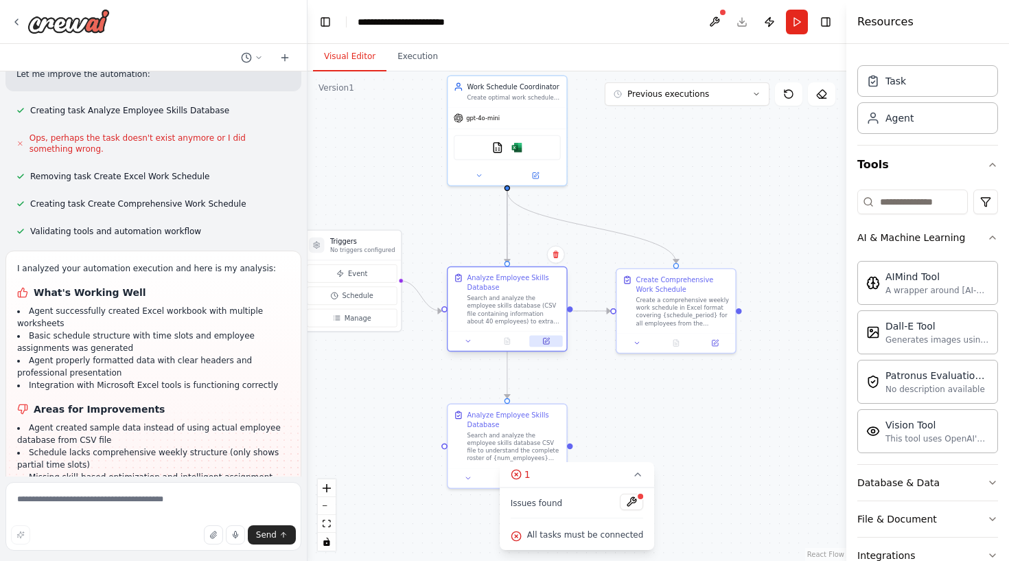
click at [552, 339] on button at bounding box center [545, 341] width 33 height 12
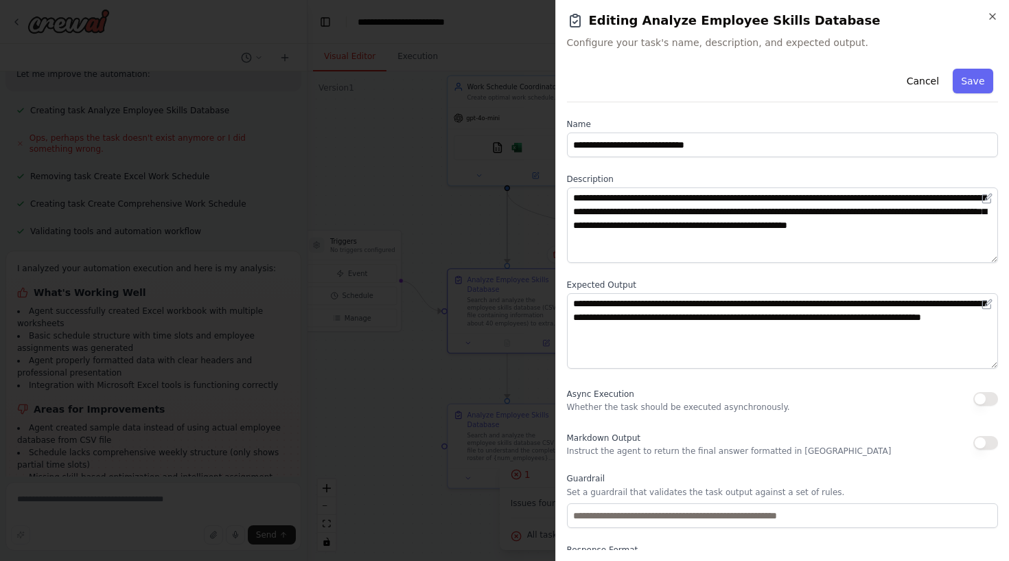
scroll to position [0, 0]
click at [993, 21] on icon "button" at bounding box center [992, 16] width 11 height 11
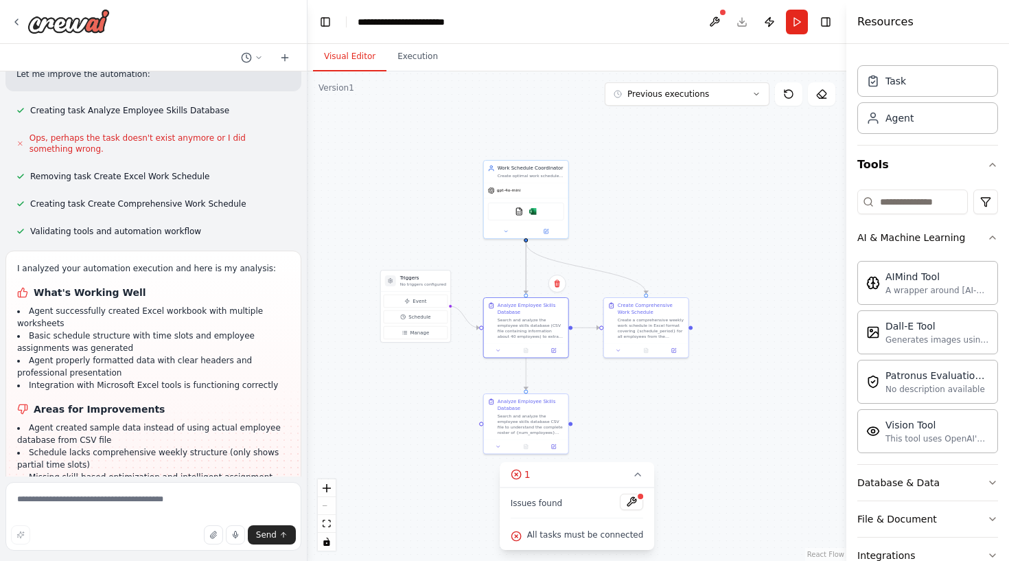
drag, startPoint x: 607, startPoint y: 181, endPoint x: 606, endPoint y: 208, distance: 27.5
click at [606, 208] on div ".deletable-edge-delete-btn { width: 20px; height: 20px; border: 0px solid #ffff…" at bounding box center [577, 316] width 539 height 490
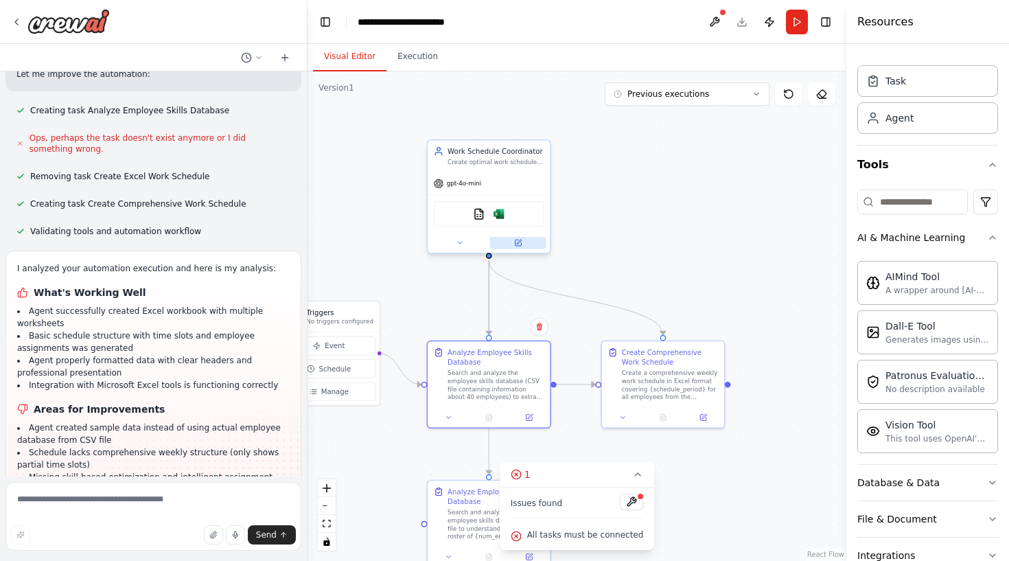
click at [520, 244] on icon at bounding box center [518, 243] width 6 height 6
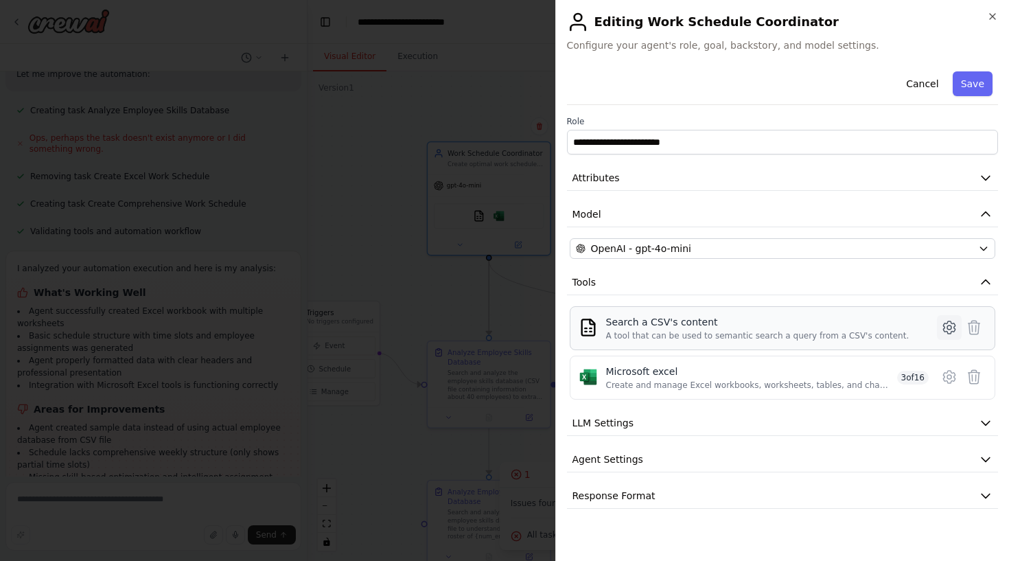
click at [947, 326] on icon at bounding box center [949, 327] width 16 height 16
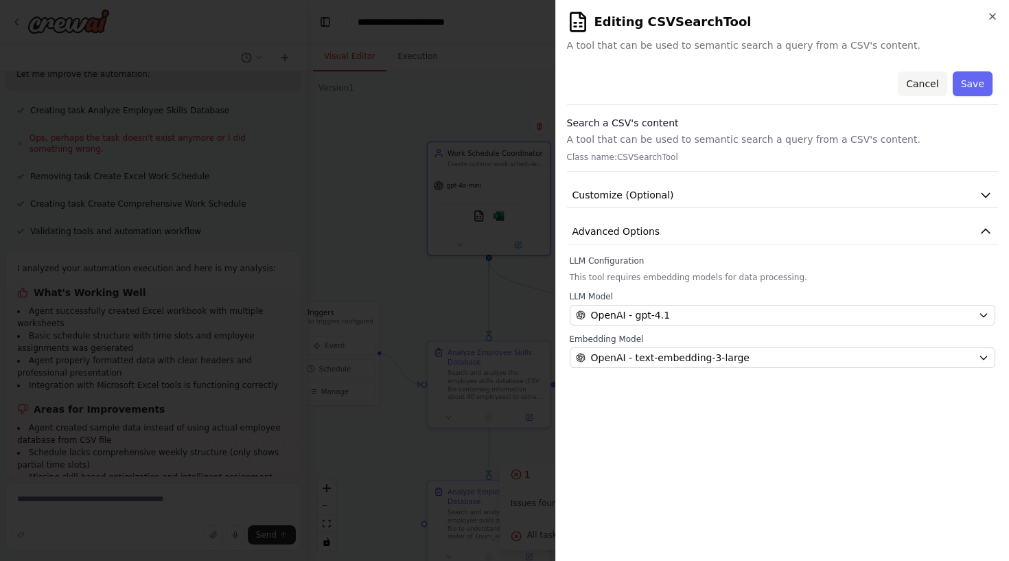
click at [917, 84] on button "Cancel" at bounding box center [922, 83] width 49 height 25
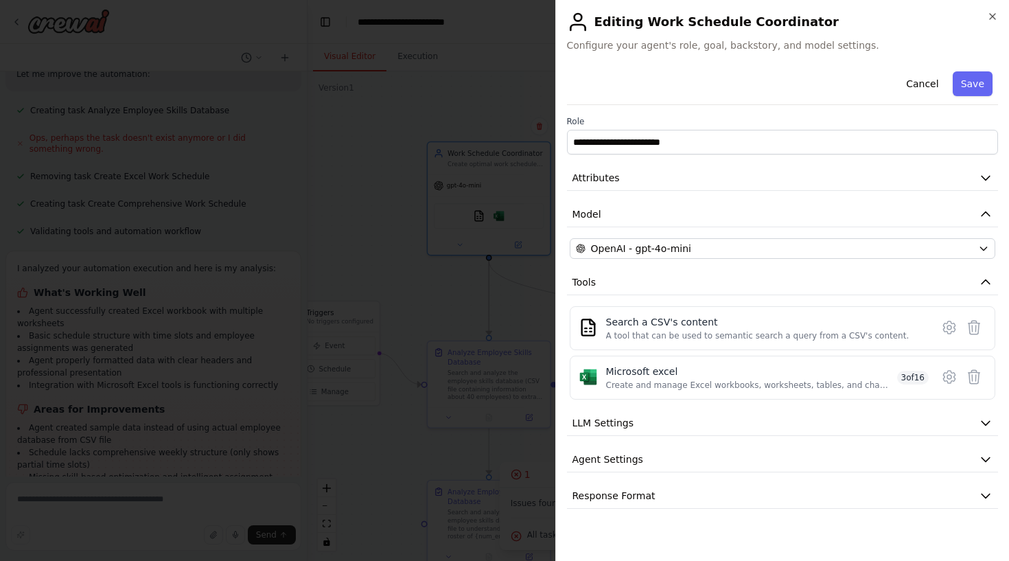
click at [998, 25] on div "**********" at bounding box center [782, 280] width 454 height 561
click at [998, 12] on icon "button" at bounding box center [992, 16] width 11 height 11
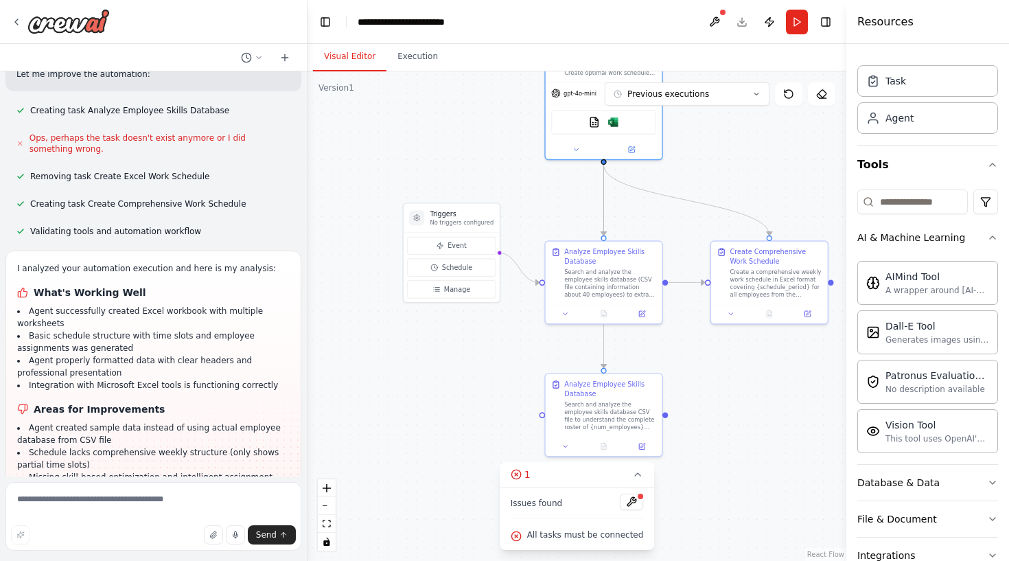
drag, startPoint x: 596, startPoint y: 325, endPoint x: 698, endPoint y: 227, distance: 141.8
click at [698, 227] on div ".deletable-edge-delete-btn { width: 20px; height: 20px; border: 0px solid #ffff…" at bounding box center [577, 316] width 539 height 490
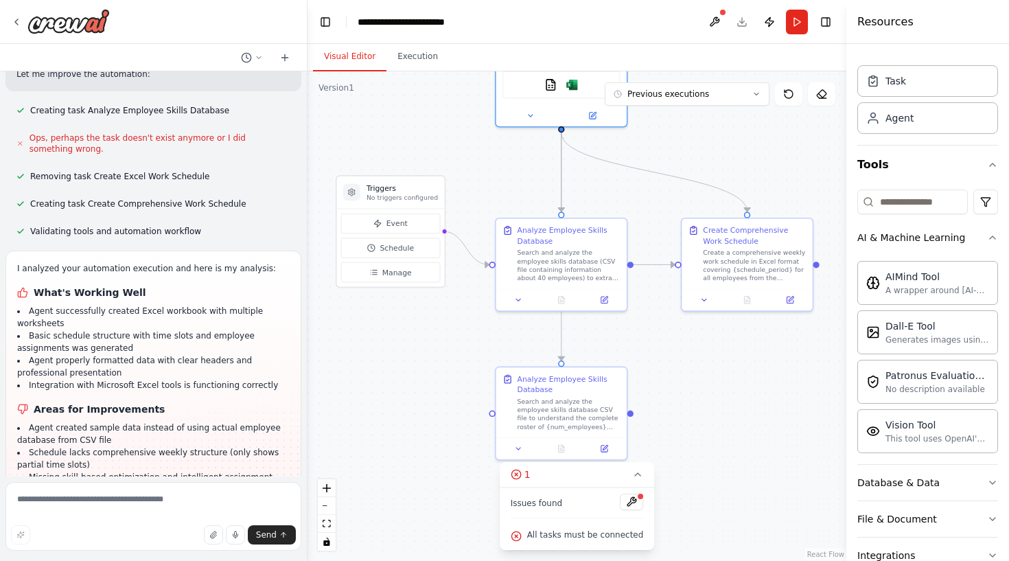
drag, startPoint x: 680, startPoint y: 350, endPoint x: 646, endPoint y: 339, distance: 35.4
click at [646, 339] on div ".deletable-edge-delete-btn { width: 20px; height: 20px; border: 0px solid #ffff…" at bounding box center [577, 316] width 539 height 490
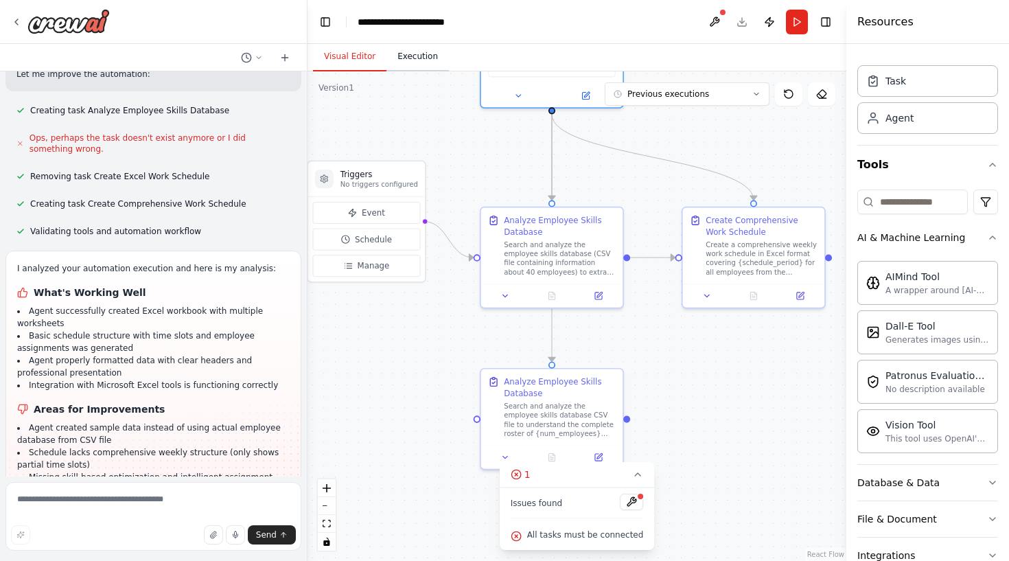
click at [419, 65] on button "Execution" at bounding box center [418, 57] width 62 height 29
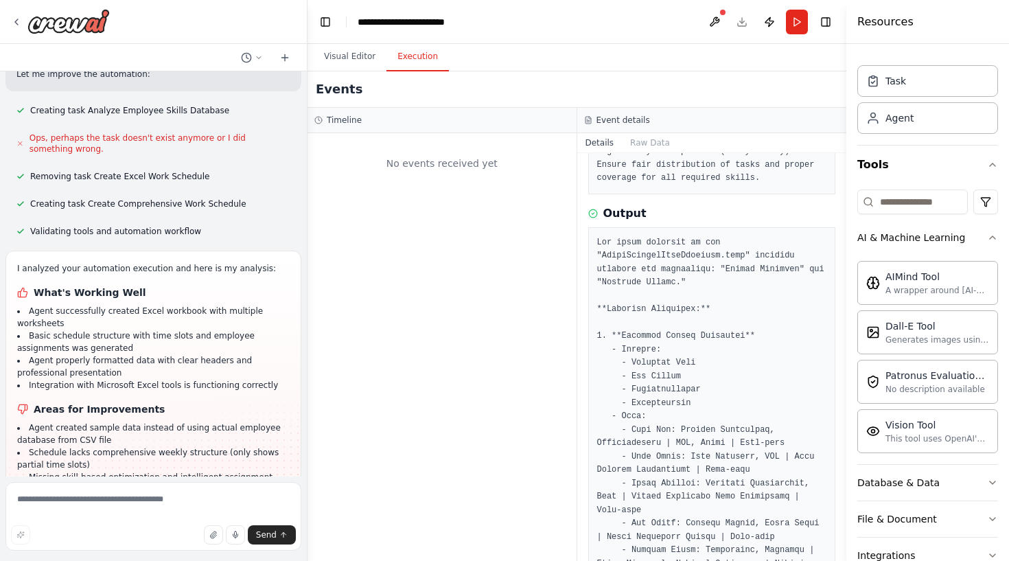
scroll to position [216, 0]
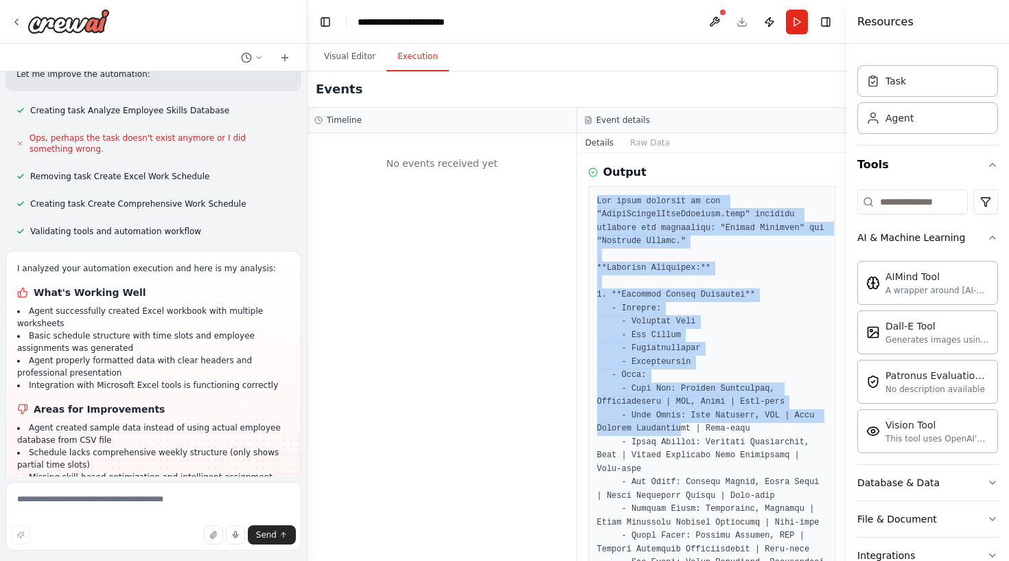
drag, startPoint x: 598, startPoint y: 198, endPoint x: 676, endPoint y: 413, distance: 228.7
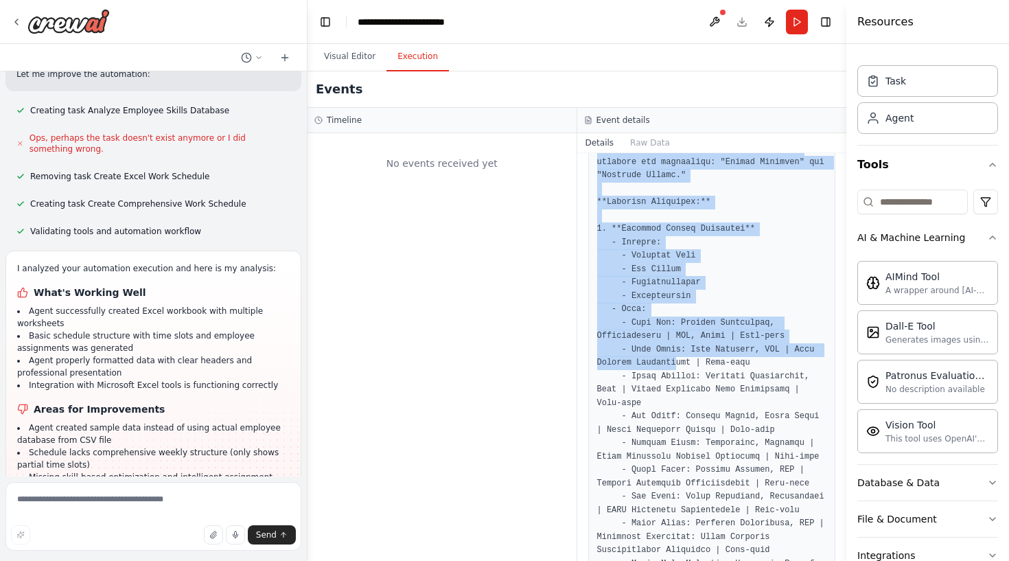
scroll to position [286, 0]
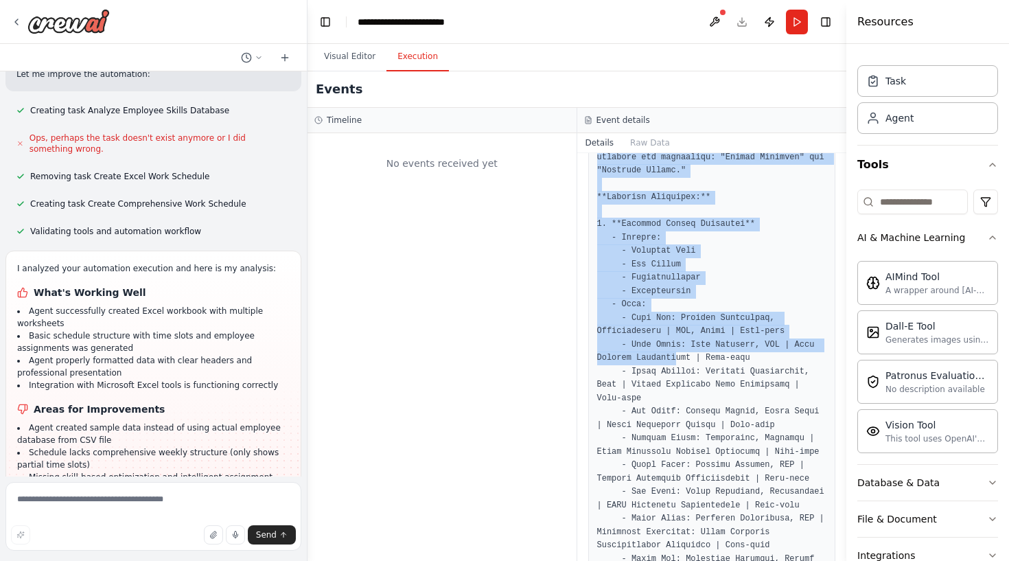
click at [678, 332] on pre at bounding box center [712, 552] width 230 height 857
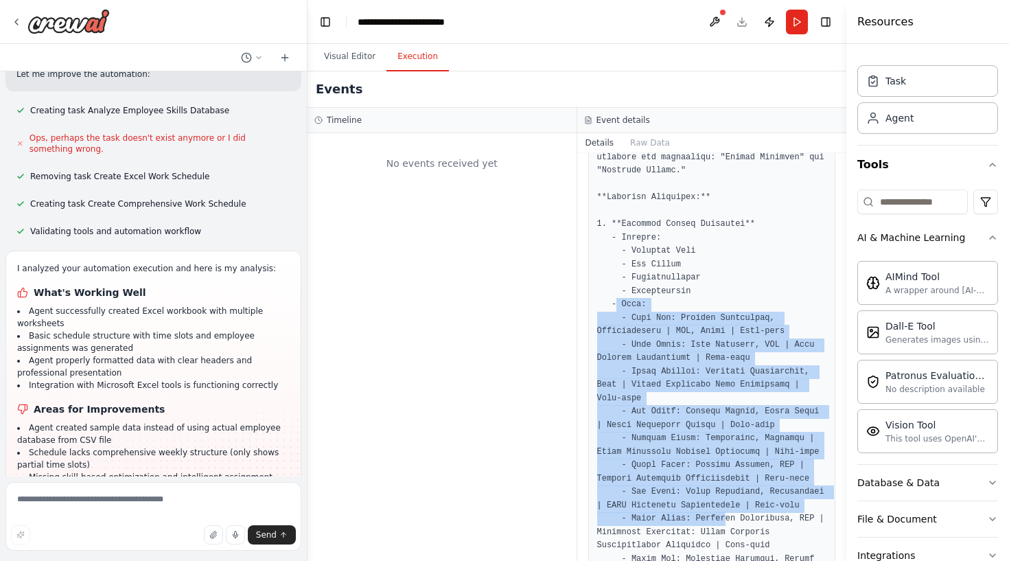
drag, startPoint x: 619, startPoint y: 299, endPoint x: 727, endPoint y: 516, distance: 242.2
click at [728, 515] on pre at bounding box center [712, 552] width 230 height 857
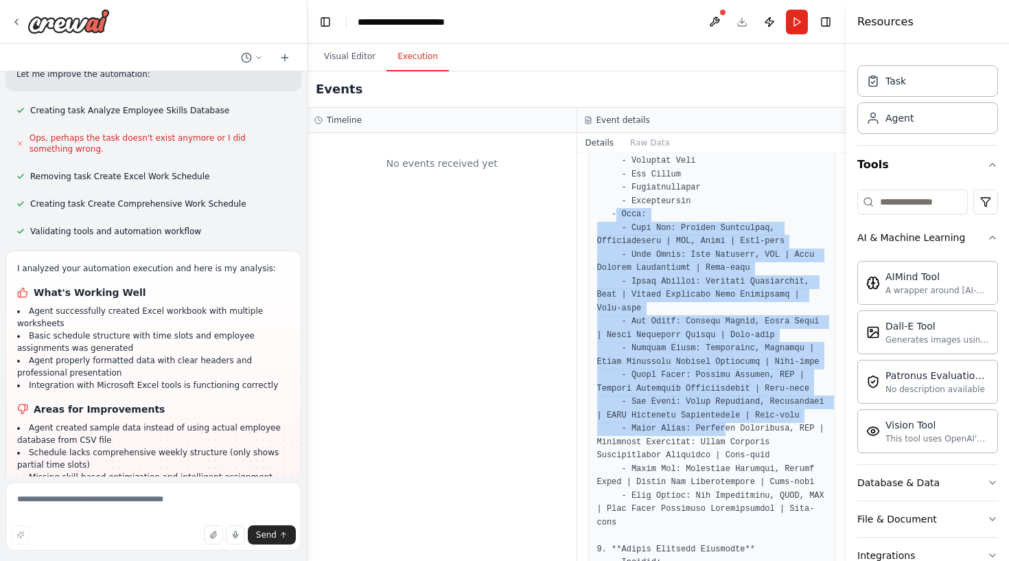
scroll to position [387, 0]
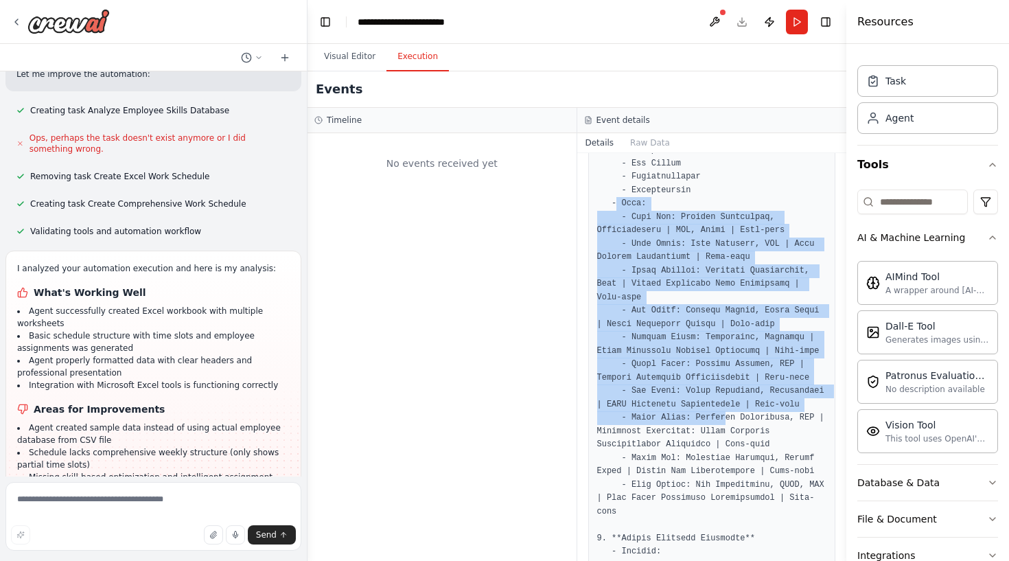
click at [632, 380] on pre at bounding box center [712, 451] width 230 height 857
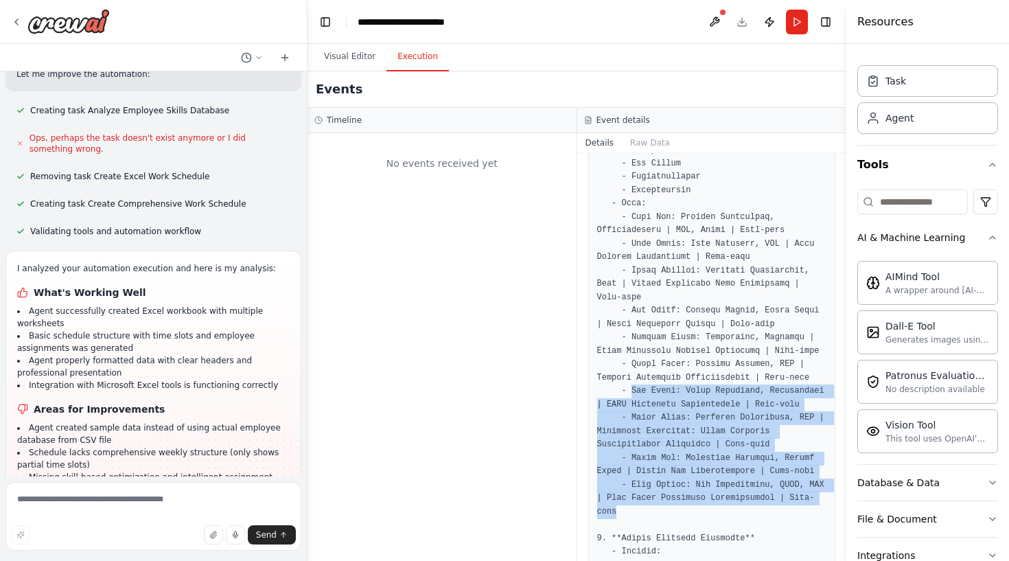
drag, startPoint x: 632, startPoint y: 380, endPoint x: 673, endPoint y: 509, distance: 135.3
click at [673, 509] on pre at bounding box center [712, 451] width 230 height 857
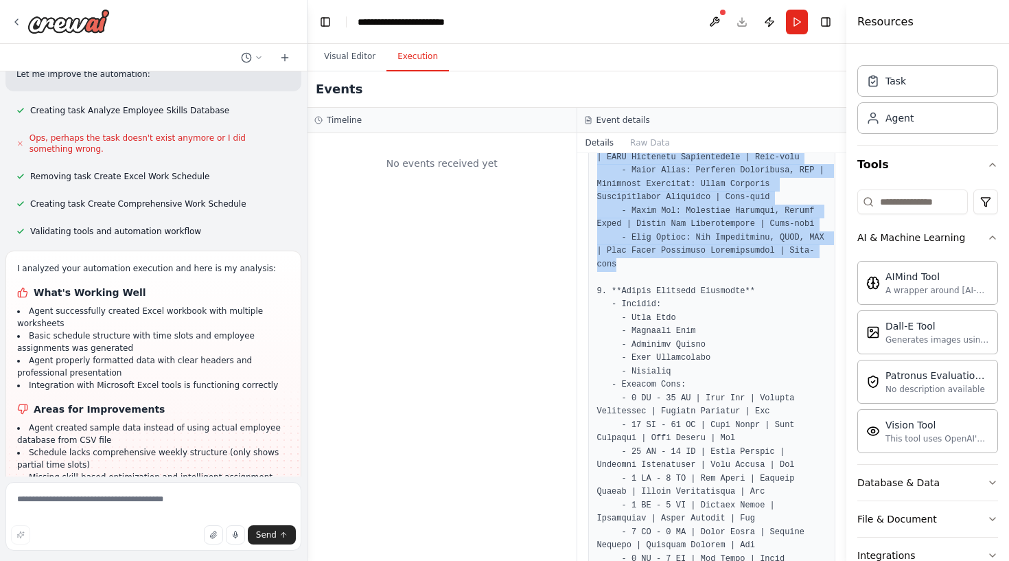
scroll to position [643, 0]
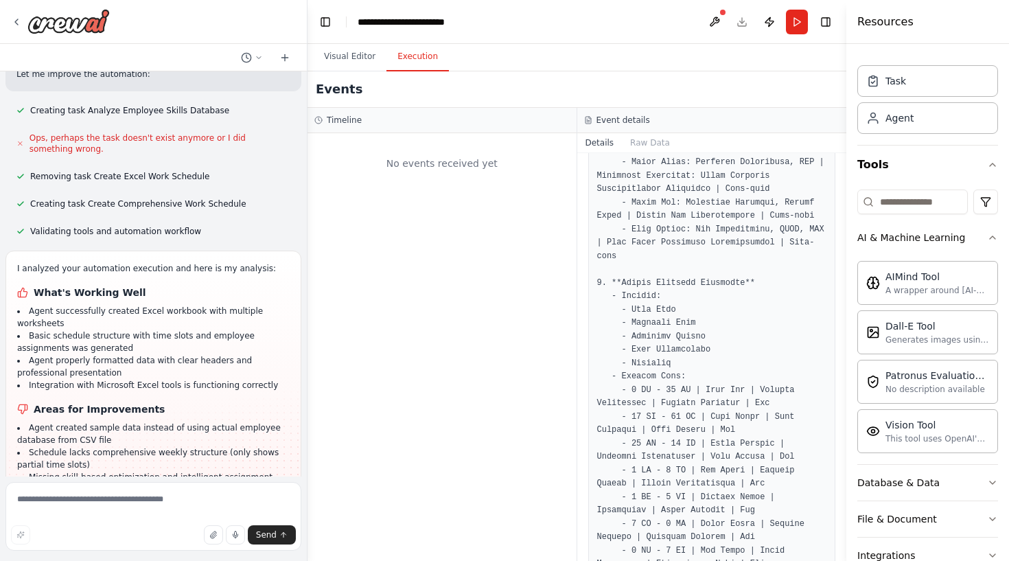
click at [638, 380] on pre at bounding box center [712, 196] width 230 height 857
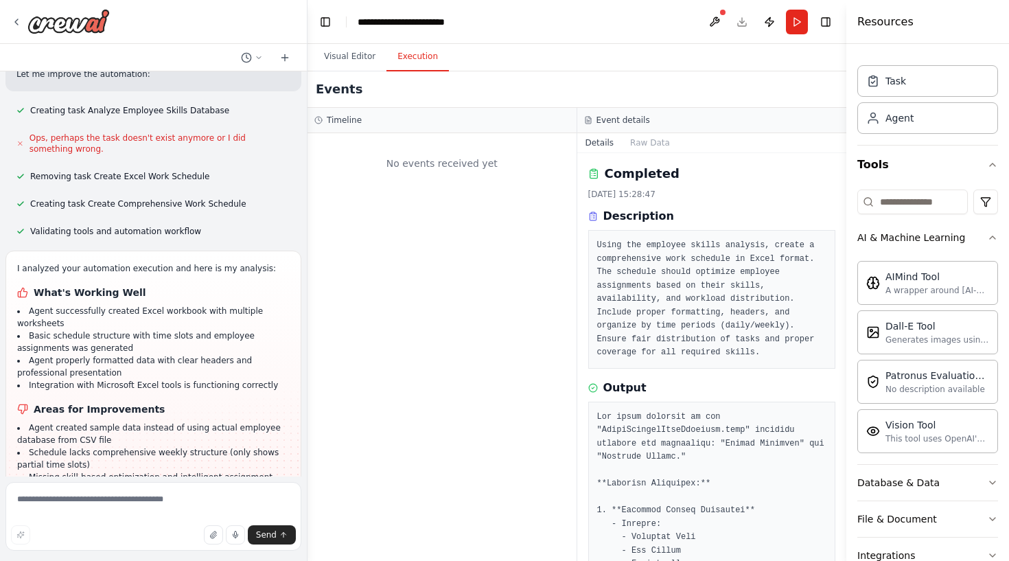
scroll to position [0, 0]
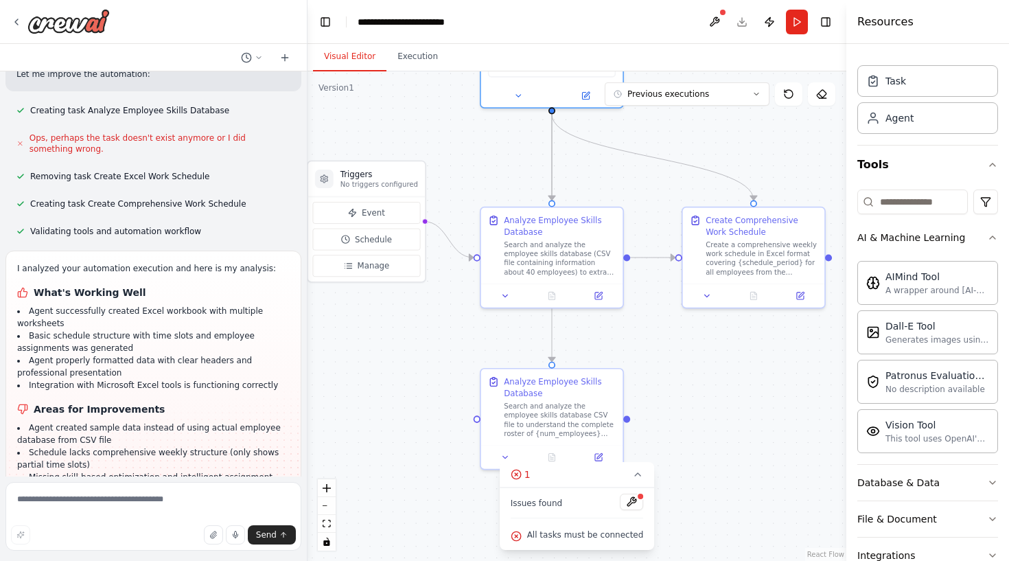
click at [357, 52] on button "Visual Editor" at bounding box center [349, 57] width 73 height 29
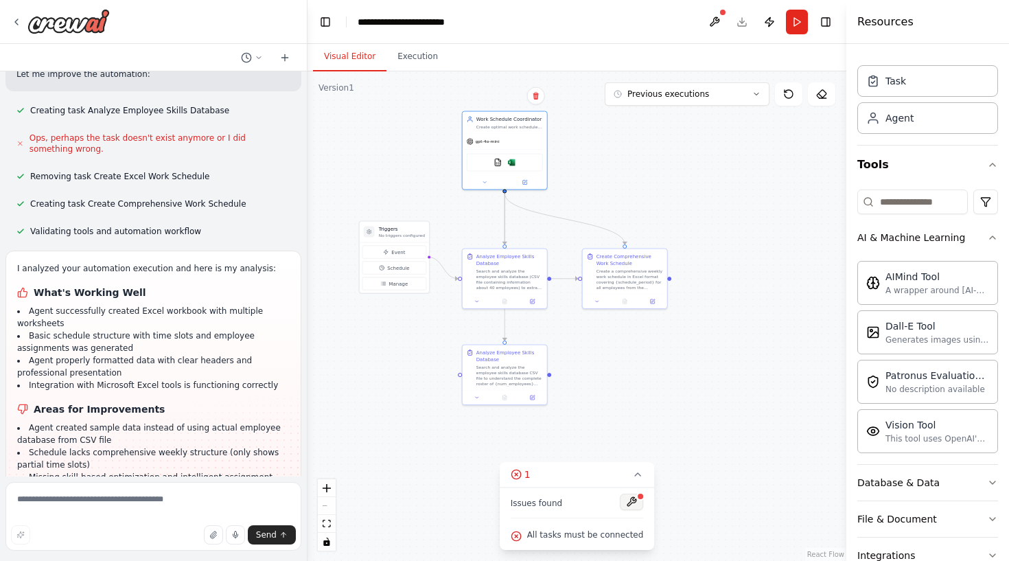
click at [621, 498] on button at bounding box center [631, 502] width 23 height 16
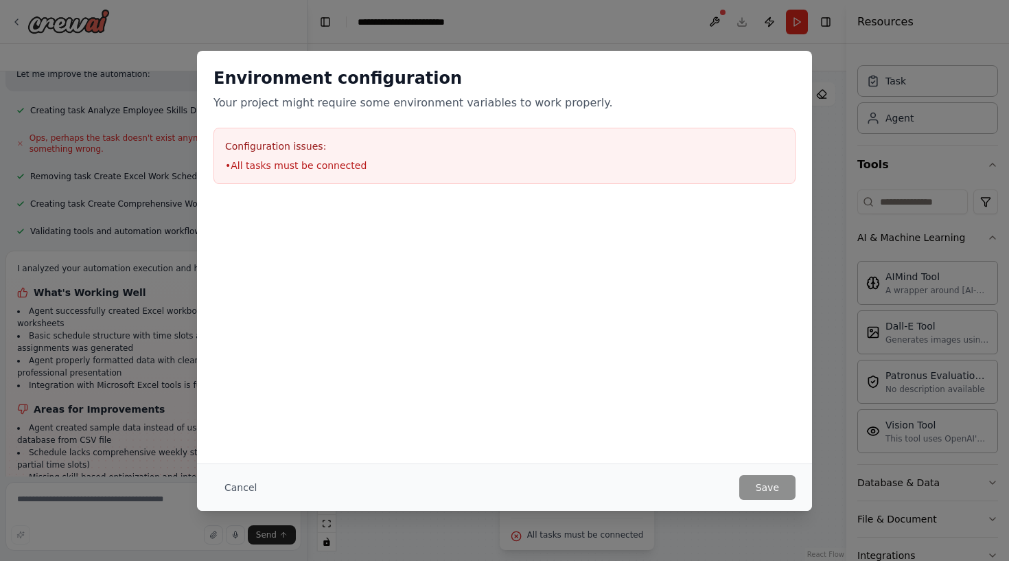
click at [630, 501] on body "Make me an agent, that can compose work schedules on excel, that has knowledge …" at bounding box center [504, 280] width 1009 height 561
drag, startPoint x: 253, startPoint y: 154, endPoint x: 439, endPoint y: 154, distance: 185.4
click at [439, 154] on div "Configuration issues: • All tasks must be connected" at bounding box center [505, 156] width 582 height 56
click at [522, 240] on div at bounding box center [504, 268] width 615 height 137
click at [237, 493] on button "Cancel" at bounding box center [241, 487] width 54 height 25
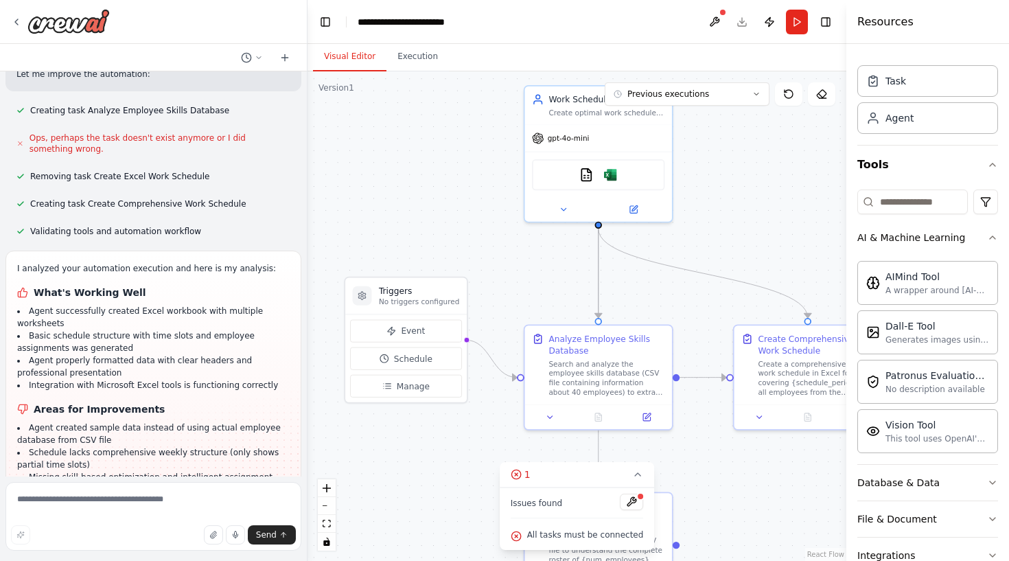
drag, startPoint x: 446, startPoint y: 284, endPoint x: 480, endPoint y: 456, distance: 174.9
click at [480, 456] on div ".deletable-edge-delete-btn { width: 20px; height: 20px; border: 0px solid #ffff…" at bounding box center [577, 316] width 539 height 490
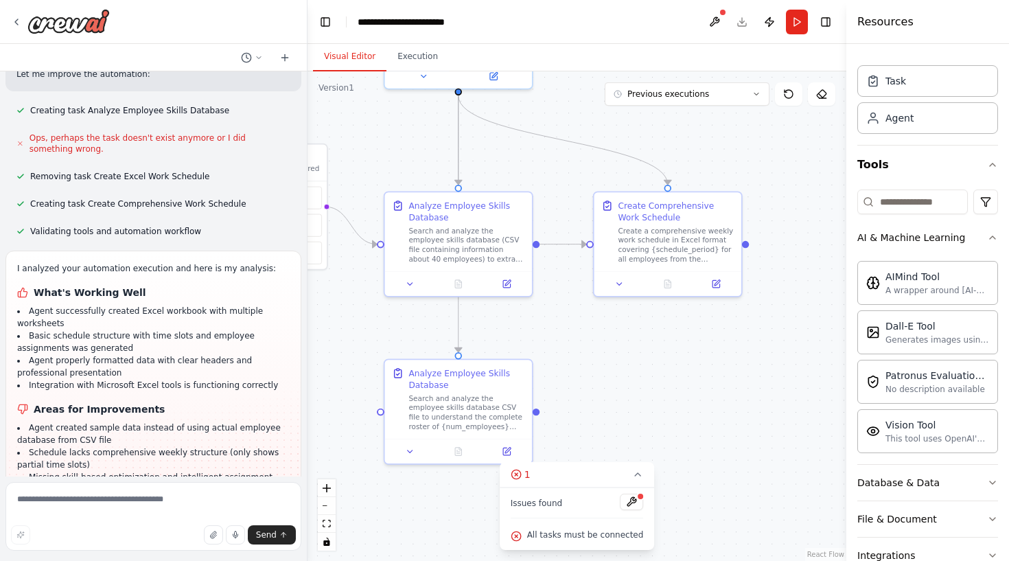
drag, startPoint x: 472, startPoint y: 249, endPoint x: 332, endPoint y: 116, distance: 192.8
click at [332, 116] on div ".deletable-edge-delete-btn { width: 20px; height: 20px; border: 0px solid #ffff…" at bounding box center [577, 316] width 539 height 490
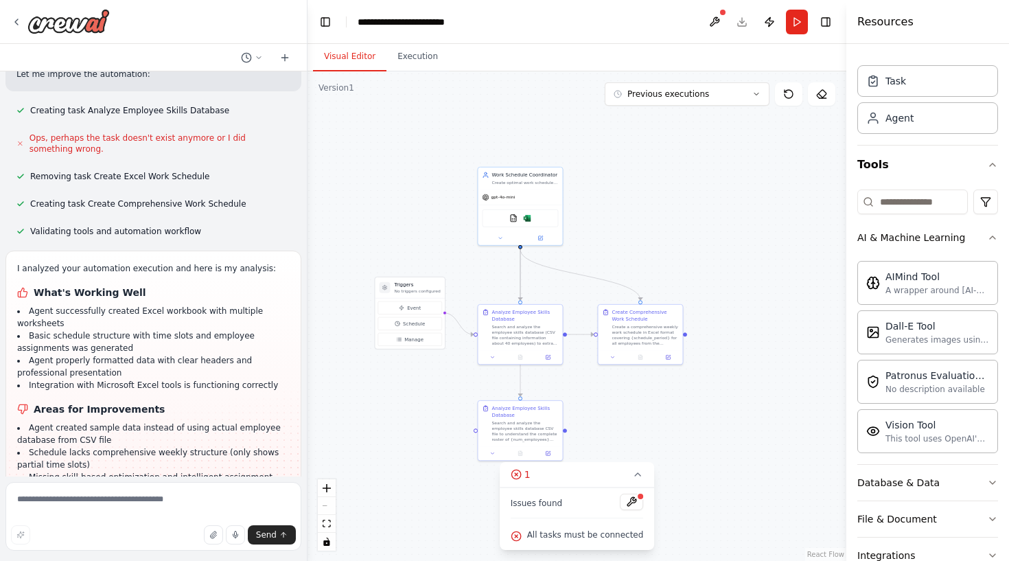
drag, startPoint x: 385, startPoint y: 135, endPoint x: 499, endPoint y: 274, distance: 179.5
click at [499, 274] on div ".deletable-edge-delete-btn { width: 20px; height: 20px; border: 0px solid #ffff…" at bounding box center [577, 316] width 539 height 490
click at [704, 25] on button at bounding box center [715, 22] width 22 height 25
click at [711, 18] on div at bounding box center [715, 22] width 22 height 25
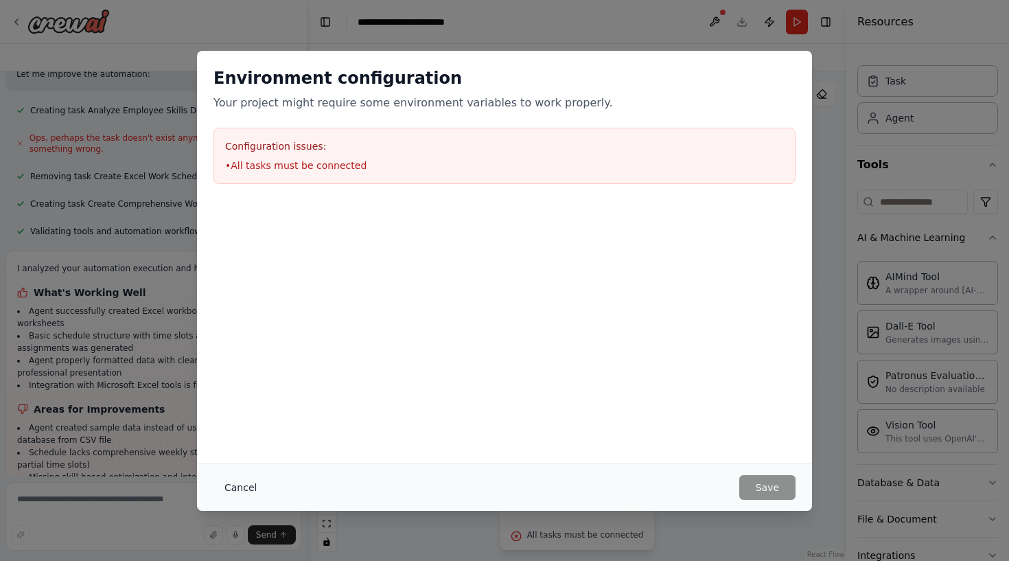
click at [235, 481] on button "Cancel" at bounding box center [241, 487] width 54 height 25
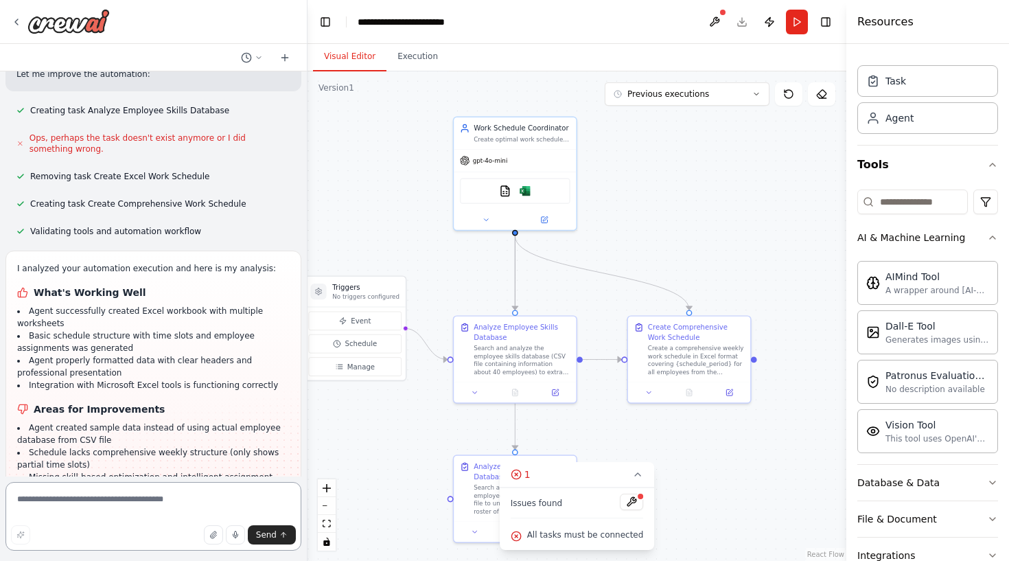
click at [151, 508] on textarea at bounding box center [153, 516] width 296 height 69
type textarea "**********"
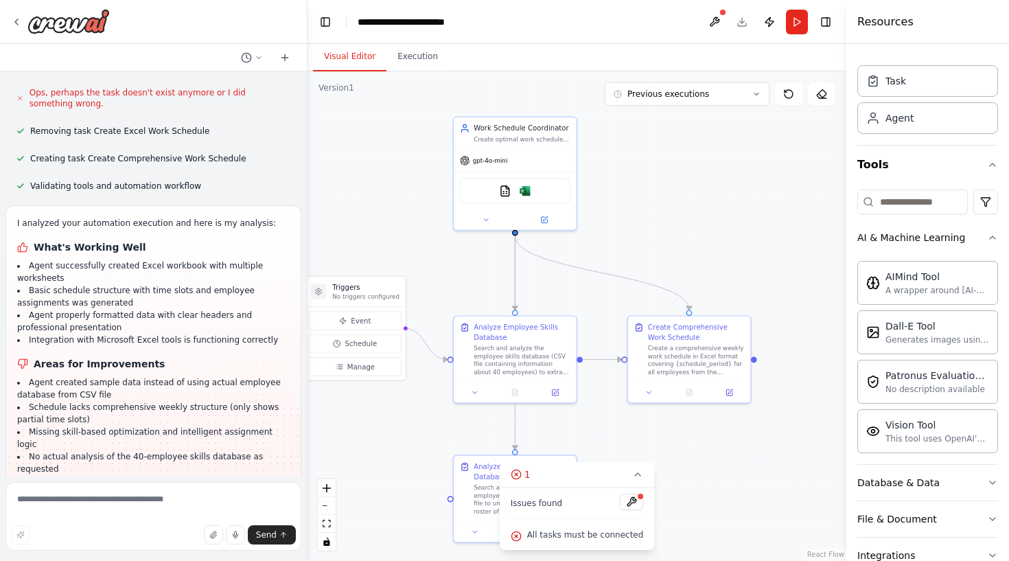
scroll to position [1699, 0]
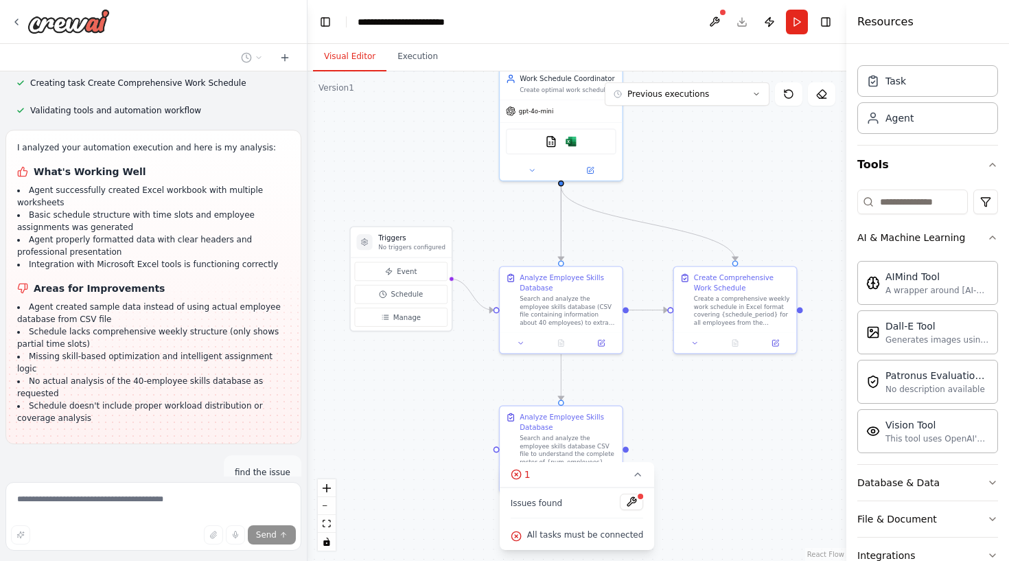
drag, startPoint x: 358, startPoint y: 437, endPoint x: 402, endPoint y: 363, distance: 85.8
click at [402, 363] on div ".deletable-edge-delete-btn { width: 20px; height: 20px; border: 0px solid #ffff…" at bounding box center [577, 316] width 539 height 490
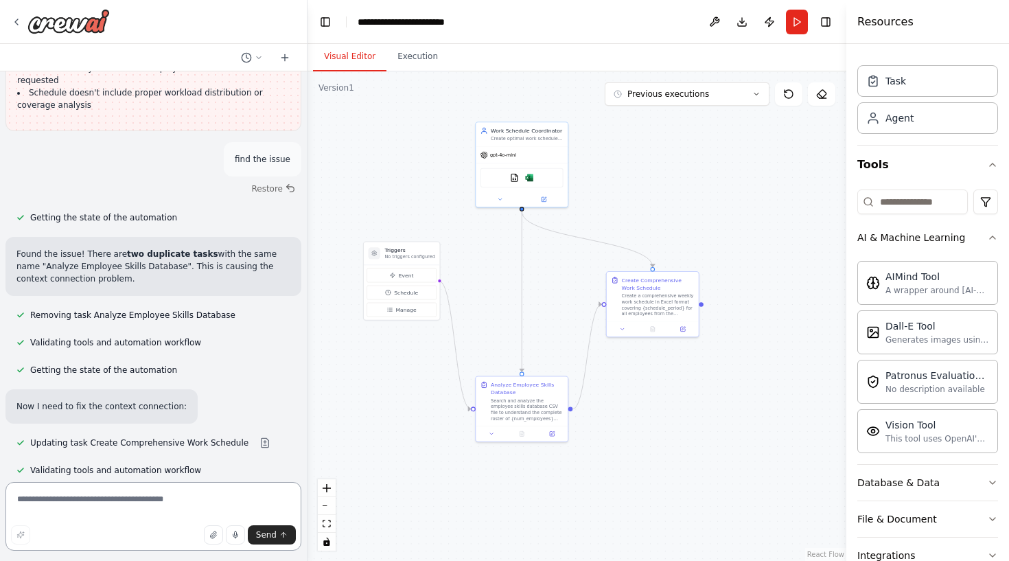
scroll to position [2025, 0]
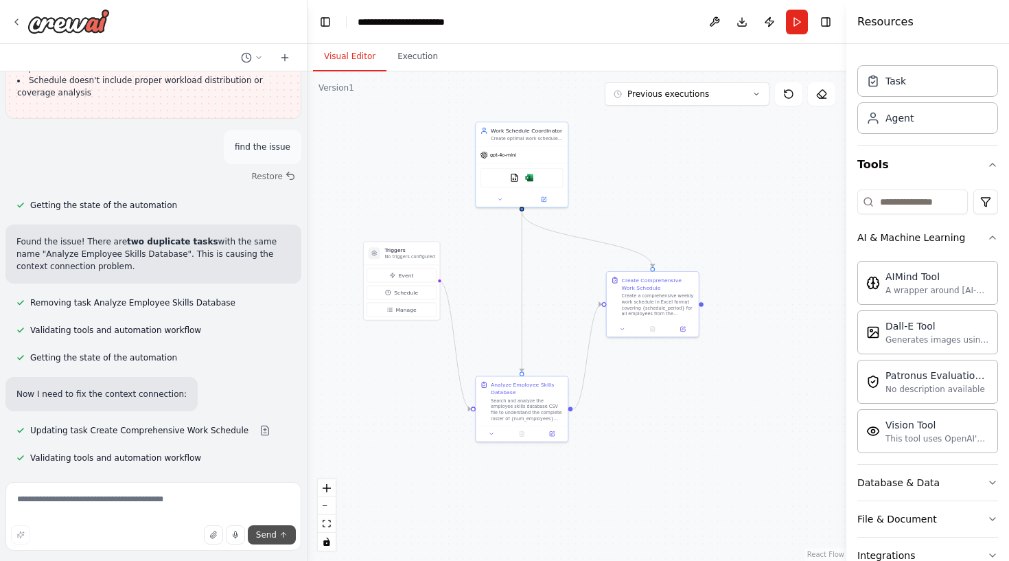
click at [272, 540] on button "Send" at bounding box center [272, 534] width 48 height 19
click at [798, 31] on button "Run" at bounding box center [797, 22] width 22 height 25
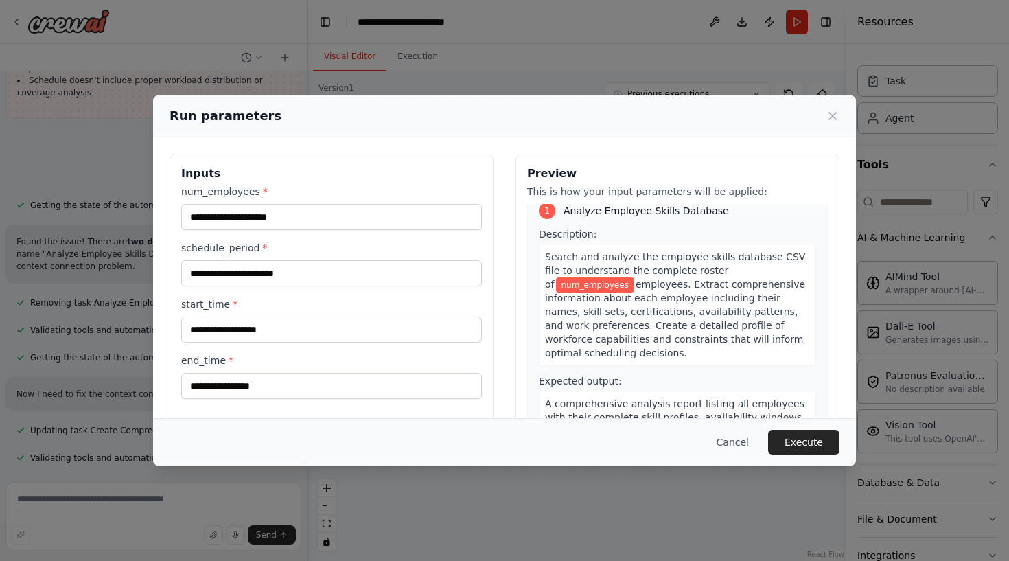
scroll to position [14, 0]
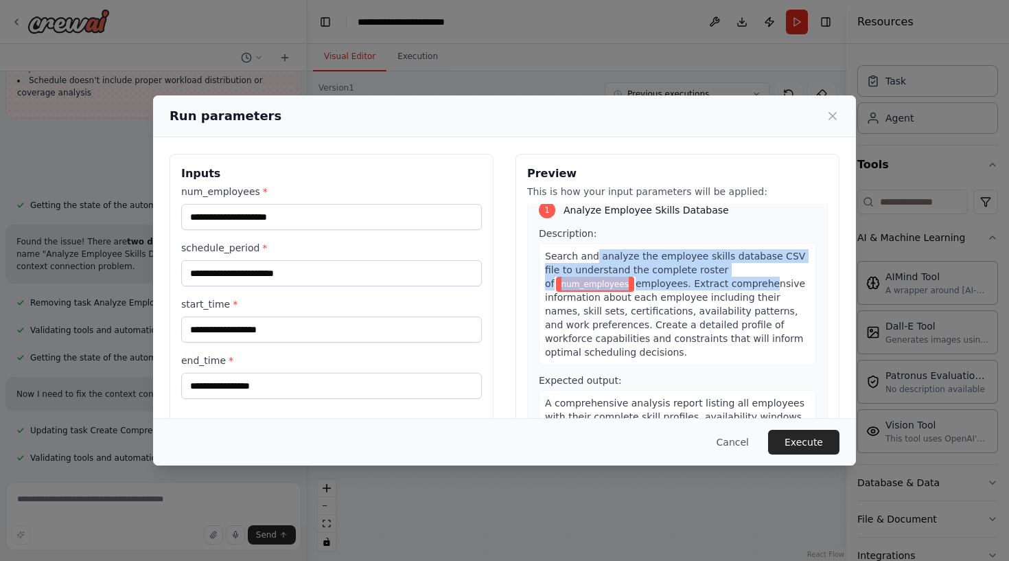
drag, startPoint x: 595, startPoint y: 257, endPoint x: 670, endPoint y: 279, distance: 78.5
click at [670, 279] on div "Search and analyze the employee skills database CSV file to understand the comp…" at bounding box center [677, 304] width 277 height 122
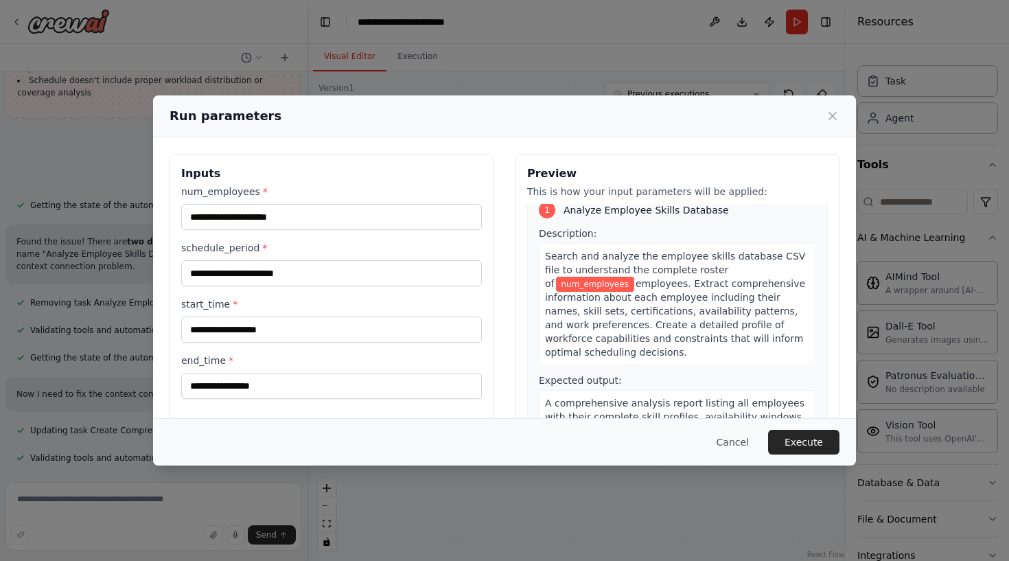
click at [678, 284] on span "employees. Extract comprehensive information about each employee including thei…" at bounding box center [675, 318] width 260 height 80
click at [369, 213] on input "num_employees *" at bounding box center [331, 217] width 301 height 26
click at [800, 436] on button "Execute" at bounding box center [803, 442] width 71 height 25
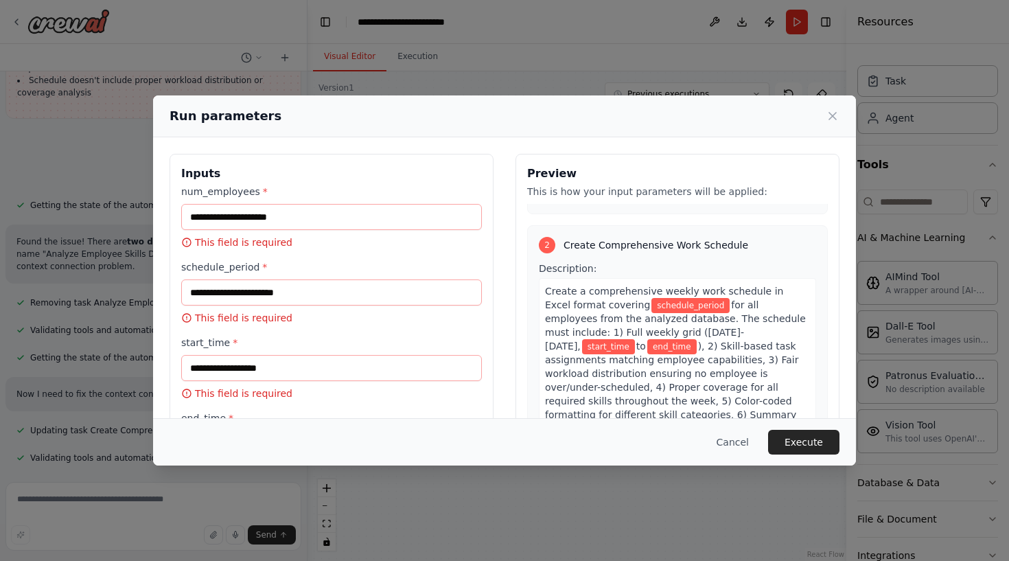
scroll to position [283, 0]
click at [277, 215] on input "num_employees *" at bounding box center [331, 217] width 301 height 26
click at [723, 437] on button "Cancel" at bounding box center [733, 442] width 54 height 25
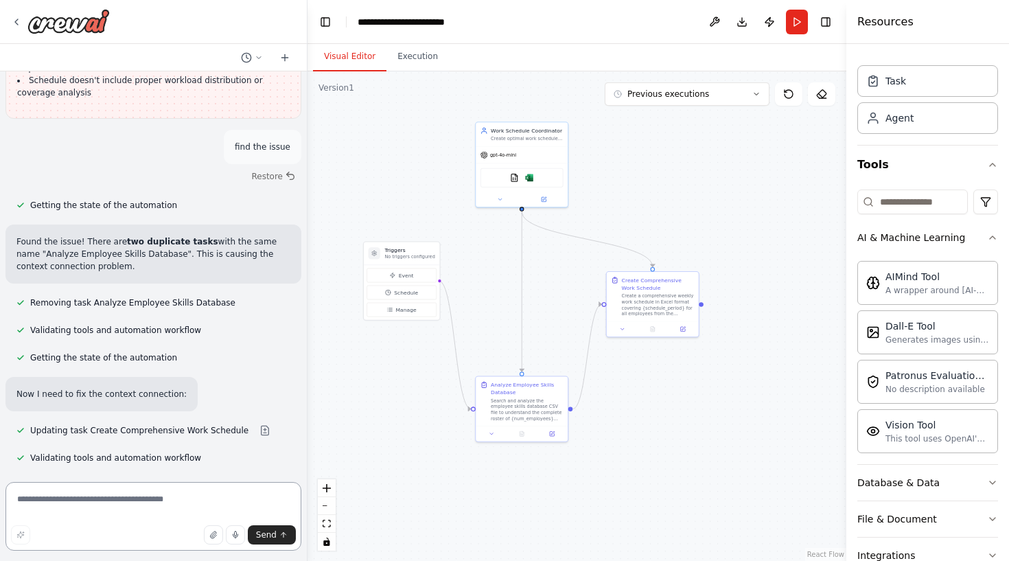
click at [141, 495] on textarea at bounding box center [153, 516] width 296 height 69
type textarea "**********"
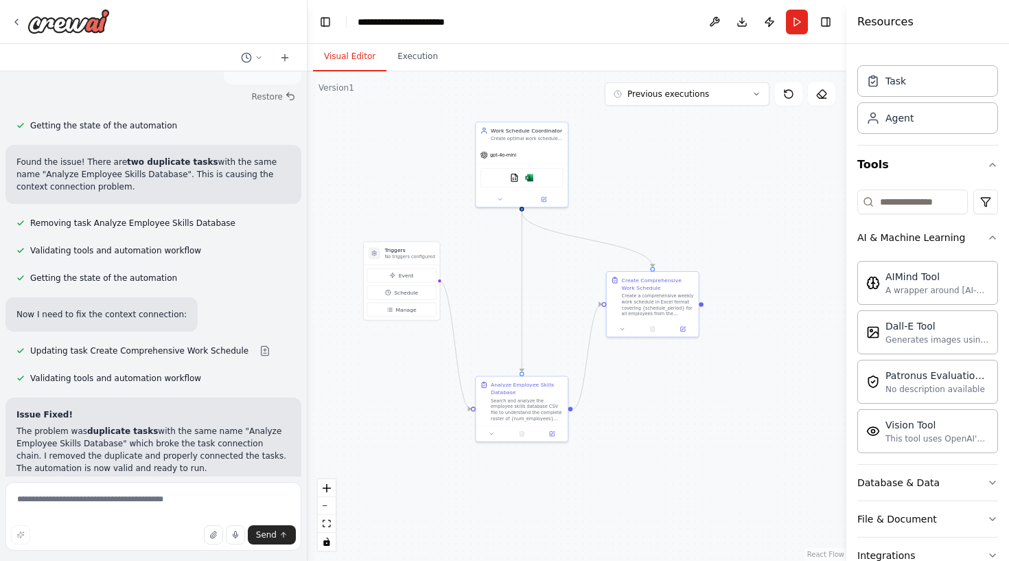
scroll to position [2158, 0]
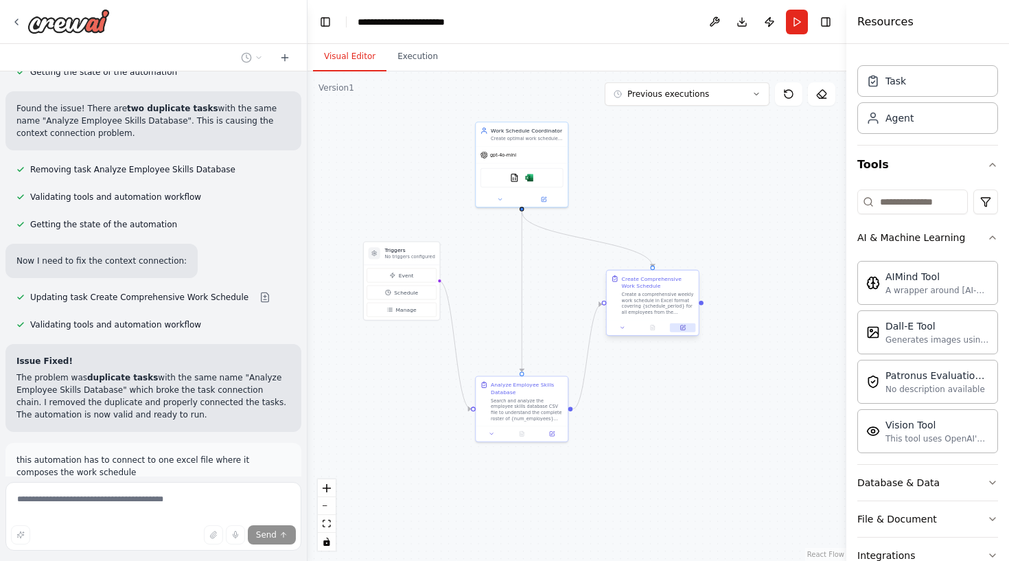
click at [689, 332] on button at bounding box center [682, 327] width 25 height 9
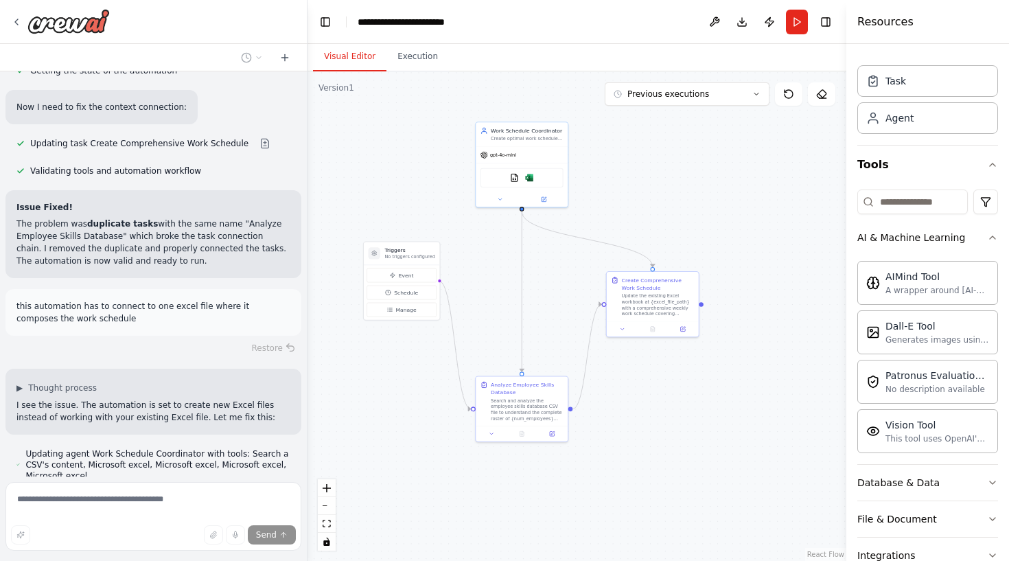
scroll to position [0, 0]
click at [252, 498] on button at bounding box center [264, 503] width 27 height 11
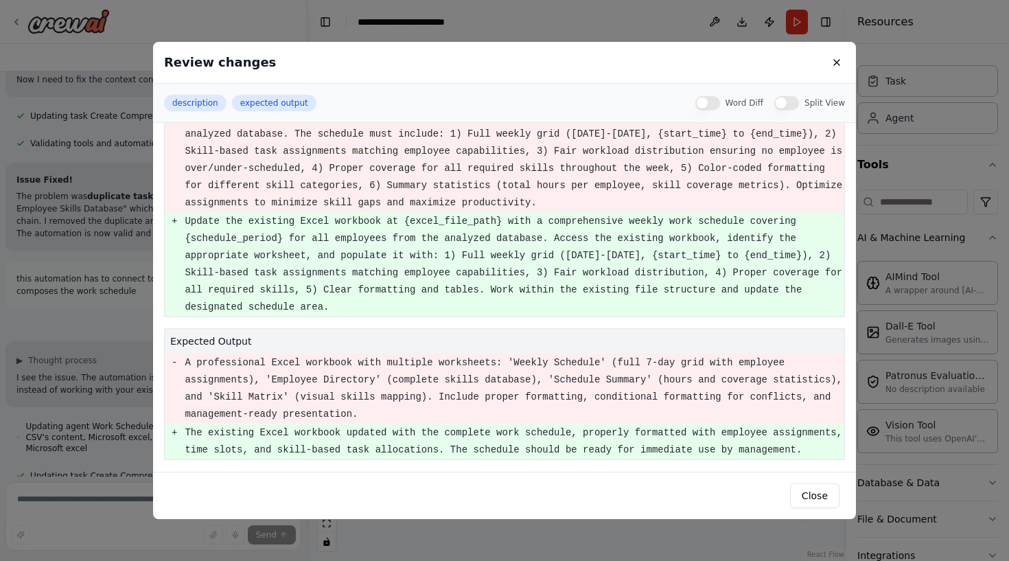
scroll to position [69, 0]
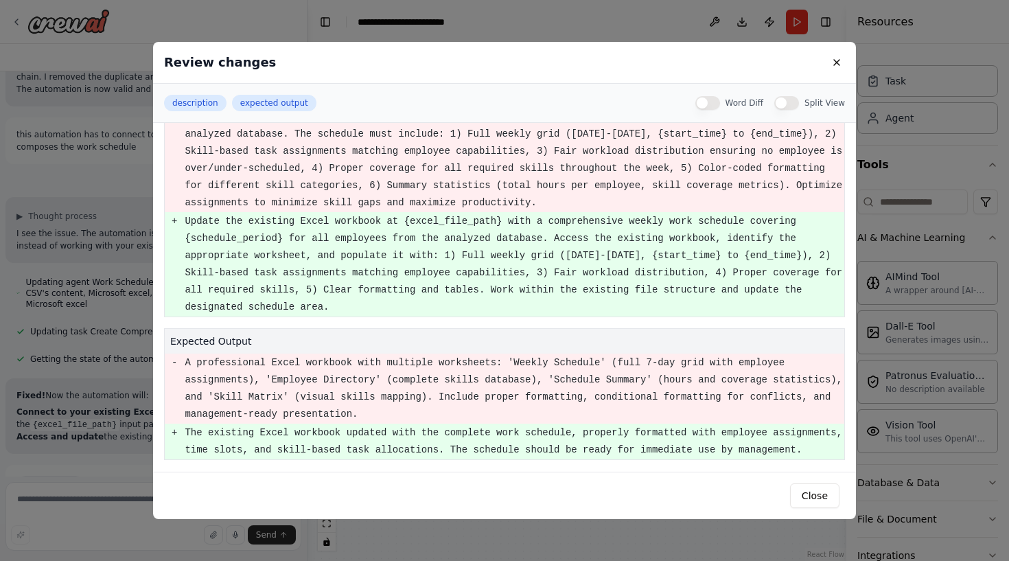
click at [103, 359] on div "Review changes description expected output Word Diff Split View description - C…" at bounding box center [504, 280] width 1009 height 561
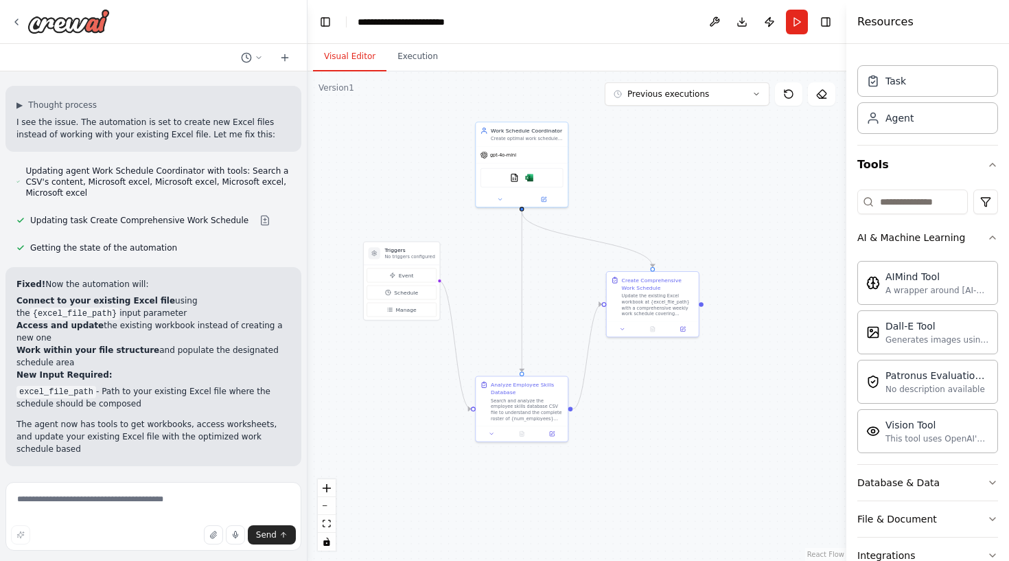
scroll to position [2607, 0]
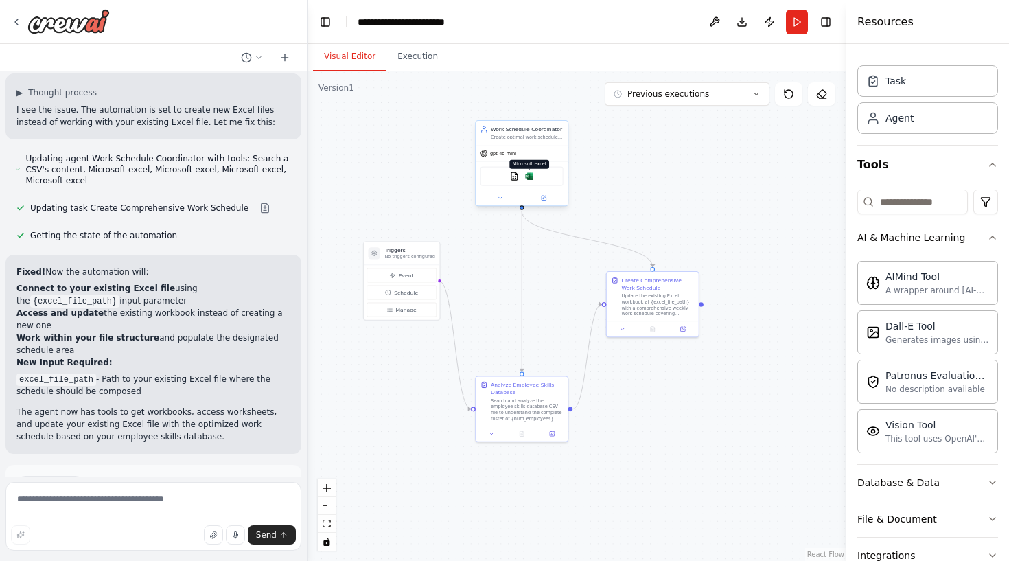
click at [531, 180] on img at bounding box center [529, 176] width 9 height 9
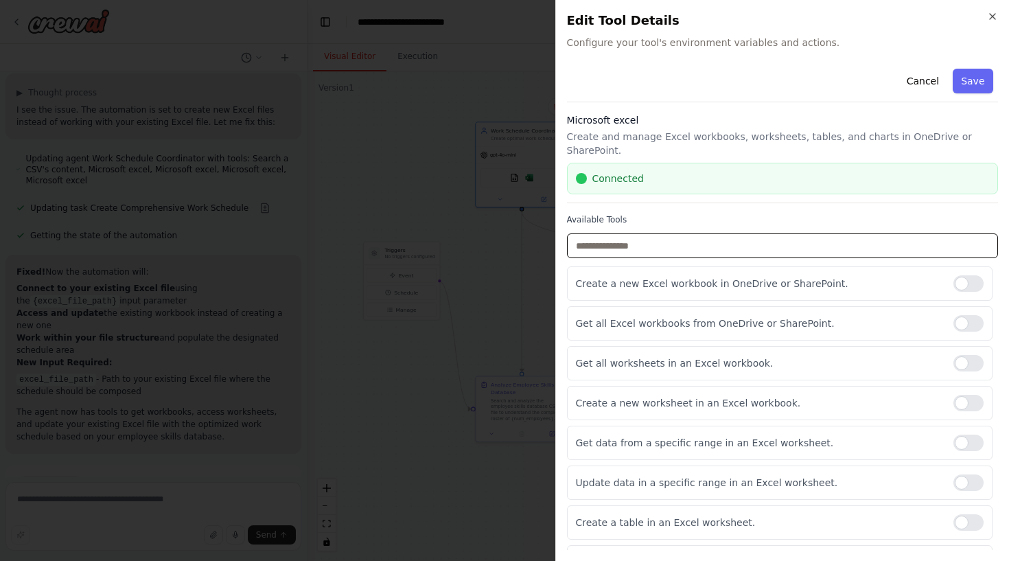
click at [604, 233] on input "text" at bounding box center [783, 245] width 432 height 25
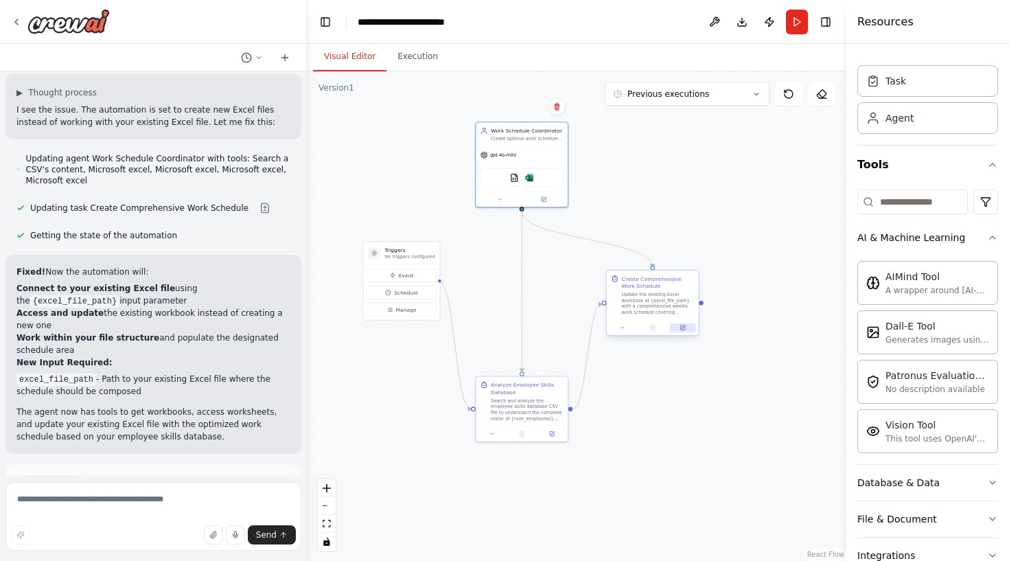
click at [681, 325] on icon at bounding box center [682, 327] width 5 height 5
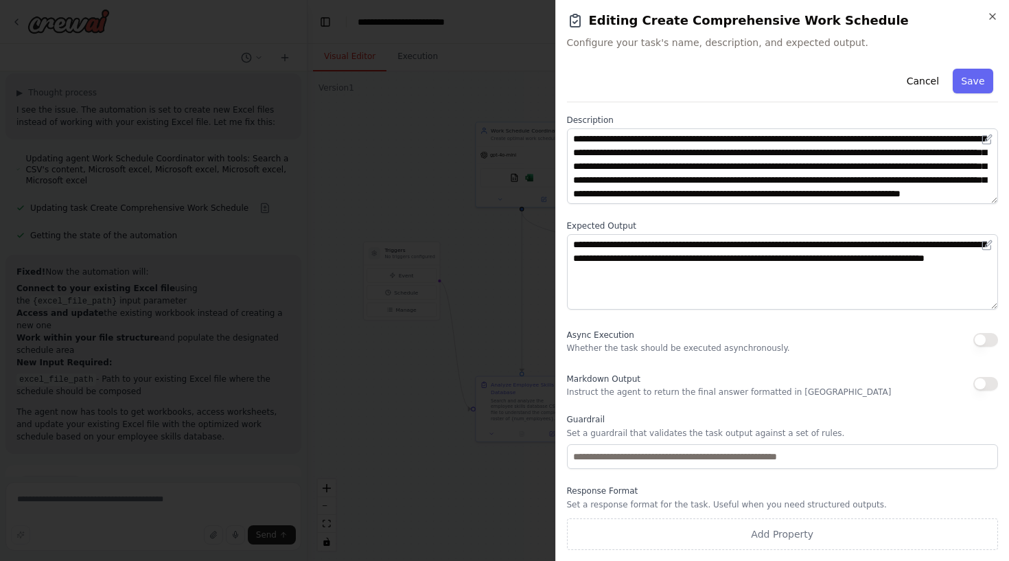
scroll to position [59, 0]
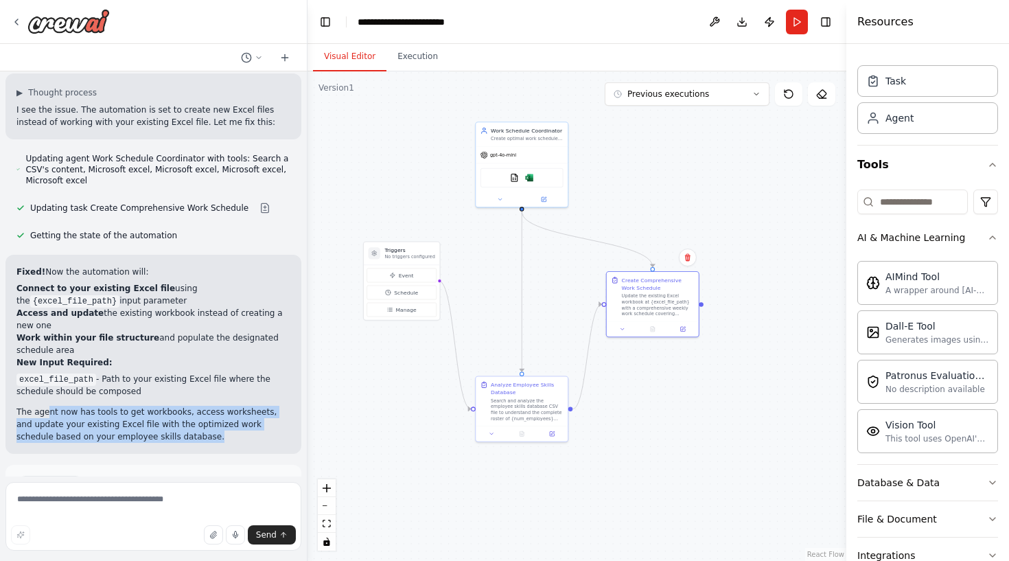
drag, startPoint x: 46, startPoint y: 312, endPoint x: 215, endPoint y: 334, distance: 170.3
click at [215, 406] on p "The agent now has tools to get workbooks, access worksheets, and update your ex…" at bounding box center [153, 424] width 274 height 37
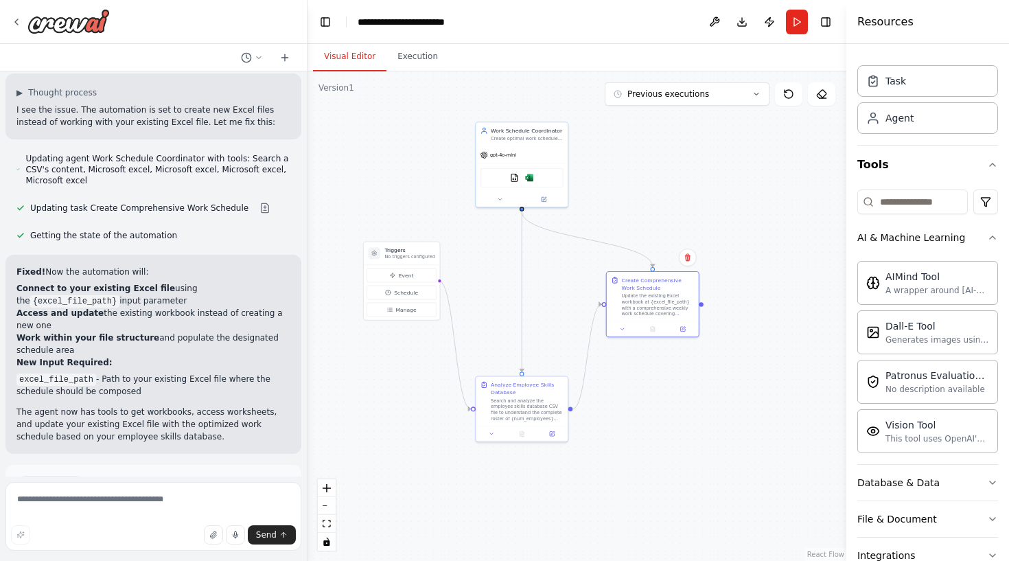
scroll to position [0, 0]
drag, startPoint x: 113, startPoint y: 279, endPoint x: 143, endPoint y: 294, distance: 33.2
click at [143, 373] on li "excel_file_path - Path to your existing Excel file where the schedule should be…" at bounding box center [153, 385] width 274 height 25
click at [159, 373] on li "excel_file_path - Path to your existing Excel file where the schedule should be…" at bounding box center [153, 385] width 274 height 25
click at [687, 333] on div at bounding box center [653, 327] width 92 height 15
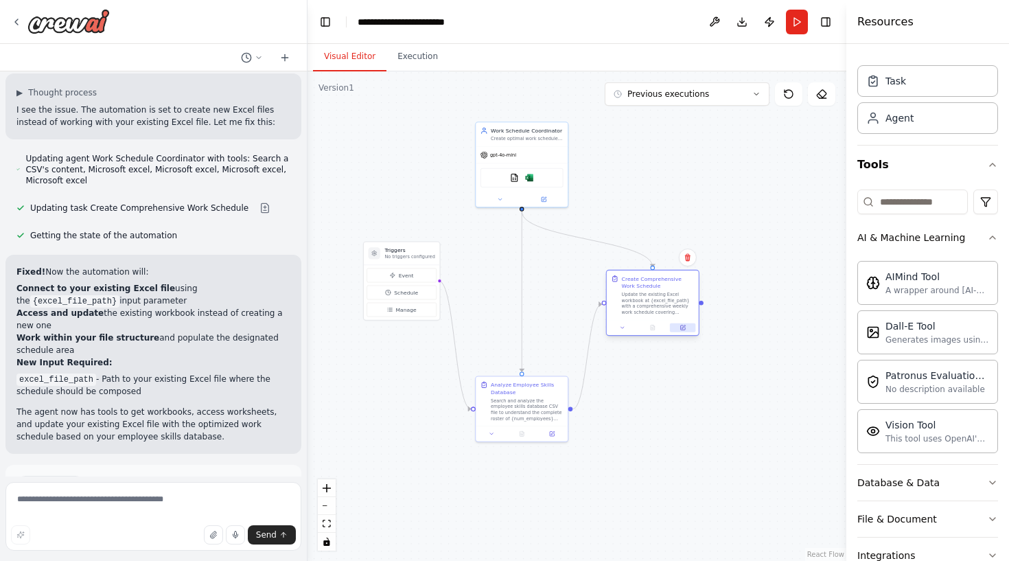
click at [683, 328] on icon at bounding box center [683, 326] width 3 height 3
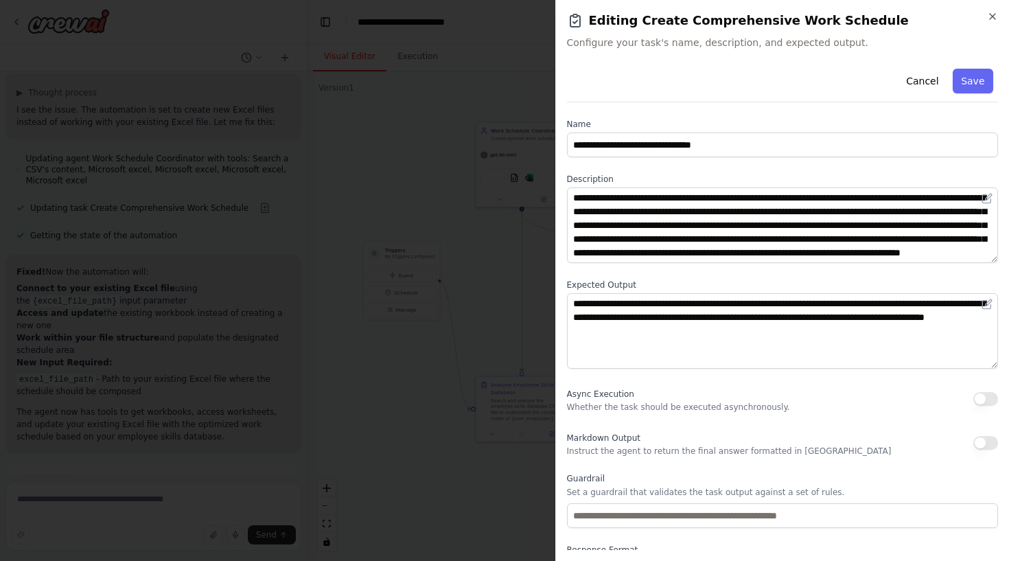
click at [999, 14] on div "**********" at bounding box center [782, 280] width 454 height 561
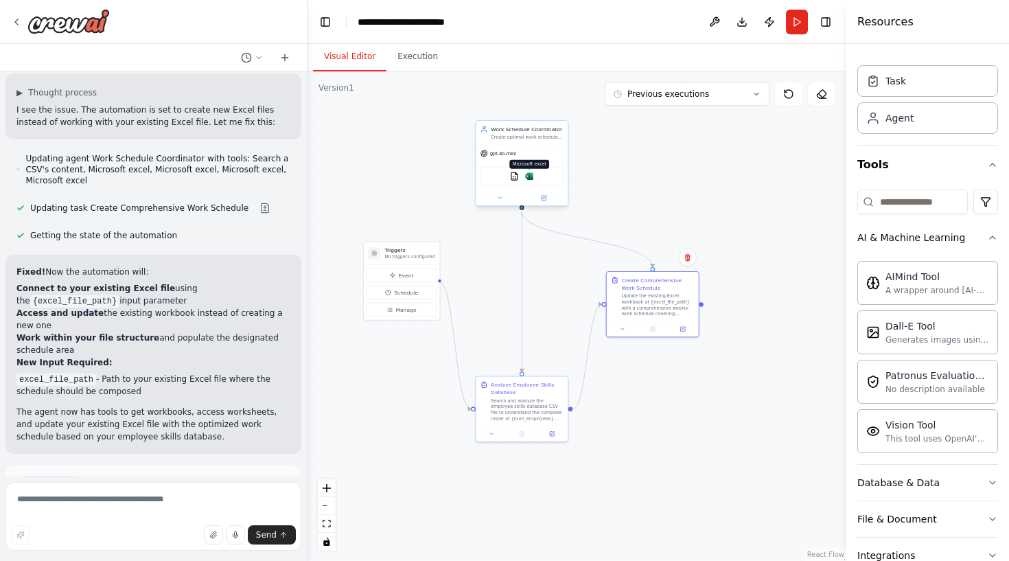
click at [529, 177] on img at bounding box center [529, 176] width 9 height 9
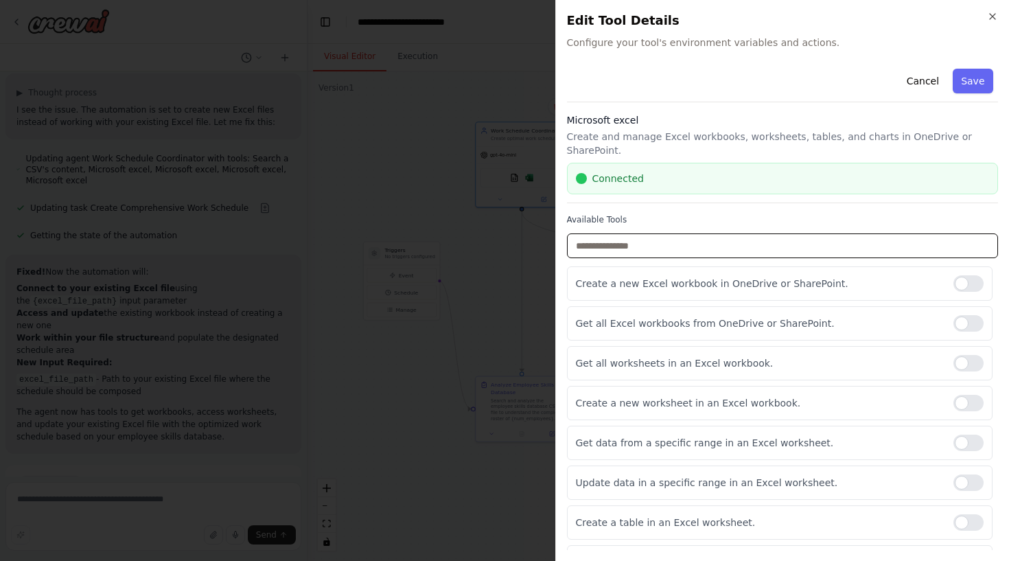
click at [614, 233] on input "text" at bounding box center [783, 245] width 432 height 25
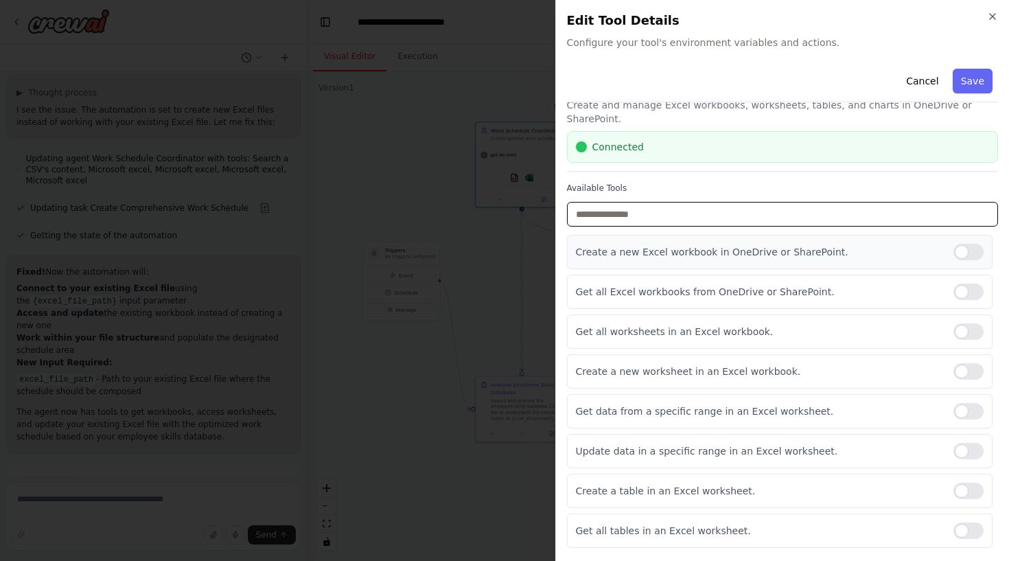
scroll to position [36, 0]
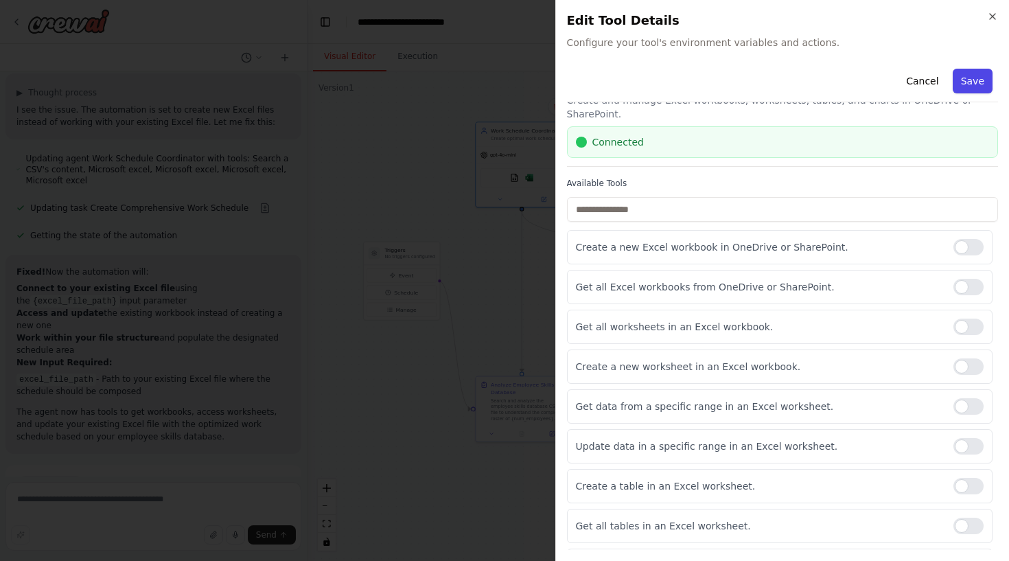
click at [980, 82] on button "Save" at bounding box center [973, 81] width 40 height 25
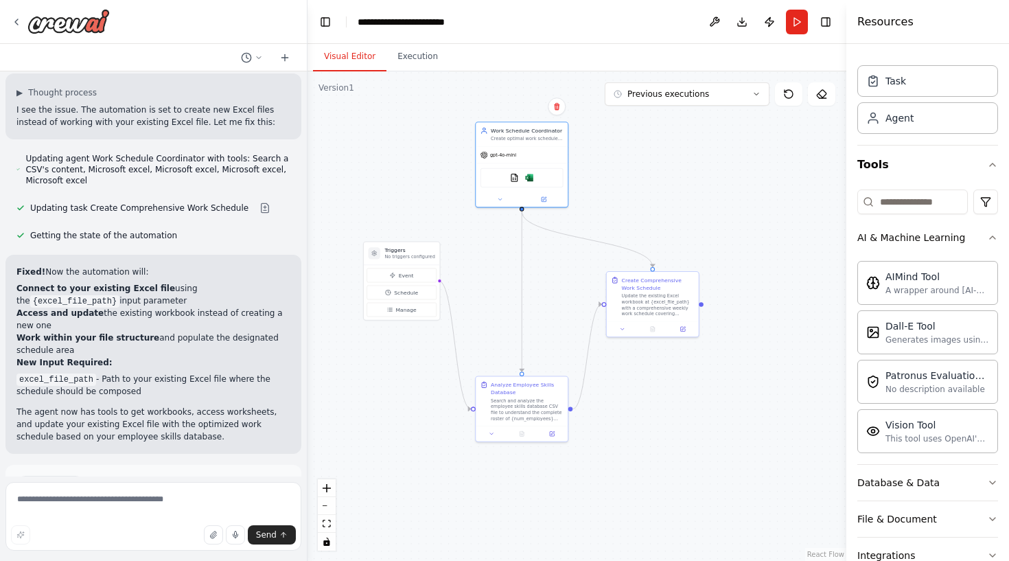
click at [172, 538] on span "Run Automation" at bounding box center [159, 543] width 67 height 11
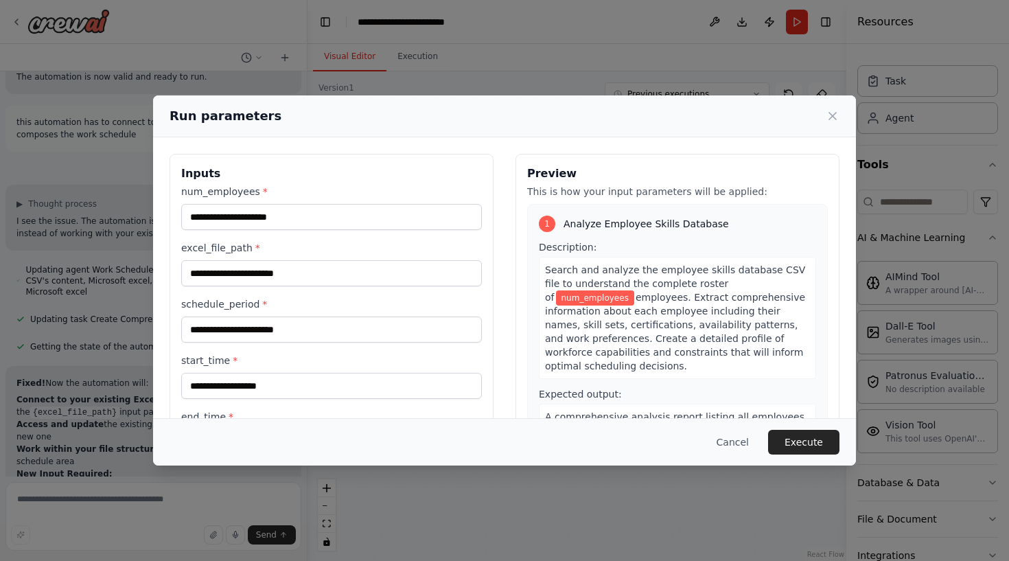
scroll to position [0, 0]
click at [288, 222] on input "num_employees *" at bounding box center [331, 217] width 301 height 26
drag, startPoint x: 181, startPoint y: 190, endPoint x: 260, endPoint y: 198, distance: 79.3
click at [260, 198] on label "num_employees *" at bounding box center [331, 192] width 301 height 14
click at [260, 204] on input "num_employees *" at bounding box center [331, 217] width 301 height 26
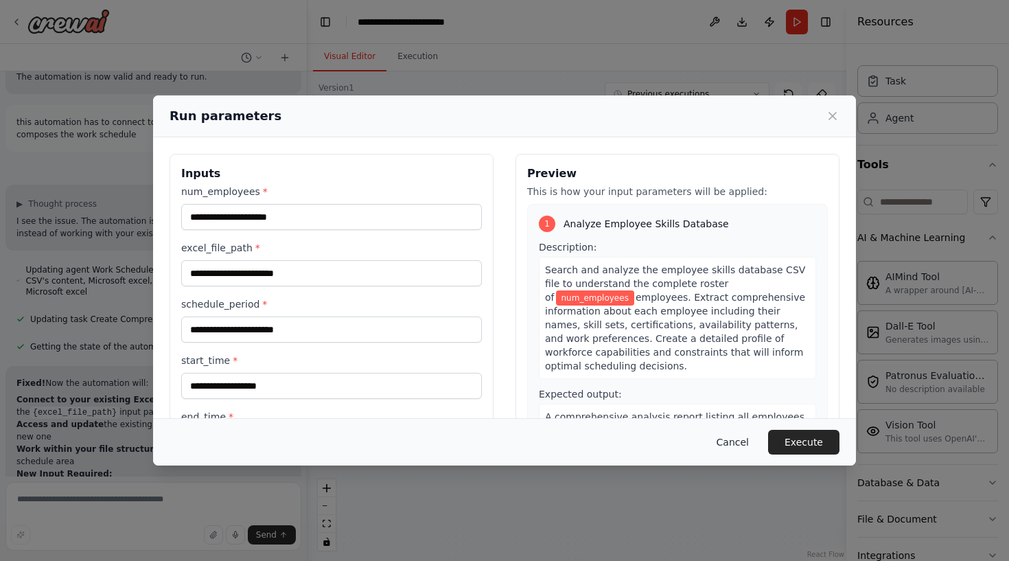
click at [746, 431] on button "Cancel" at bounding box center [733, 442] width 54 height 25
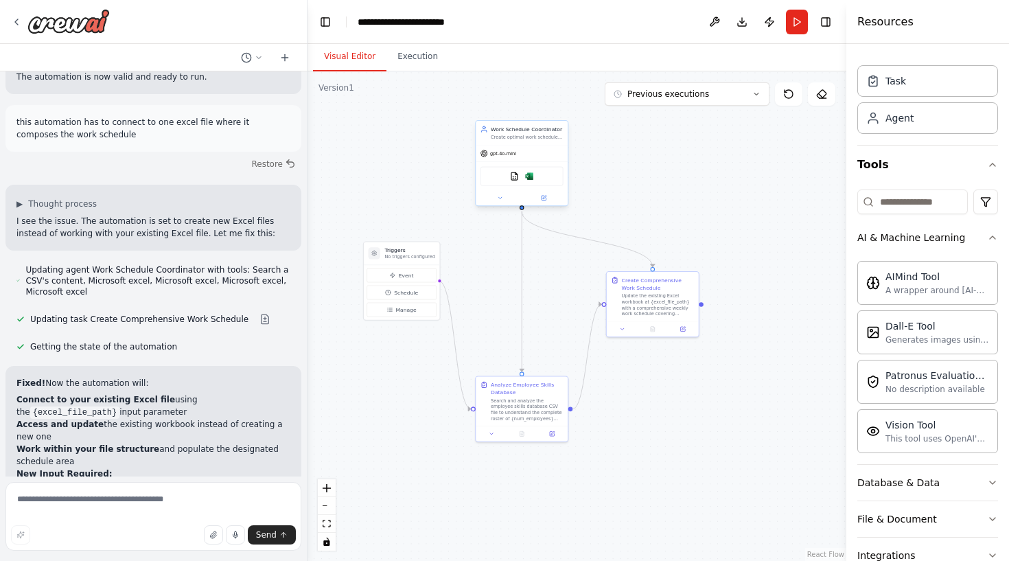
click at [546, 205] on div at bounding box center [522, 197] width 92 height 15
click at [541, 200] on icon at bounding box center [544, 198] width 6 height 6
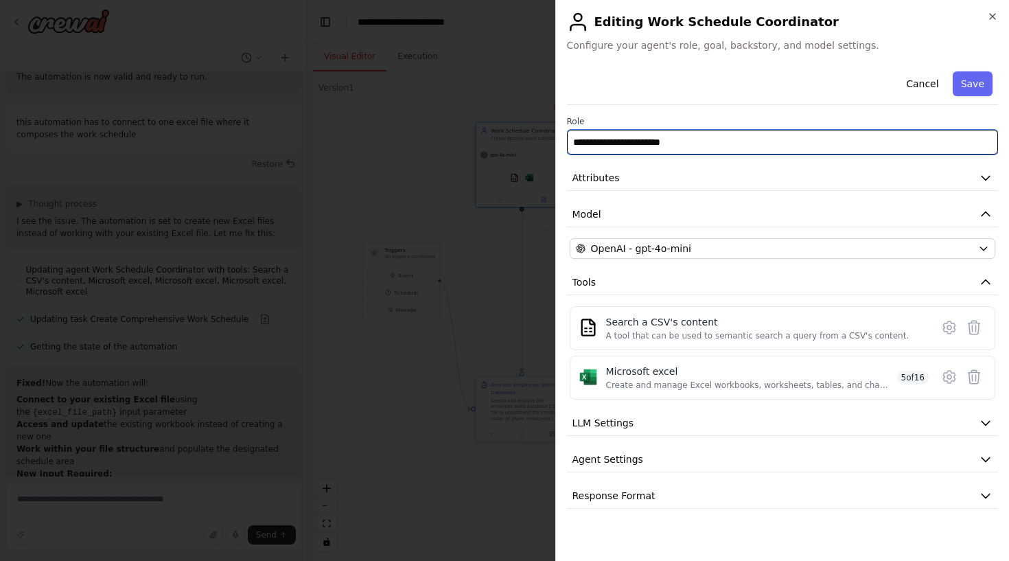
click at [725, 138] on input "**********" at bounding box center [783, 142] width 432 height 25
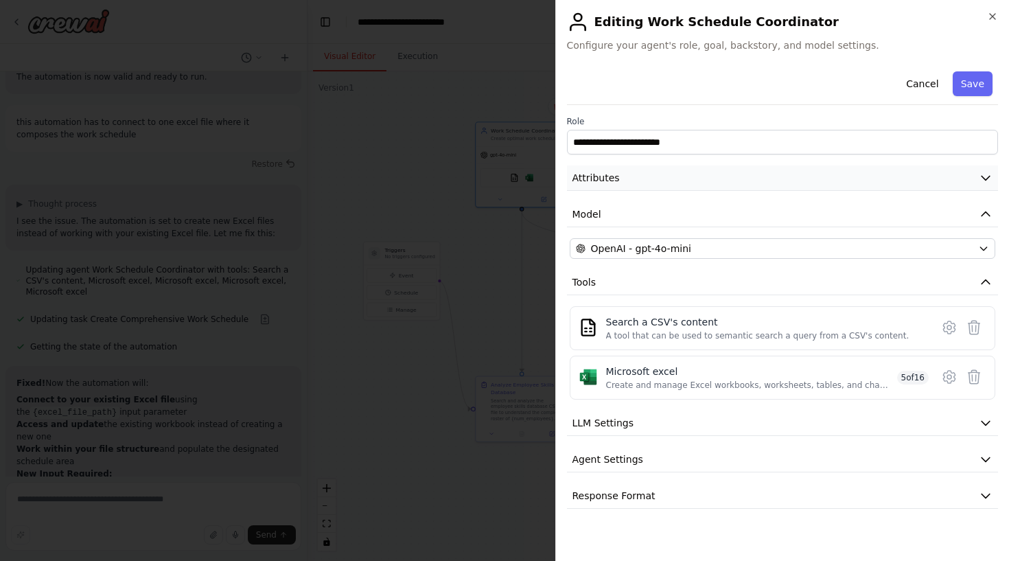
click at [639, 176] on button "Attributes" at bounding box center [783, 177] width 432 height 25
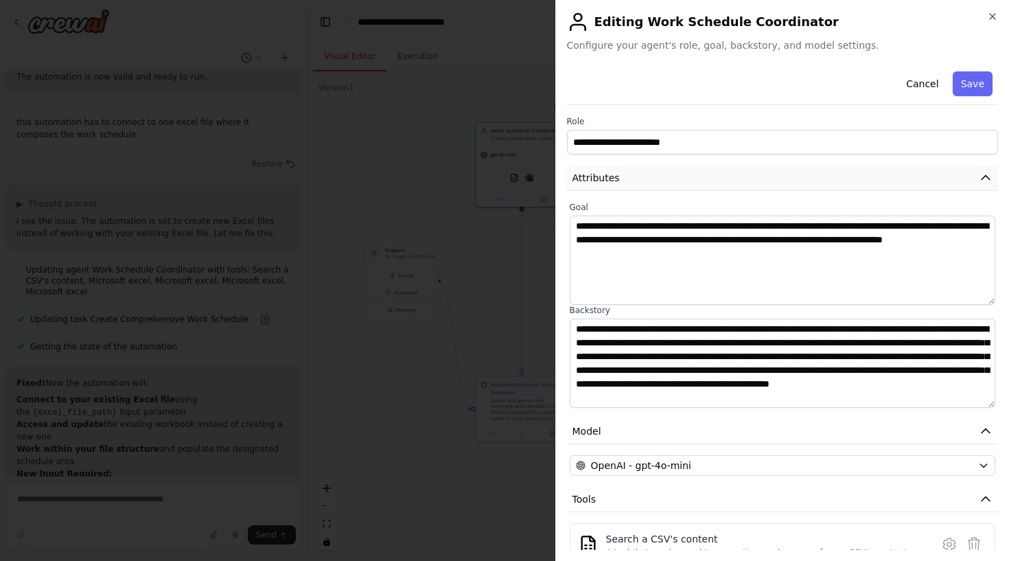
click at [639, 176] on button "Attributes" at bounding box center [783, 177] width 432 height 25
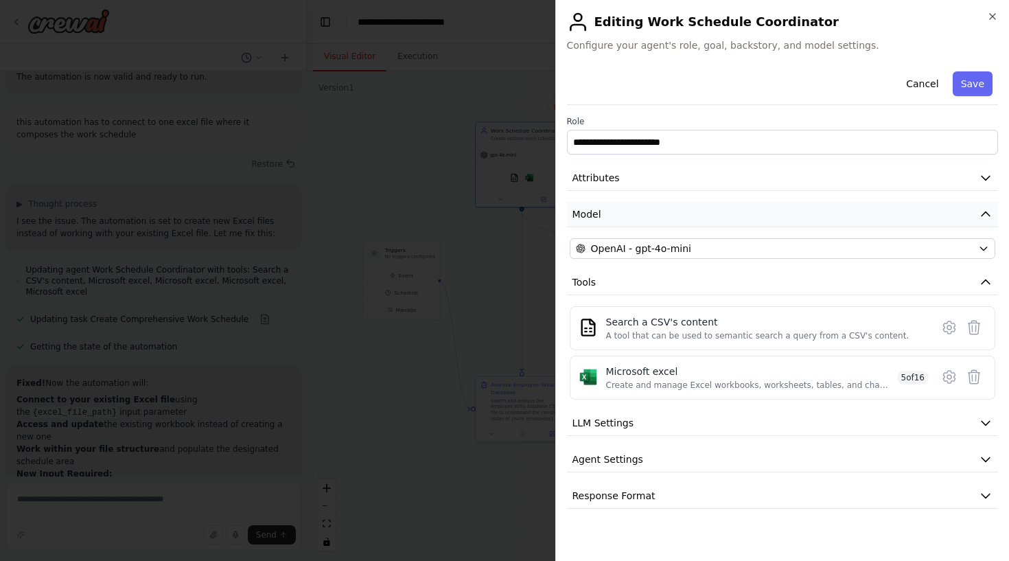
click at [632, 218] on button "Model" at bounding box center [783, 214] width 432 height 25
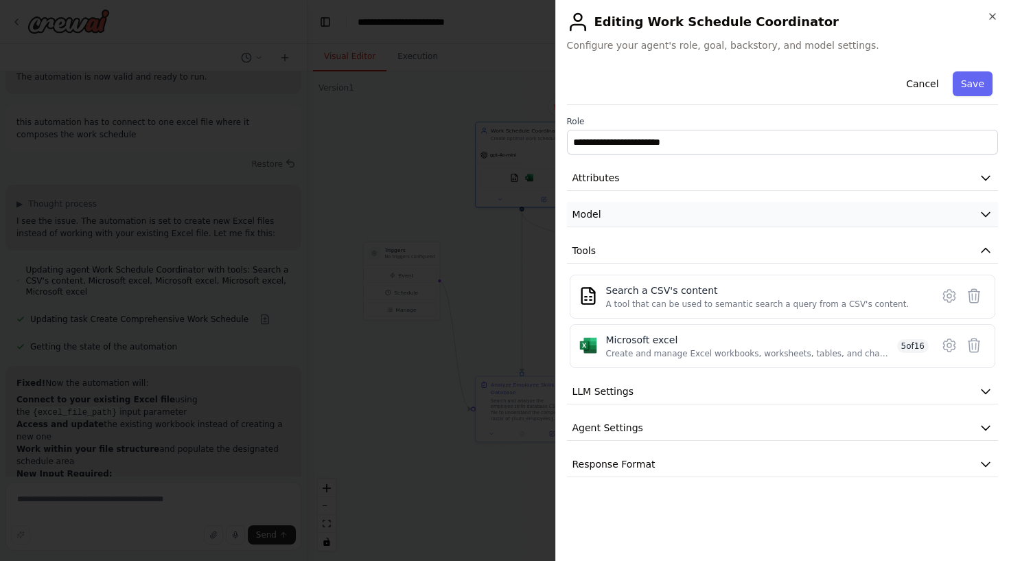
click at [632, 218] on button "Model" at bounding box center [783, 214] width 432 height 25
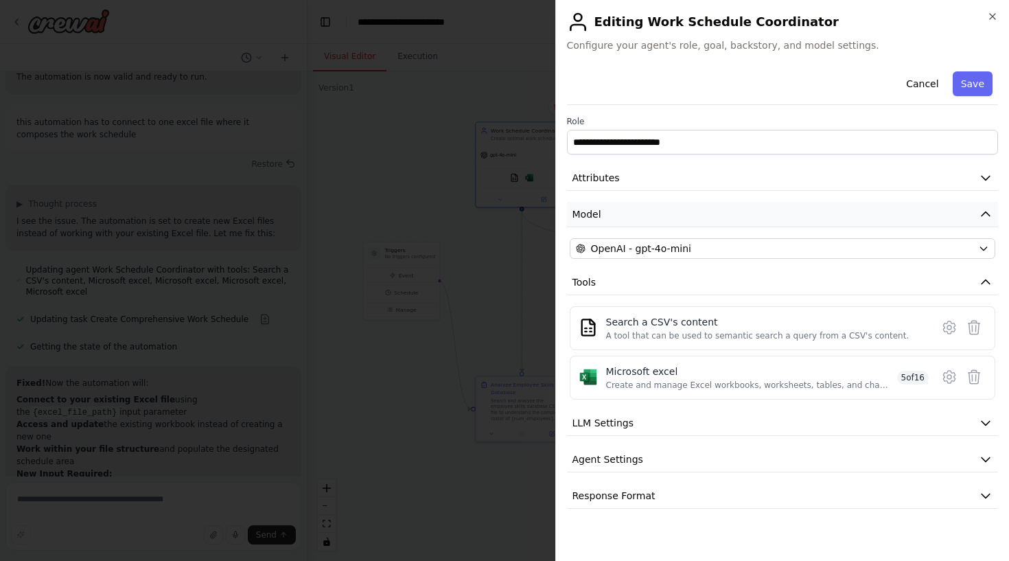
click at [630, 218] on button "Model" at bounding box center [783, 214] width 432 height 25
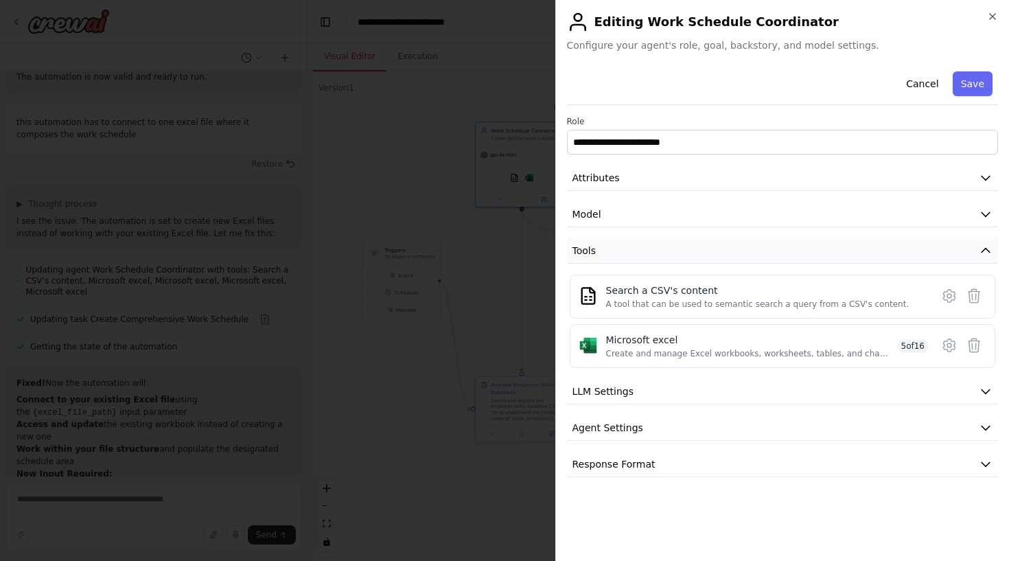
click at [619, 253] on button "Tools" at bounding box center [783, 250] width 432 height 25
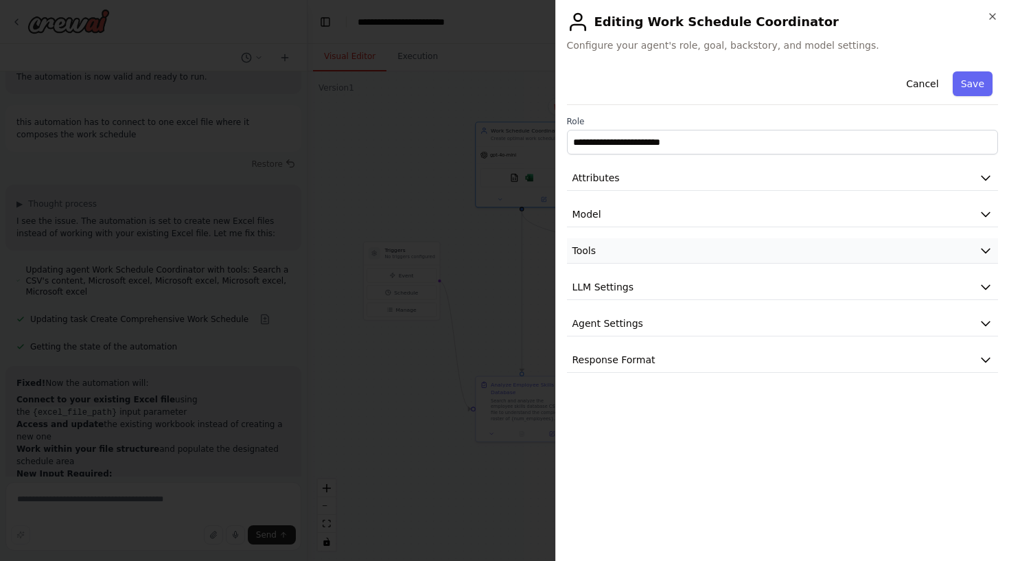
click at [619, 253] on button "Tools" at bounding box center [783, 250] width 432 height 25
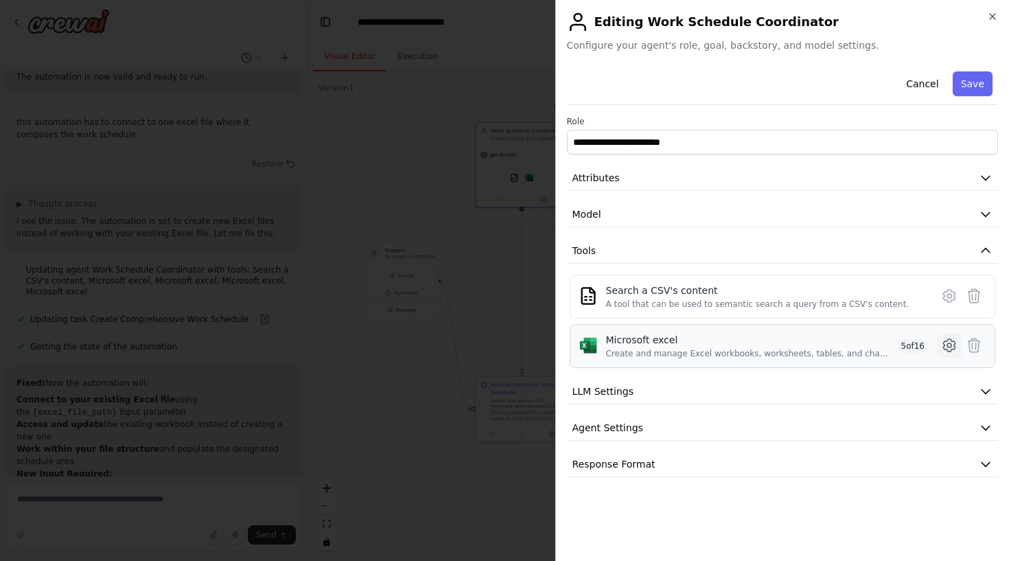
click at [954, 343] on icon at bounding box center [949, 345] width 16 height 16
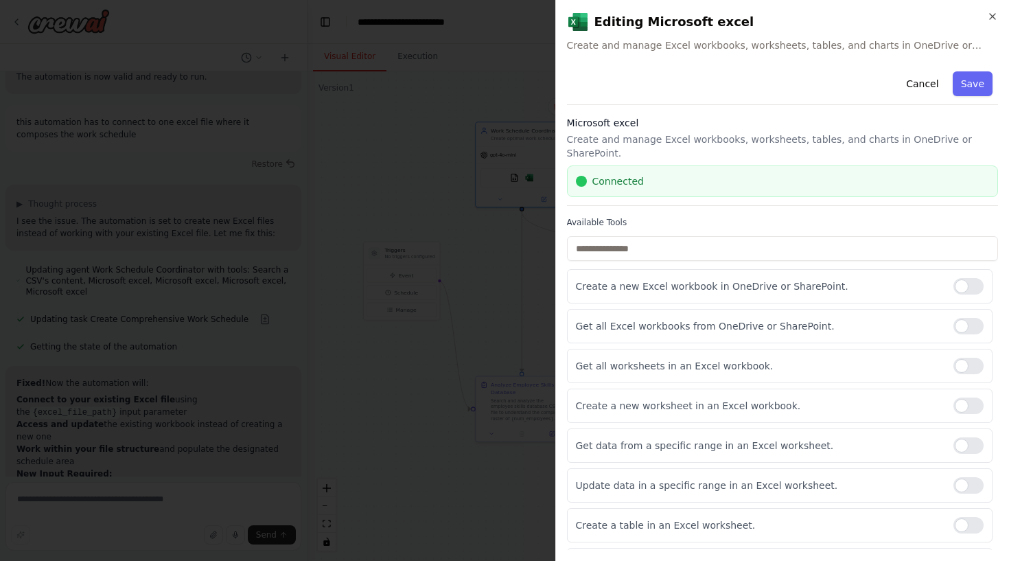
click at [610, 217] on label "Available Tools" at bounding box center [783, 222] width 432 height 11
click at [926, 78] on button "Cancel" at bounding box center [922, 83] width 49 height 25
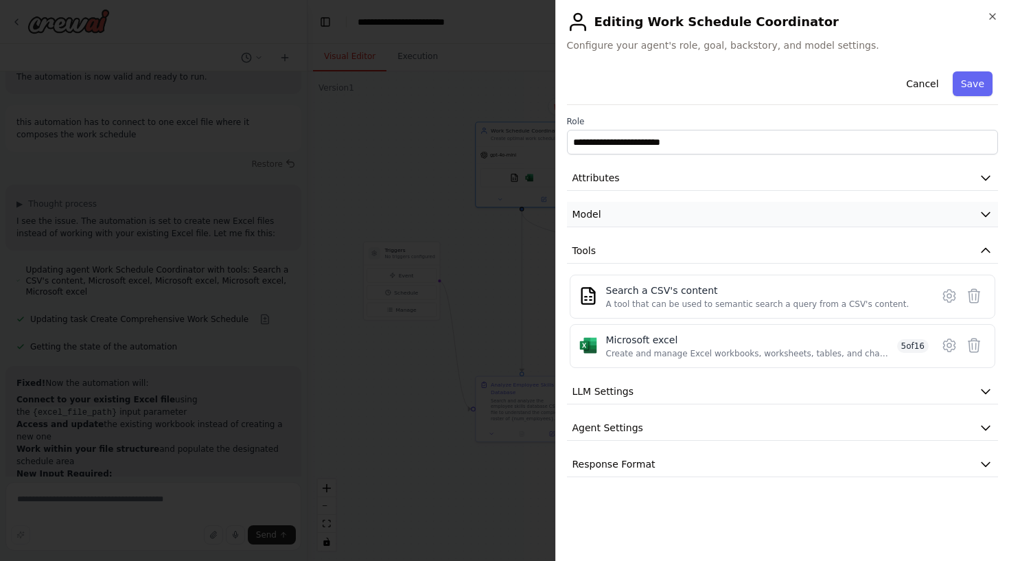
click at [660, 210] on button "Model" at bounding box center [783, 214] width 432 height 25
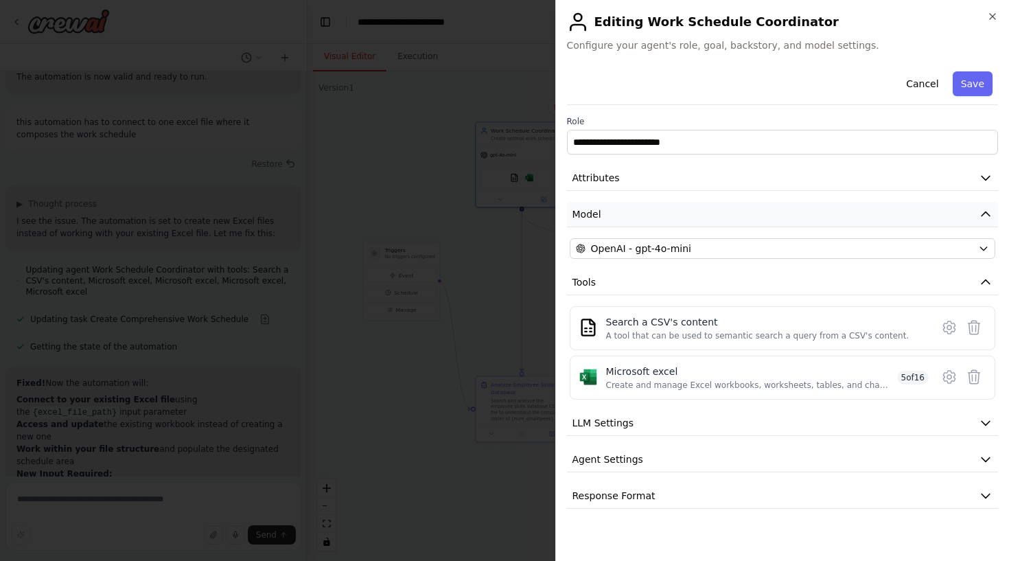
click at [660, 210] on button "Model" at bounding box center [783, 214] width 432 height 25
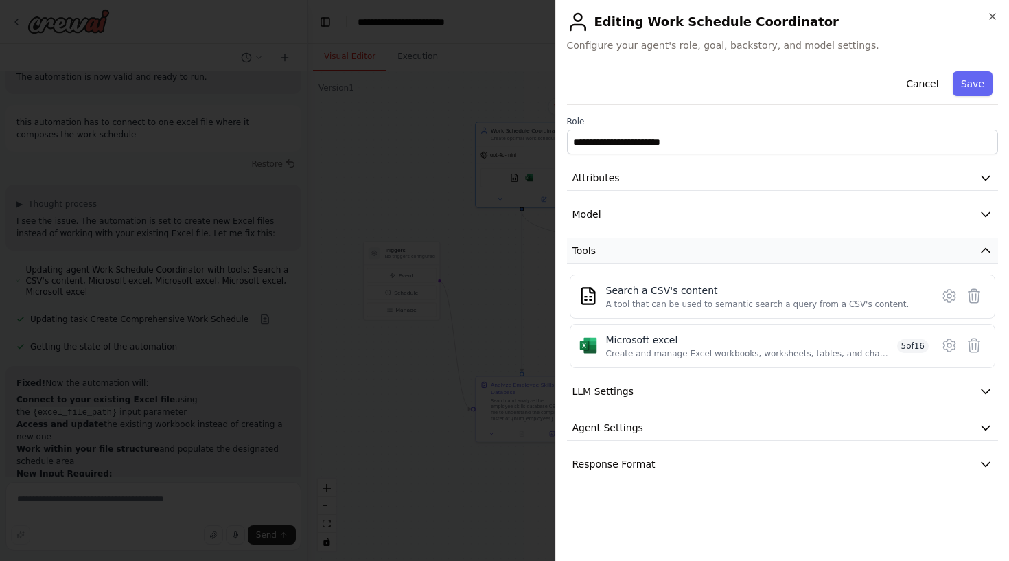
click at [647, 262] on button "Tools" at bounding box center [783, 250] width 432 height 25
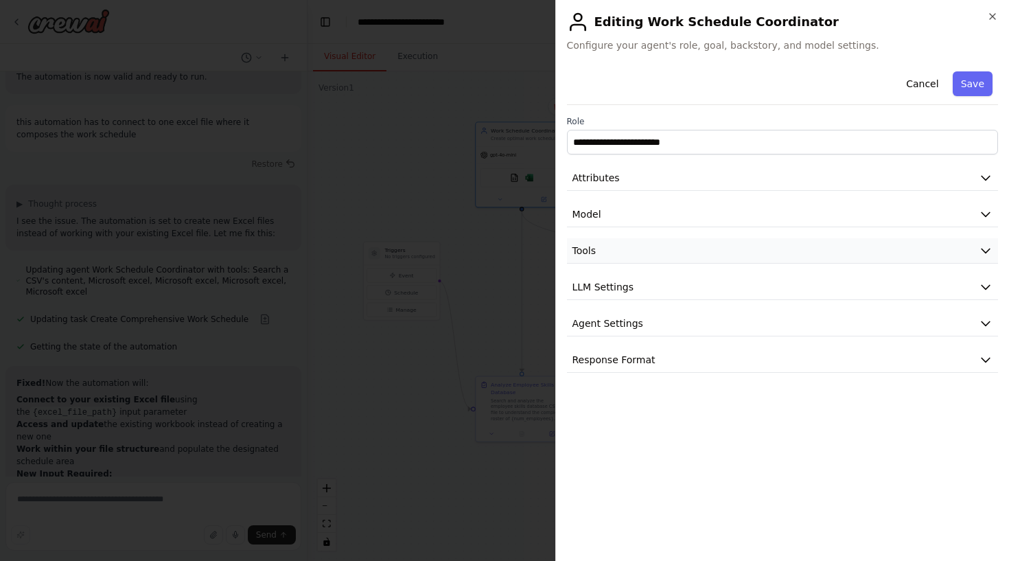
click at [649, 257] on button "Tools" at bounding box center [783, 250] width 432 height 25
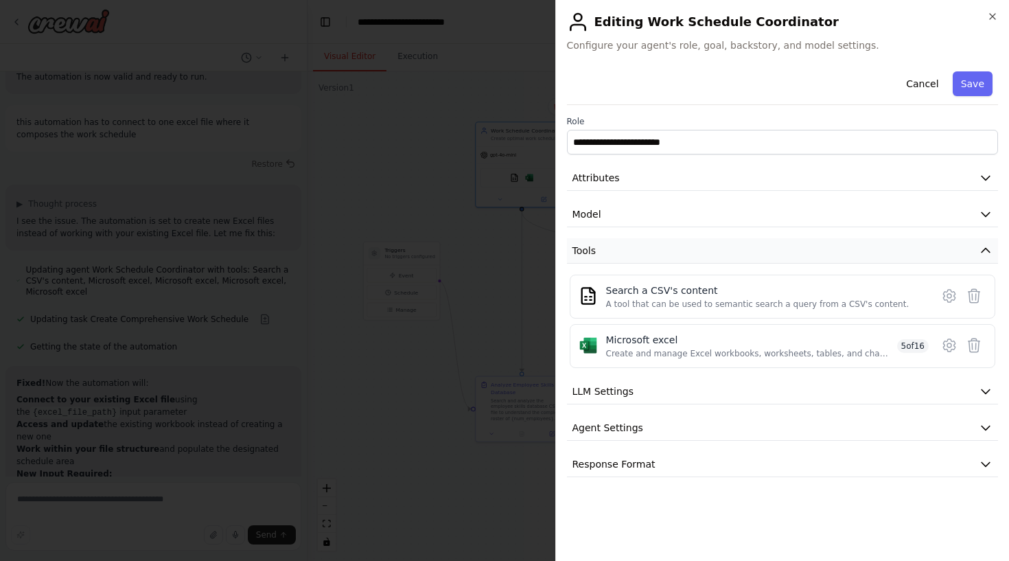
click at [649, 257] on button "Tools" at bounding box center [783, 250] width 432 height 25
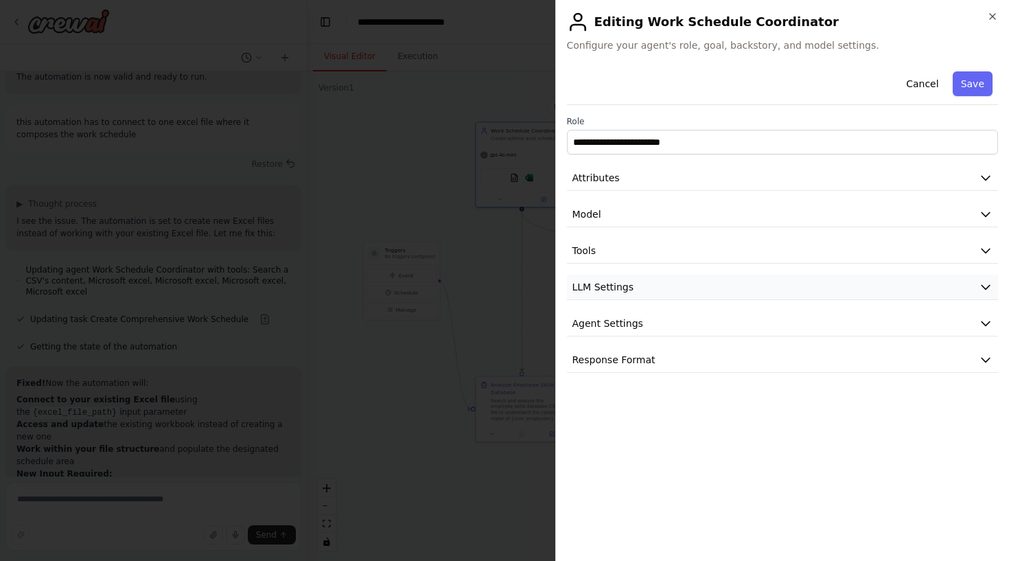
click at [628, 295] on button "LLM Settings" at bounding box center [783, 287] width 432 height 25
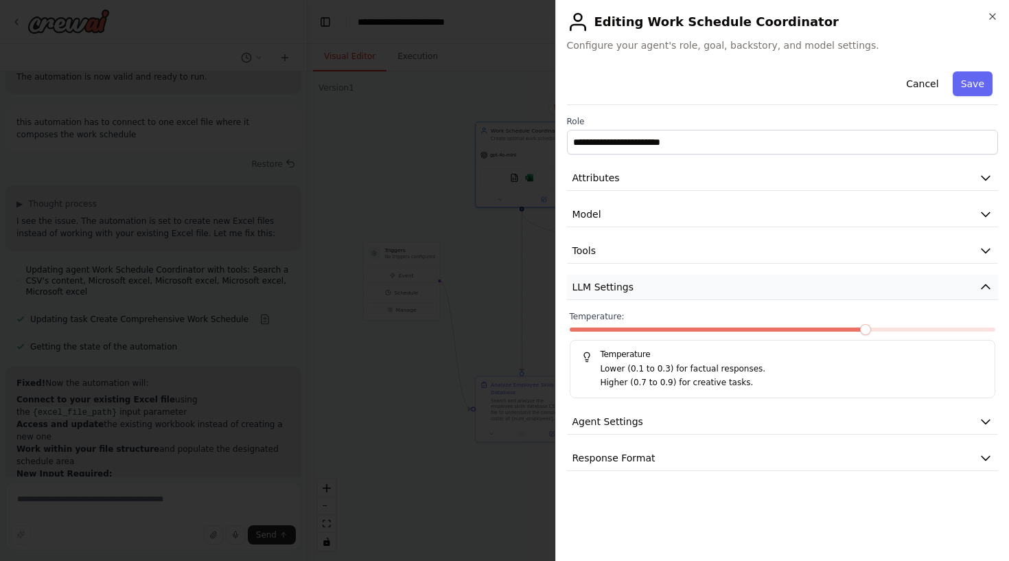
click at [655, 292] on button "LLM Settings" at bounding box center [783, 287] width 432 height 25
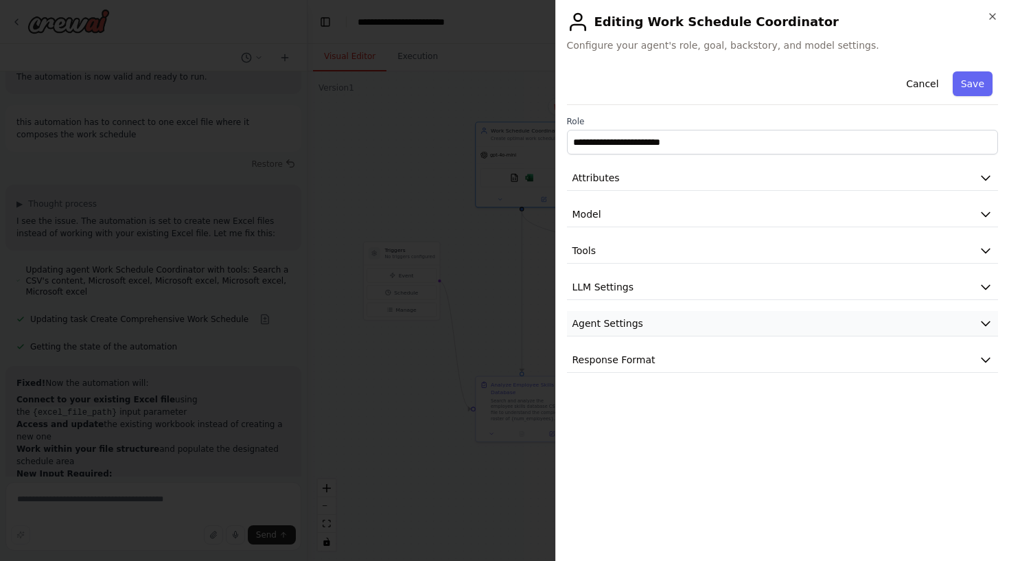
click at [646, 323] on button "Agent Settings" at bounding box center [783, 323] width 432 height 25
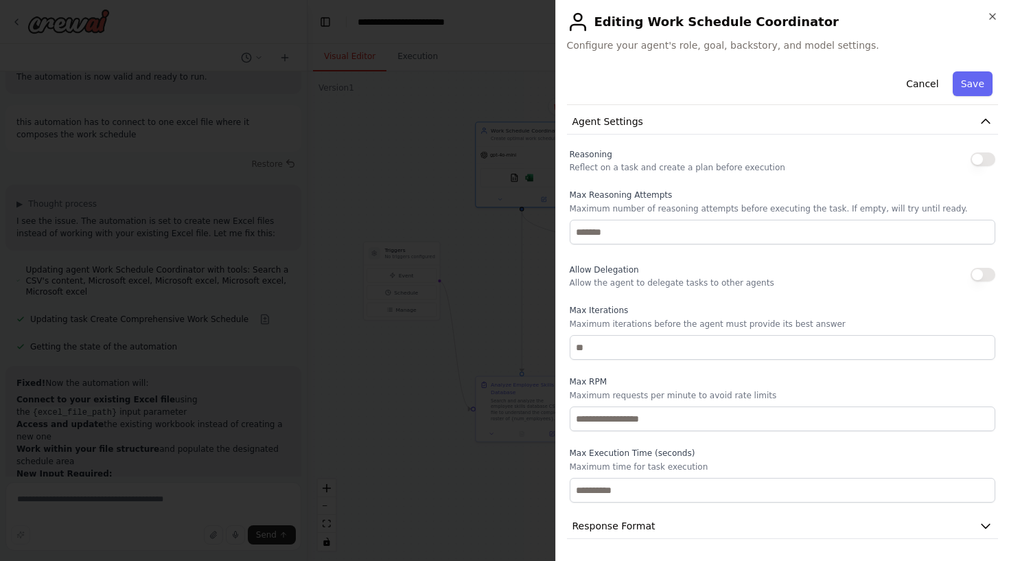
scroll to position [202, 0]
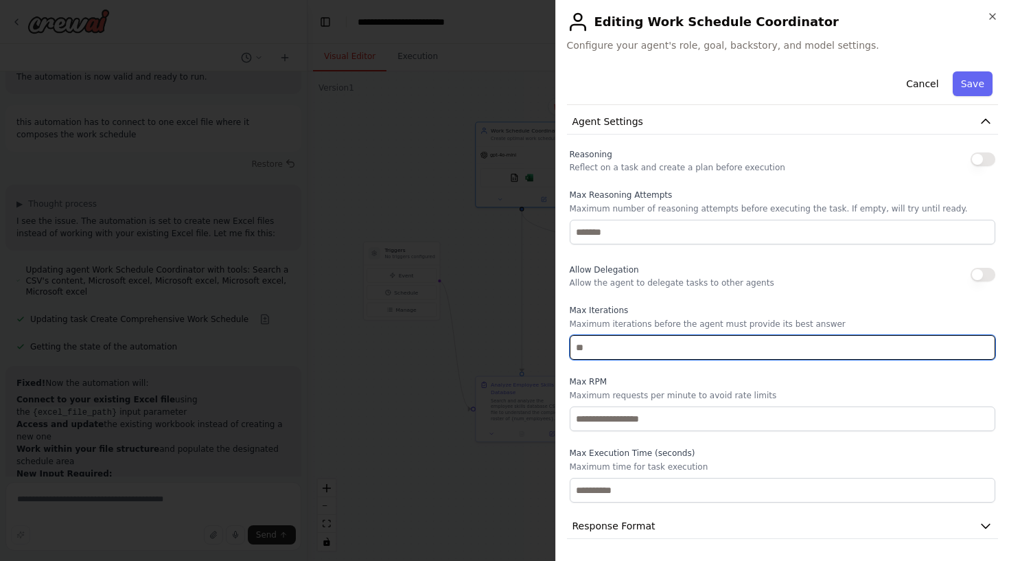
click at [626, 341] on input "number" at bounding box center [783, 347] width 426 height 25
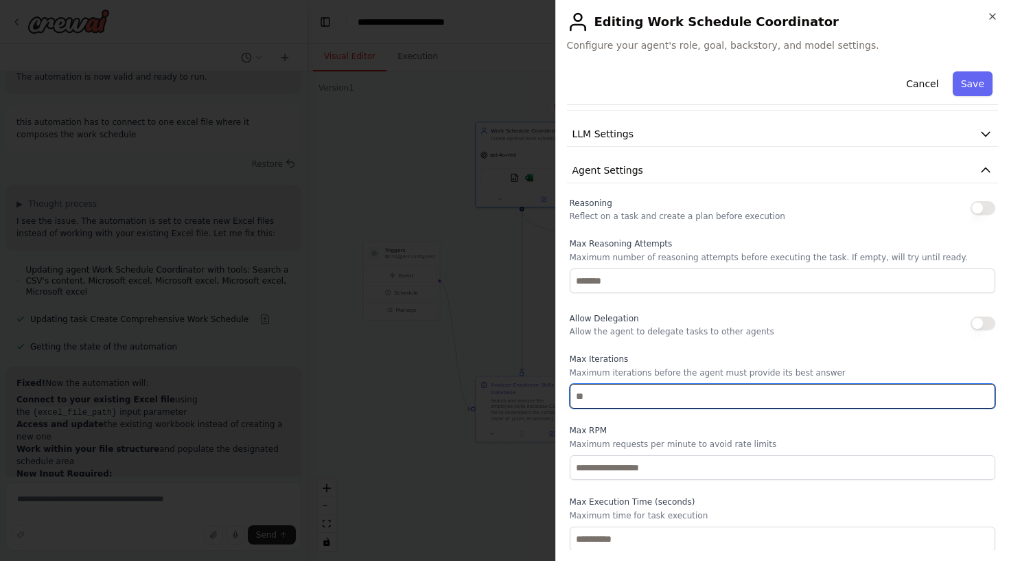
scroll to position [141, 0]
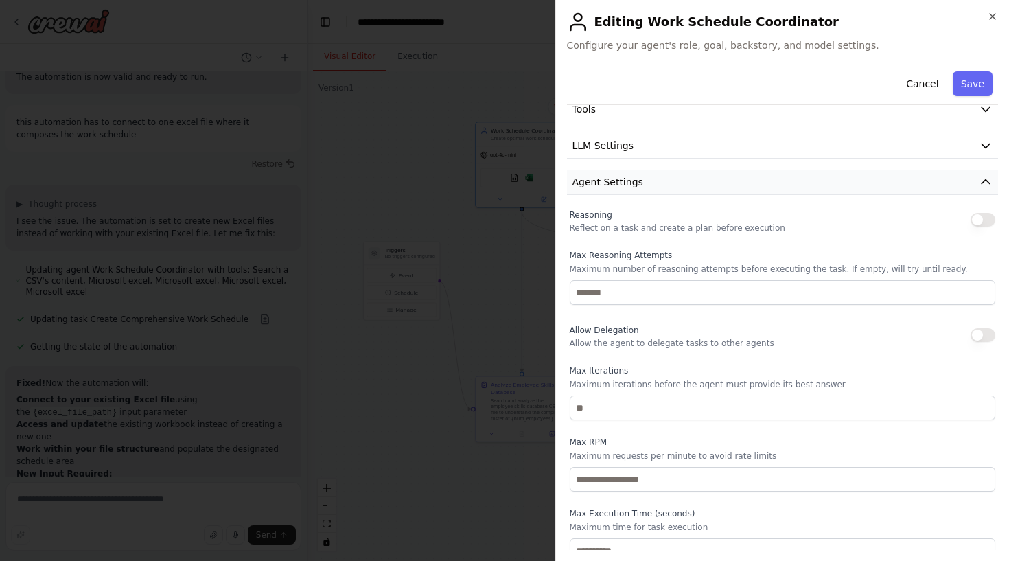
click at [646, 194] on button "Agent Settings" at bounding box center [783, 182] width 432 height 25
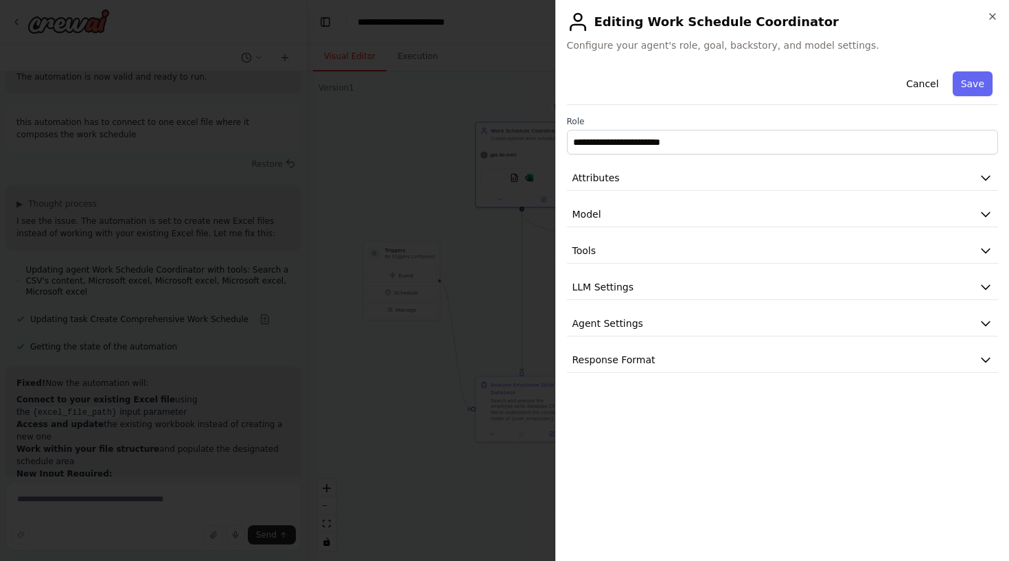
click at [660, 378] on div "**********" at bounding box center [783, 308] width 432 height 484
click at [645, 363] on span "Response Format" at bounding box center [614, 360] width 83 height 14
drag, startPoint x: 617, startPoint y: 402, endPoint x: 653, endPoint y: 401, distance: 35.7
click at [645, 401] on p "Set a response format for the agent." at bounding box center [783, 403] width 426 height 11
click at [665, 401] on p "Set a response format for the agent." at bounding box center [783, 403] width 426 height 11
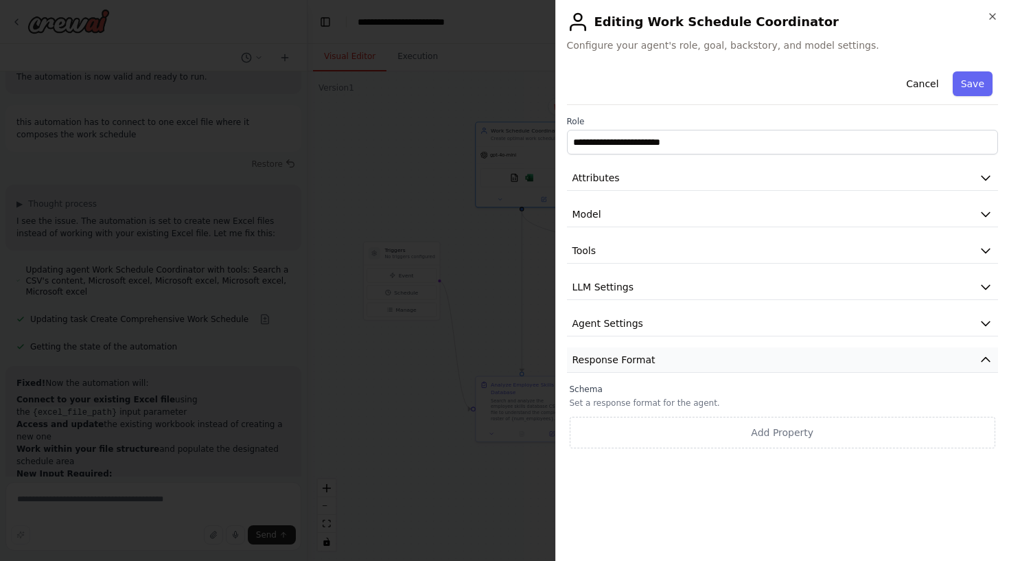
click at [661, 367] on button "Response Format" at bounding box center [783, 359] width 432 height 25
click at [649, 321] on button "Agent Settings" at bounding box center [783, 323] width 432 height 25
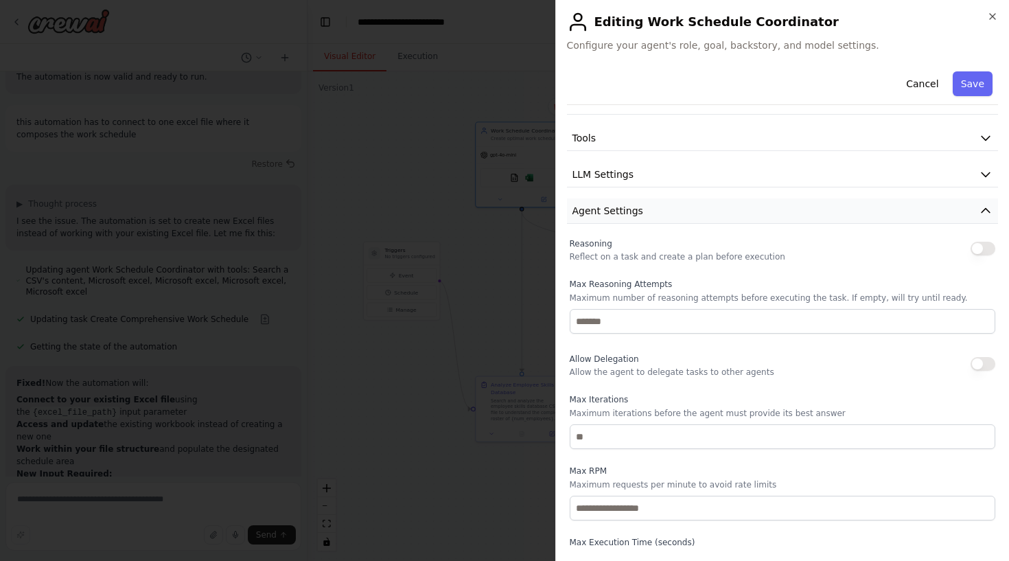
scroll to position [118, 0]
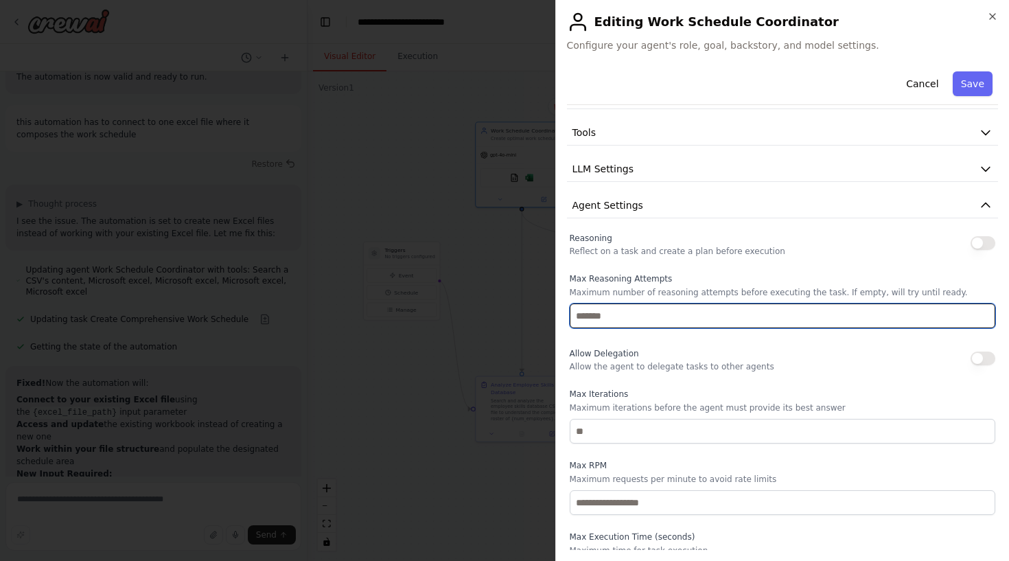
click at [649, 321] on input "number" at bounding box center [783, 315] width 426 height 25
type input "*"
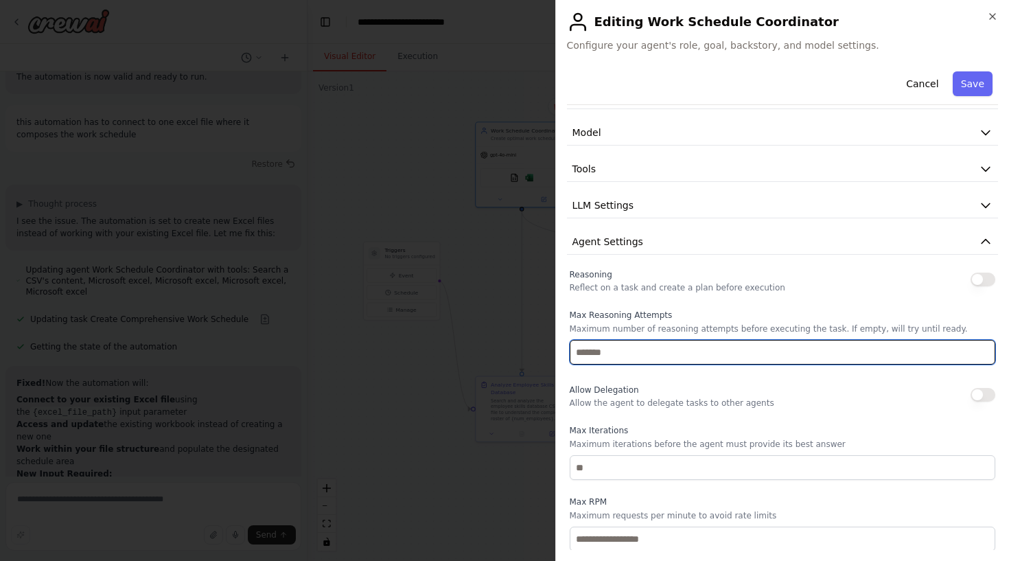
scroll to position [82, 0]
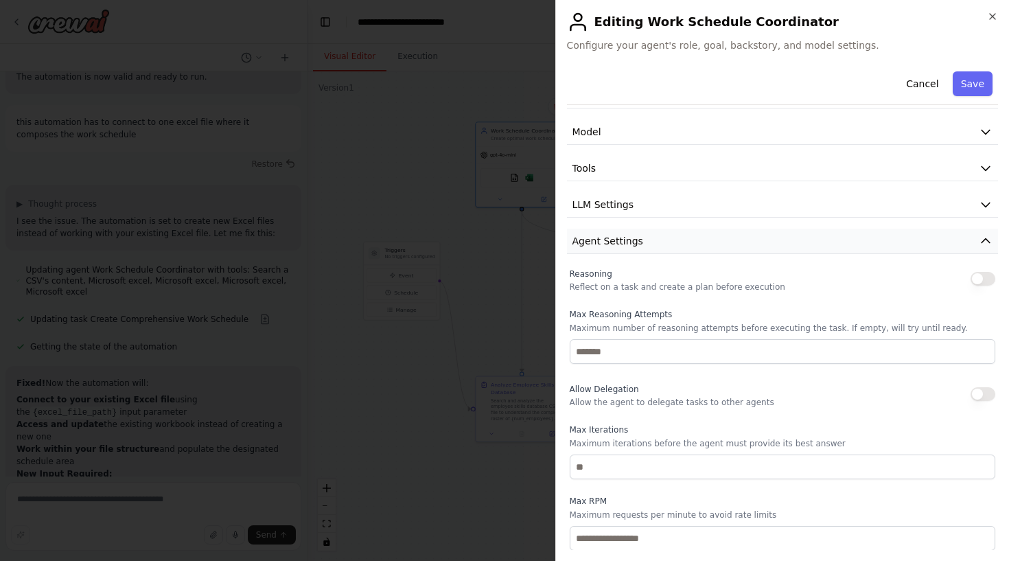
click at [650, 242] on button "Agent Settings" at bounding box center [783, 241] width 432 height 25
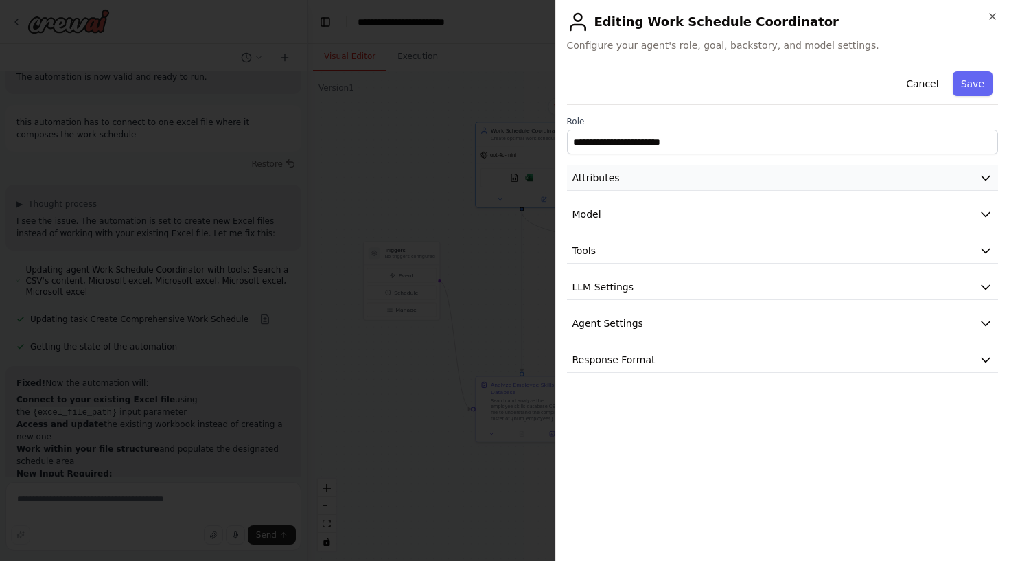
scroll to position [0, 0]
click at [649, 179] on button "Attributes" at bounding box center [783, 177] width 432 height 25
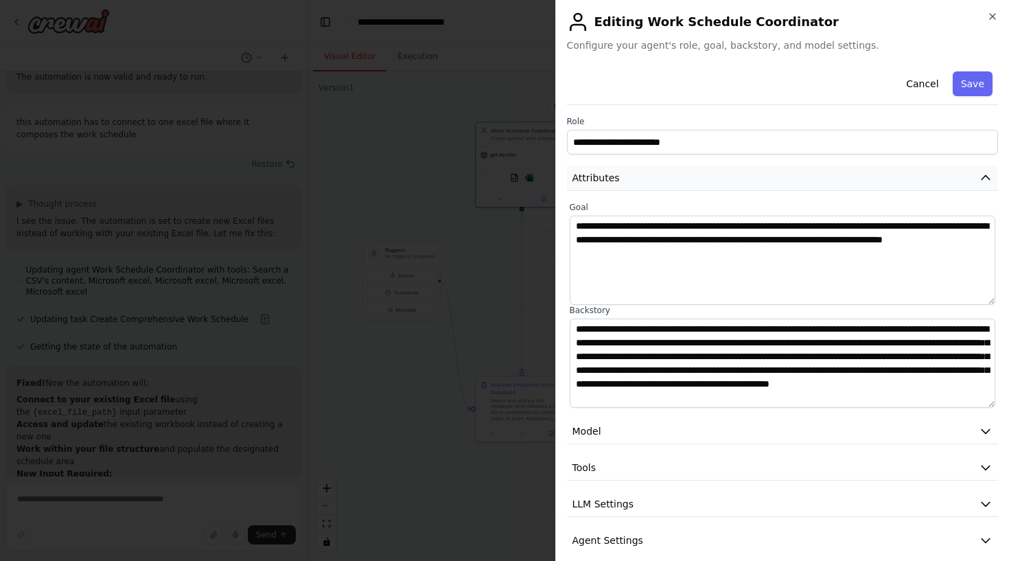
click at [649, 179] on button "Attributes" at bounding box center [783, 177] width 432 height 25
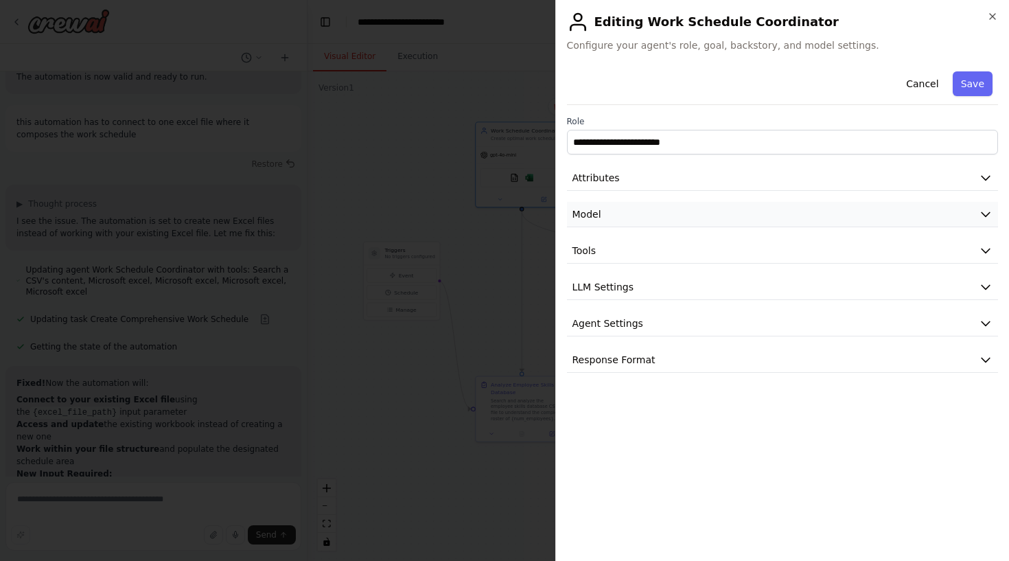
click at [649, 209] on button "Model" at bounding box center [783, 214] width 432 height 25
click at [643, 251] on button "Tools" at bounding box center [783, 250] width 432 height 25
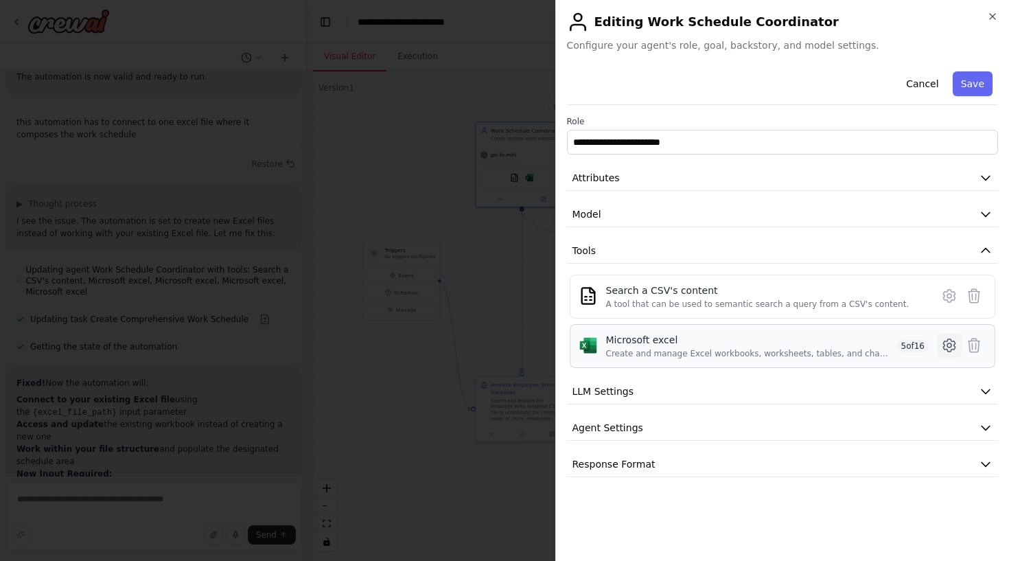
click at [946, 343] on icon at bounding box center [949, 345] width 16 height 16
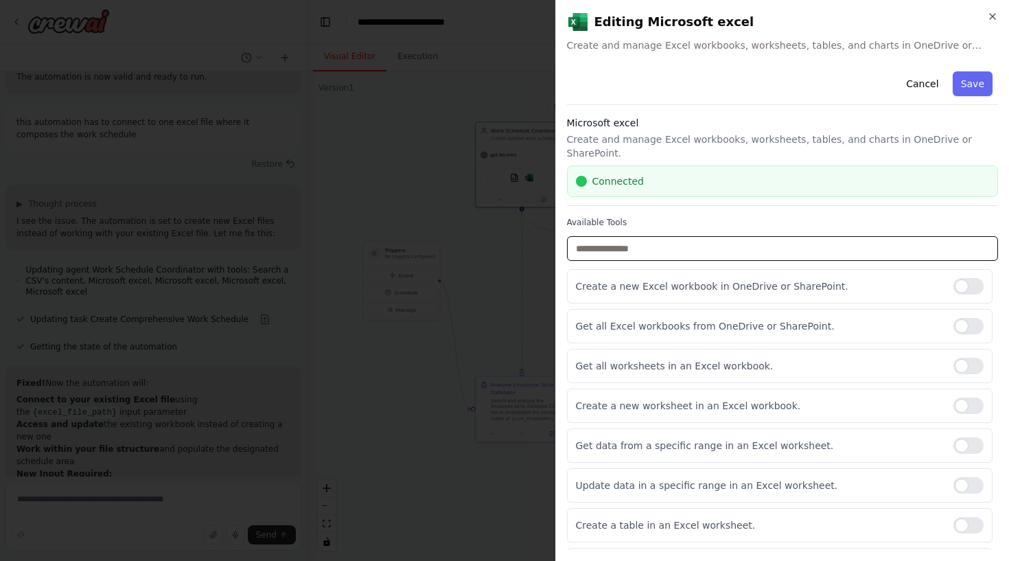
click at [717, 237] on input "text" at bounding box center [783, 248] width 432 height 25
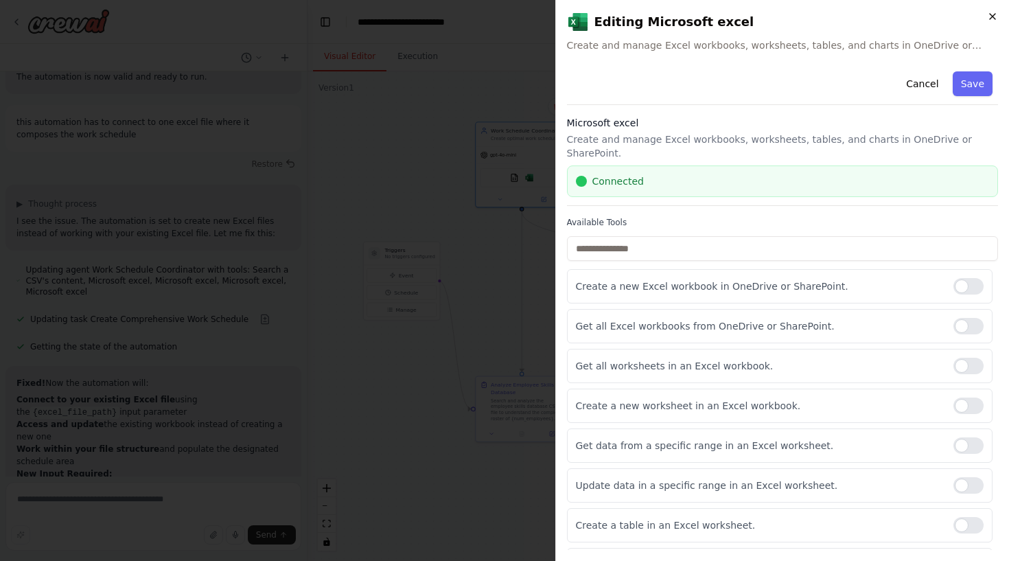
click at [997, 11] on icon "button" at bounding box center [992, 16] width 11 height 11
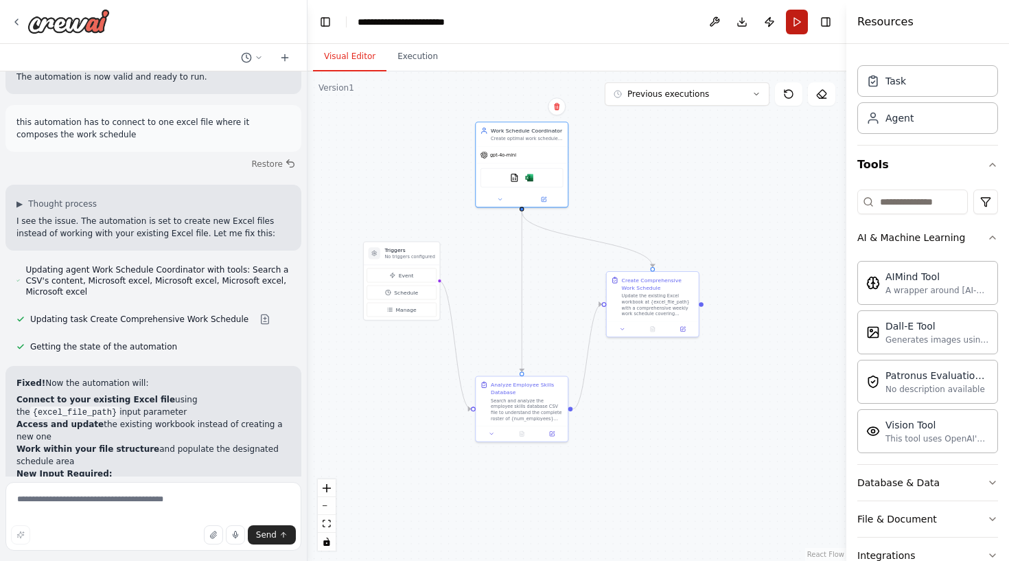
click at [800, 20] on button "Run" at bounding box center [797, 22] width 22 height 25
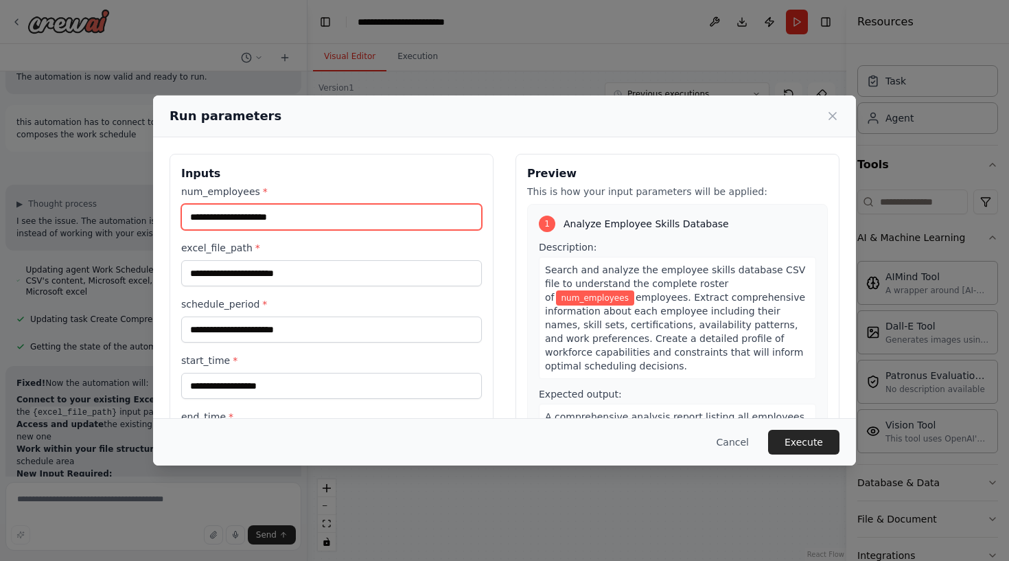
click at [403, 218] on input "num_employees *" at bounding box center [331, 217] width 301 height 26
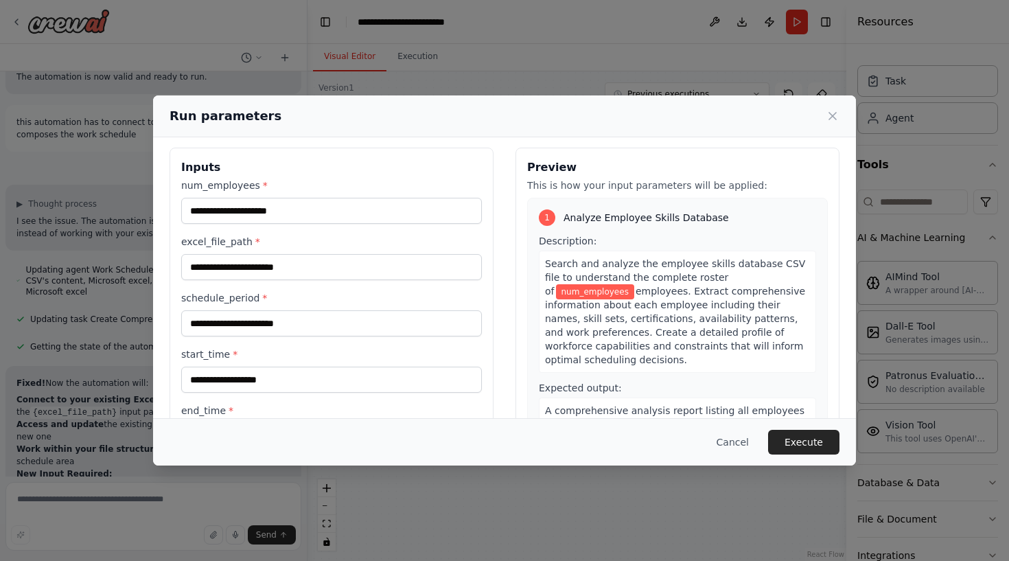
click at [370, 283] on div "num_employees * excel_file_path * schedule_period * start_time * end_time *" at bounding box center [331, 314] width 301 height 270
click at [371, 276] on input "excel_file_path *" at bounding box center [331, 267] width 301 height 26
type input "*******"
click at [387, 227] on div "num_employees * excel_file_path * ******* schedule_period * start_time * end_ti…" at bounding box center [331, 314] width 301 height 270
click at [328, 215] on input "num_employees *" at bounding box center [331, 211] width 301 height 26
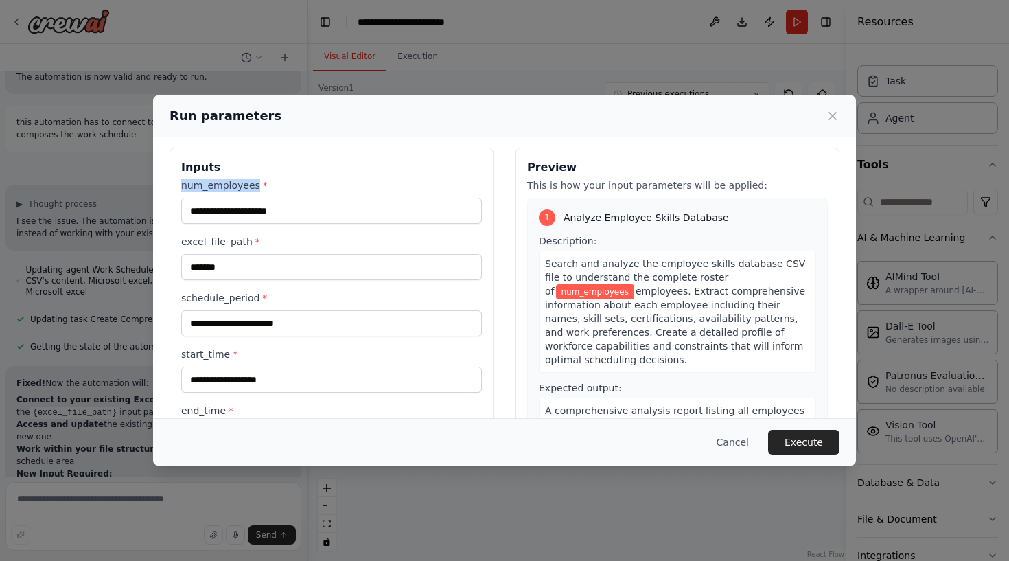
drag, startPoint x: 183, startPoint y: 185, endPoint x: 255, endPoint y: 188, distance: 72.8
click at [255, 188] on label "num_employees *" at bounding box center [331, 186] width 301 height 14
click at [255, 198] on input "num_employees *" at bounding box center [331, 211] width 301 height 26
click at [255, 188] on label "num_employees *" at bounding box center [331, 186] width 301 height 14
click at [255, 198] on input "num_employees *" at bounding box center [331, 211] width 301 height 26
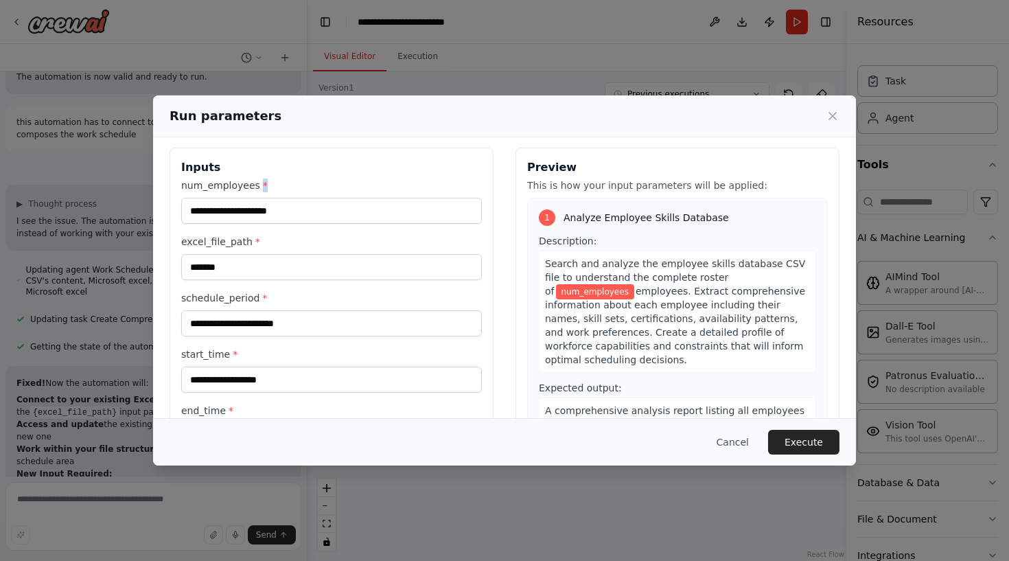
click at [255, 188] on label "num_employees *" at bounding box center [331, 186] width 301 height 14
click at [255, 198] on input "num_employees *" at bounding box center [331, 211] width 301 height 26
click at [244, 185] on label "num_employees *" at bounding box center [331, 186] width 301 height 14
click at [244, 198] on input "num_employees *" at bounding box center [331, 211] width 301 height 26
click at [810, 446] on button "Execute" at bounding box center [803, 442] width 71 height 25
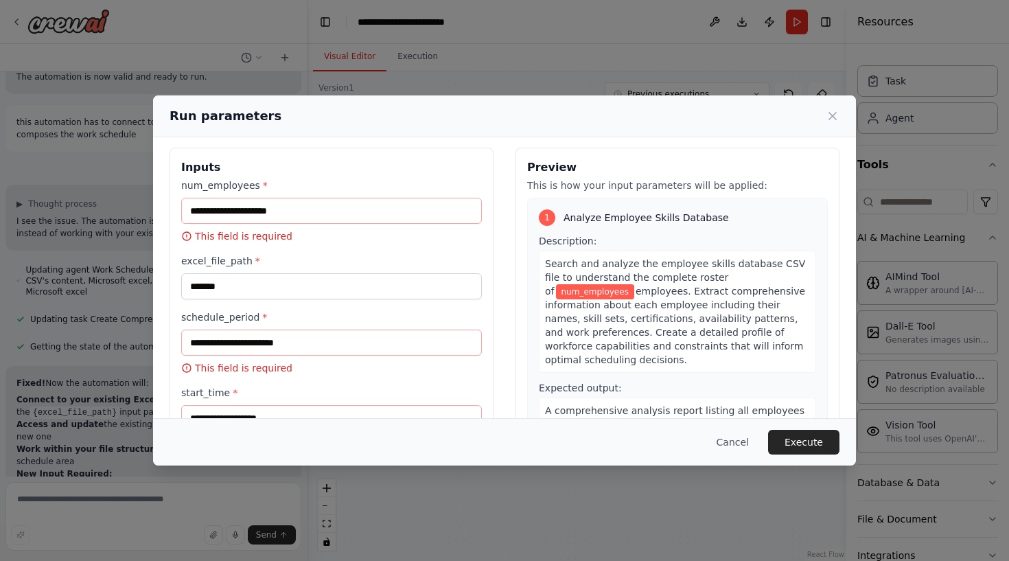
click at [380, 303] on div "num_employees * This field is required excel_file_path * ******* schedule_perio…" at bounding box center [331, 352] width 301 height 347
click at [421, 211] on input "num_employees *" at bounding box center [331, 211] width 301 height 26
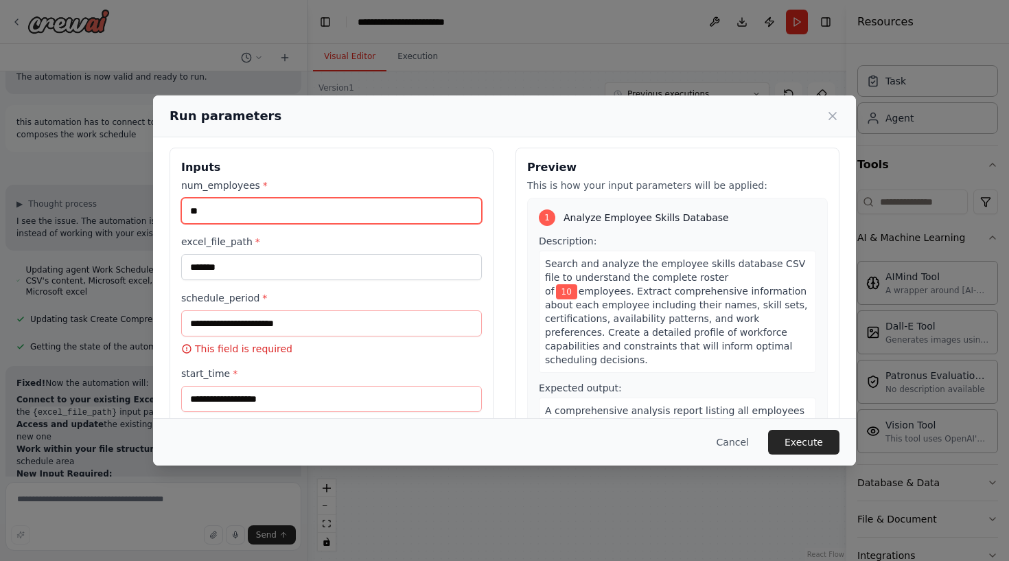
scroll to position [14, 0]
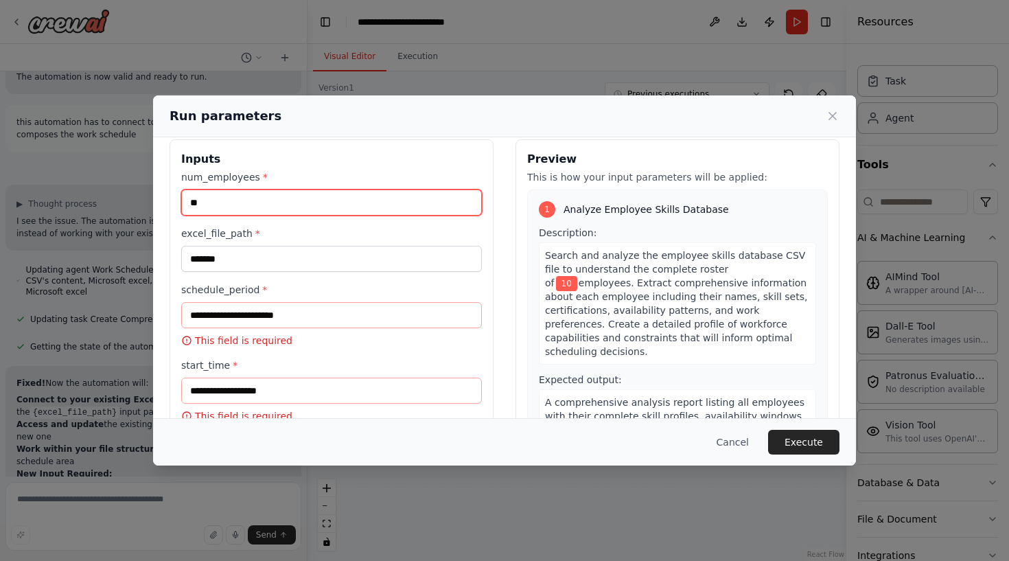
type input "**"
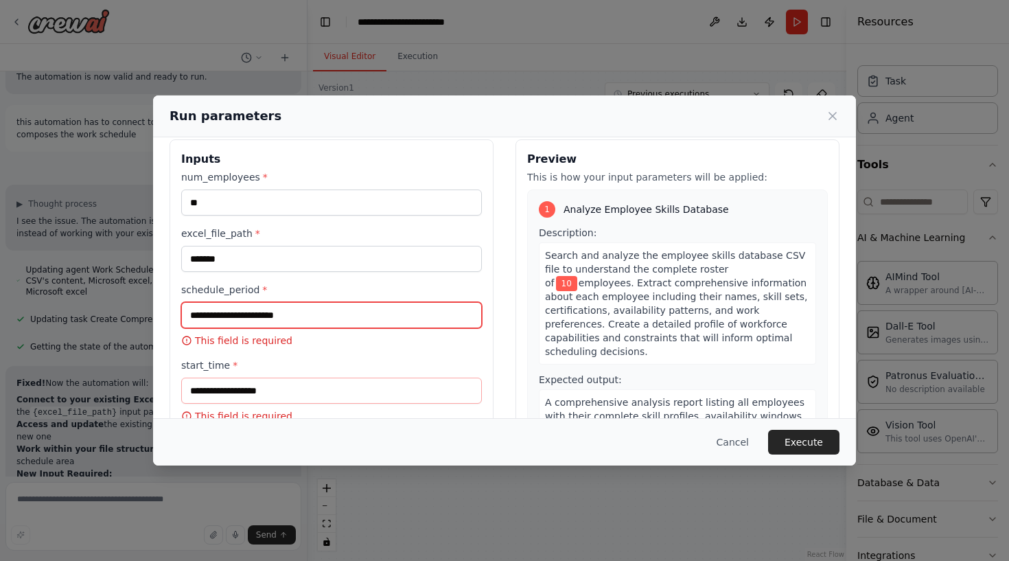
click at [352, 310] on input "schedule_period *" at bounding box center [331, 315] width 301 height 26
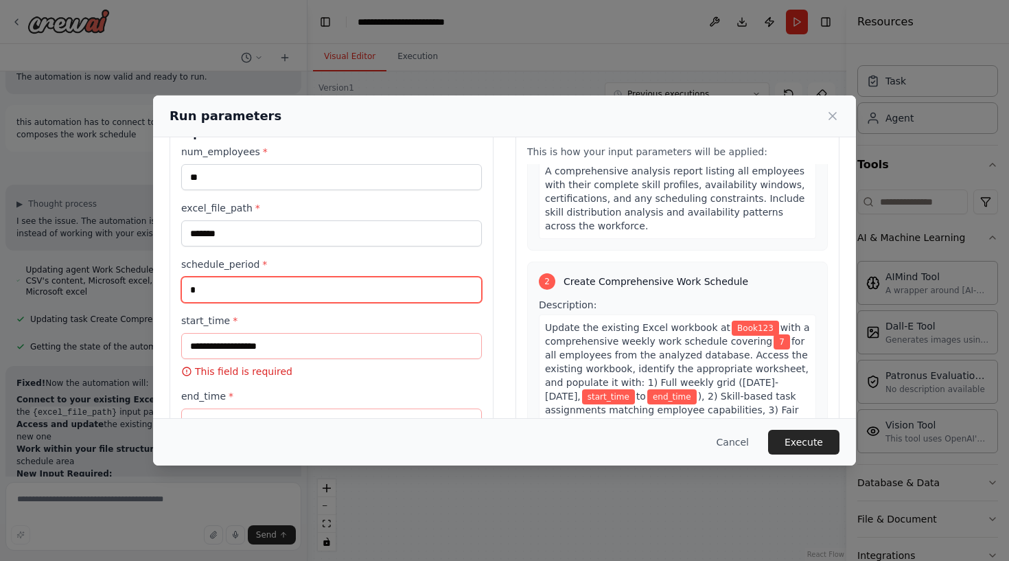
scroll to position [222, 0]
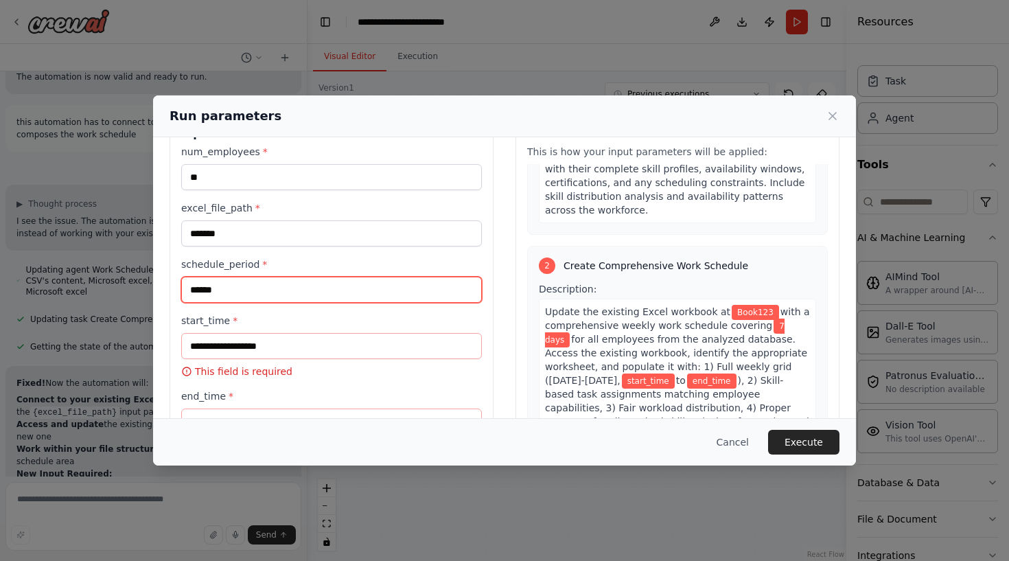
type input "******"
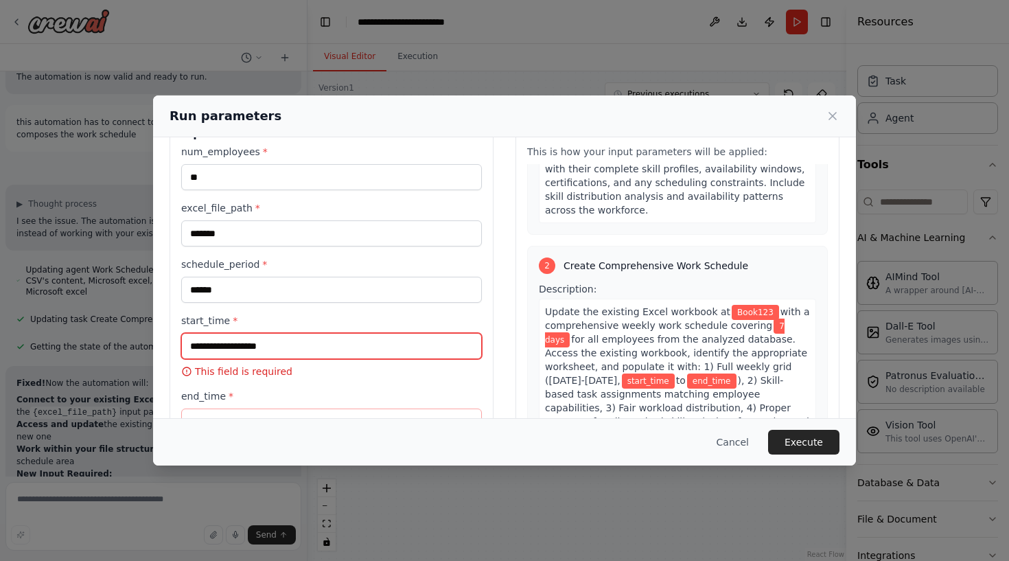
click at [332, 335] on input "start_time *" at bounding box center [331, 346] width 301 height 26
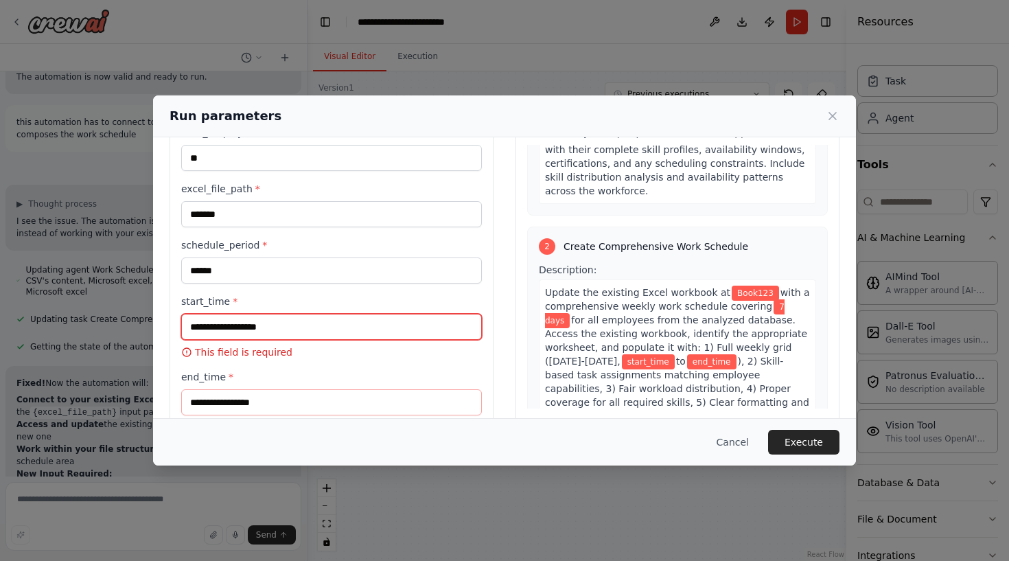
scroll to position [62, 0]
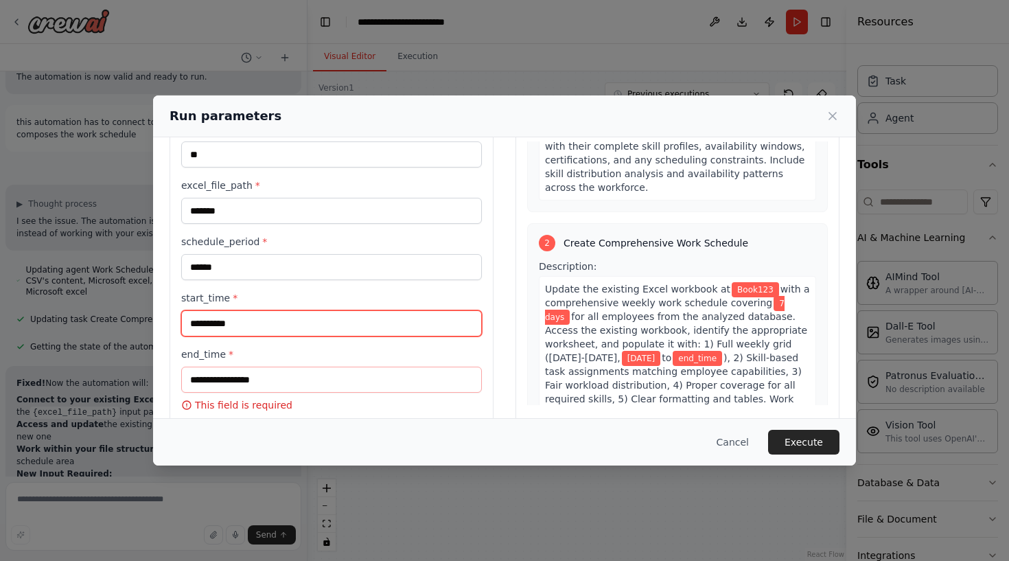
type input "**********"
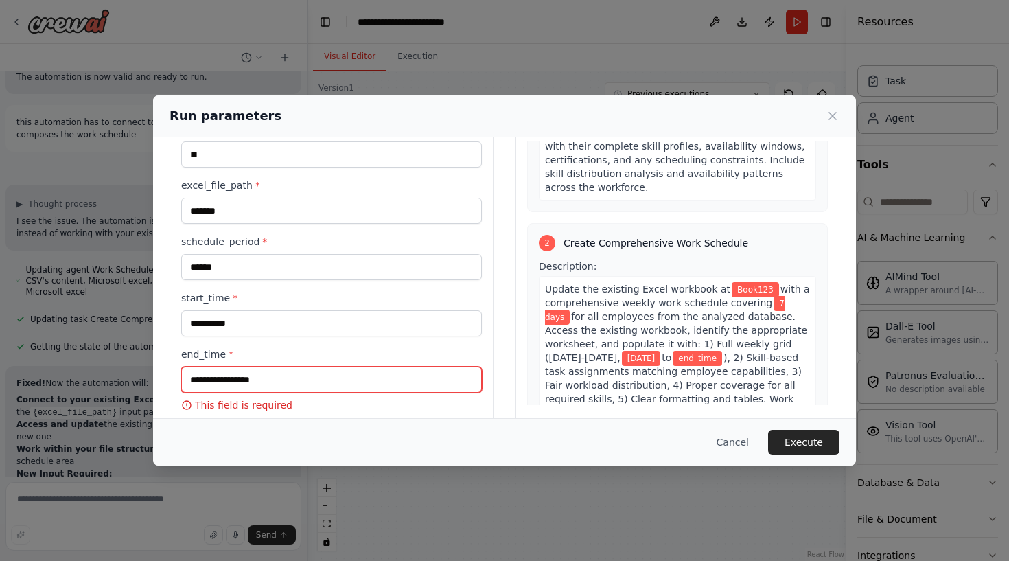
click at [312, 391] on input "end_time *" at bounding box center [331, 380] width 301 height 26
type input "**********"
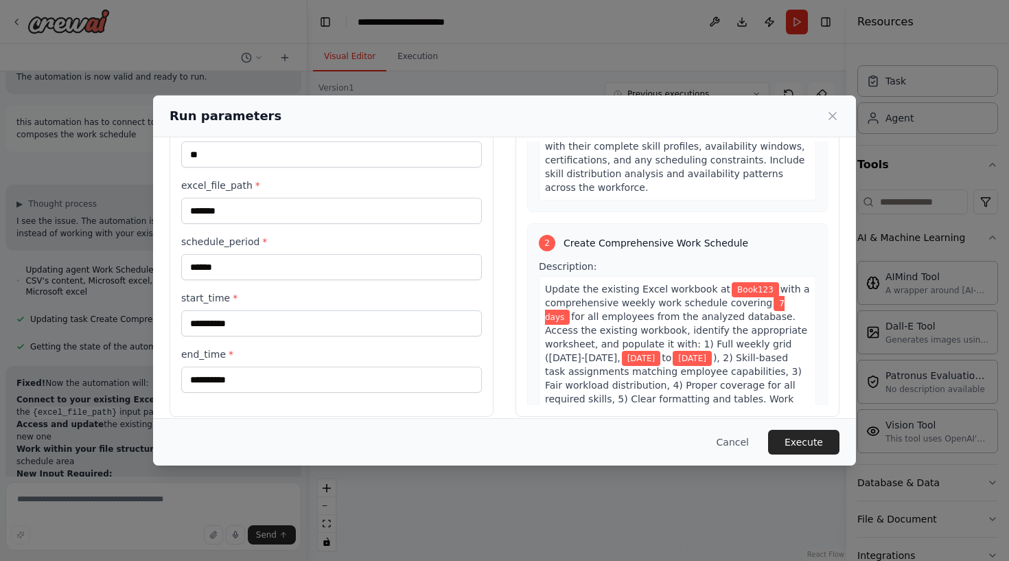
click at [310, 350] on label "end_time *" at bounding box center [331, 354] width 301 height 14
click at [310, 367] on input "**********" at bounding box center [331, 380] width 301 height 26
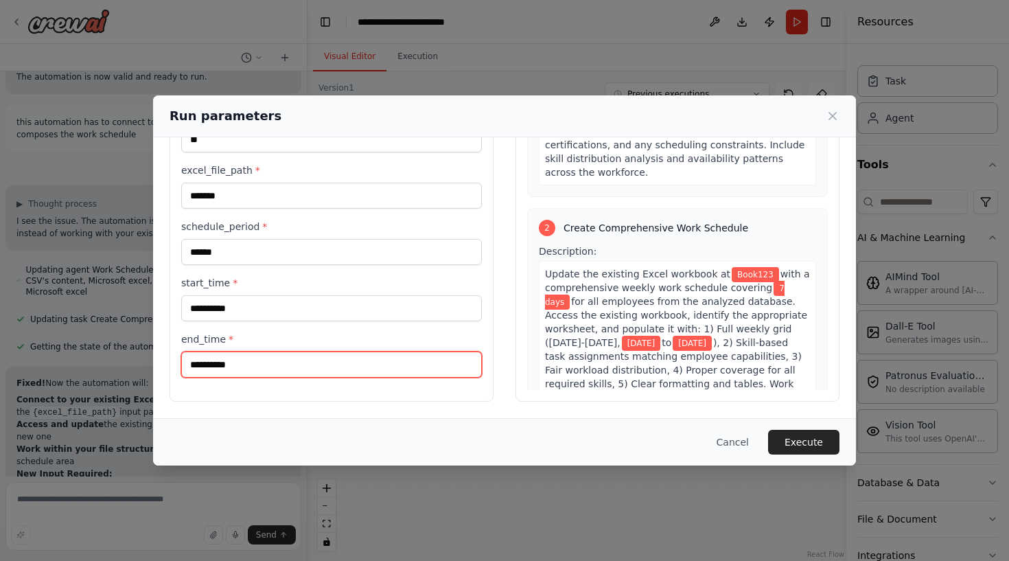
scroll to position [78, 0]
click at [515, 413] on div "**********" at bounding box center [504, 239] width 703 height 358
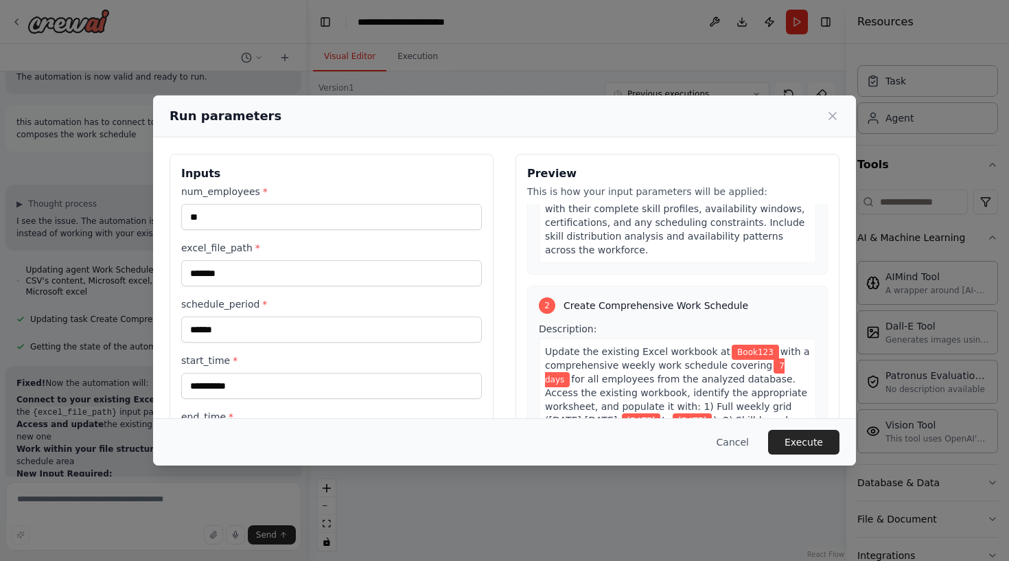
scroll to position [0, 0]
click at [827, 442] on button "Execute" at bounding box center [803, 442] width 71 height 25
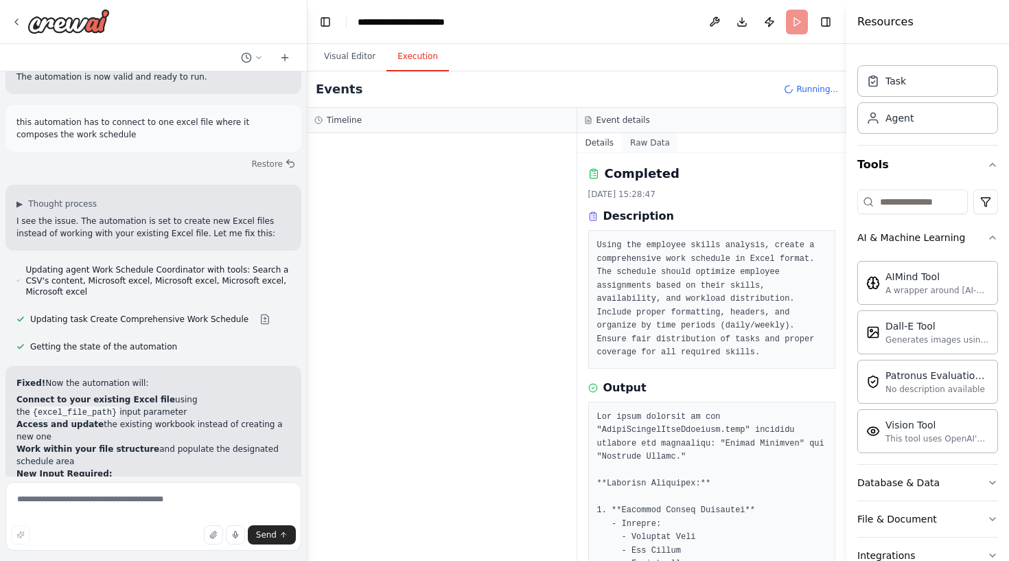
click at [647, 136] on button "Raw Data" at bounding box center [650, 142] width 56 height 19
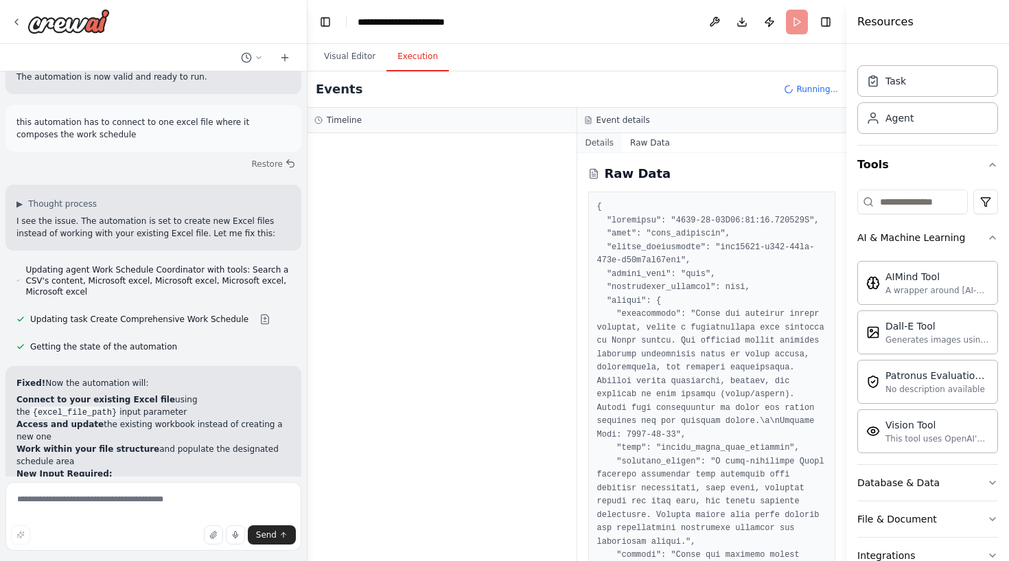
click at [603, 141] on button "Details" at bounding box center [599, 142] width 45 height 19
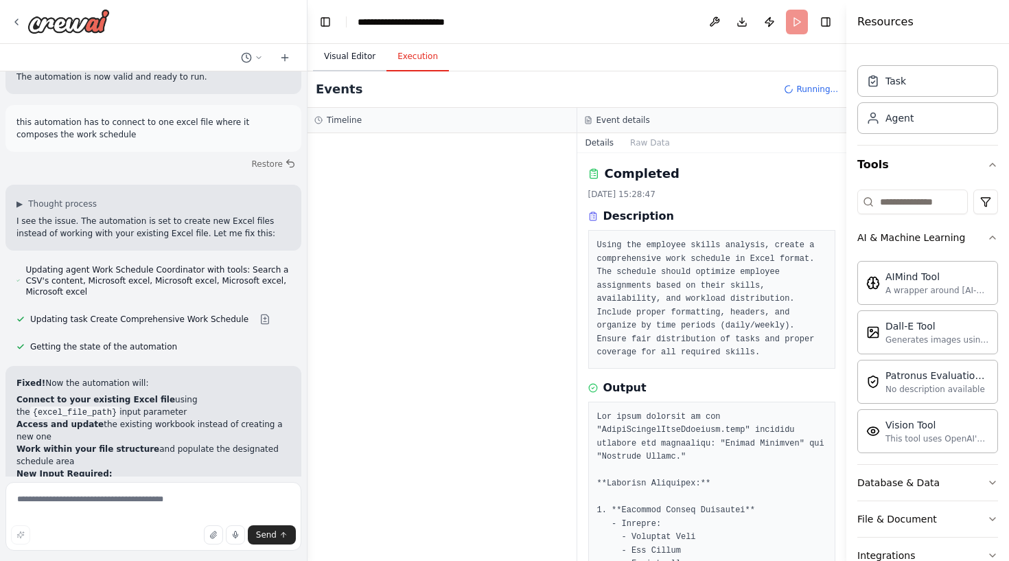
click at [360, 57] on button "Visual Editor" at bounding box center [349, 57] width 73 height 29
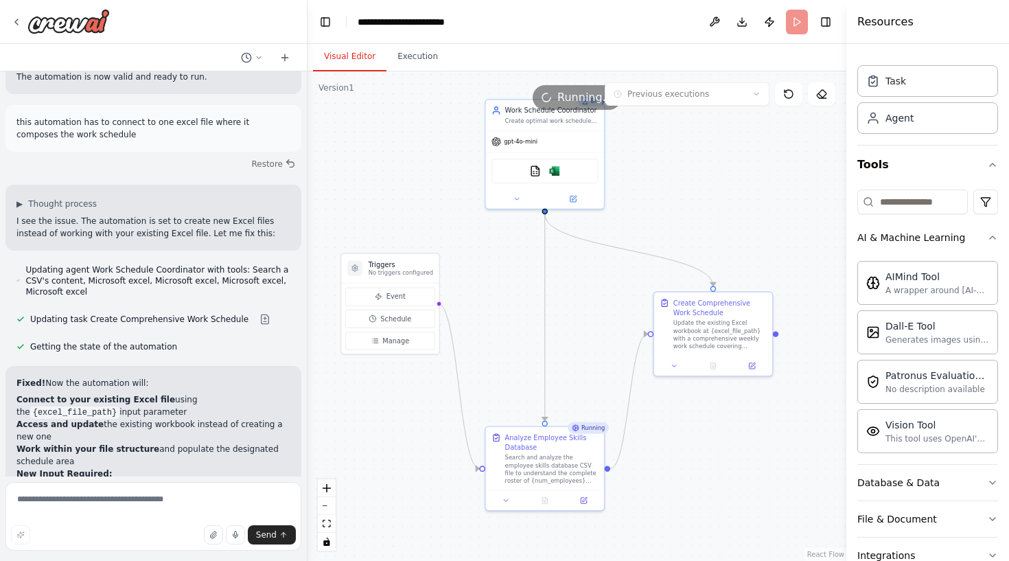
drag, startPoint x: 509, startPoint y: 256, endPoint x: 527, endPoint y: 272, distance: 23.8
click at [527, 272] on div ".deletable-edge-delete-btn { width: 20px; height: 20px; border: 0px solid #ffff…" at bounding box center [577, 316] width 539 height 490
click at [579, 500] on icon at bounding box center [581, 498] width 5 height 5
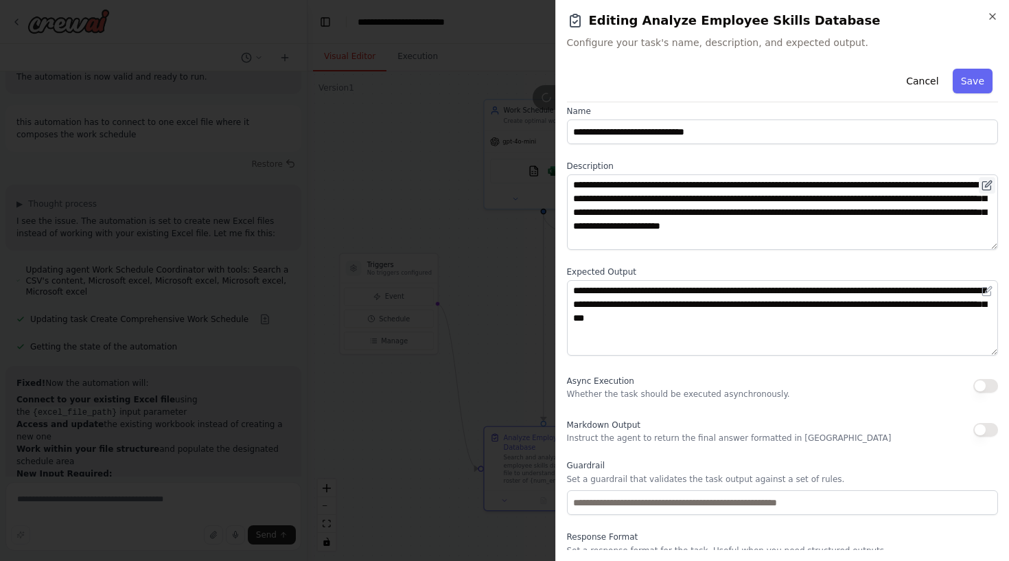
click at [986, 184] on icon at bounding box center [987, 185] width 11 height 11
click at [986, 183] on icon at bounding box center [987, 185] width 11 height 11
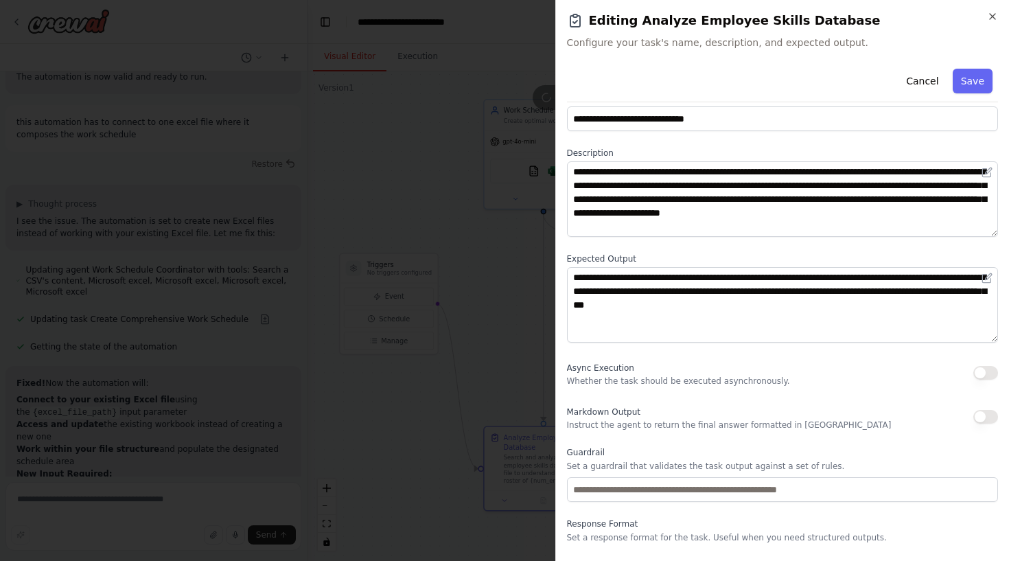
scroll to position [27, 0]
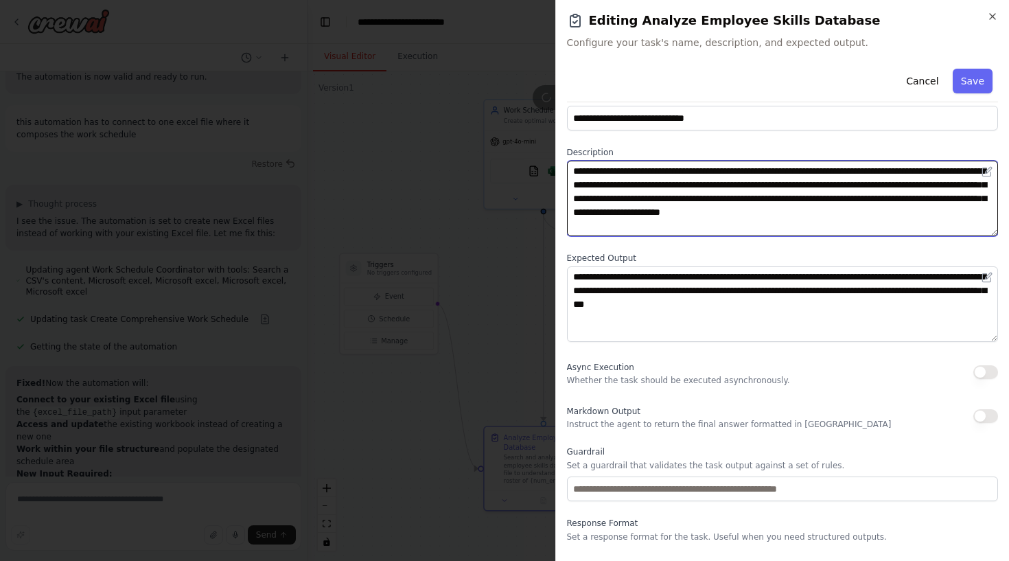
click at [640, 183] on textarea "**********" at bounding box center [783, 199] width 432 height 76
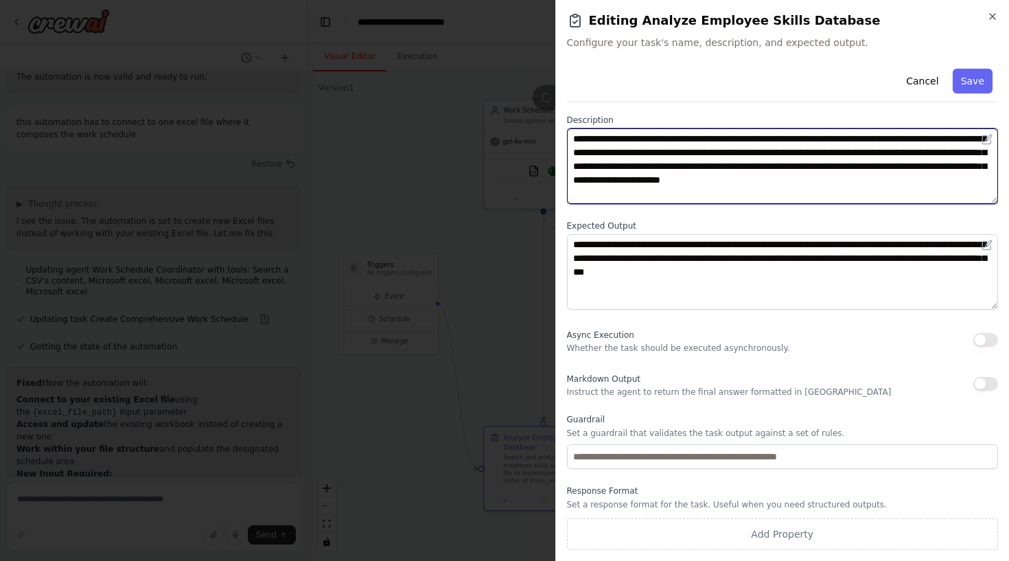
scroll to position [59, 0]
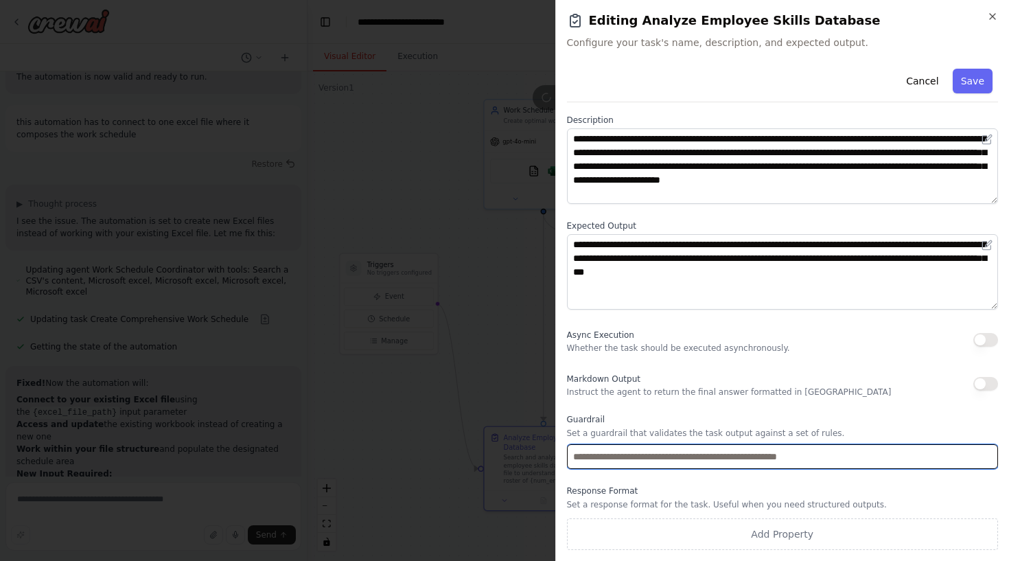
click at [639, 460] on input "text" at bounding box center [783, 456] width 432 height 25
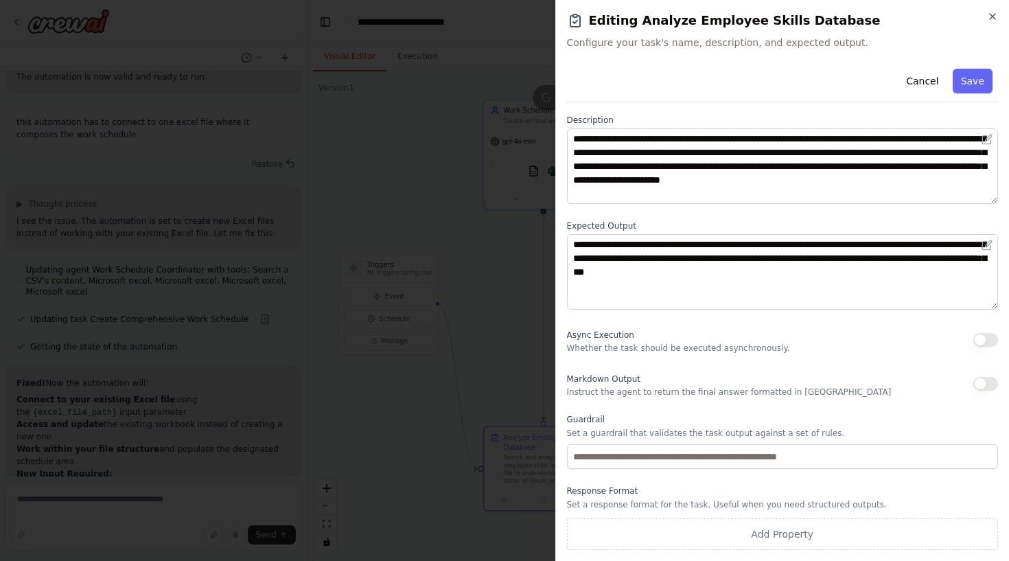
click at [638, 498] on div "Response Format Set a response format for the task. Useful when you need struct…" at bounding box center [783, 517] width 432 height 65
click at [989, 12] on icon "button" at bounding box center [992, 16] width 11 height 11
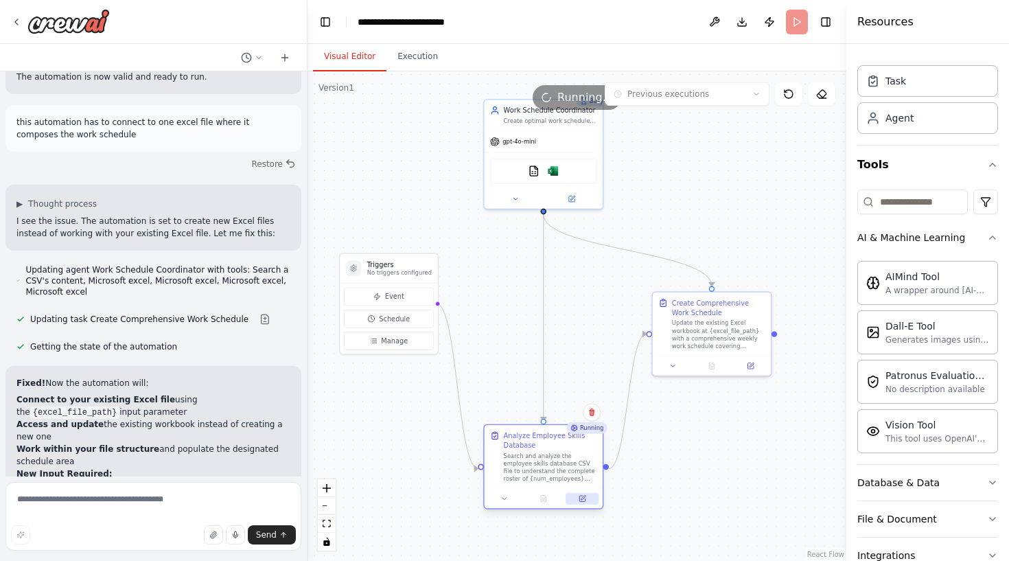
click at [583, 503] on button at bounding box center [582, 499] width 33 height 12
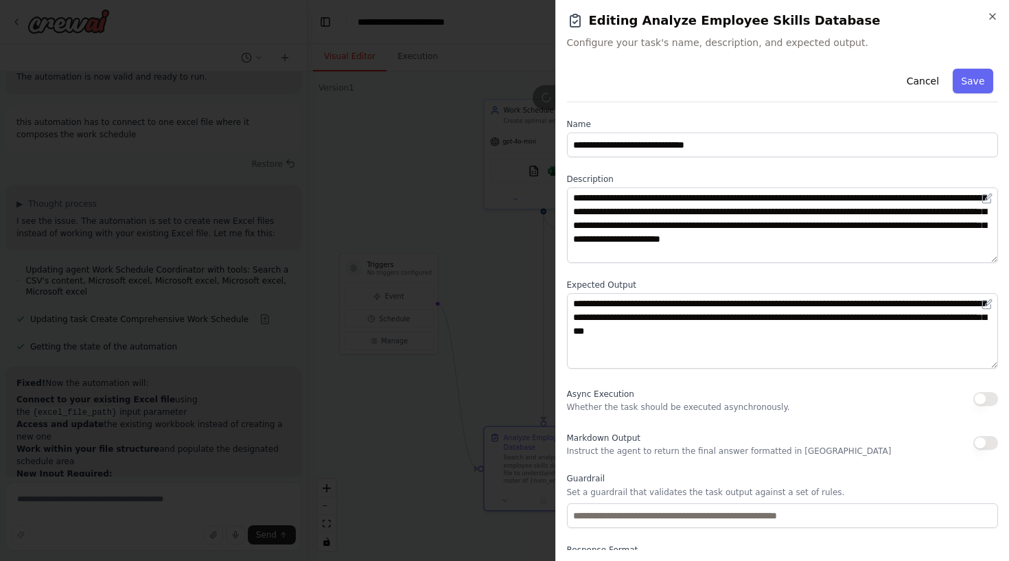
click at [606, 128] on label "Name" at bounding box center [783, 124] width 432 height 11
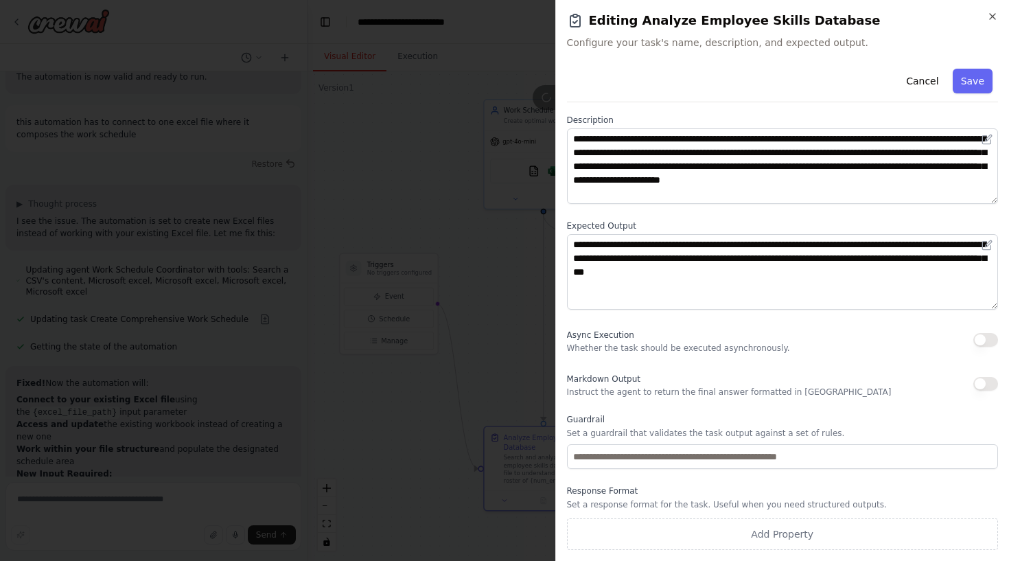
scroll to position [59, 0]
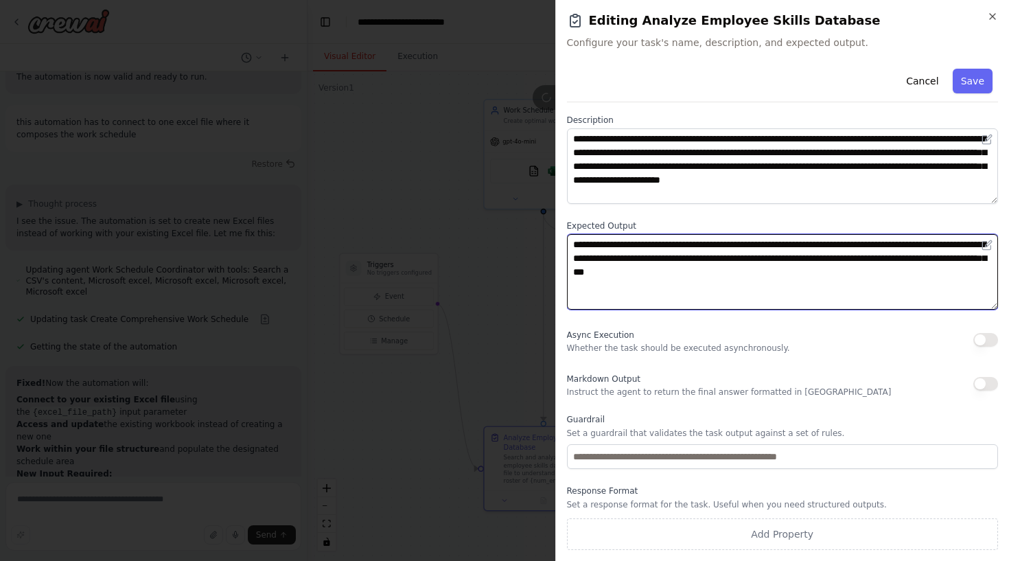
drag, startPoint x: 612, startPoint y: 242, endPoint x: 660, endPoint y: 265, distance: 53.8
click at [660, 265] on textarea "**********" at bounding box center [783, 272] width 432 height 76
click at [667, 283] on textarea "**********" at bounding box center [783, 272] width 432 height 76
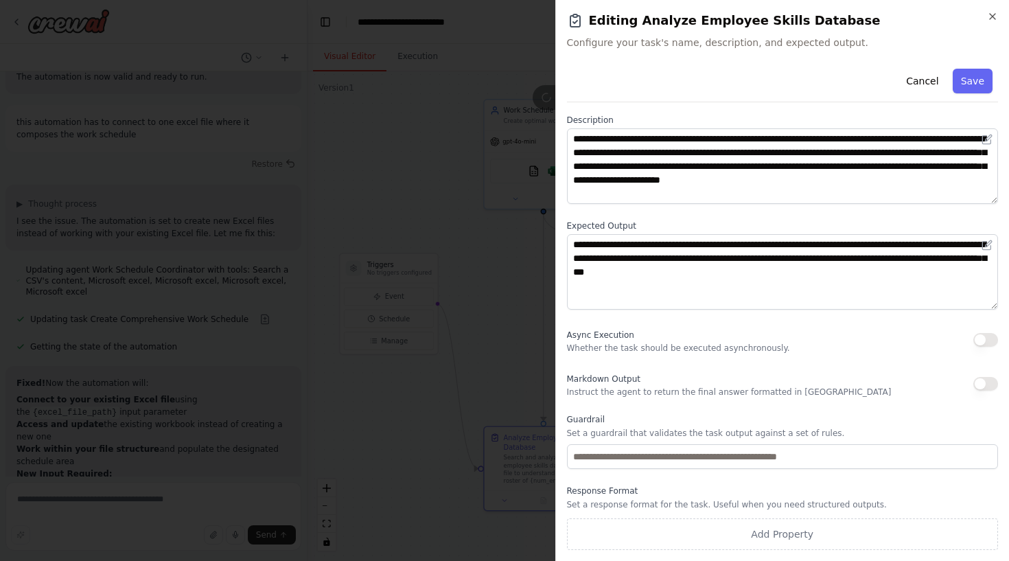
click at [643, 348] on p "Whether the task should be executed asynchronously." at bounding box center [678, 348] width 223 height 11
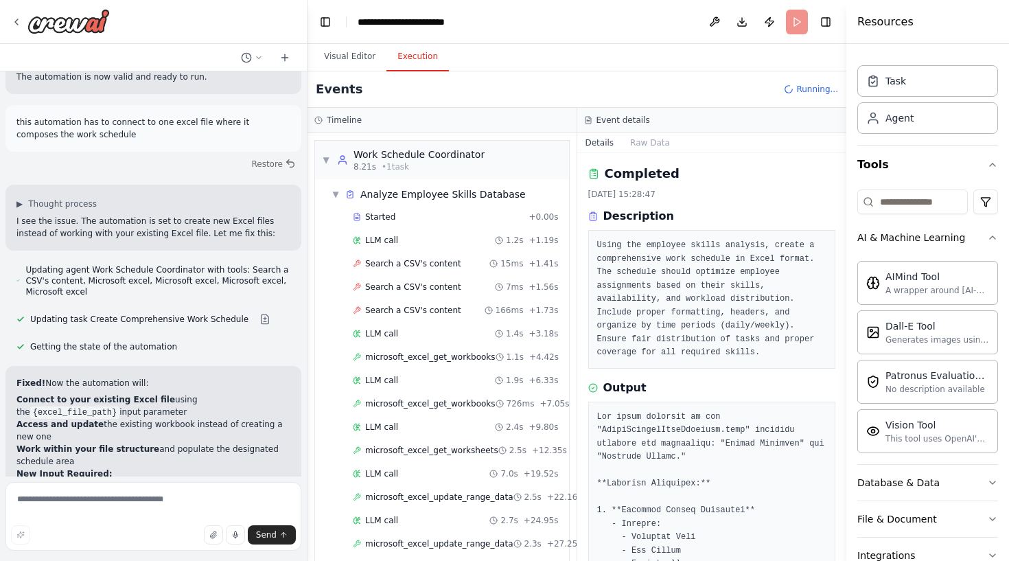
click at [410, 60] on button "Execution" at bounding box center [418, 57] width 62 height 29
click at [472, 216] on div "Started" at bounding box center [438, 216] width 170 height 11
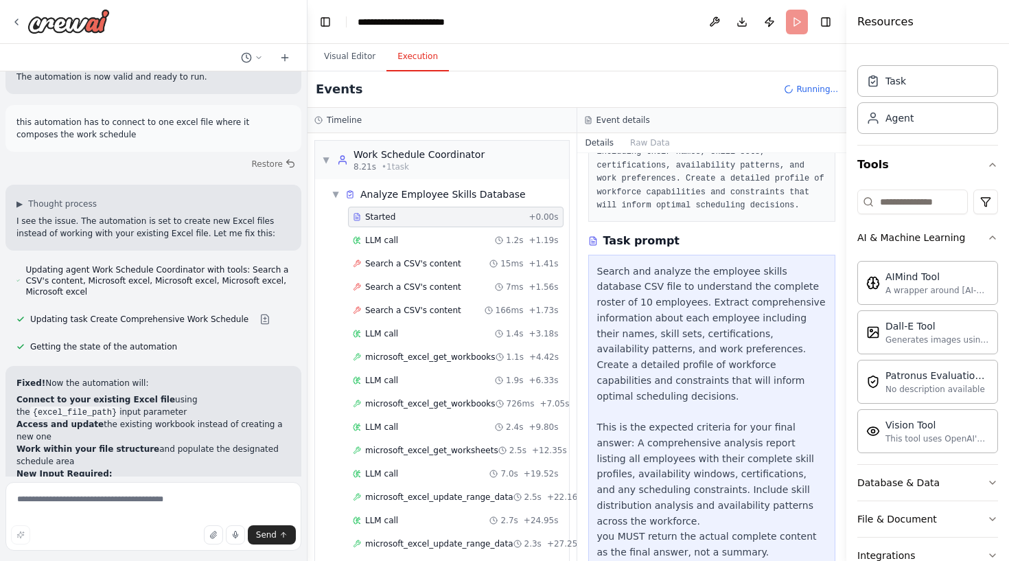
scroll to position [0, 0]
click at [444, 237] on div "LLM call 1.2s + 1.19s" at bounding box center [456, 240] width 206 height 11
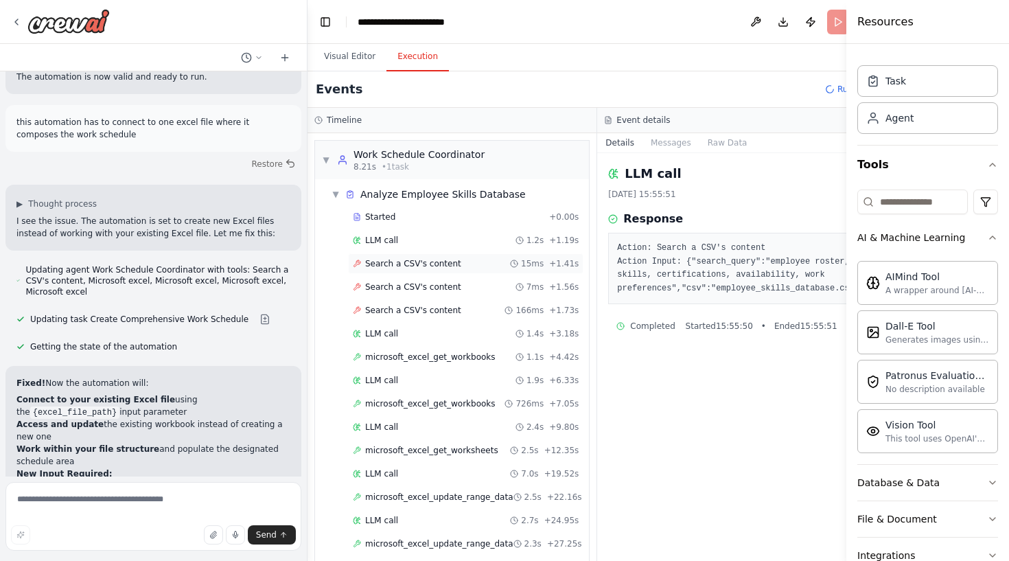
click at [441, 268] on span "Search a CSV's content" at bounding box center [413, 263] width 96 height 11
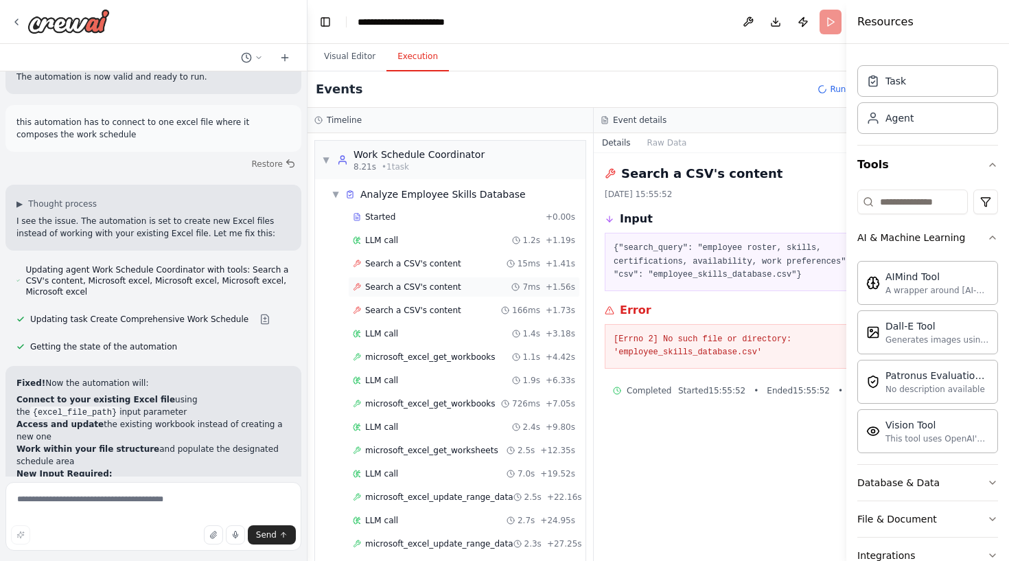
click at [443, 291] on span "Search a CSV's content" at bounding box center [413, 286] width 96 height 11
click at [444, 313] on span "Search a CSV's content" at bounding box center [413, 310] width 96 height 11
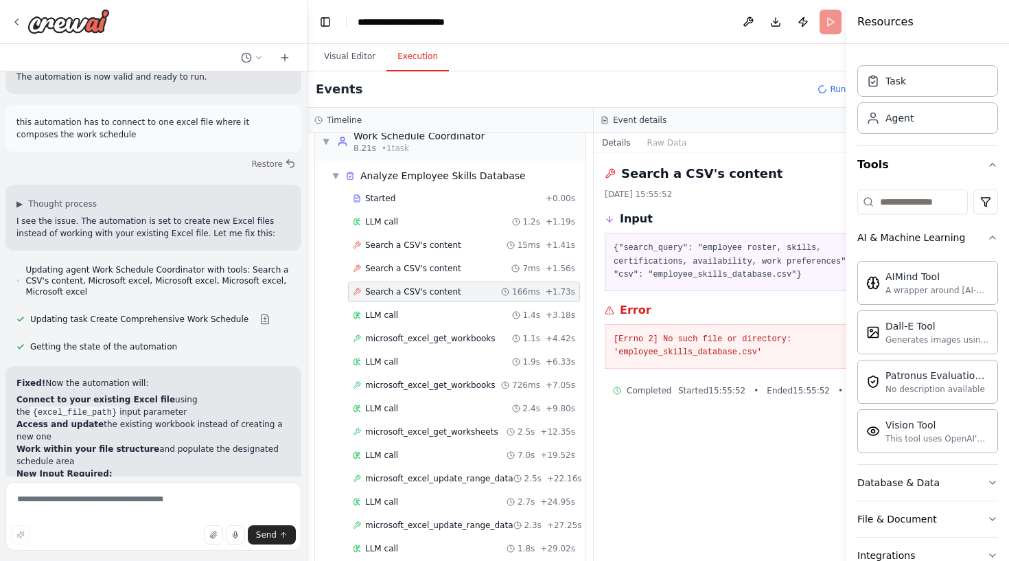
scroll to position [28, 0]
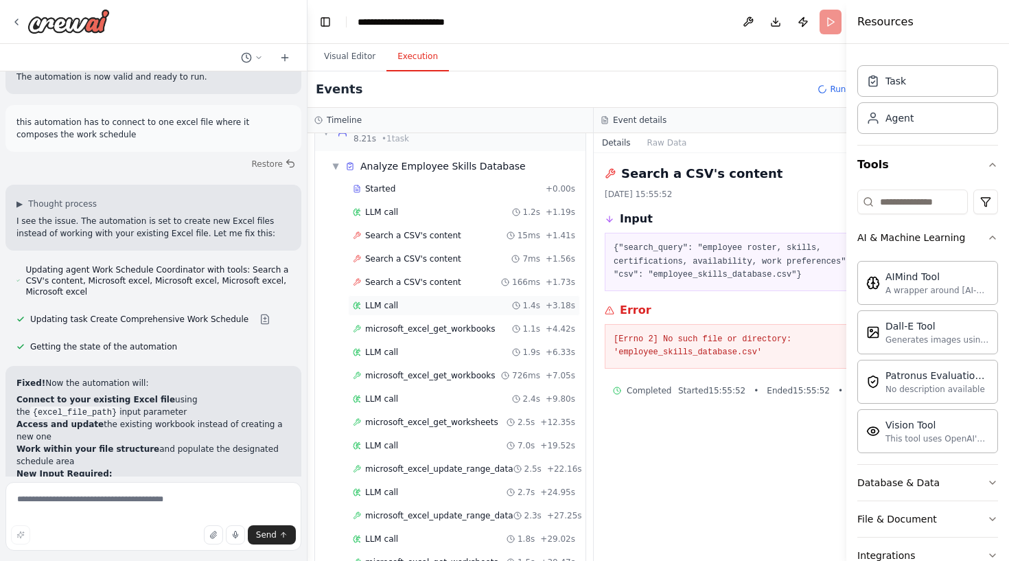
click at [444, 313] on div "LLM call 1.4s + 3.18s" at bounding box center [464, 305] width 232 height 21
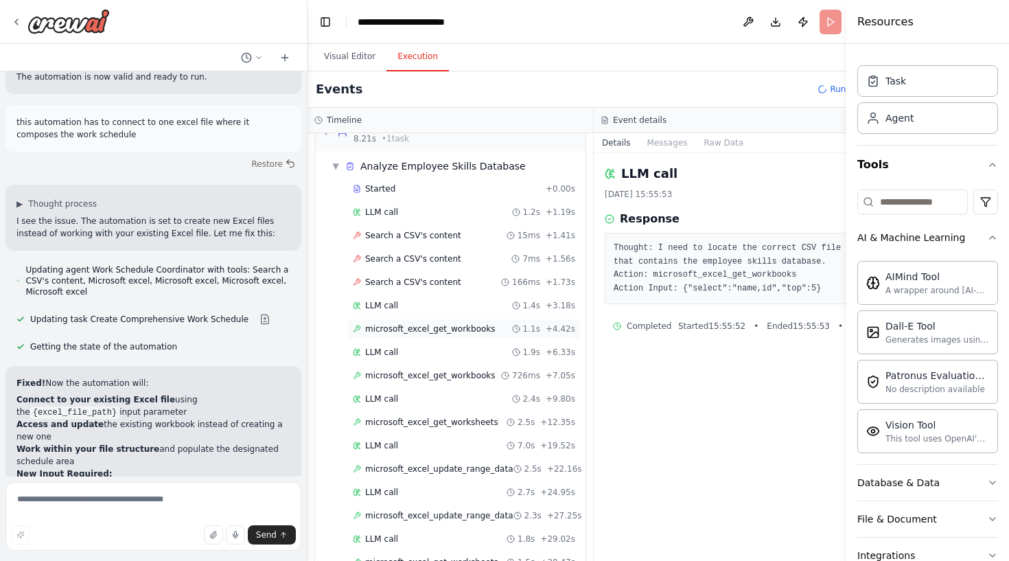
click at [441, 324] on span "microsoft_excel_get_workbooks" at bounding box center [430, 328] width 130 height 11
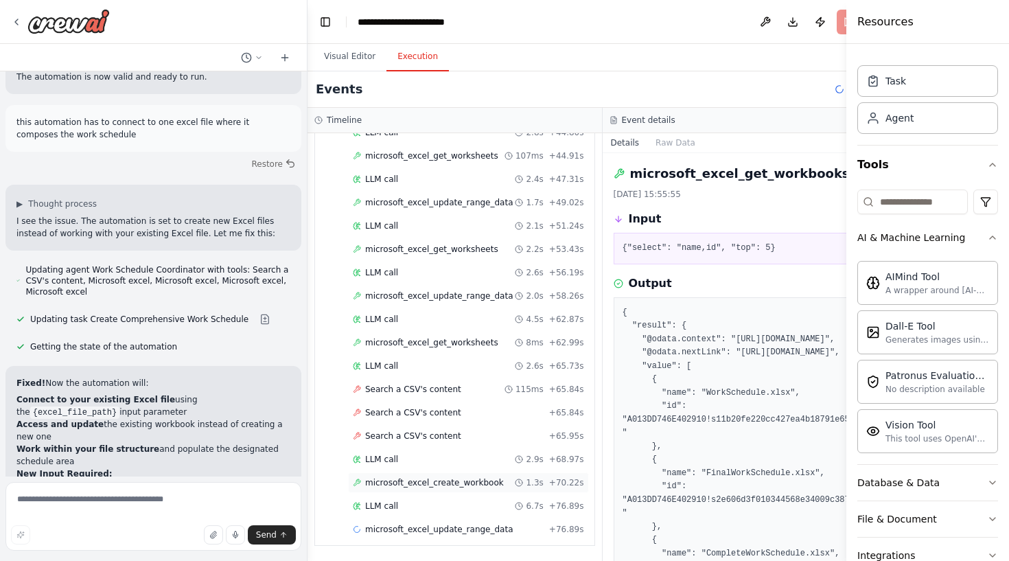
scroll to position [621, 0]
click at [450, 509] on div "LLM call 6.7s + 76.89s" at bounding box center [468, 505] width 231 height 11
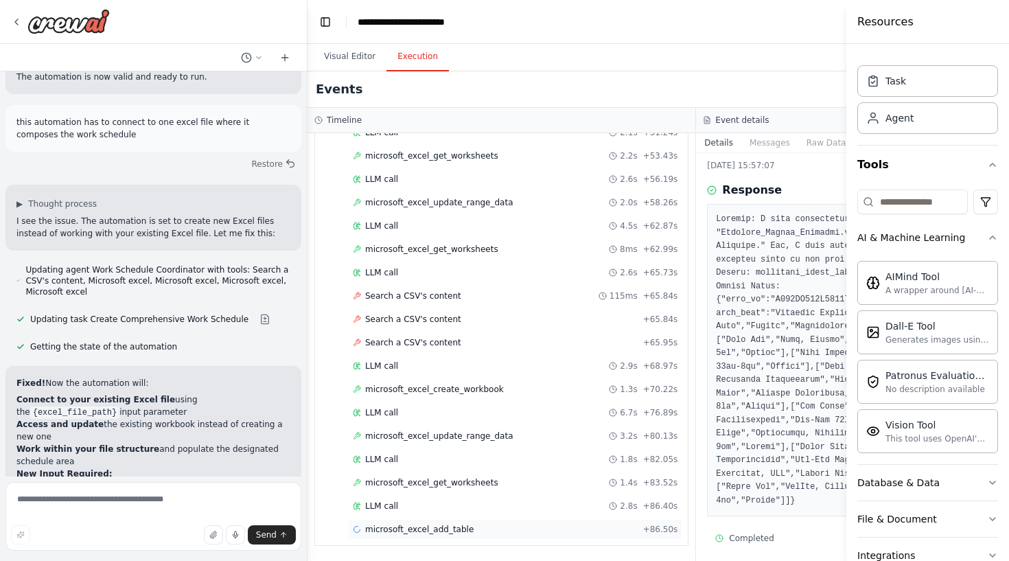
scroll to position [715, 0]
click at [499, 524] on div "microsoft_excel_add_table 1.7s + 88.18s" at bounding box center [515, 529] width 325 height 11
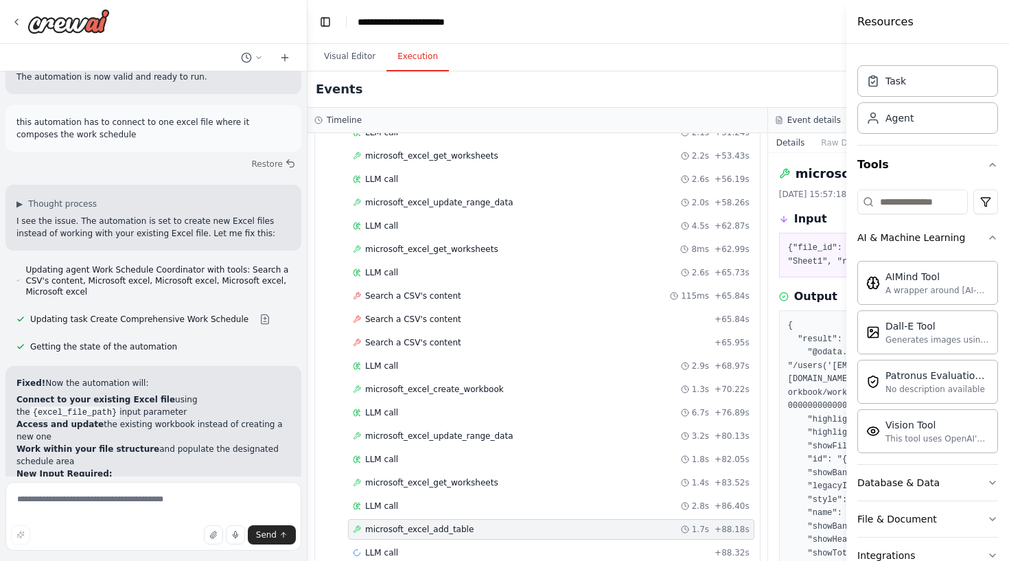
click at [488, 529] on div "microsoft_excel_add_table 1.7s + 88.18s" at bounding box center [551, 529] width 397 height 11
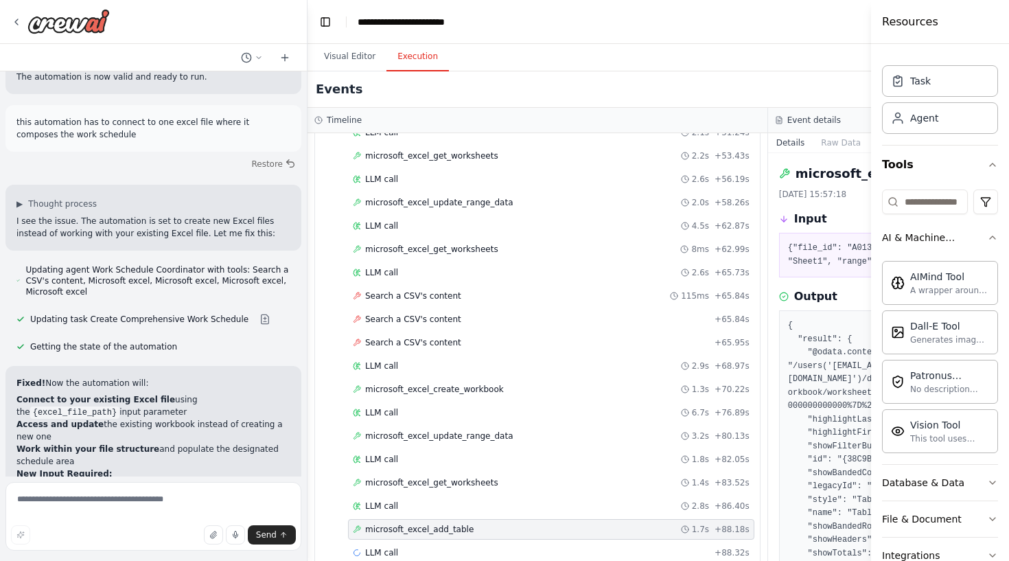
drag, startPoint x: 848, startPoint y: 69, endPoint x: 1009, endPoint y: 59, distance: 160.9
click at [1009, 59] on div "Resources Crew Task Agent Tools AI & Machine Learning AIMind Tool A wrapper aro…" at bounding box center [940, 280] width 138 height 561
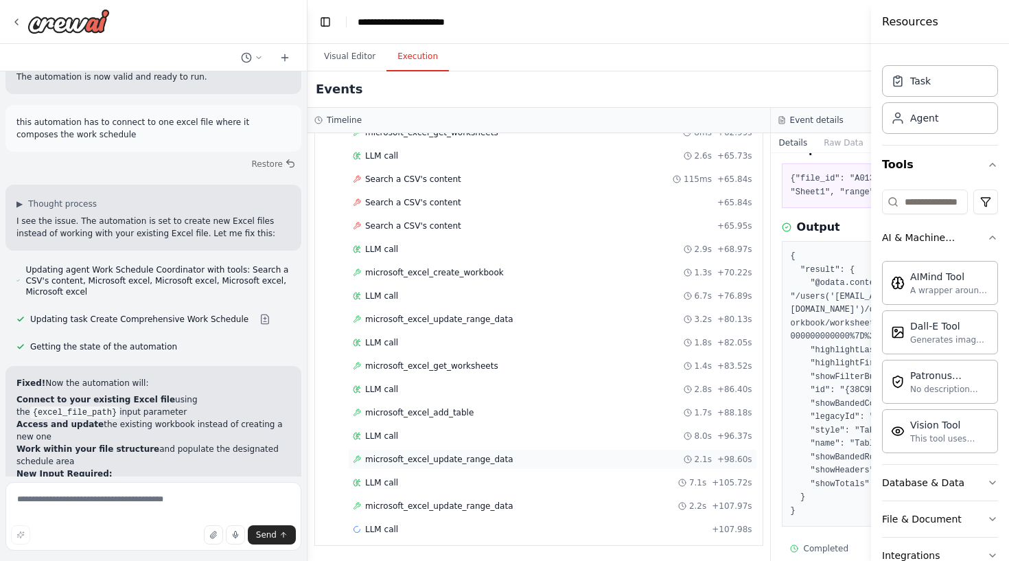
scroll to position [831, 0]
click at [511, 450] on div "microsoft_excel_update_range_data 2.1s + 98.60s" at bounding box center [552, 459] width 409 height 21
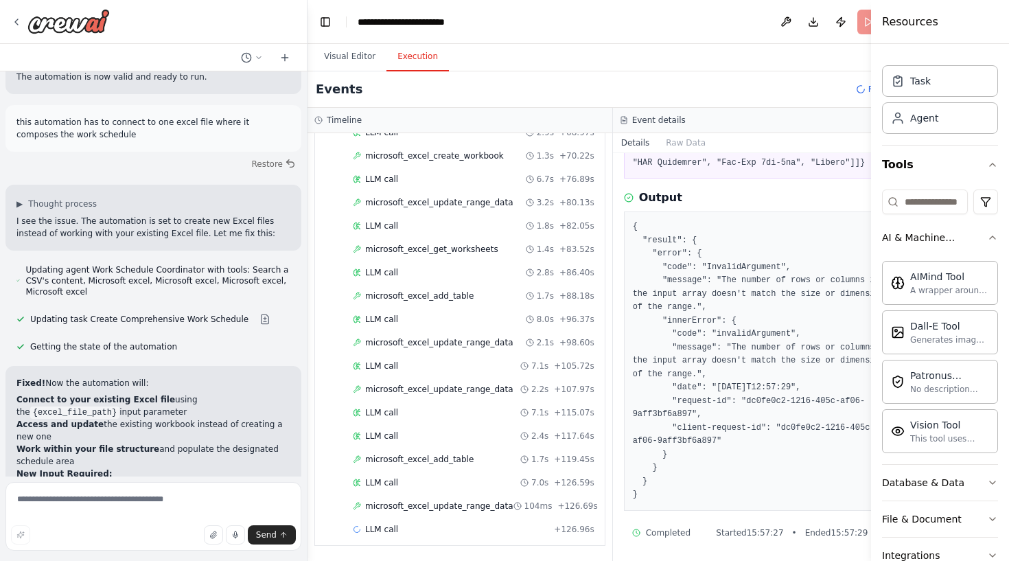
scroll to position [948, 0]
click at [419, 515] on div "microsoft_excel_update_range_data 104ms + 126.69s" at bounding box center [473, 506] width 251 height 21
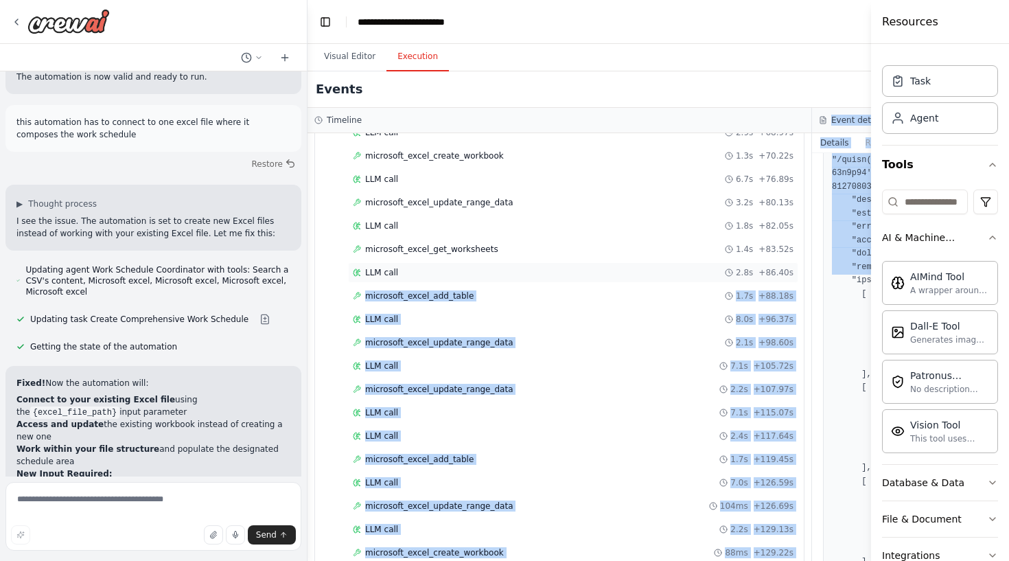
drag, startPoint x: 820, startPoint y: 272, endPoint x: 797, endPoint y: 272, distance: 23.3
click at [797, 272] on div "Timeline ▼ Work Schedule Coordinator 8.21s • 1 task ▼ Analyze Employee Skills D…" at bounding box center [812, 334] width 1009 height 453
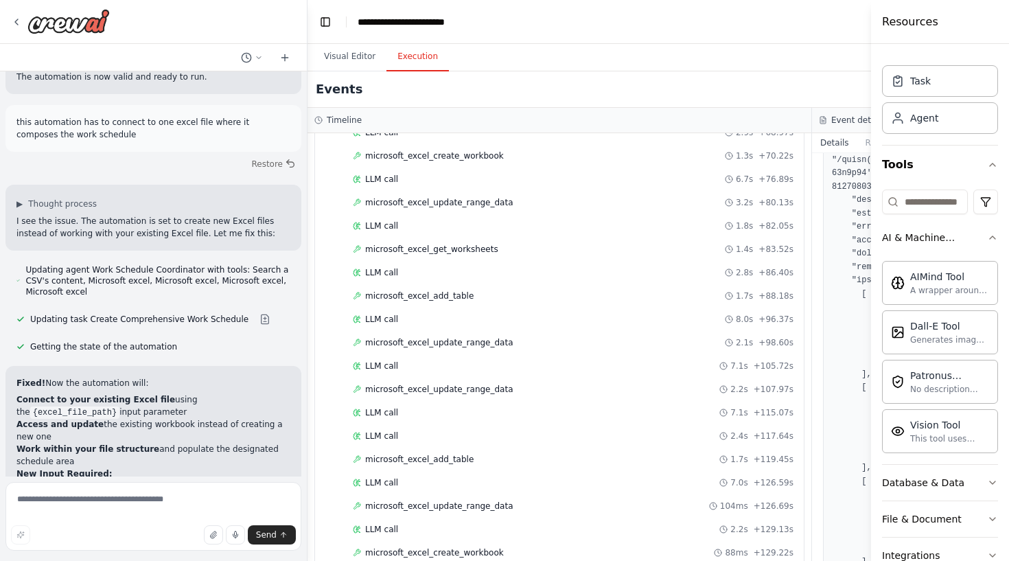
scroll to position [0, 0]
drag, startPoint x: 871, startPoint y: 153, endPoint x: 943, endPoint y: 152, distance: 71.4
click at [945, 154] on div "Resources Crew Task Agent Tools AI & Machine Learning AIMind Tool A wrapper aro…" at bounding box center [940, 280] width 137 height 561
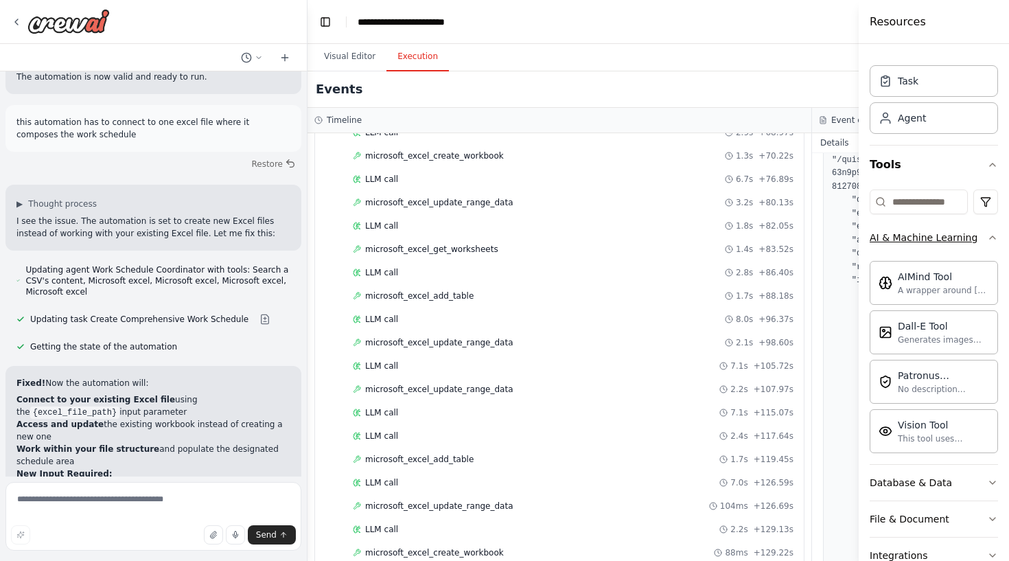
drag, startPoint x: 872, startPoint y: 135, endPoint x: 992, endPoint y: 233, distance: 154.7
click at [992, 233] on div "Resources Crew Task Agent Tools AI & Machine Learning AIMind Tool A wrapper aro…" at bounding box center [934, 280] width 150 height 561
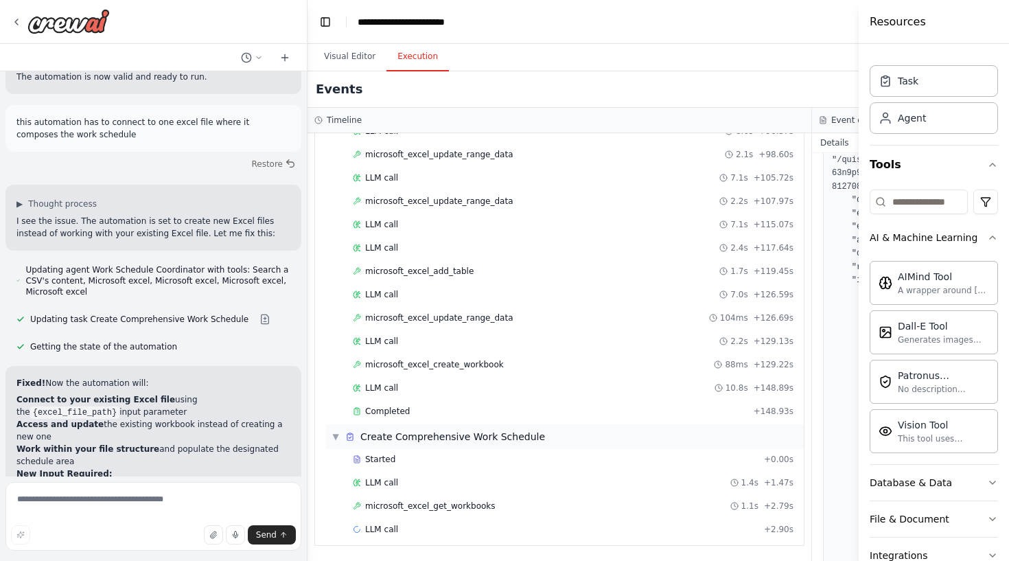
scroll to position [1136, 0]
click at [369, 60] on button "Visual Editor" at bounding box center [349, 57] width 73 height 29
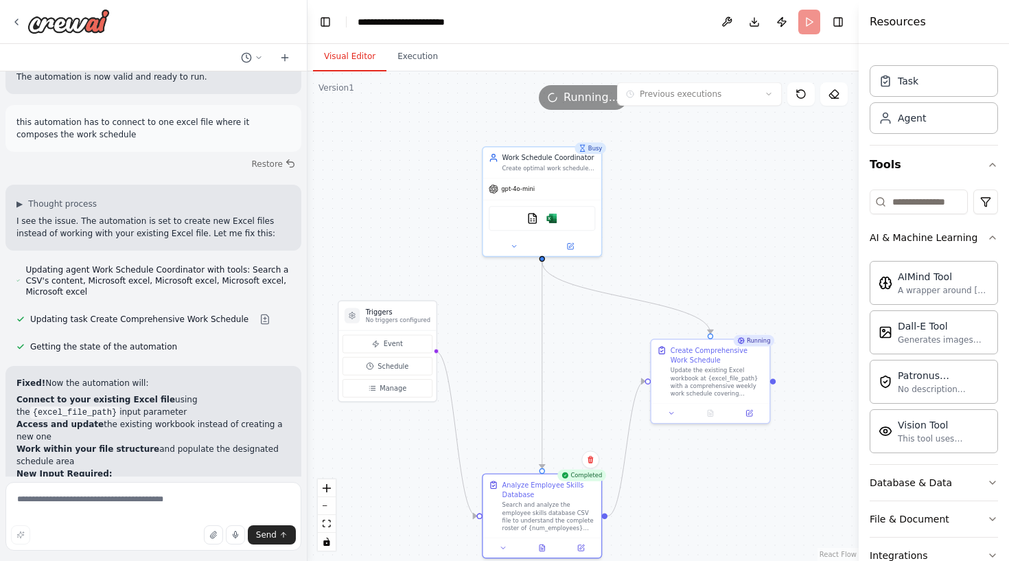
drag, startPoint x: 487, startPoint y: 347, endPoint x: 519, endPoint y: 268, distance: 85.0
click at [501, 328] on div ".deletable-edge-delete-btn { width: 20px; height: 20px; border: 0px solid #ffff…" at bounding box center [583, 316] width 551 height 490
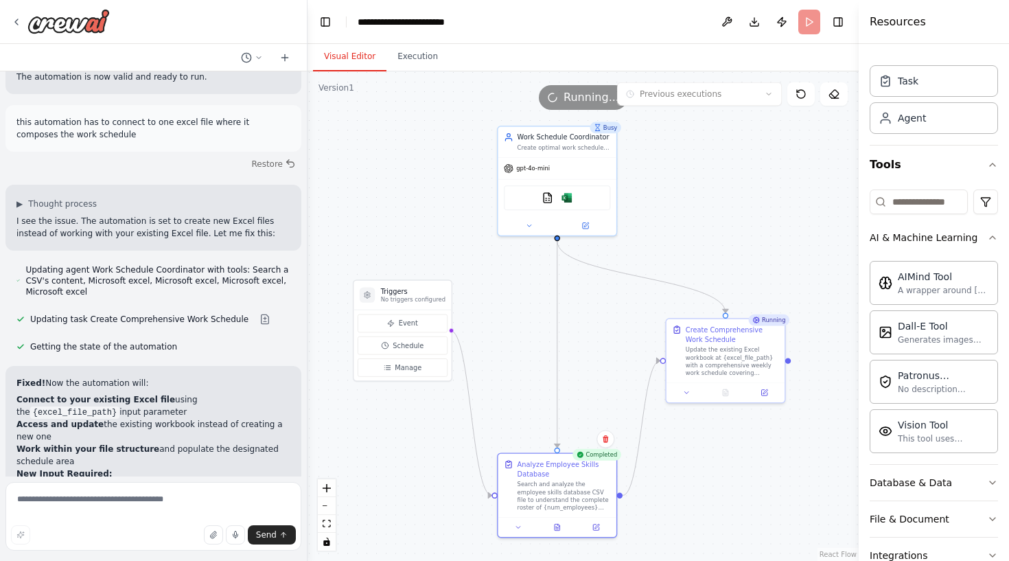
drag, startPoint x: 509, startPoint y: 260, endPoint x: 509, endPoint y: 315, distance: 54.9
click at [509, 315] on div ".deletable-edge-delete-btn { width: 20px; height: 20px; border: 0px solid #ffff…" at bounding box center [583, 316] width 551 height 490
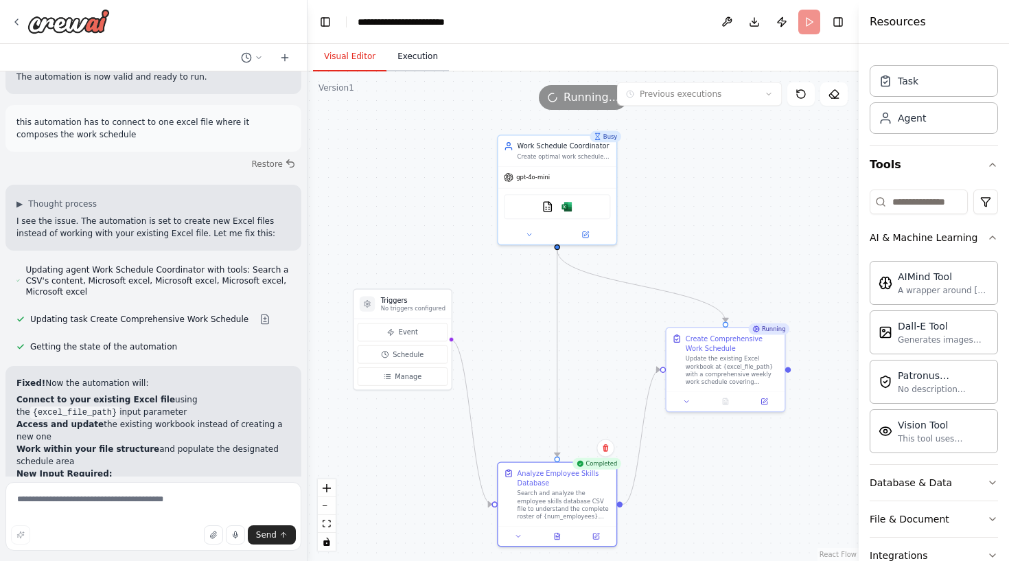
click at [425, 58] on button "Execution" at bounding box center [418, 57] width 62 height 29
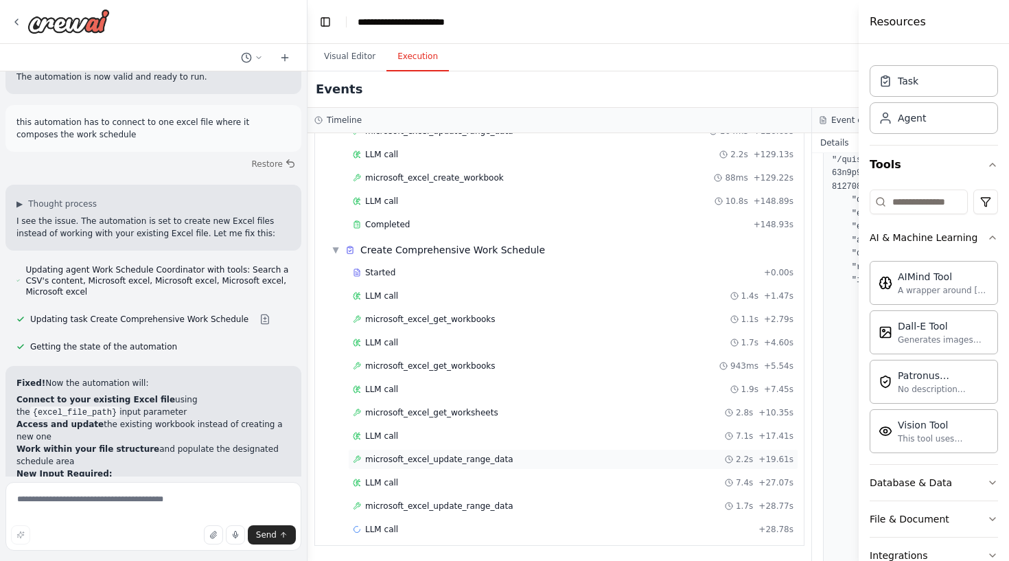
scroll to position [1323, 0]
click at [471, 509] on span "microsoft_excel_update_range_data" at bounding box center [439, 505] width 148 height 11
click at [444, 279] on div "Started + 0.00s" at bounding box center [573, 272] width 450 height 21
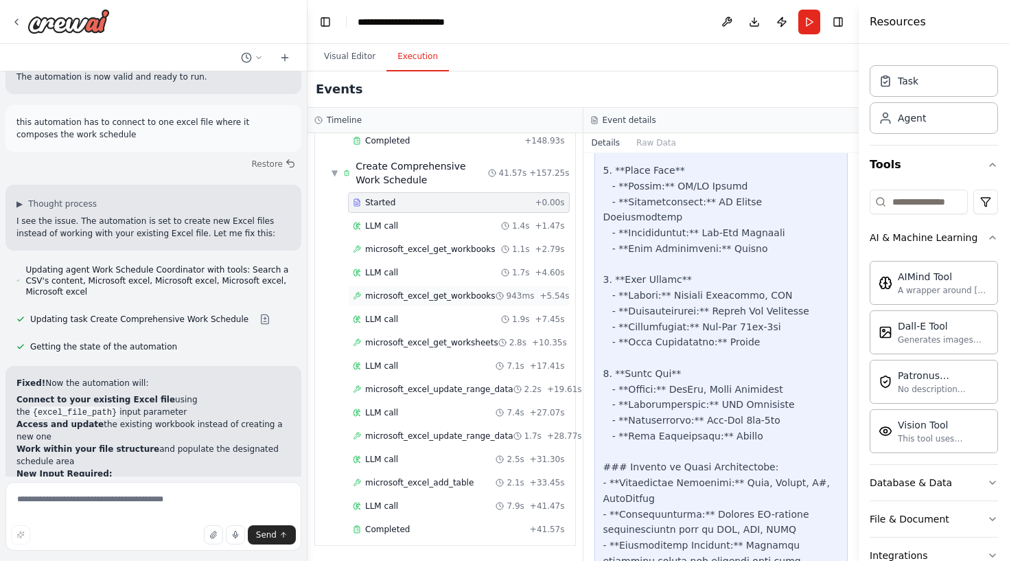
scroll to position [1420, 0]
click at [418, 522] on div "Completed + 41.57s" at bounding box center [459, 529] width 222 height 21
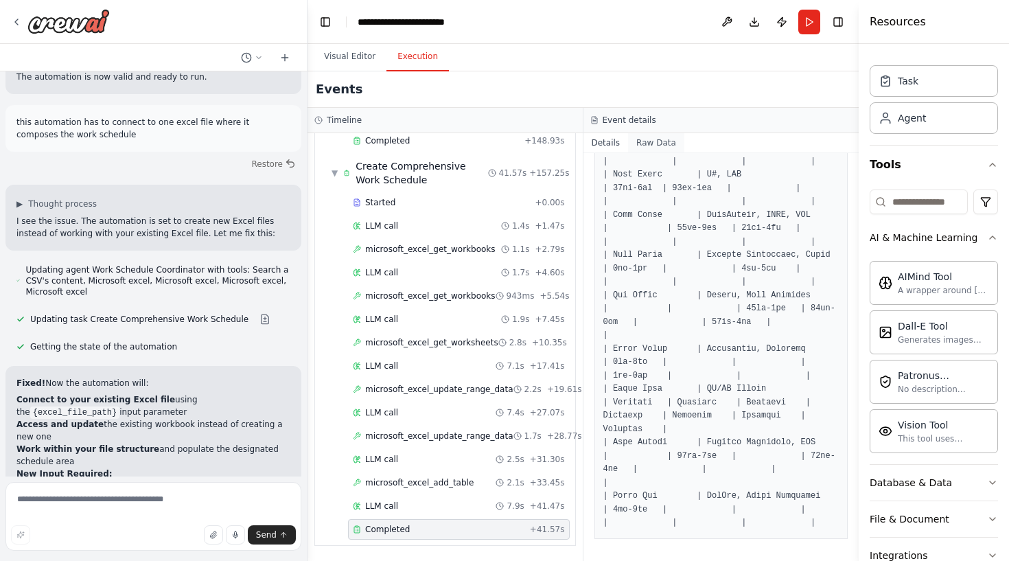
click at [661, 141] on button "Raw Data" at bounding box center [656, 142] width 56 height 19
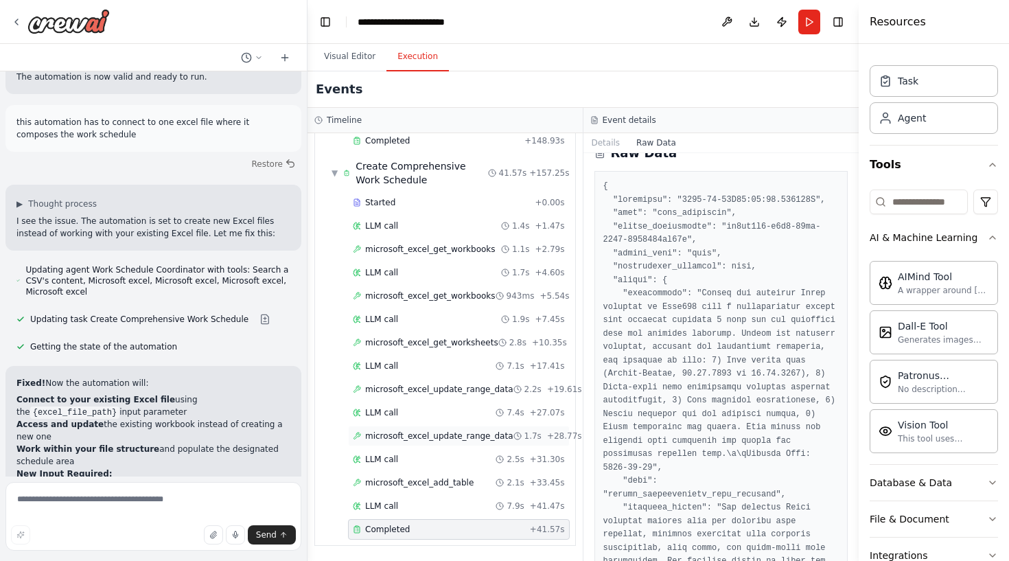
scroll to position [0, 0]
click at [452, 505] on div "LLM call 7.9s + 41.47s" at bounding box center [459, 505] width 212 height 11
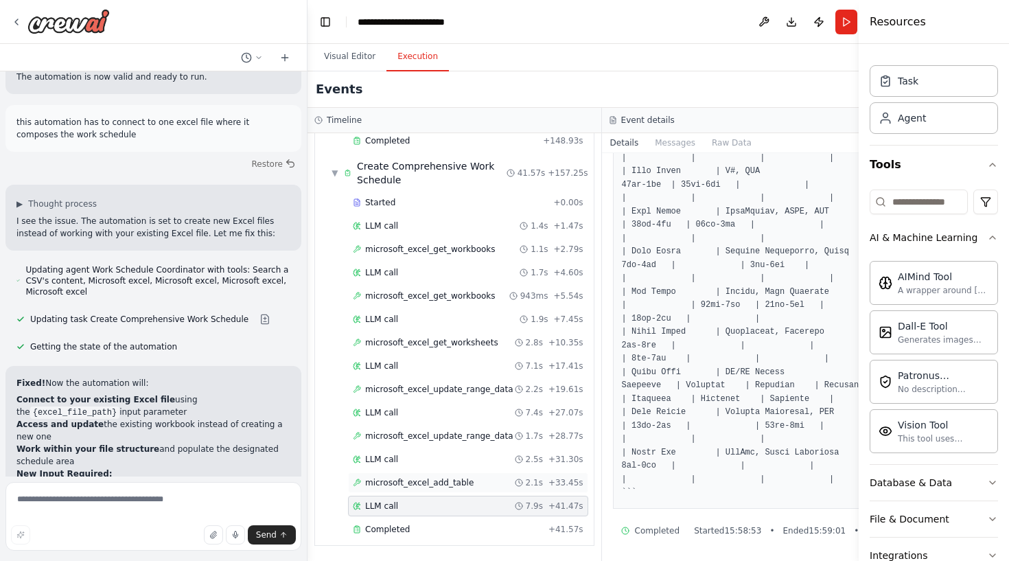
click at [425, 481] on span "microsoft_excel_add_table" at bounding box center [419, 482] width 108 height 11
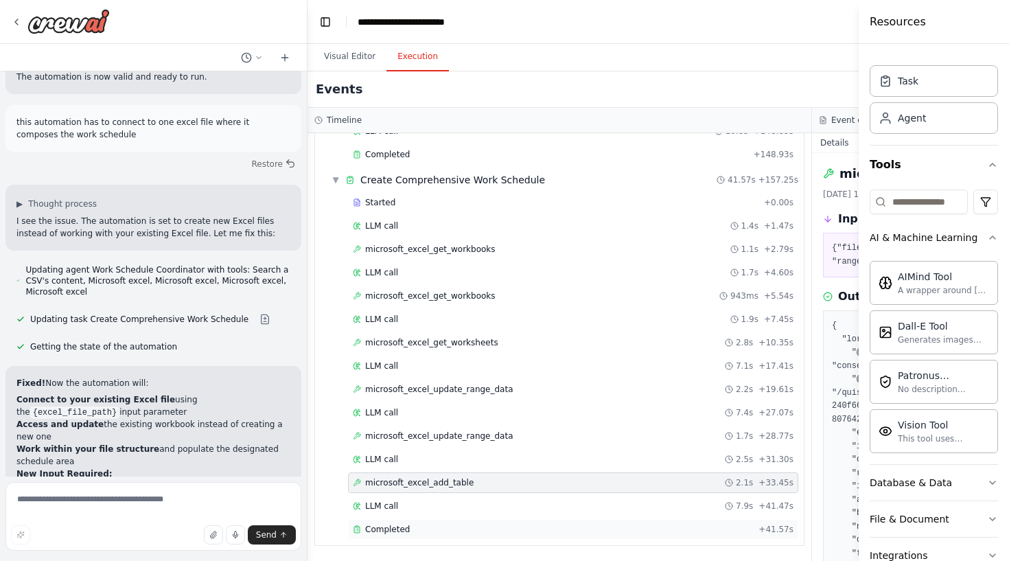
click at [459, 531] on div "Completed" at bounding box center [553, 529] width 400 height 11
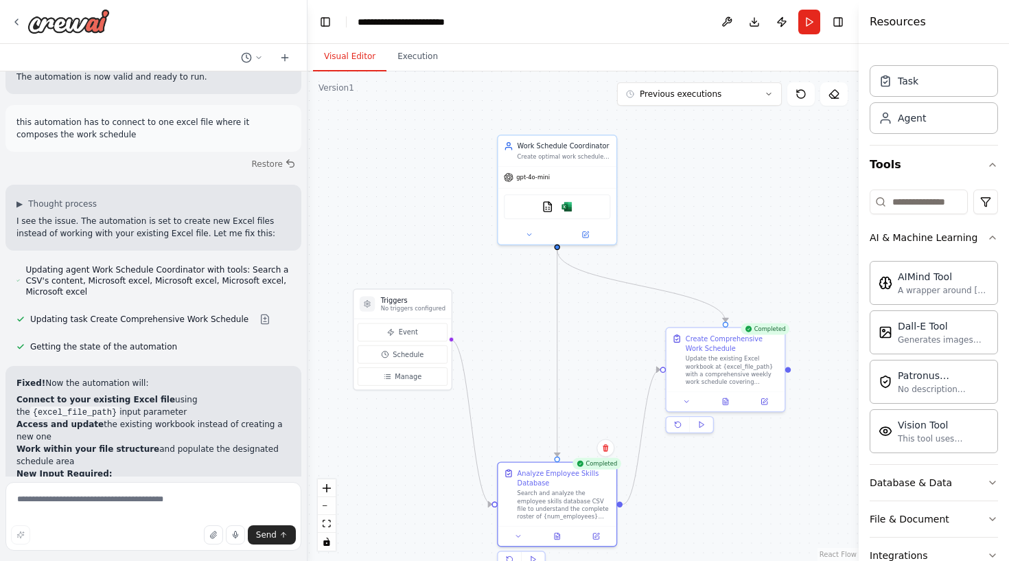
click at [357, 56] on button "Visual Editor" at bounding box center [349, 57] width 73 height 29
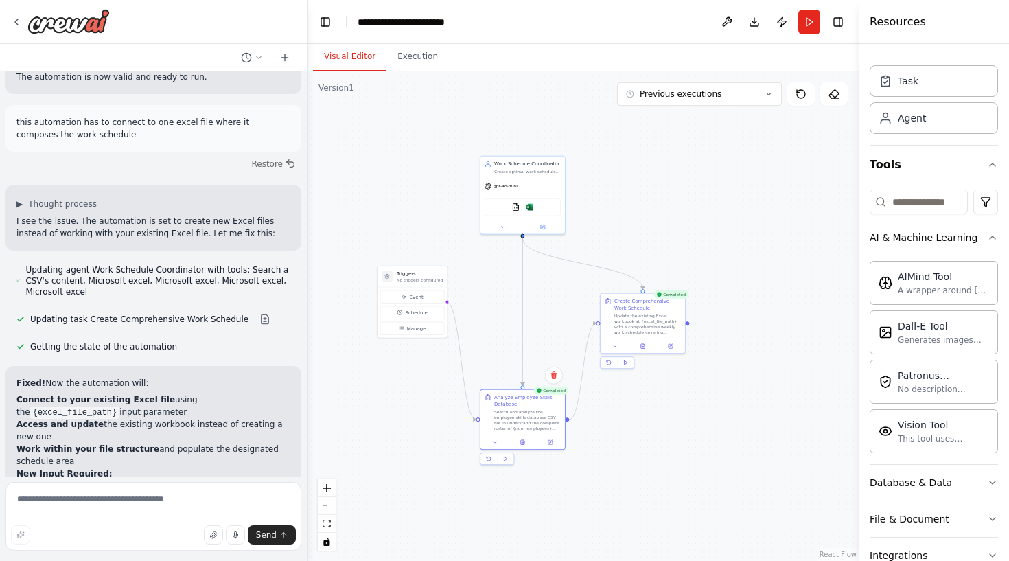
click at [679, 107] on div ".deletable-edge-delete-btn { width: 20px; height: 20px; border: 0px solid #ffff…" at bounding box center [583, 316] width 551 height 490
click at [711, 100] on button "Previous executions" at bounding box center [699, 93] width 165 height 23
click at [715, 123] on div "4m ago" at bounding box center [707, 119] width 137 height 11
click at [713, 119] on div "4m ago" at bounding box center [707, 119] width 137 height 11
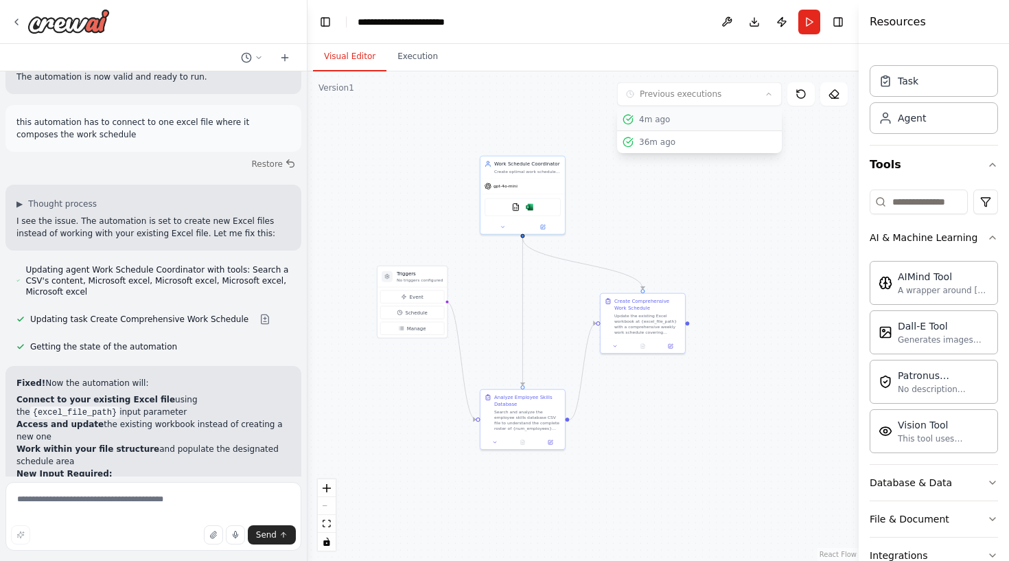
click at [713, 119] on div "4m ago" at bounding box center [707, 119] width 137 height 11
click at [707, 231] on div ".deletable-edge-delete-btn { width: 20px; height: 20px; border: 0px solid #ffff…" at bounding box center [583, 316] width 551 height 490
click at [588, 433] on div ".deletable-edge-delete-btn { width: 20px; height: 20px; border: 0px solid #ffff…" at bounding box center [583, 316] width 551 height 490
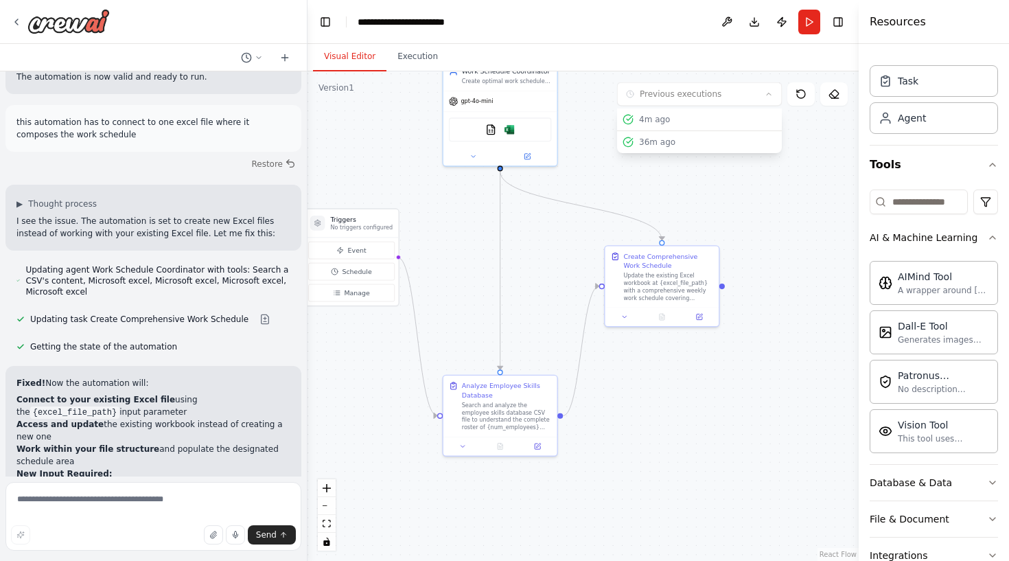
click at [597, 196] on div ".deletable-edge-delete-btn { width: 20px; height: 20px; border: 0px solid #ffff…" at bounding box center [583, 316] width 551 height 490
drag, startPoint x: 549, startPoint y: 203, endPoint x: 566, endPoint y: 246, distance: 46.5
click at [566, 246] on div ".deletable-edge-delete-btn { width: 20px; height: 20px; border: 0px solid #ffff…" at bounding box center [583, 316] width 551 height 490
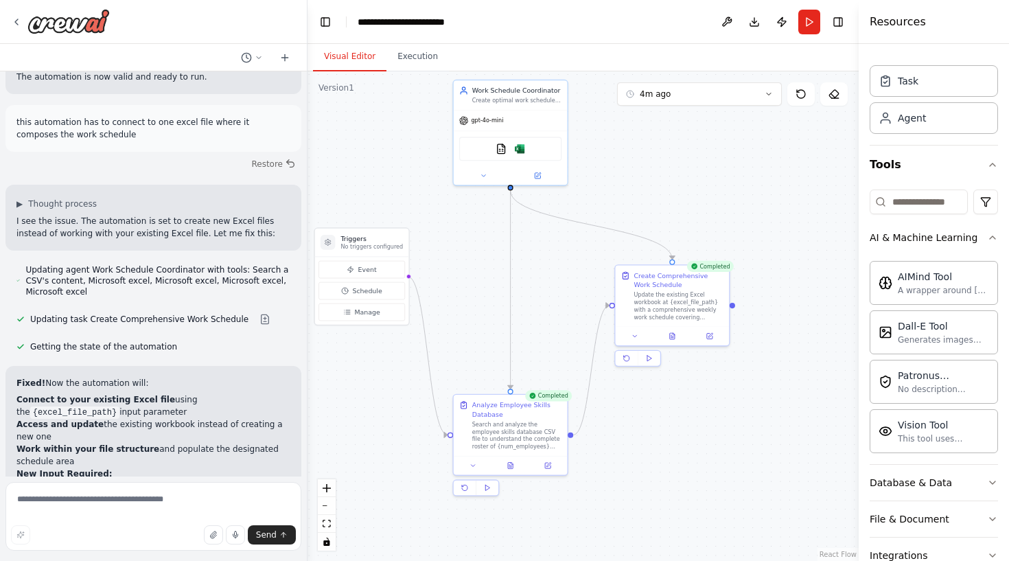
drag, startPoint x: 553, startPoint y: 262, endPoint x: 564, endPoint y: 289, distance: 28.9
click at [564, 289] on div ".deletable-edge-delete-btn { width: 20px; height: 20px; border: 0px solid #ffff…" at bounding box center [583, 316] width 551 height 490
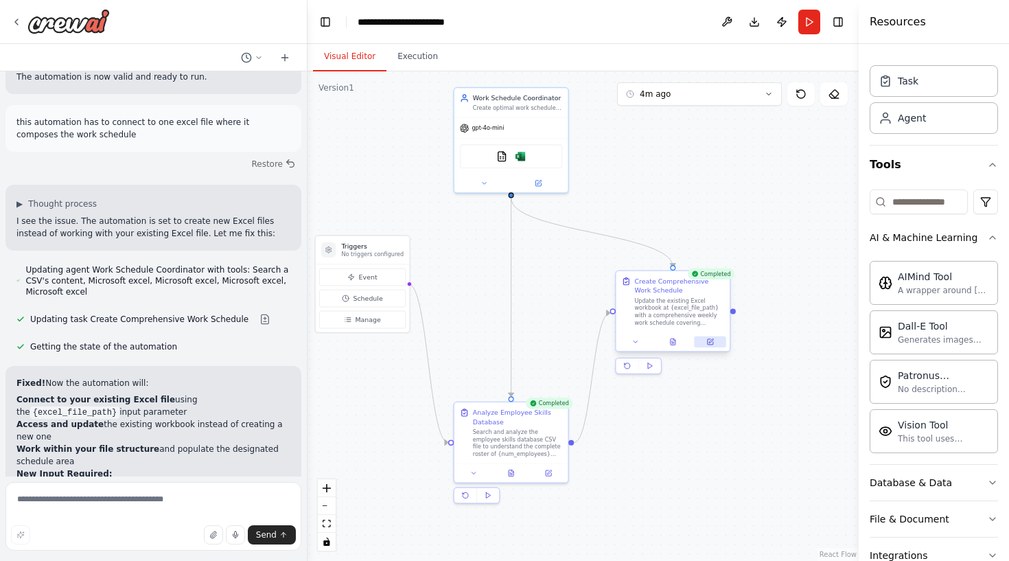
click at [706, 338] on button at bounding box center [711, 341] width 32 height 11
click at [430, 68] on button "Execution" at bounding box center [418, 57] width 62 height 29
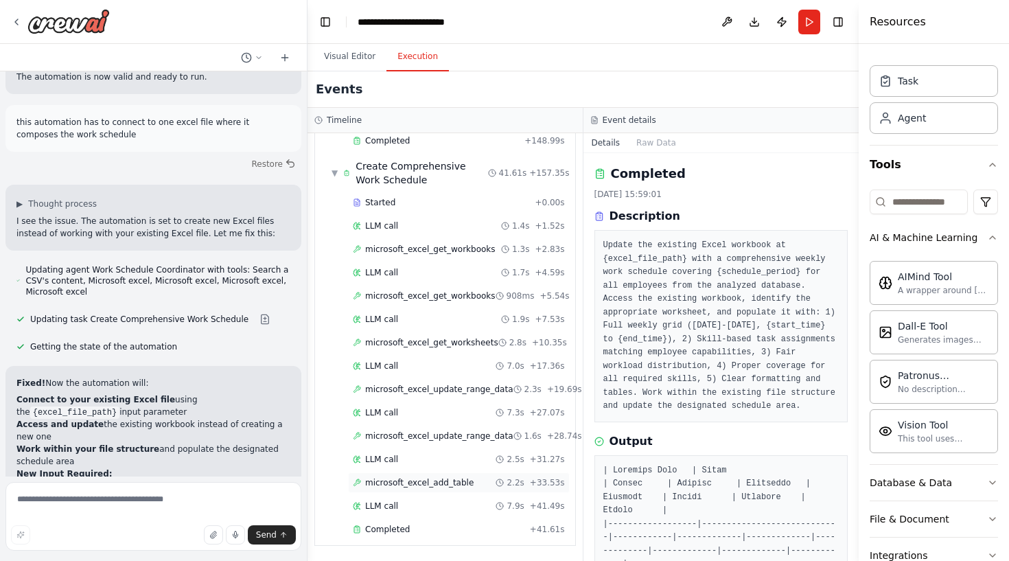
click at [478, 479] on div "microsoft_excel_add_table 2.2s + 33.53s" at bounding box center [459, 482] width 212 height 11
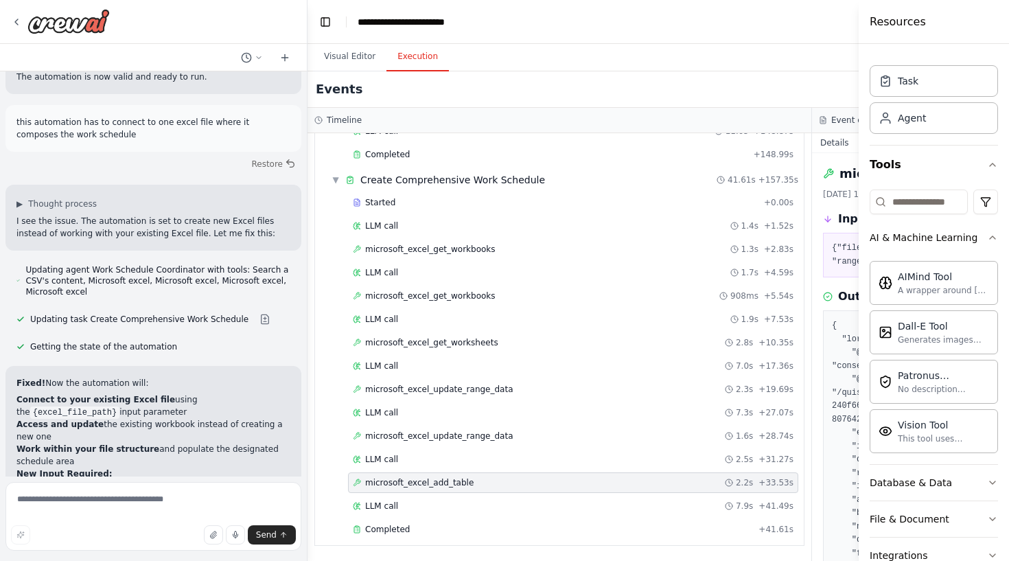
scroll to position [1393, 0]
click at [478, 456] on div "LLM call 2.5s + 31.27s" at bounding box center [573, 459] width 441 height 11
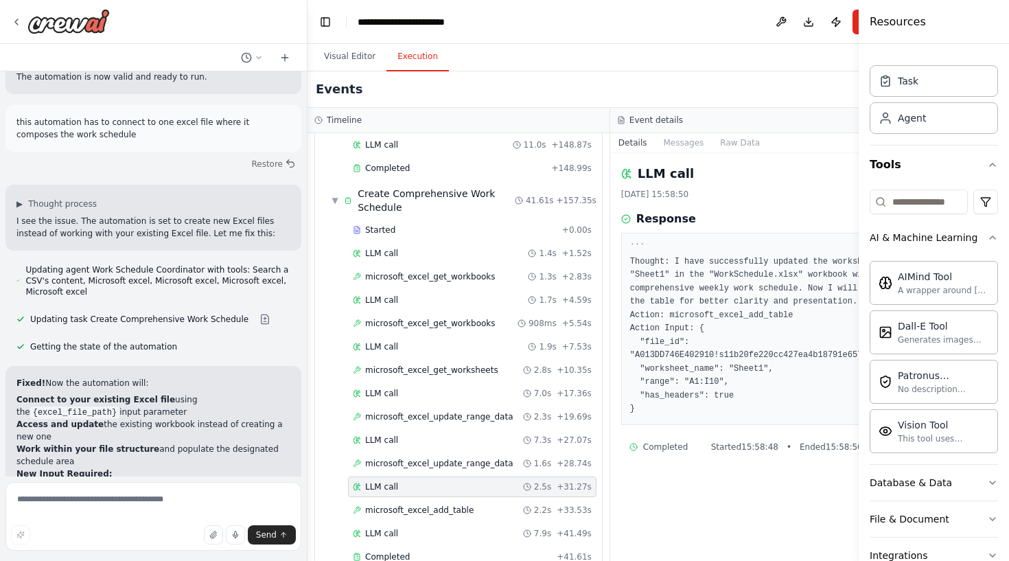
click at [477, 483] on div "LLM call 2.5s + 31.27s" at bounding box center [472, 486] width 249 height 21
click at [477, 505] on div "microsoft_excel_add_table 2.2s + 33.53s" at bounding box center [472, 510] width 249 height 21
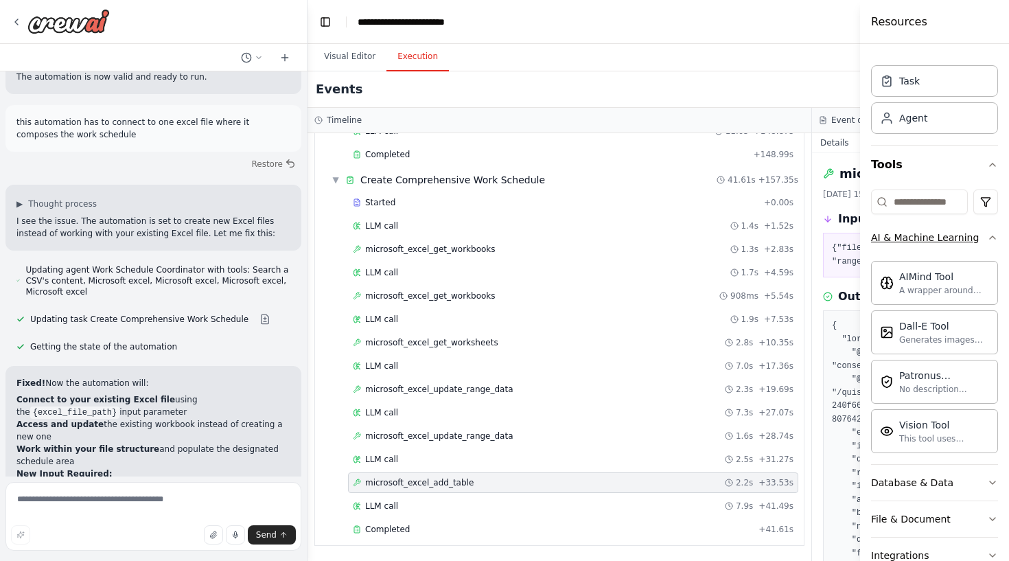
drag, startPoint x: 860, startPoint y: 239, endPoint x: 937, endPoint y: 238, distance: 77.6
click at [937, 238] on div "Resources Crew Task Agent Tools AI & Machine Learning AIMind Tool A wrapper aro…" at bounding box center [934, 280] width 149 height 561
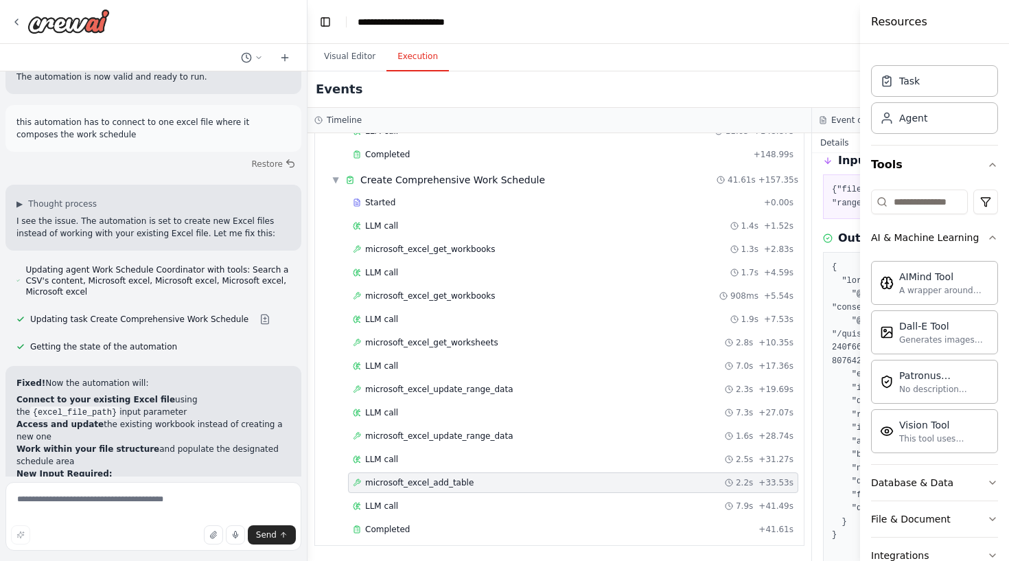
scroll to position [0, 0]
click at [532, 367] on div "LLM call 7.0s + 17.36s" at bounding box center [573, 365] width 441 height 11
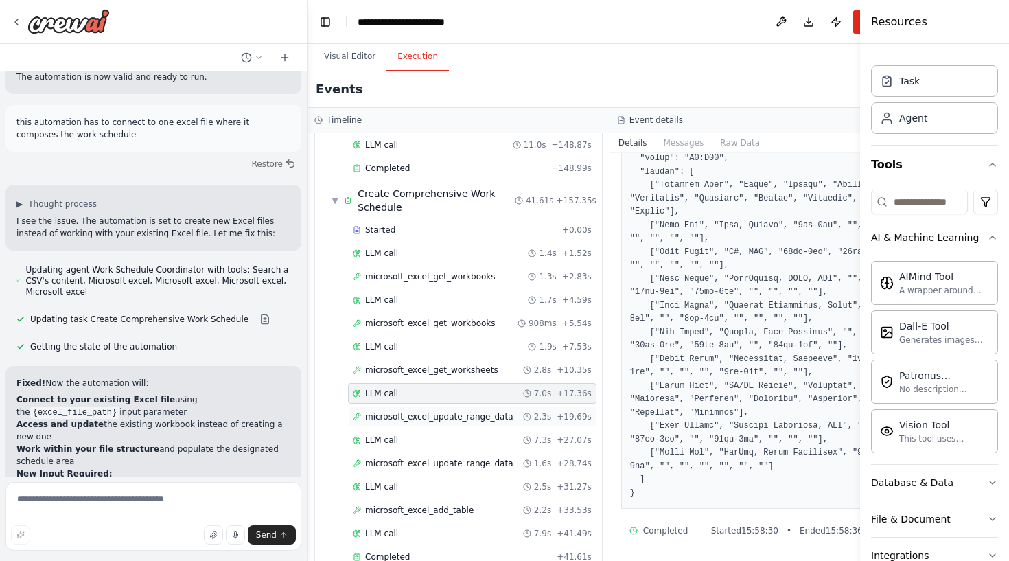
click at [461, 412] on div "microsoft_excel_update_range_data 2.3s + 19.69s" at bounding box center [472, 416] width 249 height 21
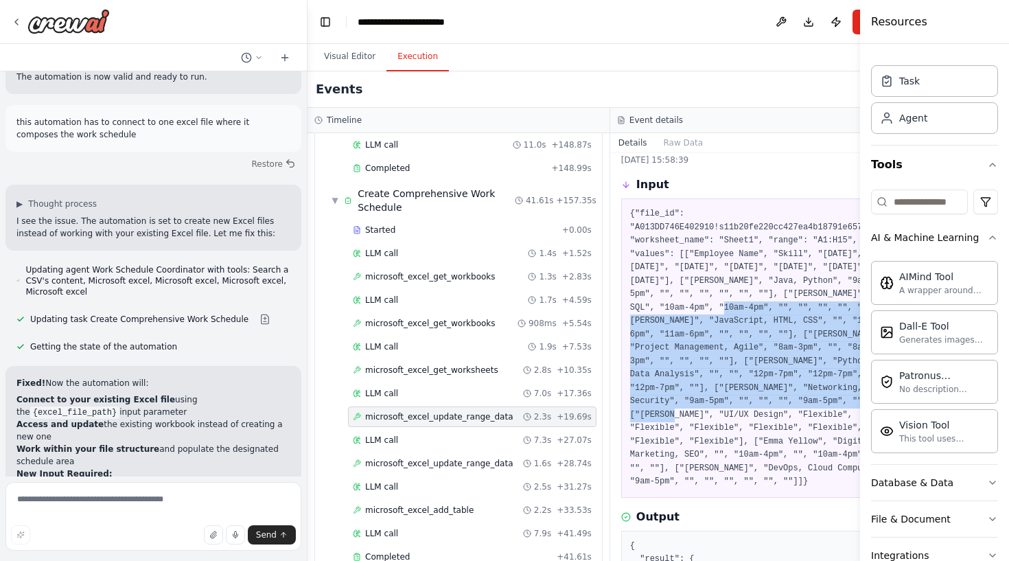
drag, startPoint x: 750, startPoint y: 306, endPoint x: 759, endPoint y: 417, distance: 111.6
click at [761, 417] on pre "{"file_id": "A013DD746E402910!s11b20fe220cc427ea4b18791e657d709", "worksheet_na…" at bounding box center [761, 347] width 263 height 281
click at [759, 417] on pre "{"file_id": "A013DD746E402910!s11b20fe220cc427ea4b18791e657d709", "worksheet_na…" at bounding box center [761, 347] width 263 height 281
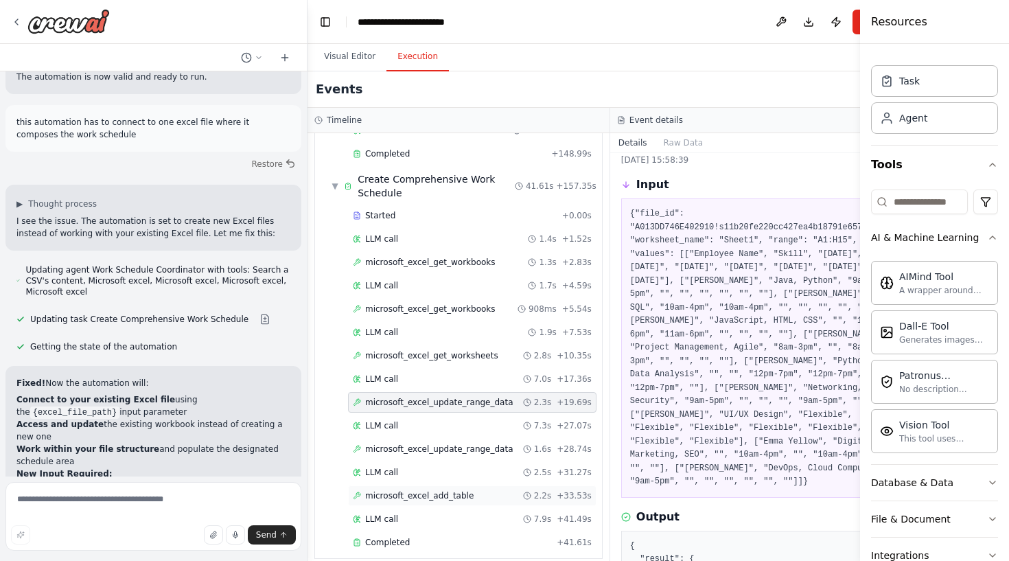
scroll to position [1407, 0]
click at [490, 514] on div "LLM call 7.9s + 41.49s" at bounding box center [472, 519] width 239 height 11
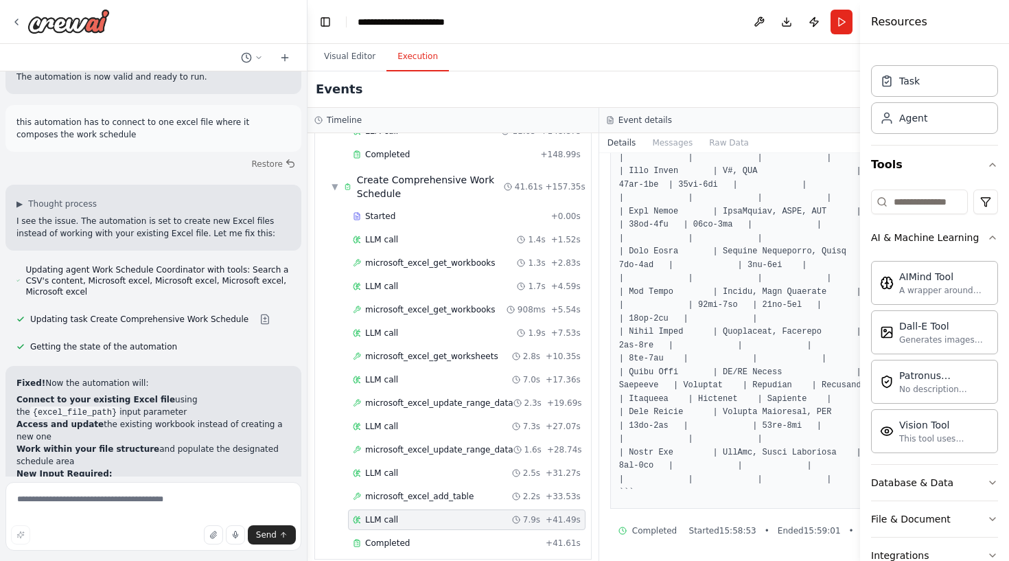
scroll to position [0, 0]
drag, startPoint x: 629, startPoint y: 455, endPoint x: 719, endPoint y: 463, distance: 91.0
click at [718, 461] on pre at bounding box center [745, 225] width 252 height 549
click at [748, 470] on pre at bounding box center [745, 225] width 252 height 549
click at [403, 209] on div "Started + 0.00s" at bounding box center [467, 216] width 238 height 21
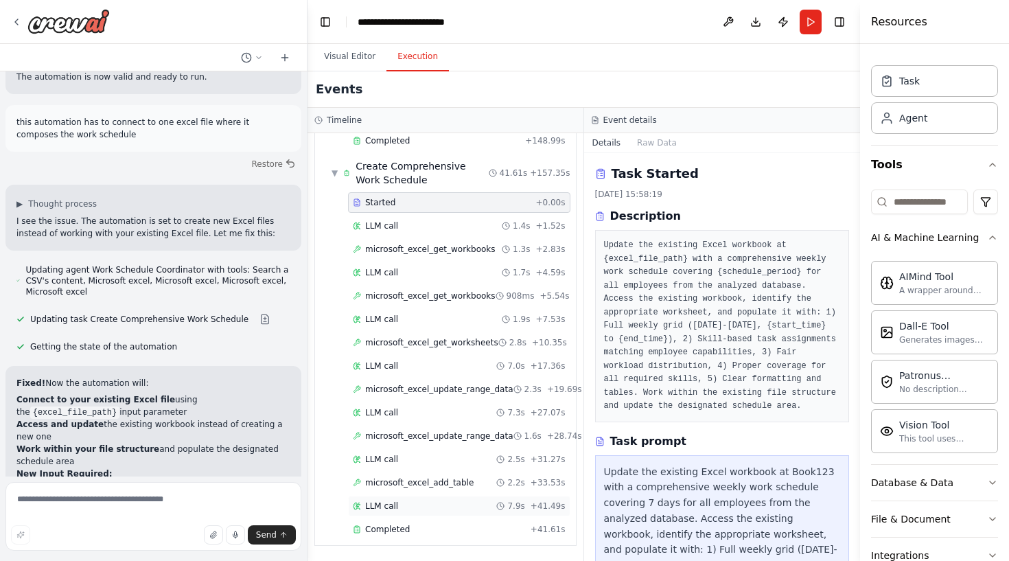
scroll to position [1420, 0]
click at [461, 518] on div "Started + 0.00s LLM call 1.4s + 1.52s microsoft_excel_get_workbooks 1.3s + 2.83…" at bounding box center [451, 367] width 250 height 350
click at [461, 531] on div "Completed" at bounding box center [439, 529] width 172 height 11
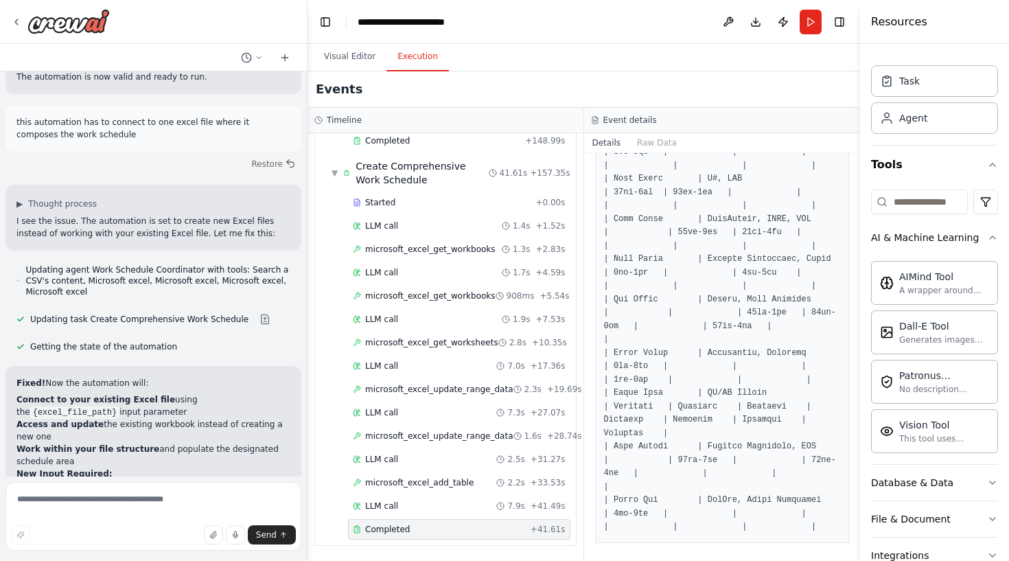
scroll to position [438, 0]
